Goal: Task Accomplishment & Management: Complete application form

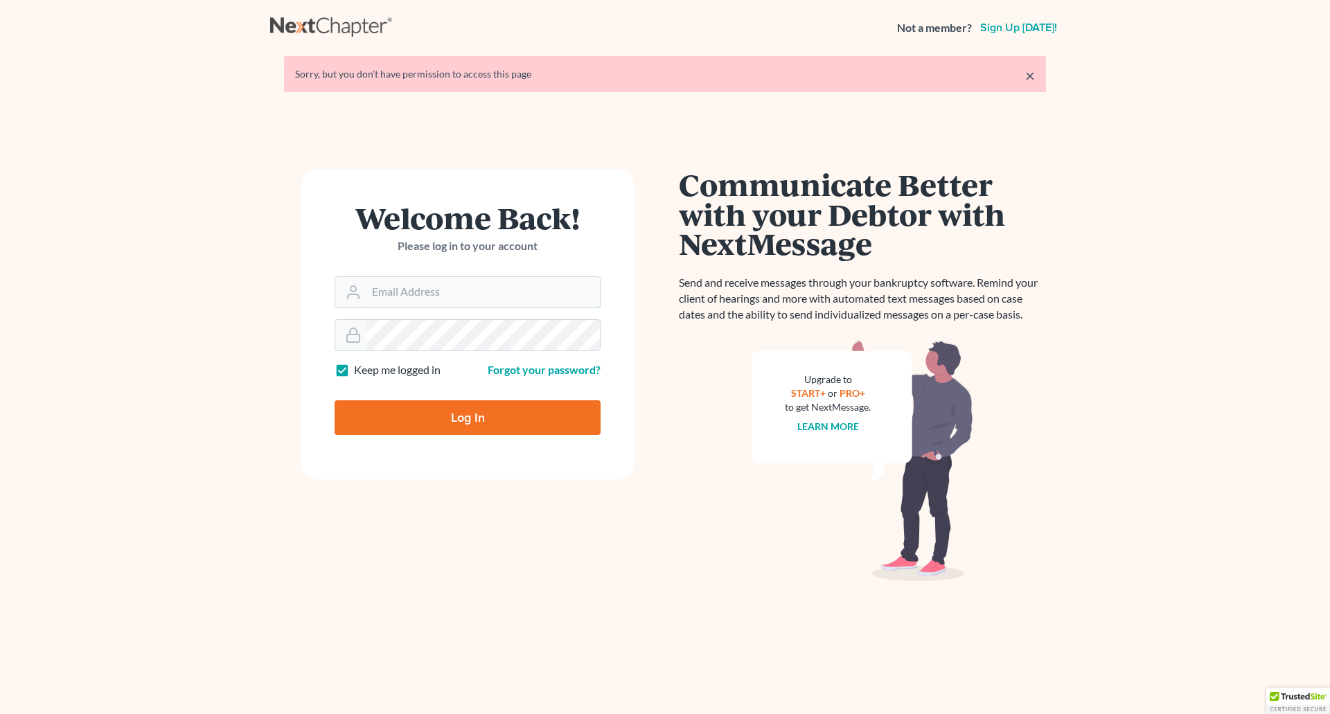
type input "[EMAIL_ADDRESS][DOMAIN_NAME]"
click at [464, 412] on input "Log In" at bounding box center [468, 418] width 266 height 35
type input "Thinking..."
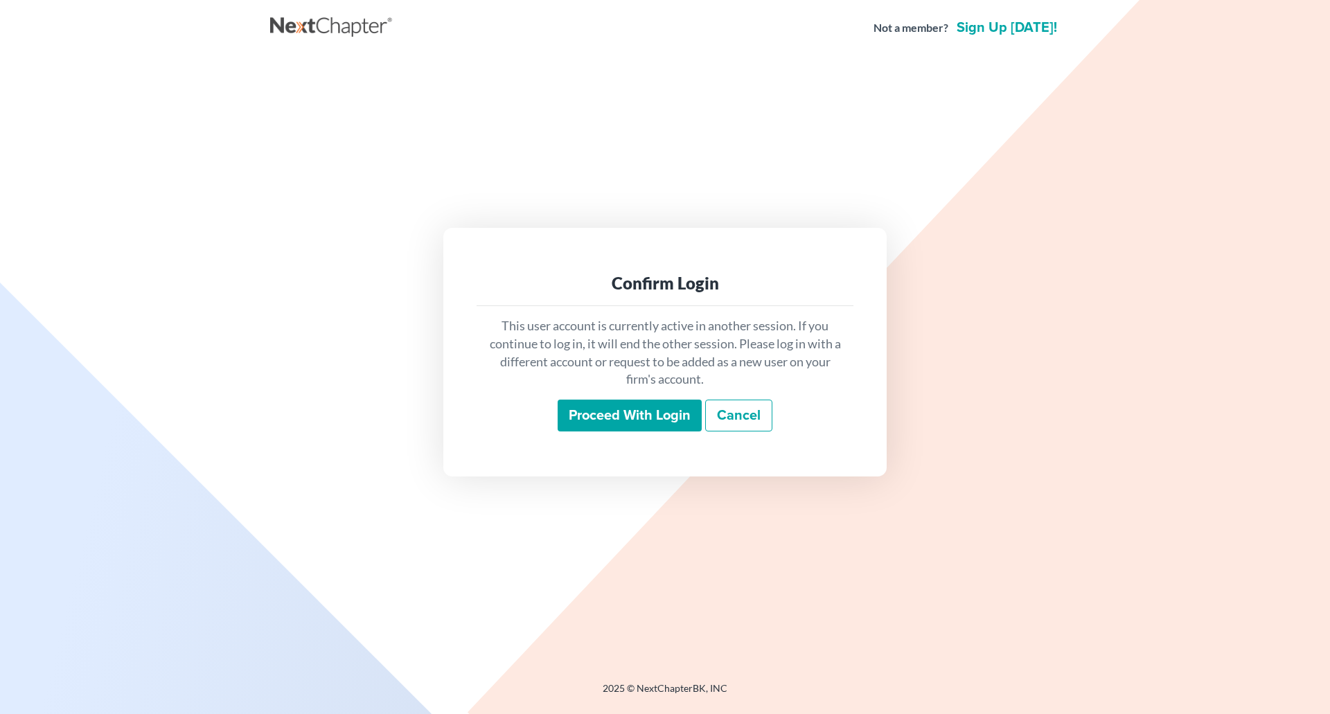
click at [631, 416] on input "Proceed with login" at bounding box center [630, 416] width 144 height 32
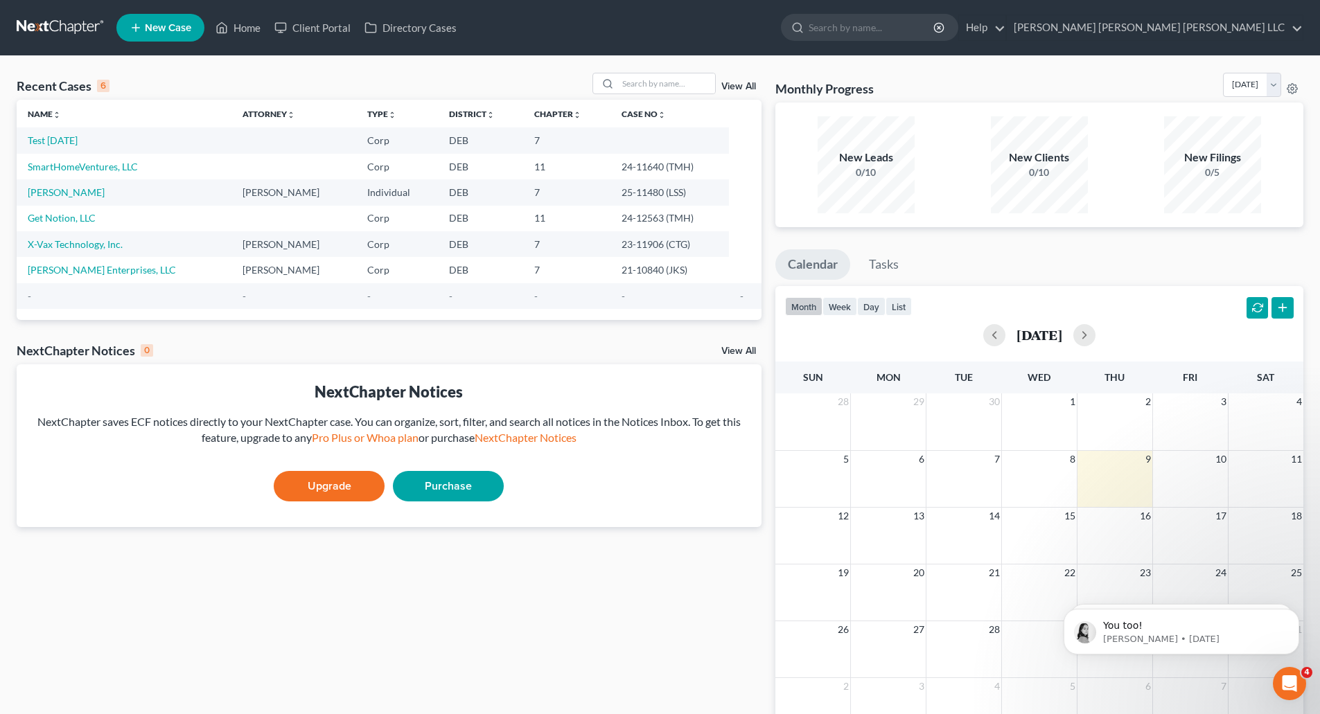
click at [157, 29] on span "New Case" at bounding box center [168, 28] width 46 height 10
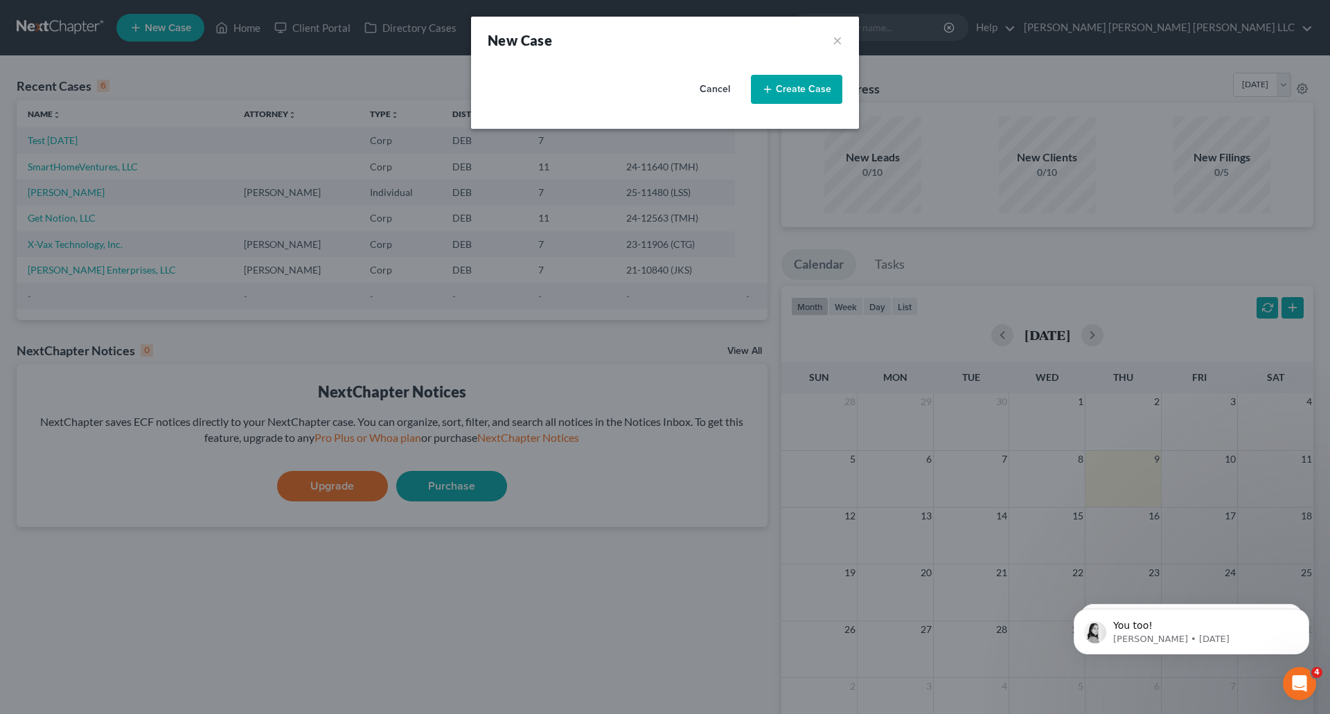
select select "13"
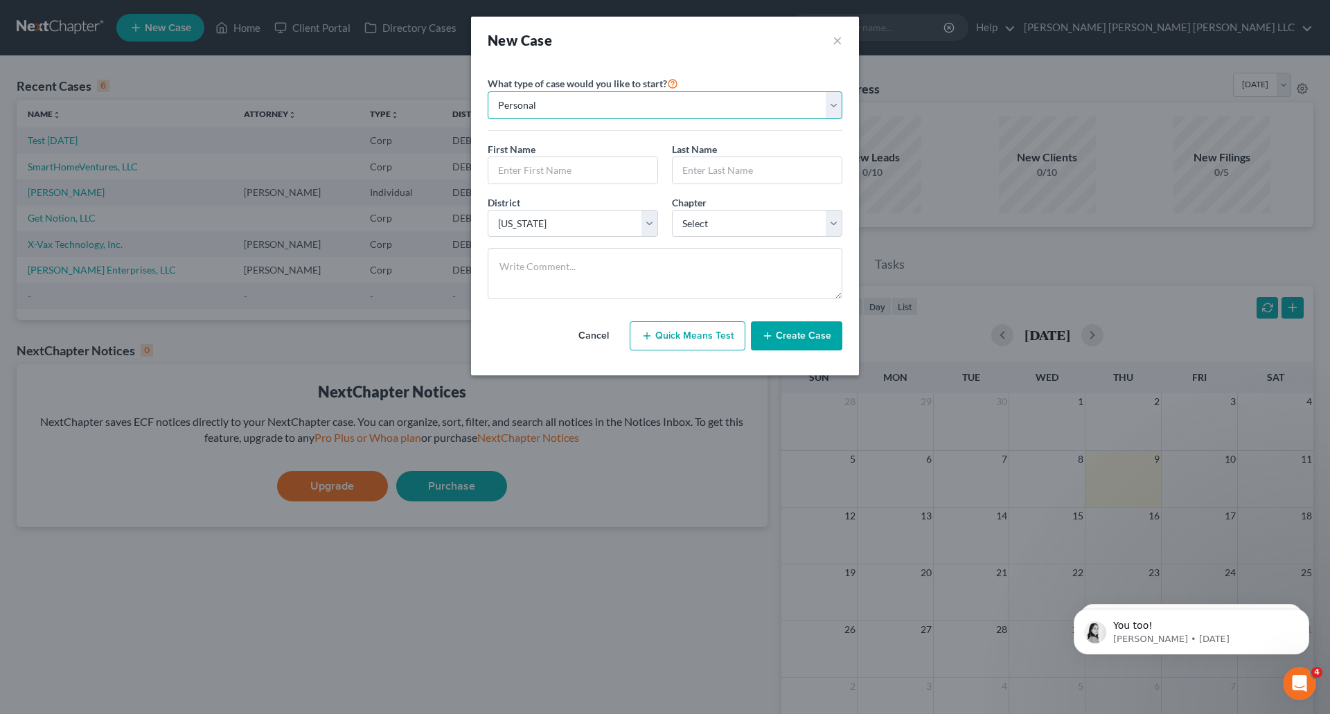
click at [591, 107] on select "Personal Business" at bounding box center [665, 105] width 355 height 28
select select "1"
click at [488, 91] on select "Personal Business" at bounding box center [665, 105] width 355 height 28
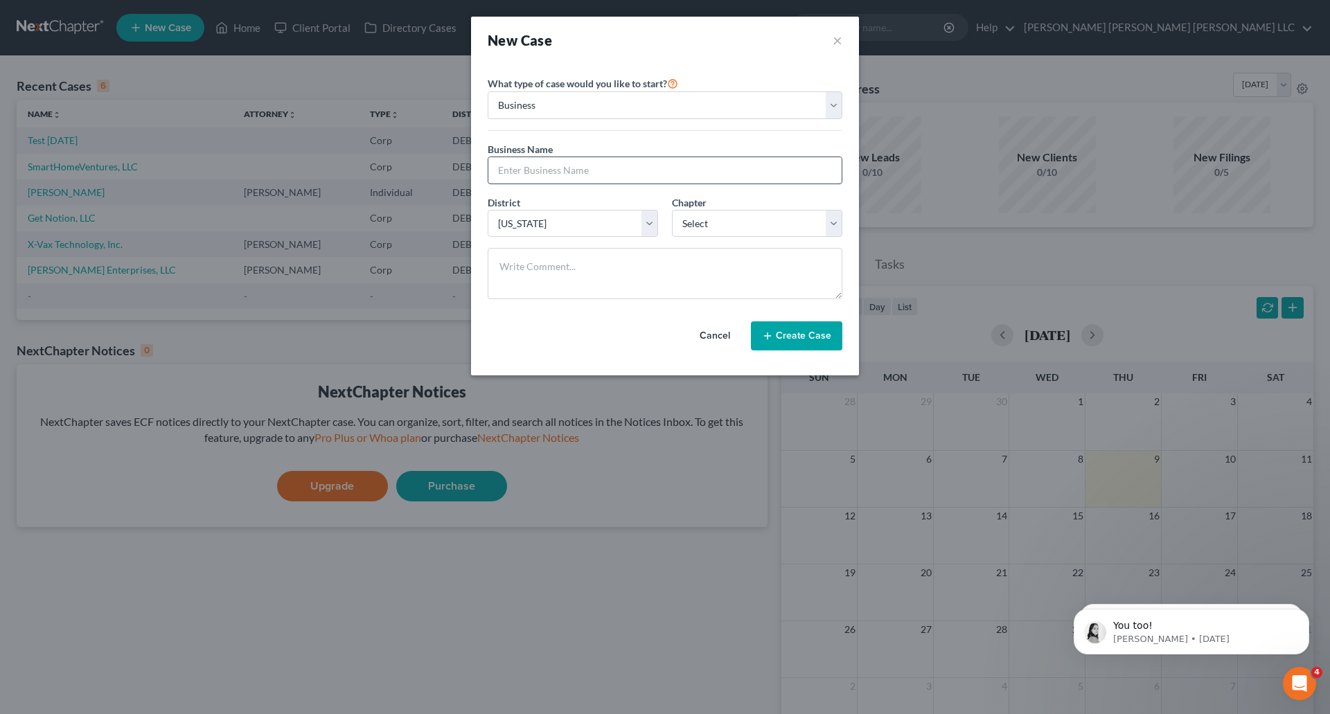
click at [599, 172] on input "text" at bounding box center [665, 170] width 353 height 26
type input "Marinalife, Inc."
click at [836, 220] on select "Select 7 11 12" at bounding box center [757, 224] width 170 height 28
select select "0"
click at [672, 210] on select "Select 7 11 12" at bounding box center [757, 224] width 170 height 28
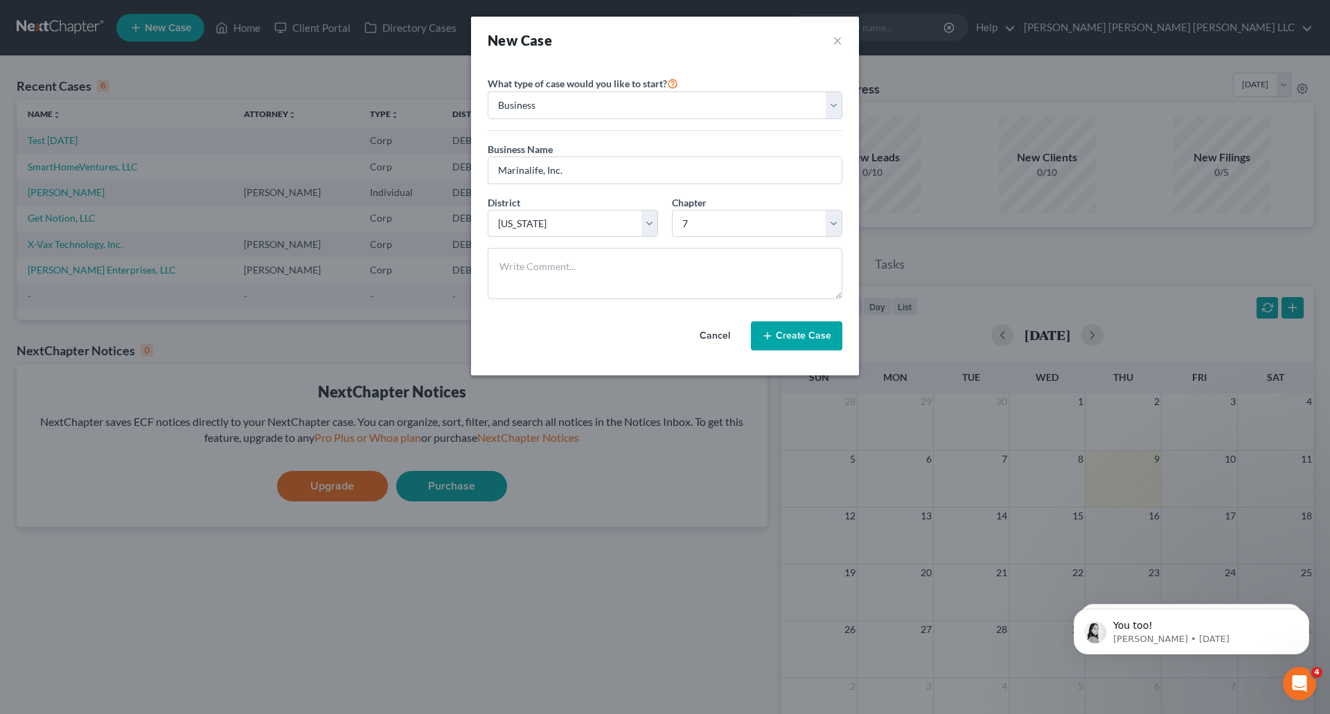
click at [796, 335] on button "Create Case" at bounding box center [796, 336] width 91 height 29
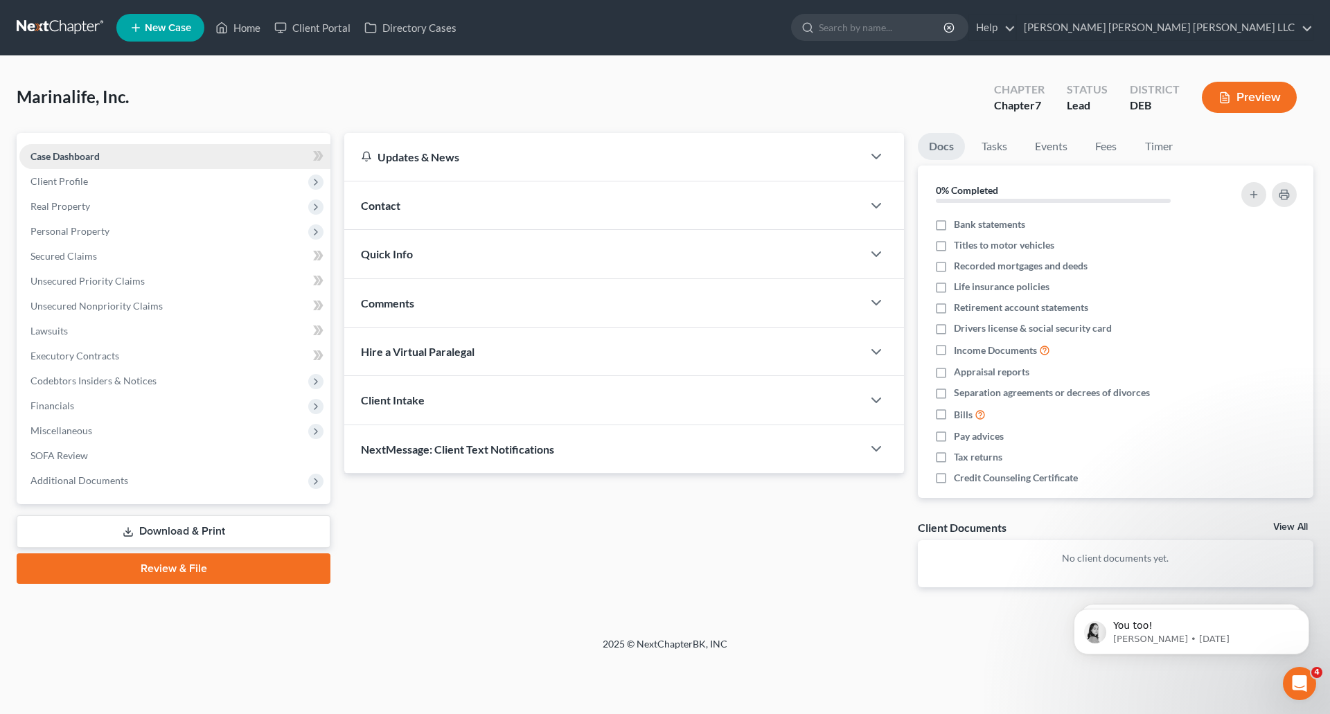
click at [77, 153] on span "Case Dashboard" at bounding box center [64, 156] width 69 height 12
click at [70, 177] on span "Client Profile" at bounding box center [59, 181] width 58 height 12
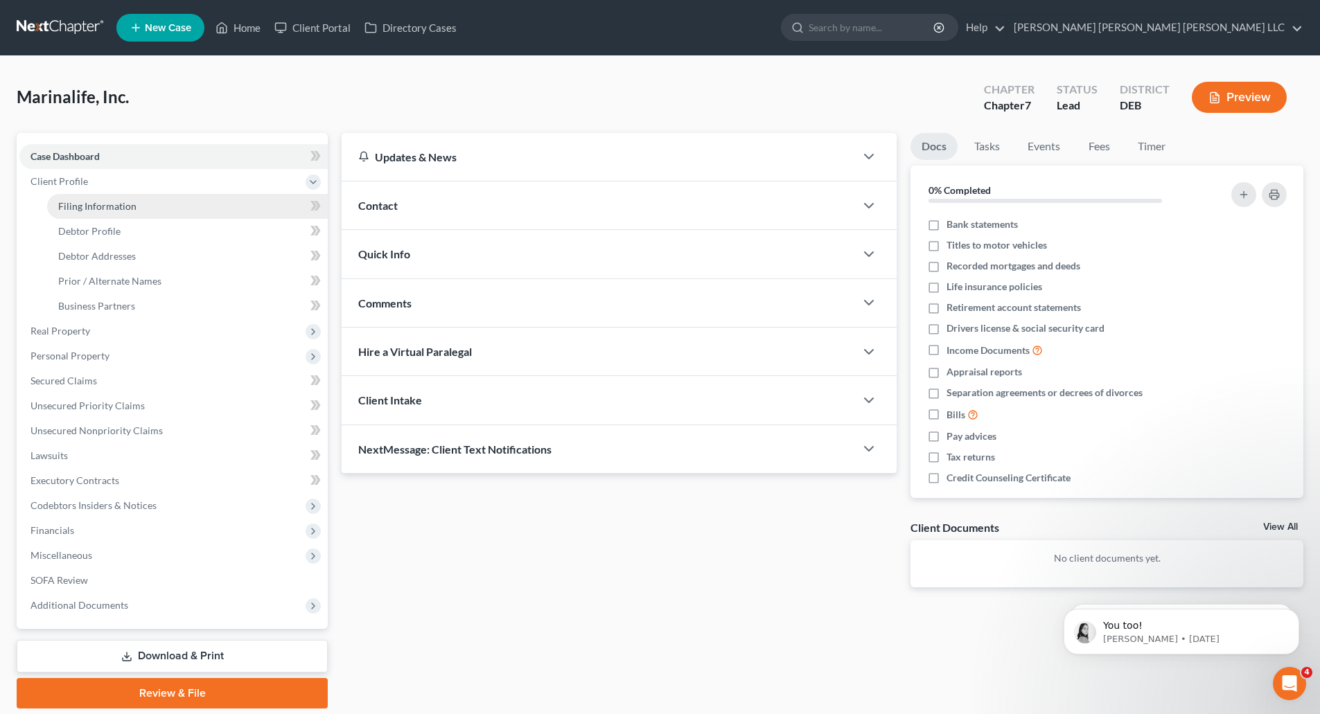
click at [86, 203] on span "Filing Information" at bounding box center [97, 206] width 78 height 12
select select "1"
select select "0"
select select "13"
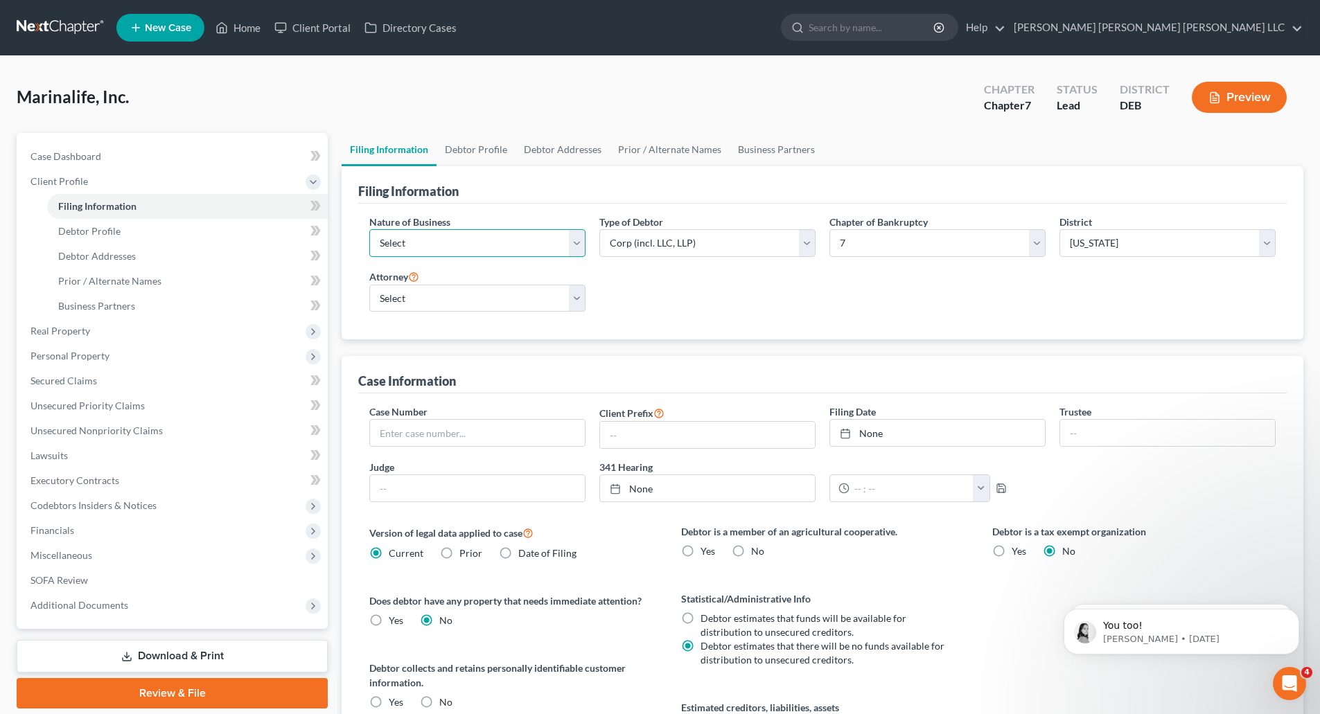
click at [577, 245] on select "Select Clearing Bank Commodity Broker Health Care Business Other Railroad Singl…" at bounding box center [477, 243] width 216 height 28
select select "3"
click at [369, 229] on select "Select Clearing Bank Commodity Broker Health Care Business Other Railroad Singl…" at bounding box center [477, 243] width 216 height 28
click at [572, 300] on select "Select [PERSON_NAME] - [PERSON_NAME] - [PERSON_NAME] - DEB" at bounding box center [477, 299] width 216 height 28
select select "1"
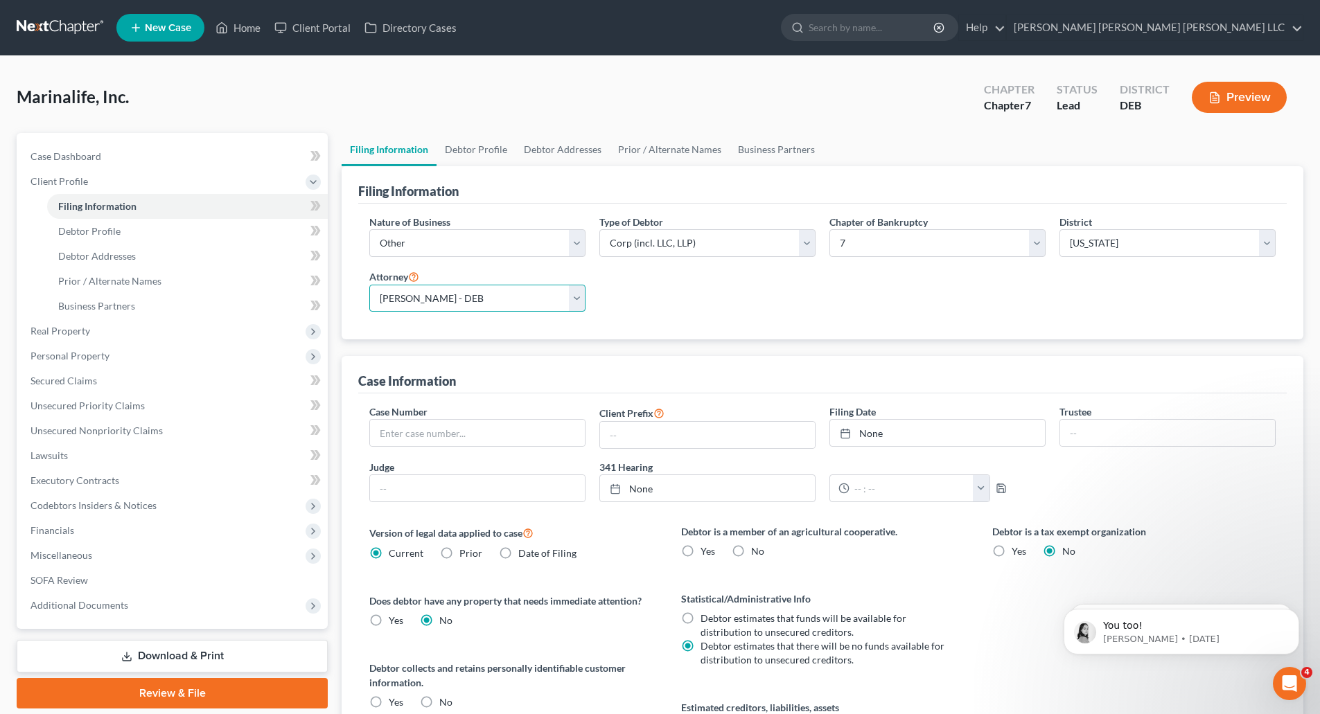
click at [369, 285] on select "Select [PERSON_NAME] - [PERSON_NAME] - [PERSON_NAME] - DEB" at bounding box center [477, 299] width 216 height 28
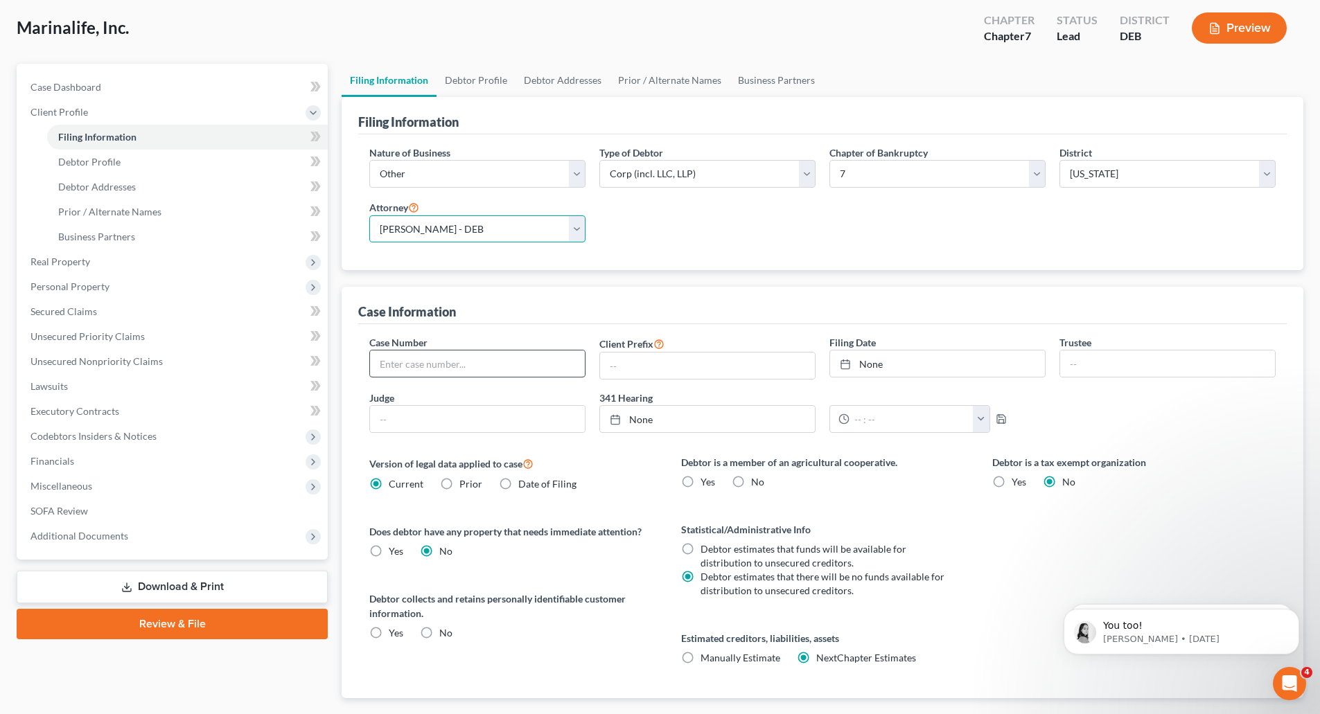
scroll to position [139, 0]
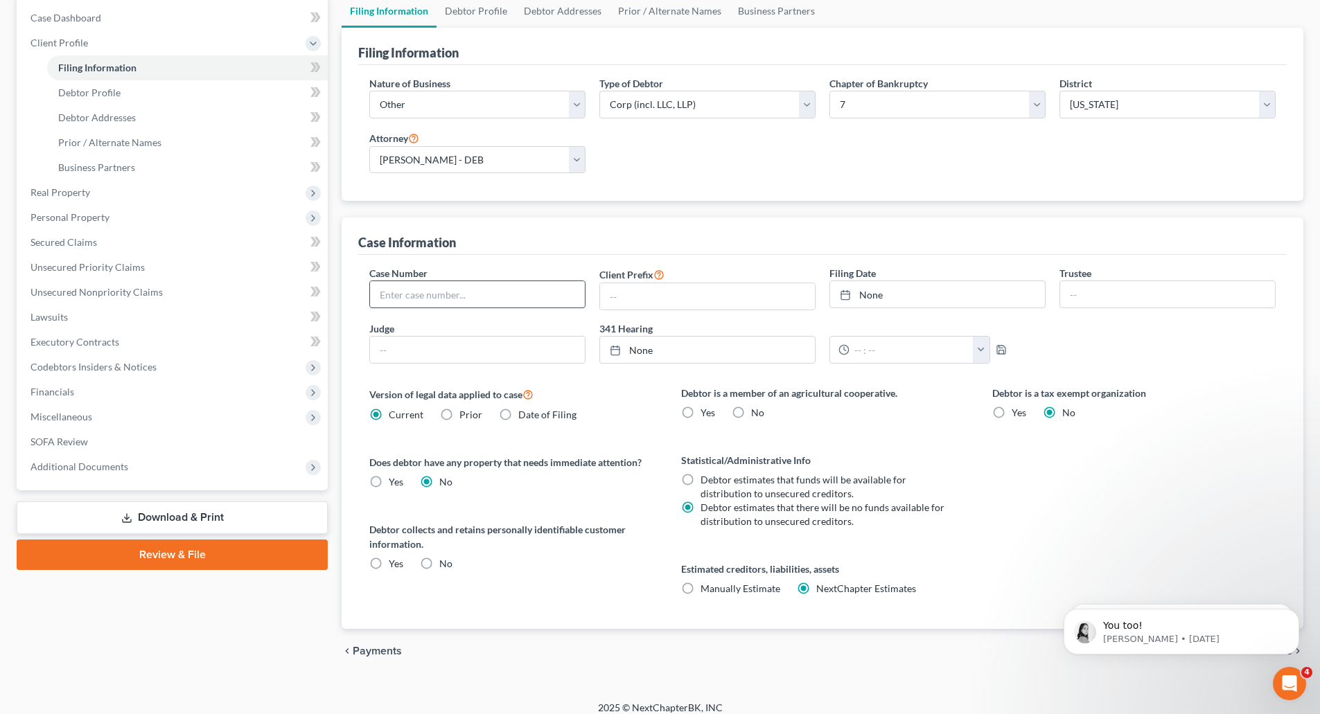
click at [537, 303] on input "text" at bounding box center [477, 294] width 215 height 26
type input "25-11796 (LSS)"
click at [894, 295] on link "[DATE]" at bounding box center [937, 294] width 215 height 26
click at [1103, 300] on input "text" at bounding box center [1167, 294] width 215 height 26
type input "Carickhoff"
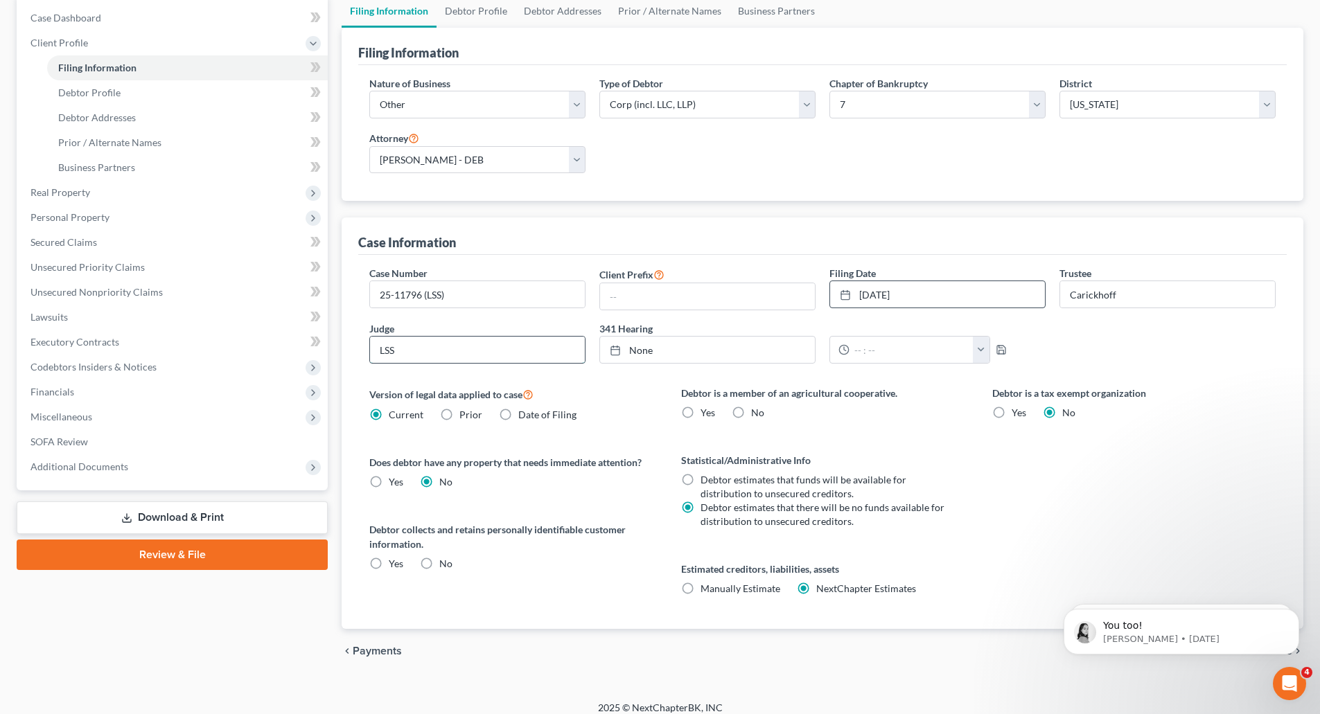
type input "LSS"
type input "[DATE]"
click at [723, 350] on link "[DATE]" at bounding box center [707, 350] width 215 height 26
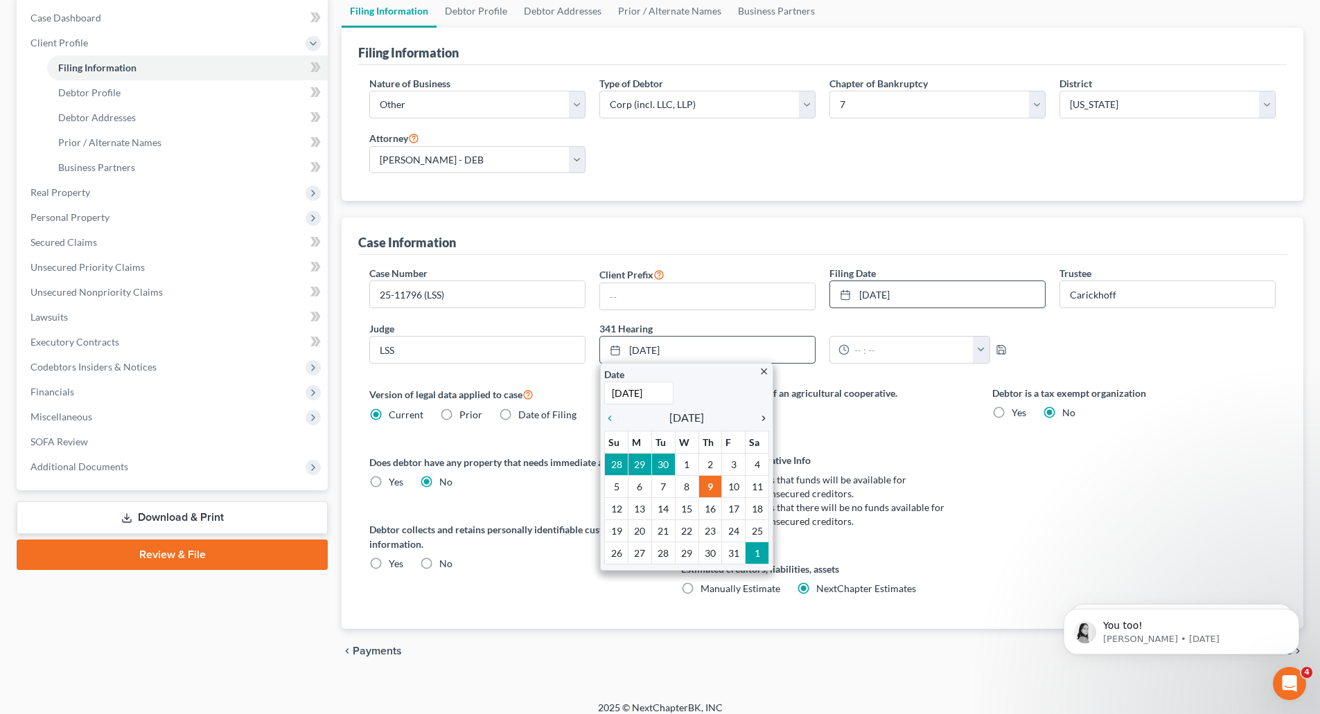
click at [763, 421] on icon "chevron_right" at bounding box center [760, 418] width 18 height 11
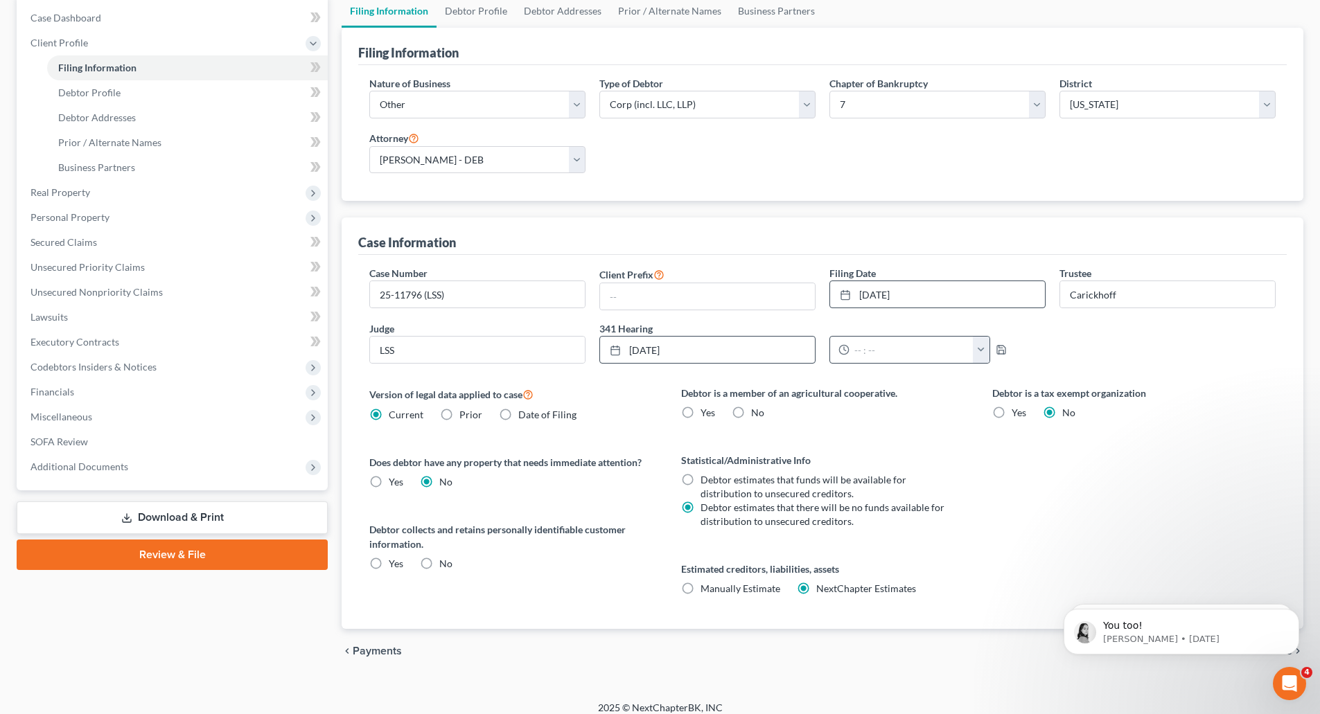
click at [980, 349] on button "button" at bounding box center [981, 350] width 17 height 26
click at [1010, 455] on link "12:00pm" at bounding box center [1009, 454] width 78 height 24
type input "12:00pm"
click at [751, 412] on label "No" at bounding box center [757, 413] width 13 height 14
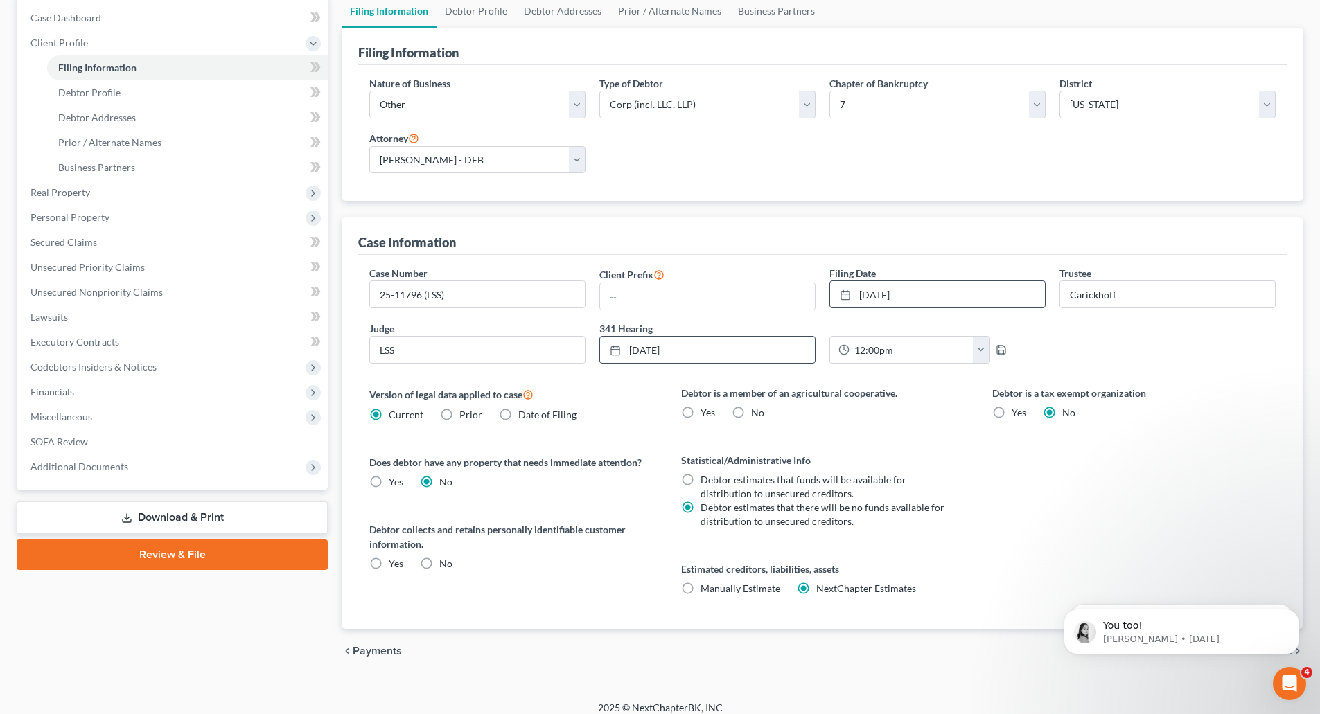
click at [757, 412] on input "No" at bounding box center [761, 410] width 9 height 9
radio input "true"
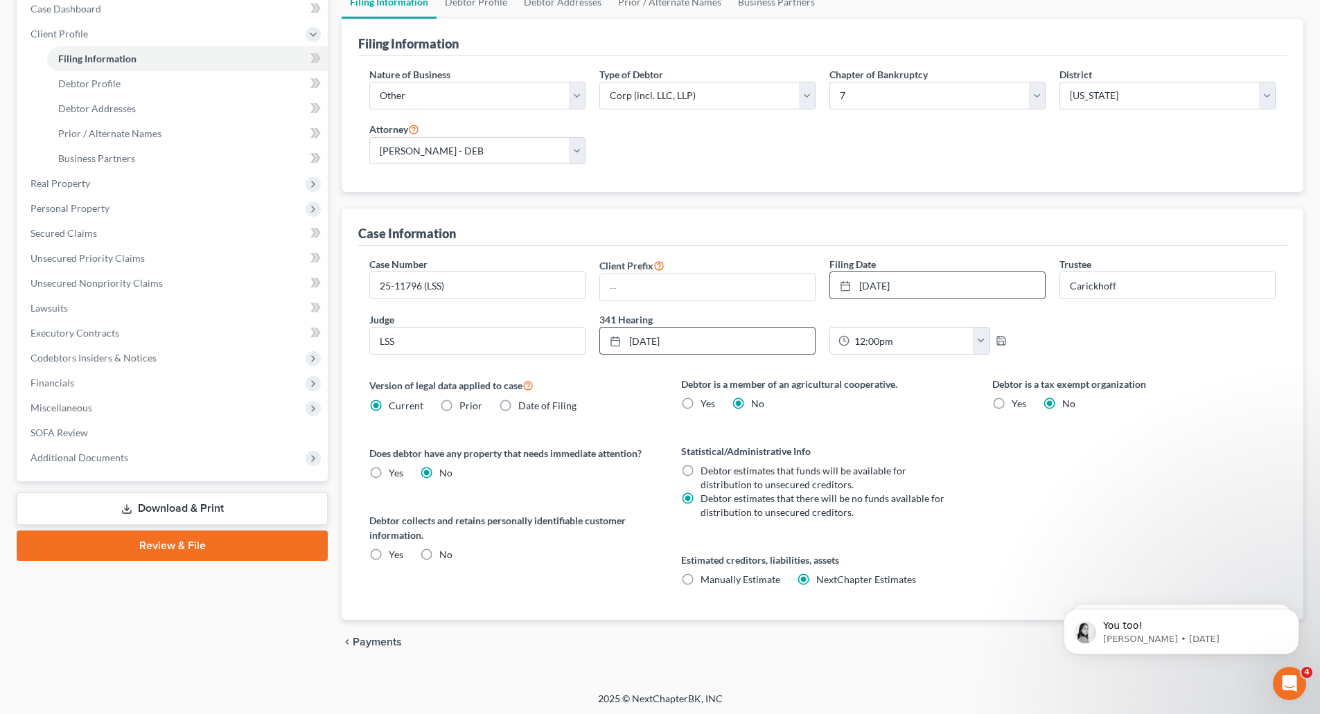
scroll to position [150, 0]
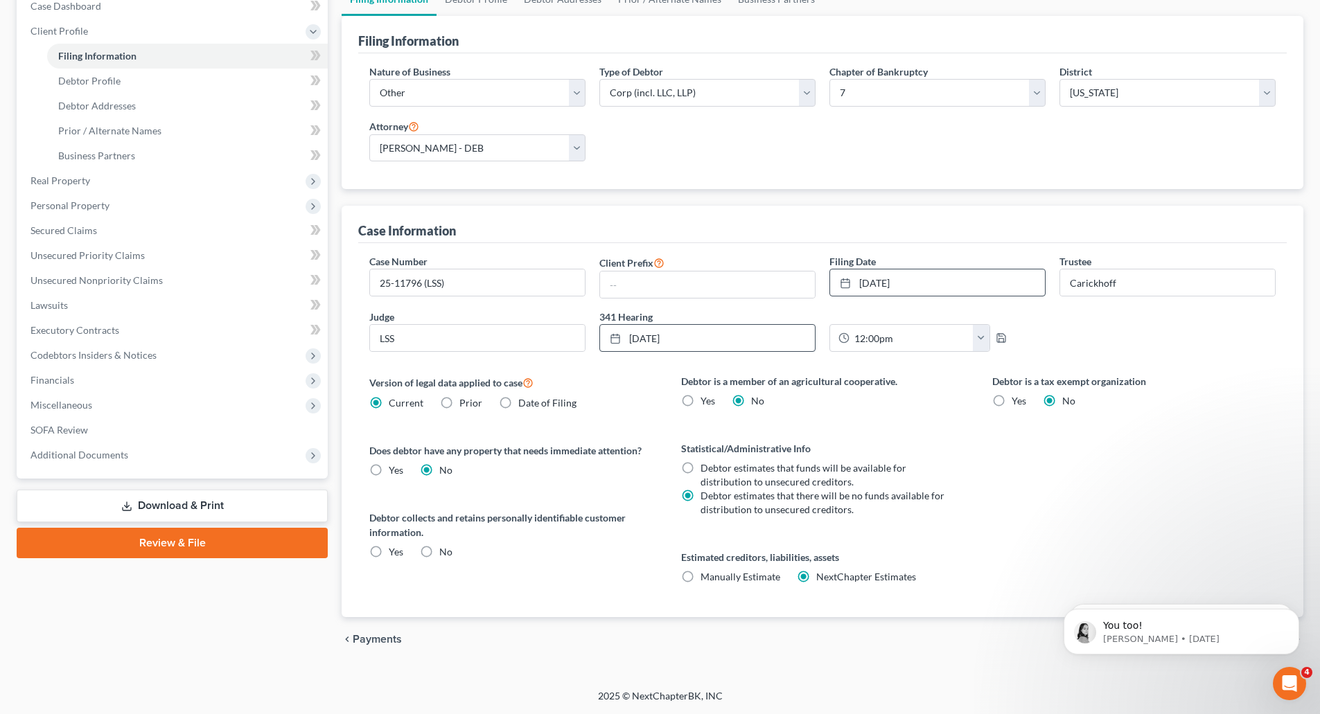
click at [389, 552] on label "Yes" at bounding box center [396, 552] width 15 height 14
click at [394, 552] on input "Yes" at bounding box center [398, 549] width 9 height 9
radio input "true"
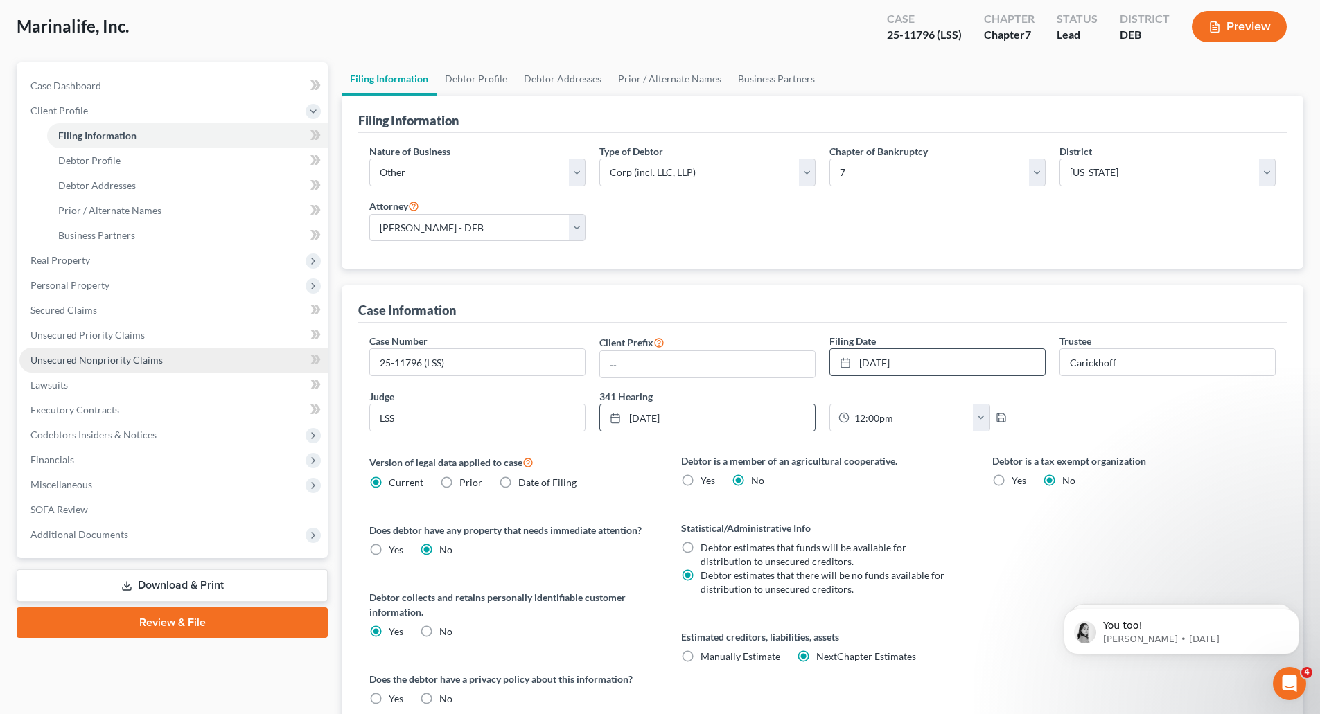
scroll to position [38, 0]
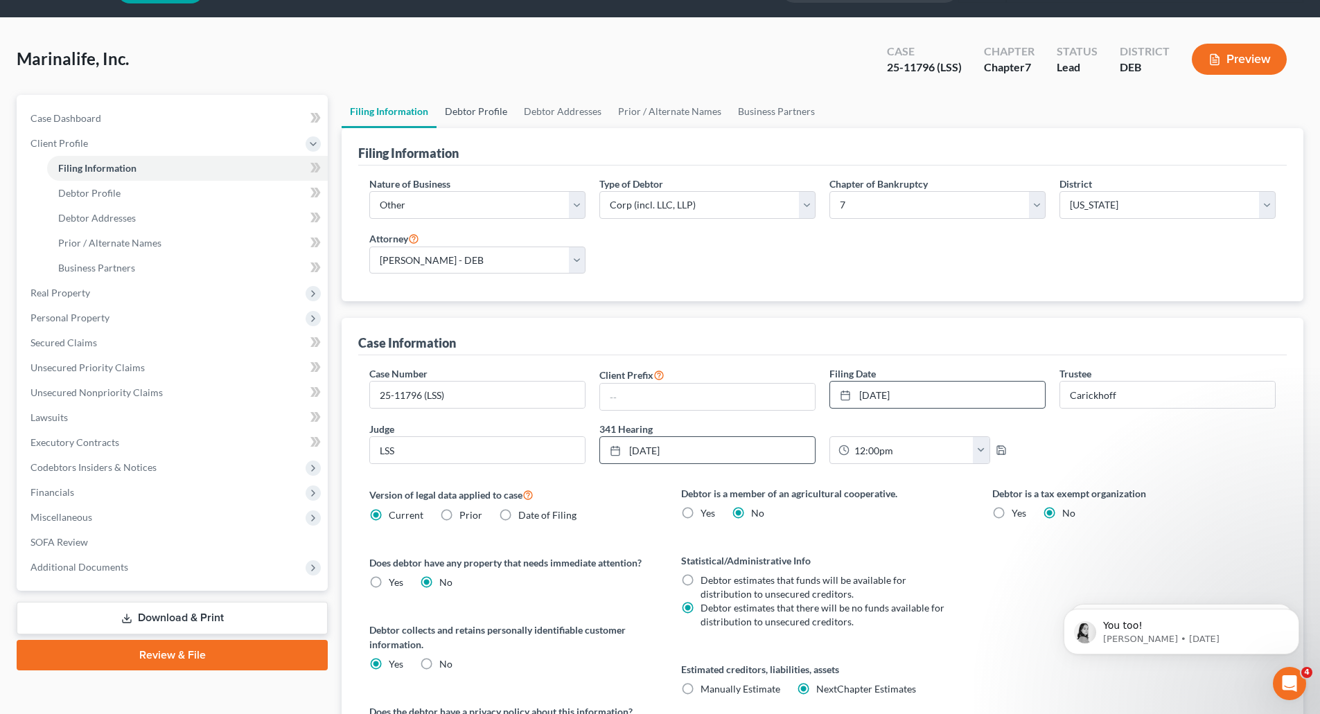
click at [493, 112] on link "Debtor Profile" at bounding box center [476, 111] width 79 height 33
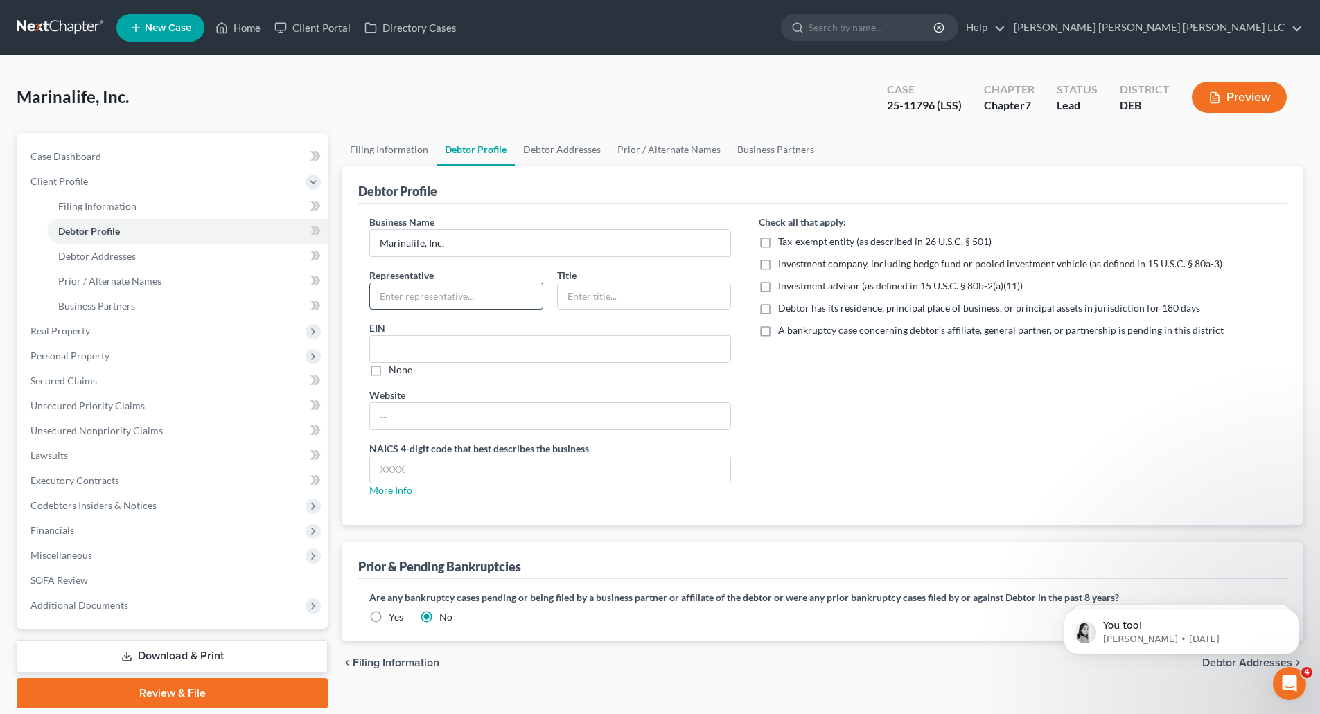
click at [457, 292] on input "text" at bounding box center [456, 296] width 173 height 26
type input "F. [PERSON_NAME]"
type input "Authorized Officer"
click at [397, 347] on input "text" at bounding box center [550, 349] width 360 height 26
type input "[US_EMPLOYER_IDENTIFICATION_NUMBER]"
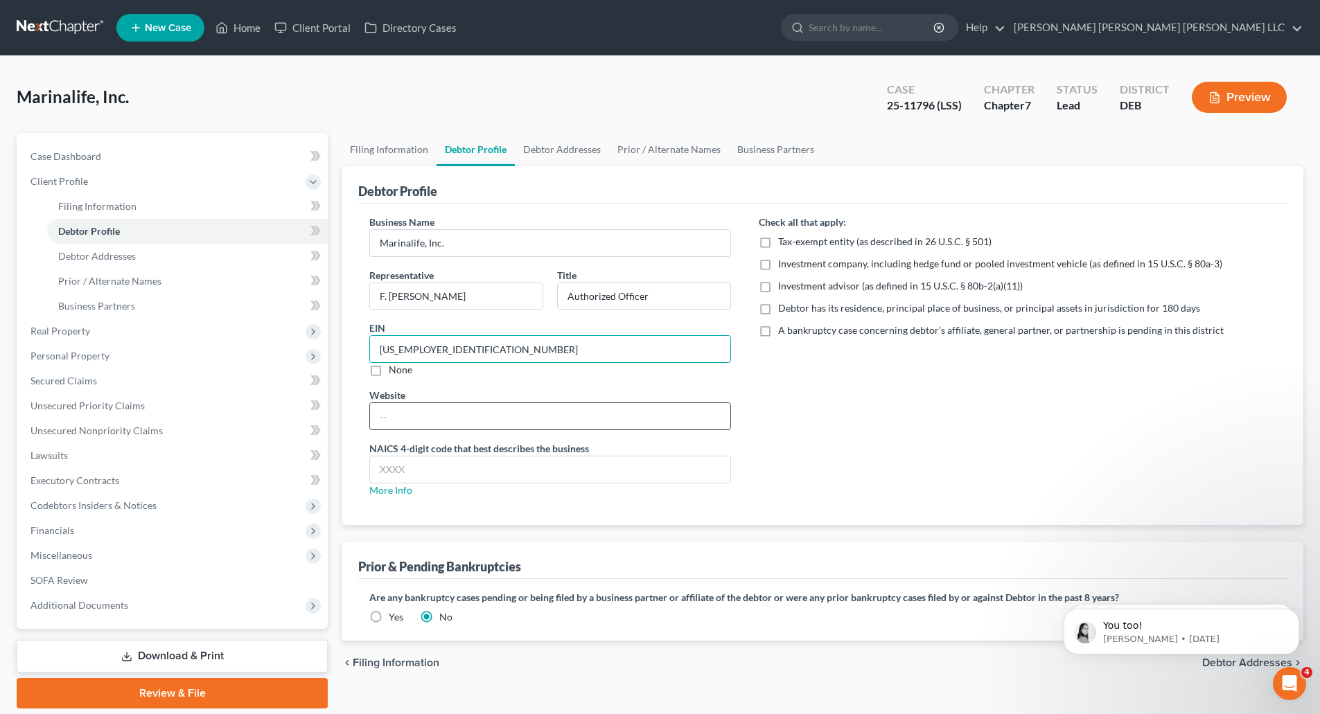
click at [404, 425] on input "text" at bounding box center [550, 416] width 360 height 26
paste input "[URL][DOMAIN_NAME]"
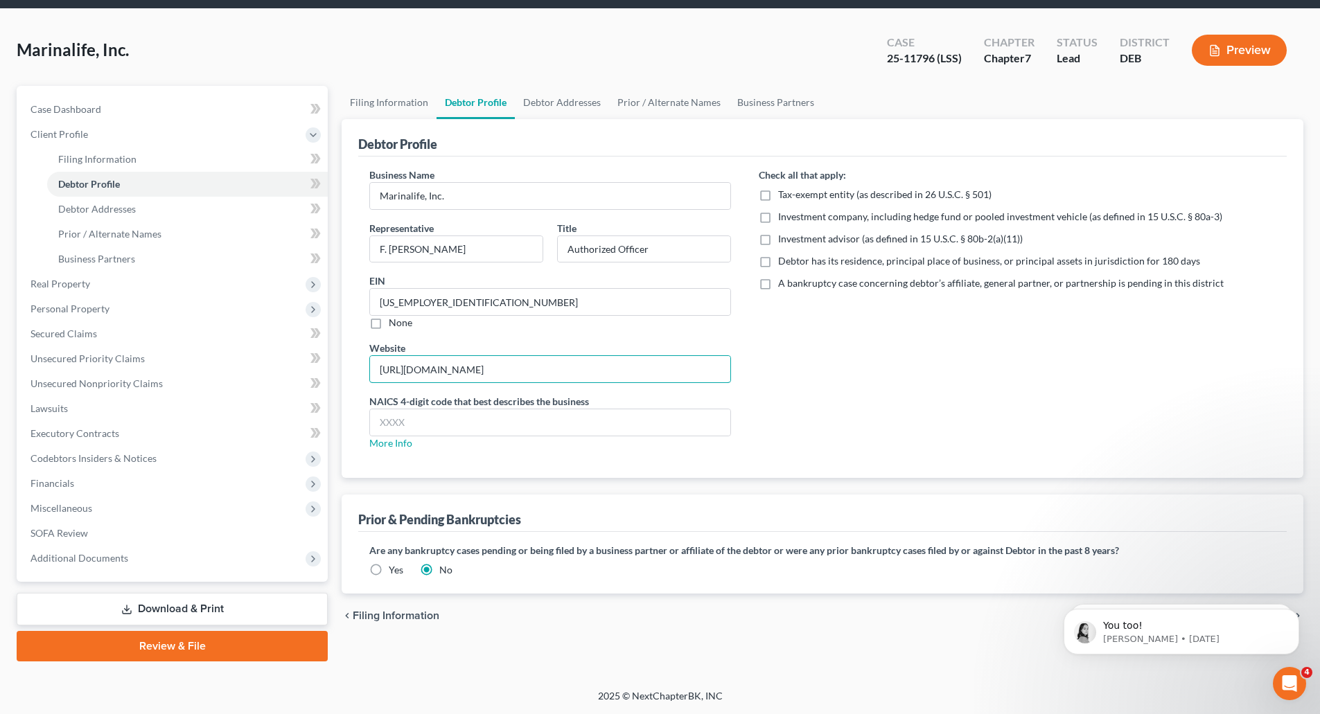
type input "[URL][DOMAIN_NAME]"
click at [389, 569] on label "Yes" at bounding box center [396, 570] width 15 height 14
click at [394, 569] on input "Yes" at bounding box center [398, 567] width 9 height 9
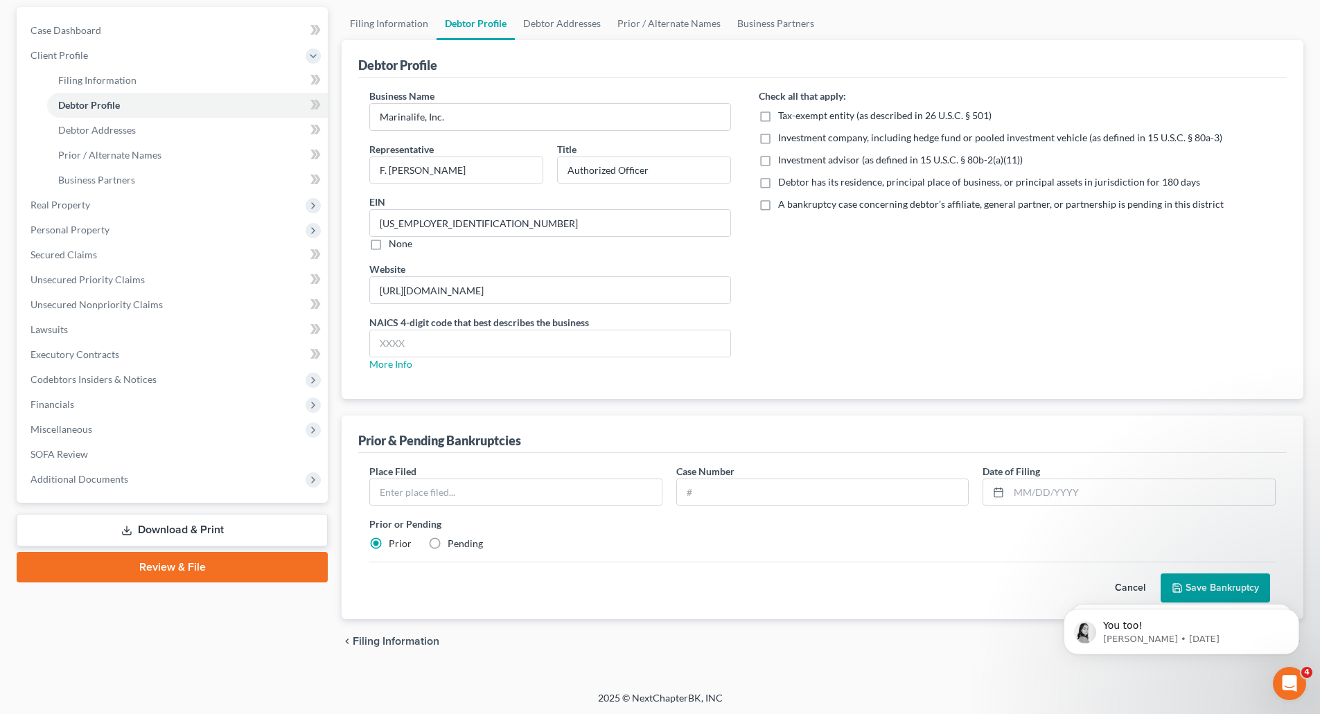
scroll to position [128, 0]
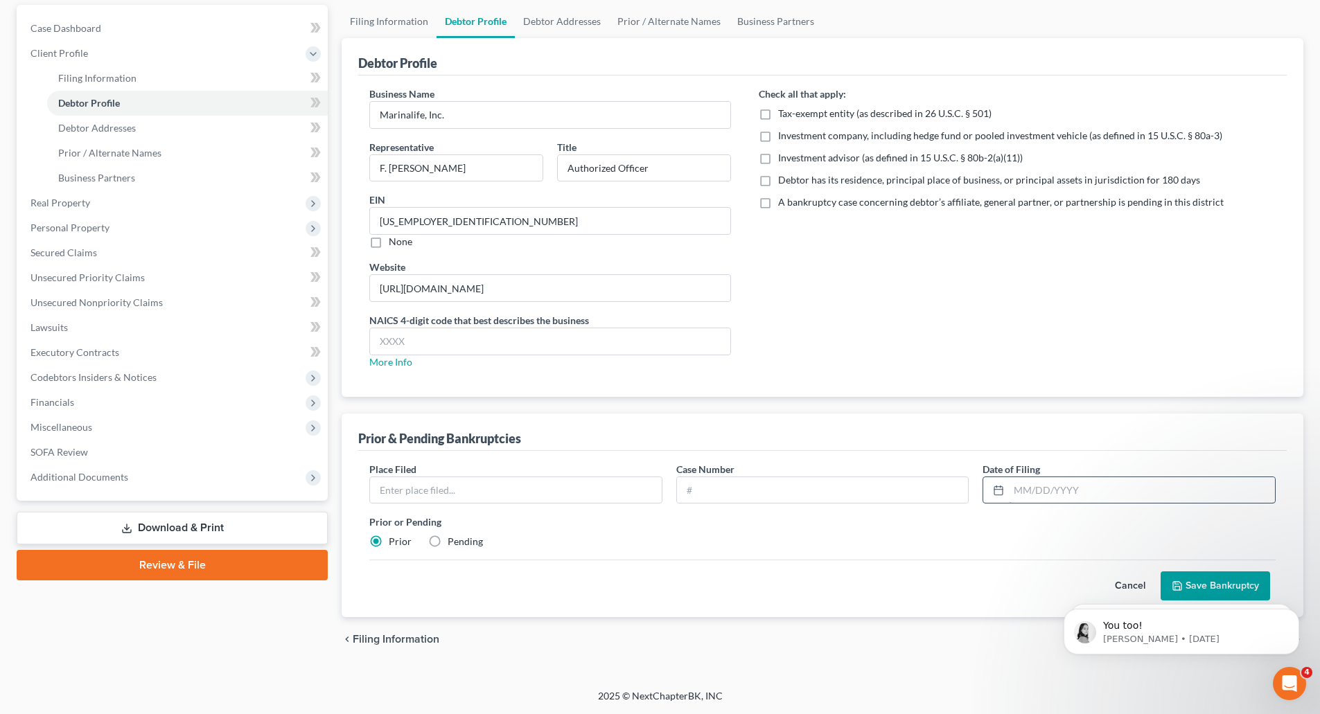
click at [448, 541] on label "Pending" at bounding box center [465, 542] width 35 height 14
click at [453, 541] on input "Pending" at bounding box center [457, 539] width 9 height 9
radio input "true"
radio input "false"
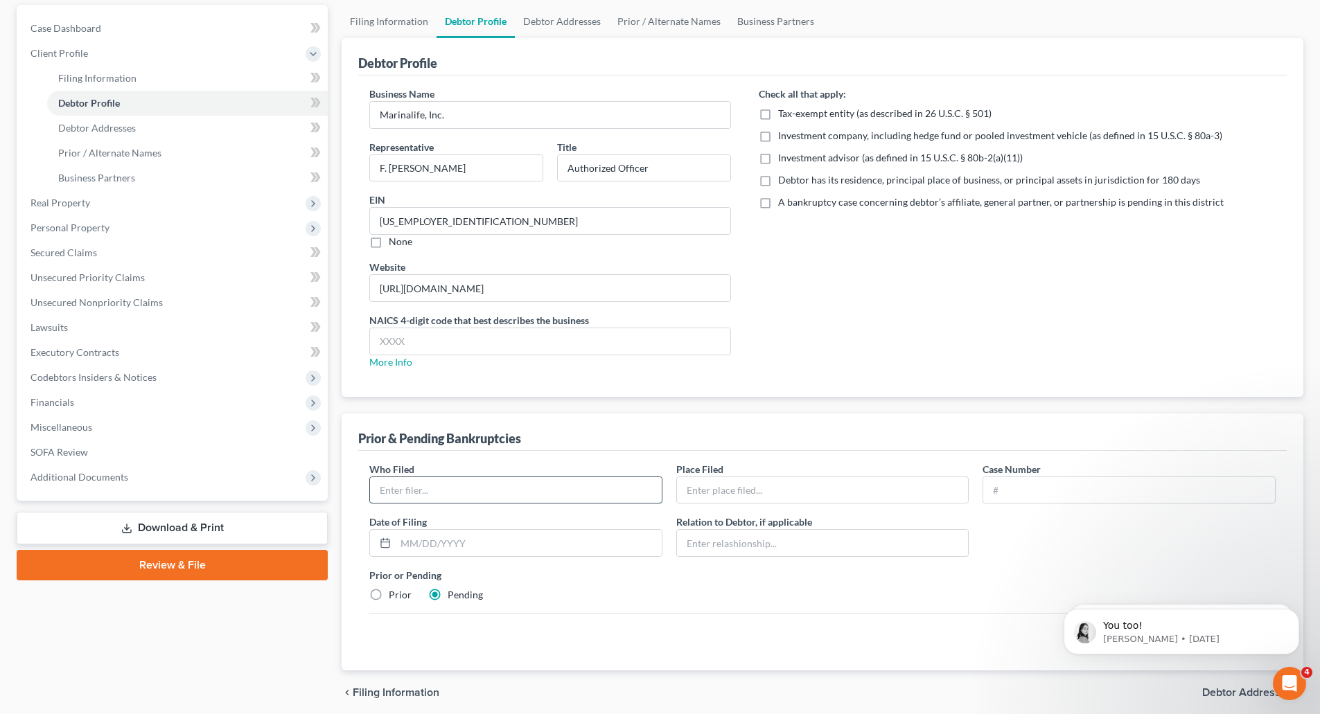
click at [452, 486] on input "text" at bounding box center [516, 490] width 292 height 26
type input "MarinaLife Media, LLC"
type input "[US_STATE]"
type input "25-11797 (LSS)"
click at [450, 545] on input "text" at bounding box center [529, 543] width 266 height 26
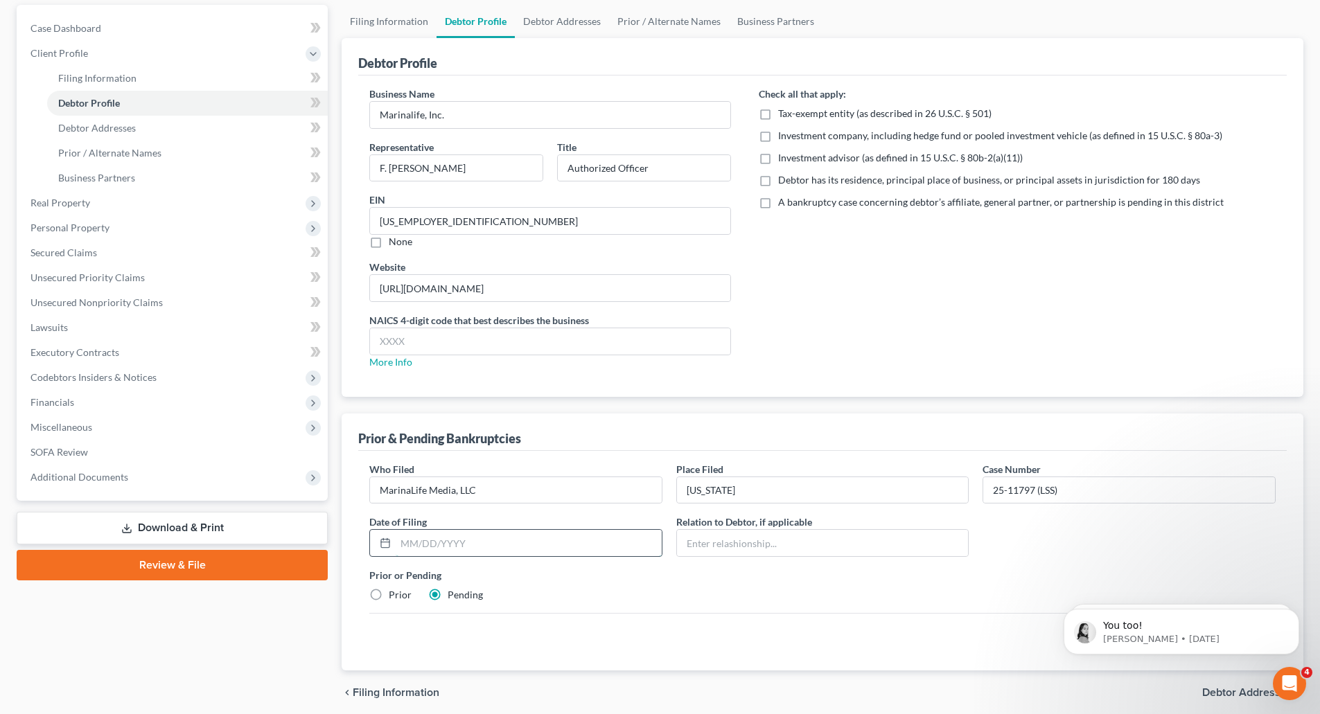
click at [477, 546] on input "text" at bounding box center [529, 543] width 266 height 26
click at [383, 543] on icon at bounding box center [385, 543] width 11 height 11
click at [441, 546] on input "text" at bounding box center [529, 543] width 266 height 26
click at [482, 545] on input "text" at bounding box center [529, 543] width 266 height 26
type input "[DATE]"
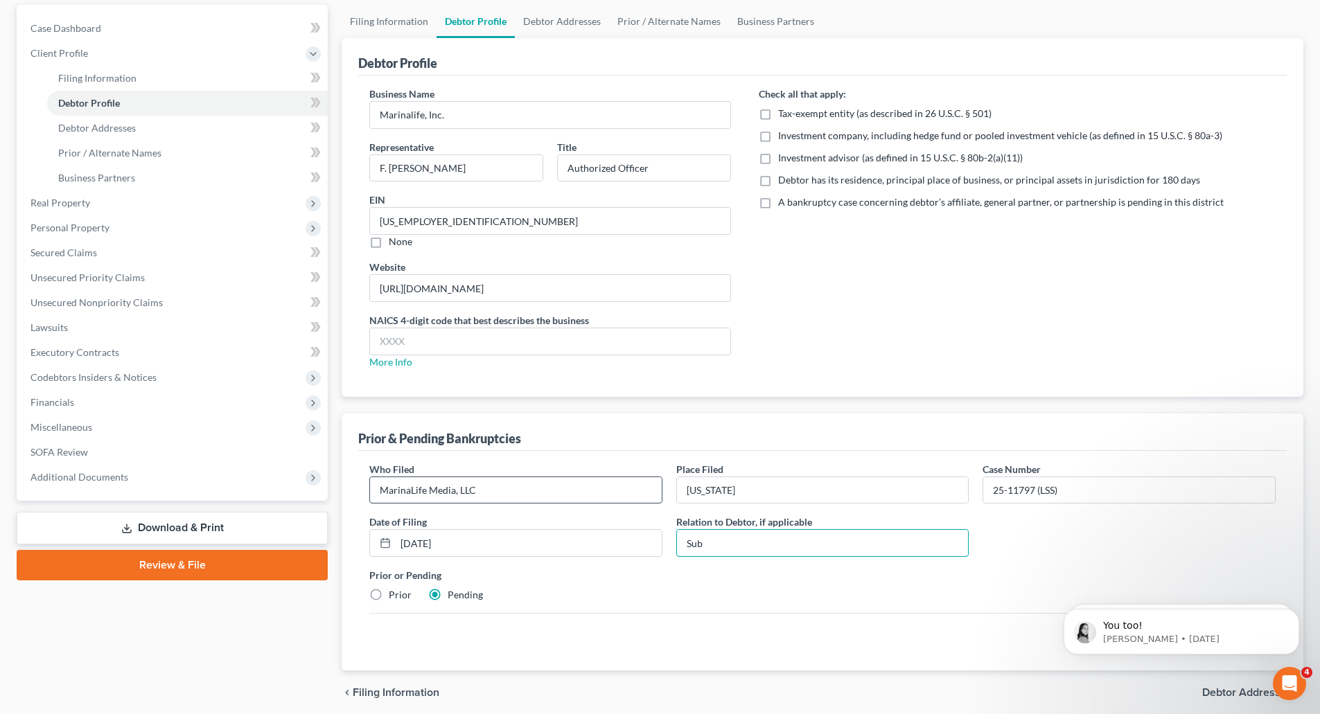
type input "Sub"
drag, startPoint x: 491, startPoint y: 491, endPoint x: 333, endPoint y: 480, distance: 157.7
click at [333, 480] on div "Petition Navigation Case Dashboard Payments Invoices Payments Payments Credit R…" at bounding box center [660, 360] width 1301 height 710
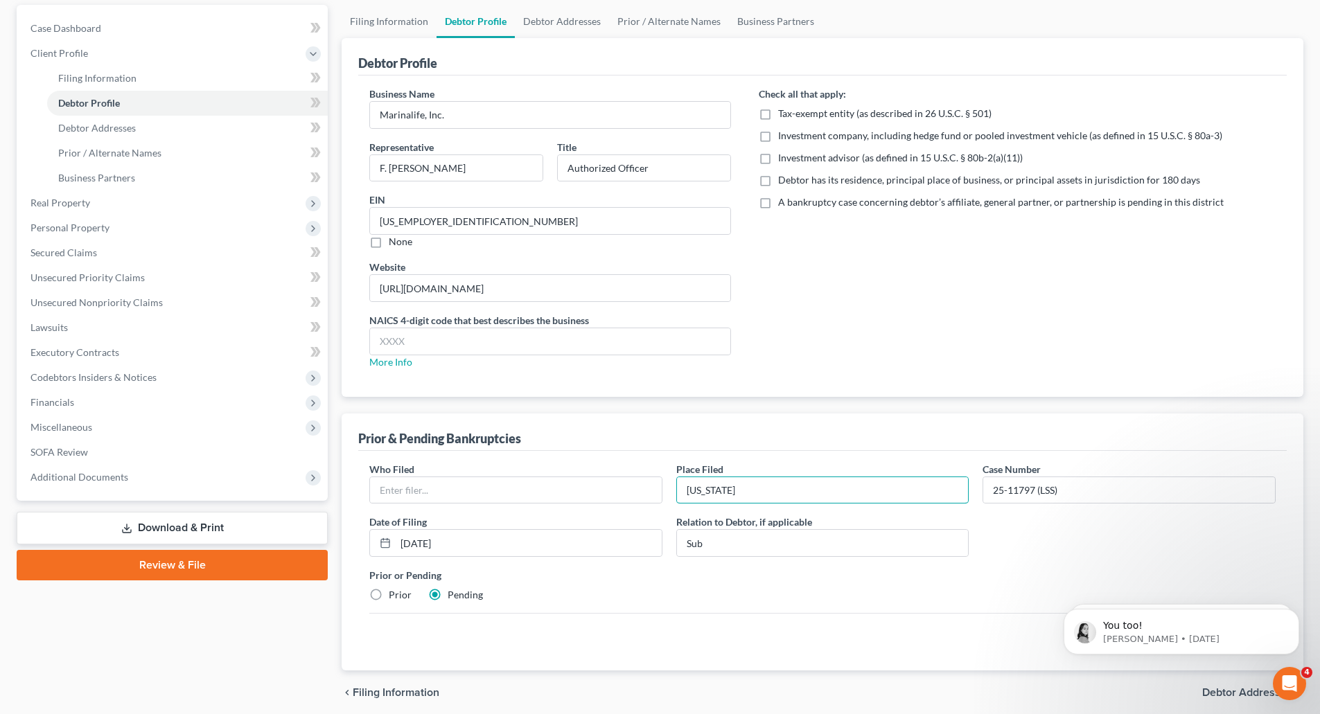
drag, startPoint x: 761, startPoint y: 491, endPoint x: 570, endPoint y: 472, distance: 192.2
click at [570, 472] on div "Who Filed * Place Filed * [US_STATE] Case Number 25-11797 (LSS) Date of Filing …" at bounding box center [822, 538] width 920 height 152
drag, startPoint x: 1078, startPoint y: 492, endPoint x: 940, endPoint y: 486, distance: 138.0
click at [940, 486] on div "Who Filed * Place Filed * Case Number 25-11797 (LSS) Date of Filing * [DATE] Re…" at bounding box center [822, 538] width 920 height 152
click at [432, 534] on input "[DATE]" at bounding box center [529, 543] width 266 height 26
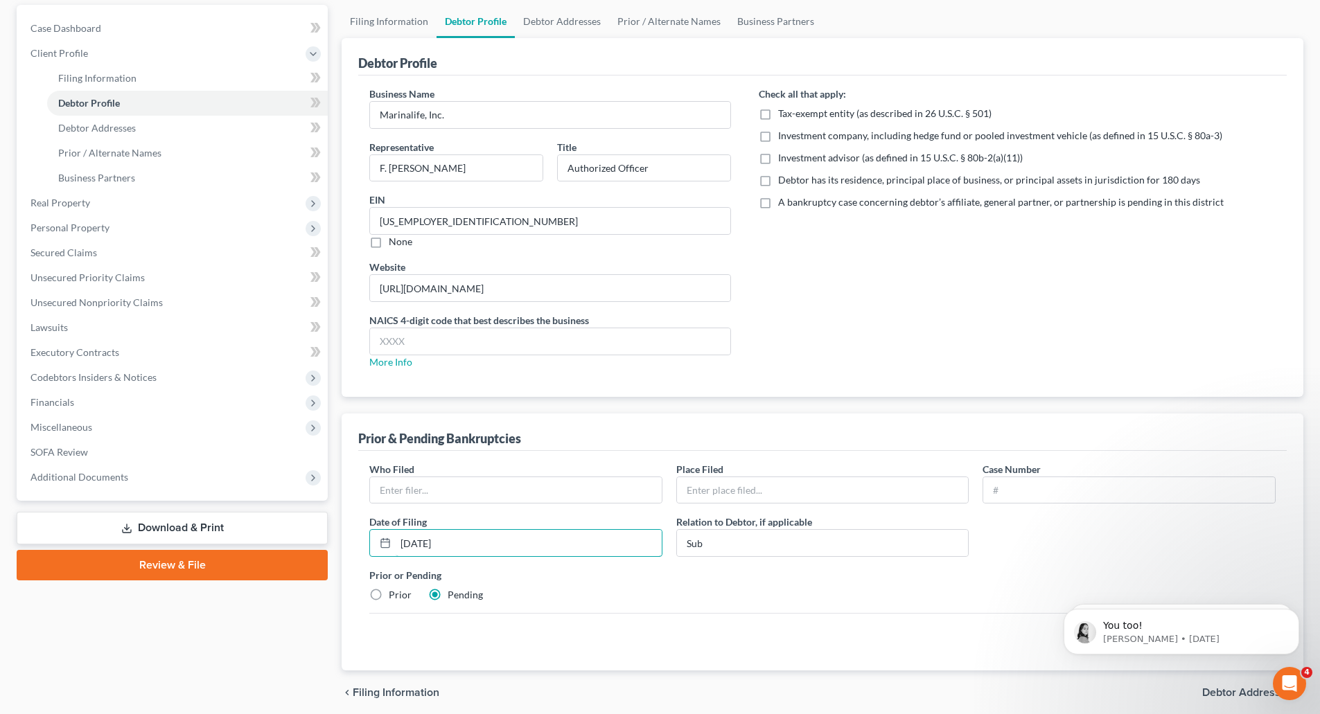
drag, startPoint x: 464, startPoint y: 544, endPoint x: 336, endPoint y: 536, distance: 127.8
click at [336, 536] on div "Filing Information Debtor Profile Debtor Addresses Prior / Alternate Names Busi…" at bounding box center [823, 360] width 976 height 710
drag, startPoint x: 711, startPoint y: 542, endPoint x: 657, endPoint y: 542, distance: 54.1
click at [657, 542] on div "Who Filed * Place Filed * Case Number Date of [GEOGRAPHIC_DATA] * Relation to D…" at bounding box center [822, 538] width 920 height 152
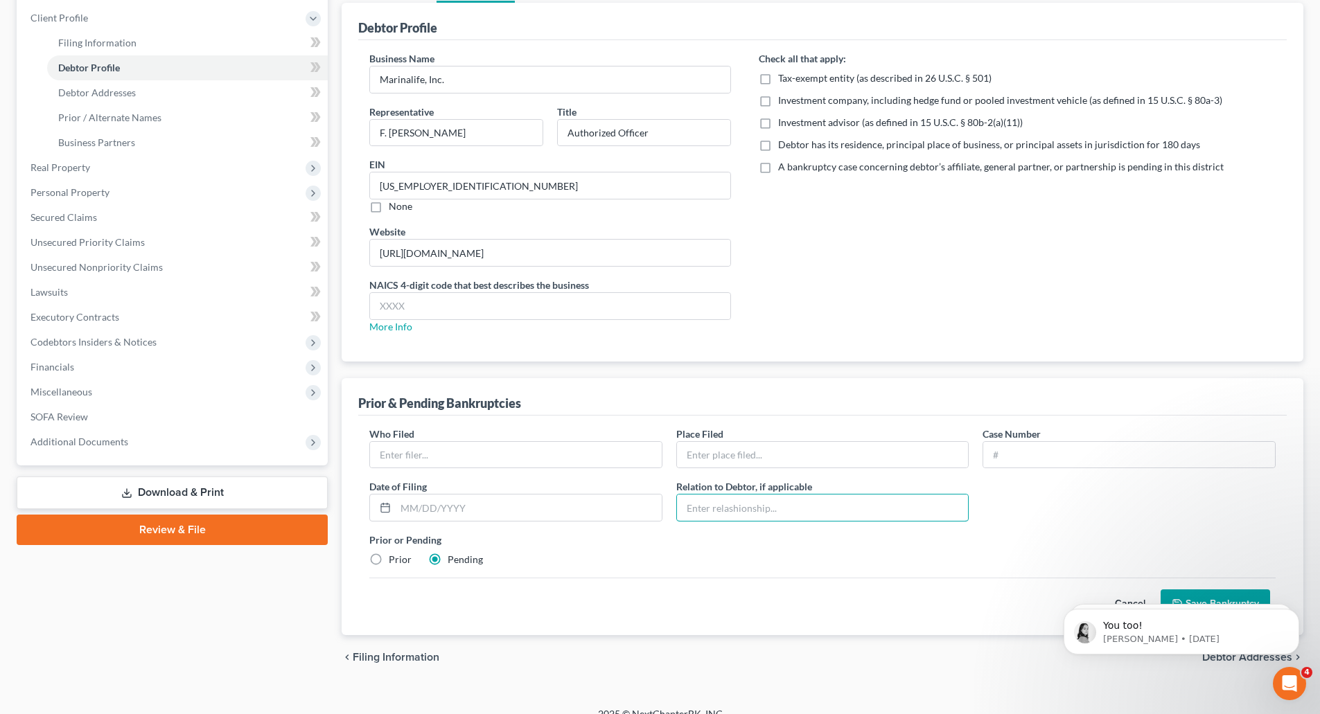
scroll to position [182, 0]
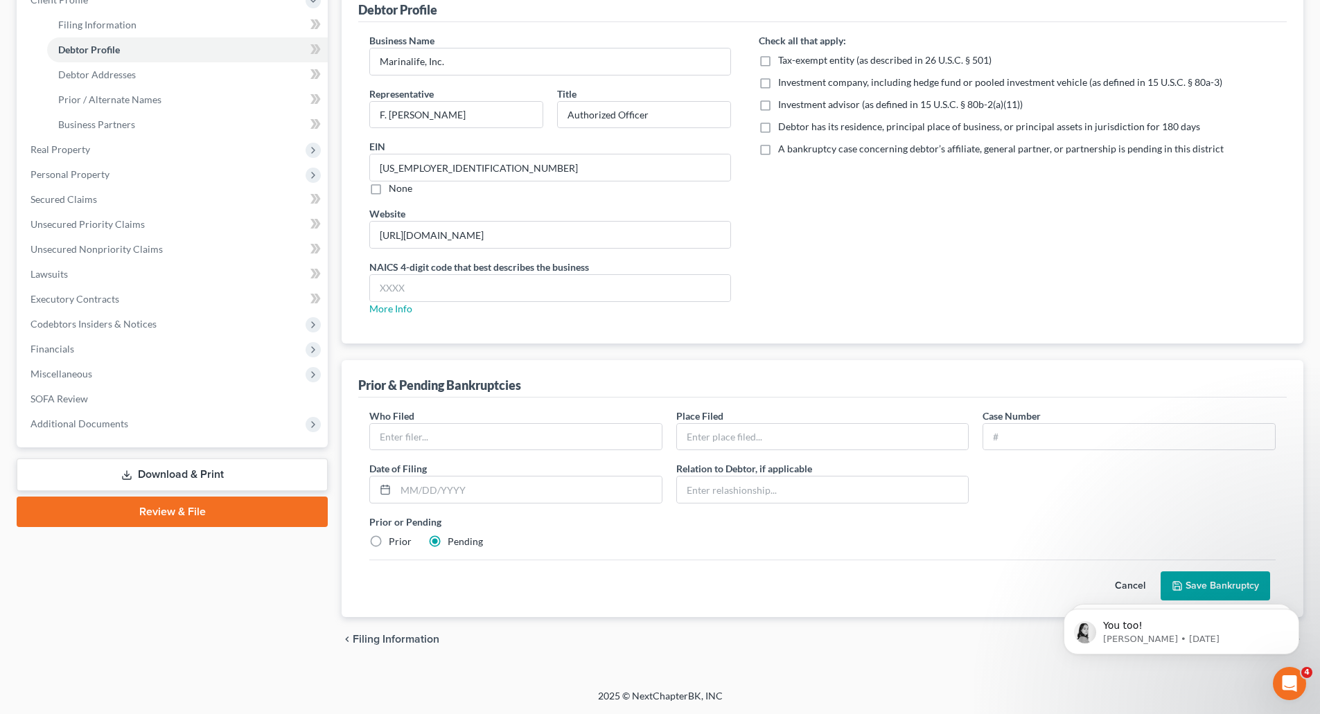
click at [1202, 586] on body "You too! [PERSON_NAME] • [DATE] 🚨ATTN: Middle District of [US_STATE] The court …" at bounding box center [1181, 629] width 266 height 86
drag, startPoint x: 916, startPoint y: 691, endPoint x: 900, endPoint y: 687, distance: 16.5
click at [916, 690] on div "2025 © NextChapterBK, INC" at bounding box center [660, 701] width 790 height 25
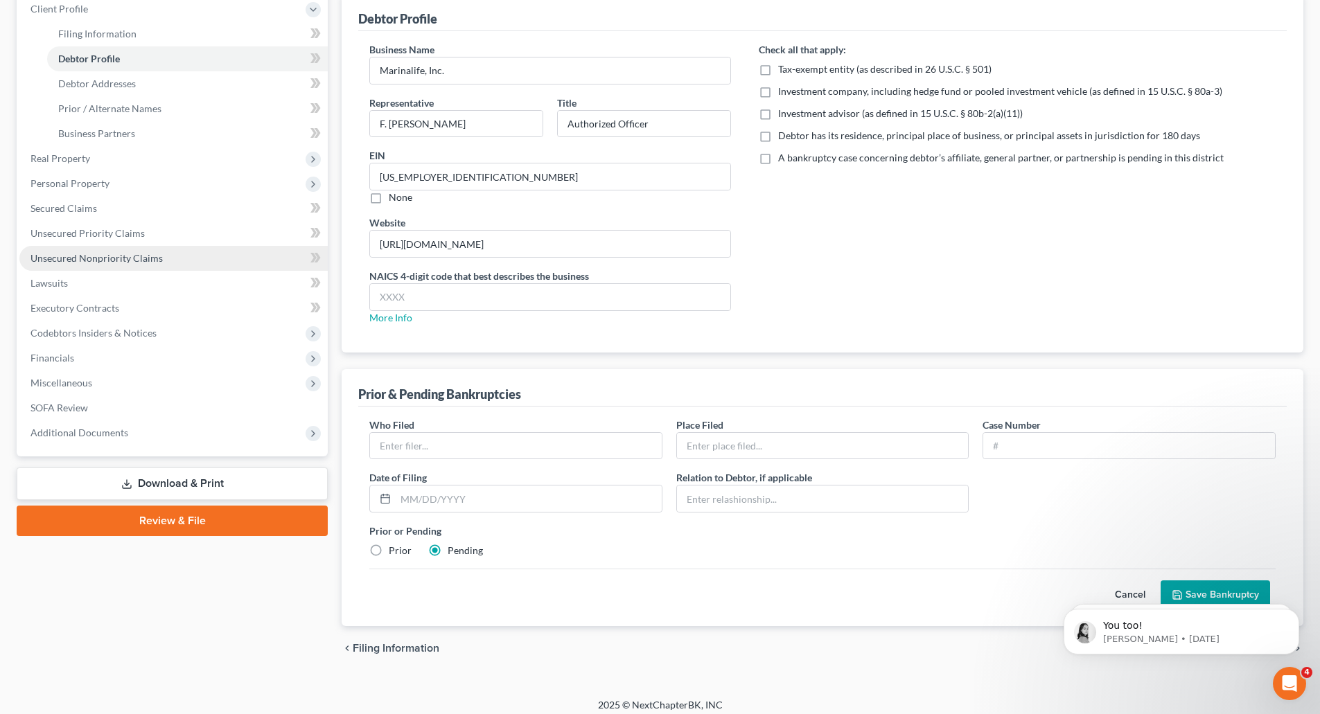
scroll to position [0, 0]
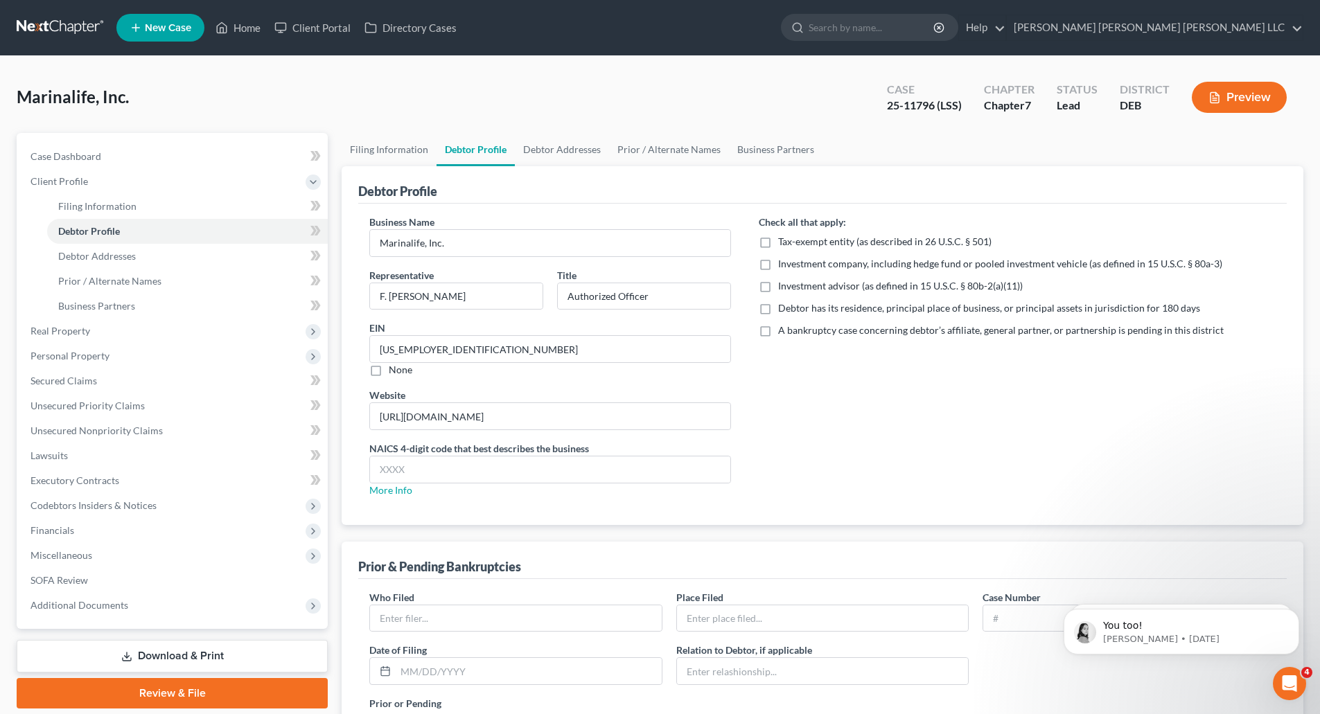
click at [778, 308] on label "Debtor has its residence, principal place of business, or principal assets in j…" at bounding box center [989, 308] width 422 height 14
click at [784, 308] on input "Debtor has its residence, principal place of business, or principal assets in j…" at bounding box center [788, 305] width 9 height 9
checkbox input "true"
click at [563, 152] on link "Debtor Addresses" at bounding box center [562, 149] width 94 height 33
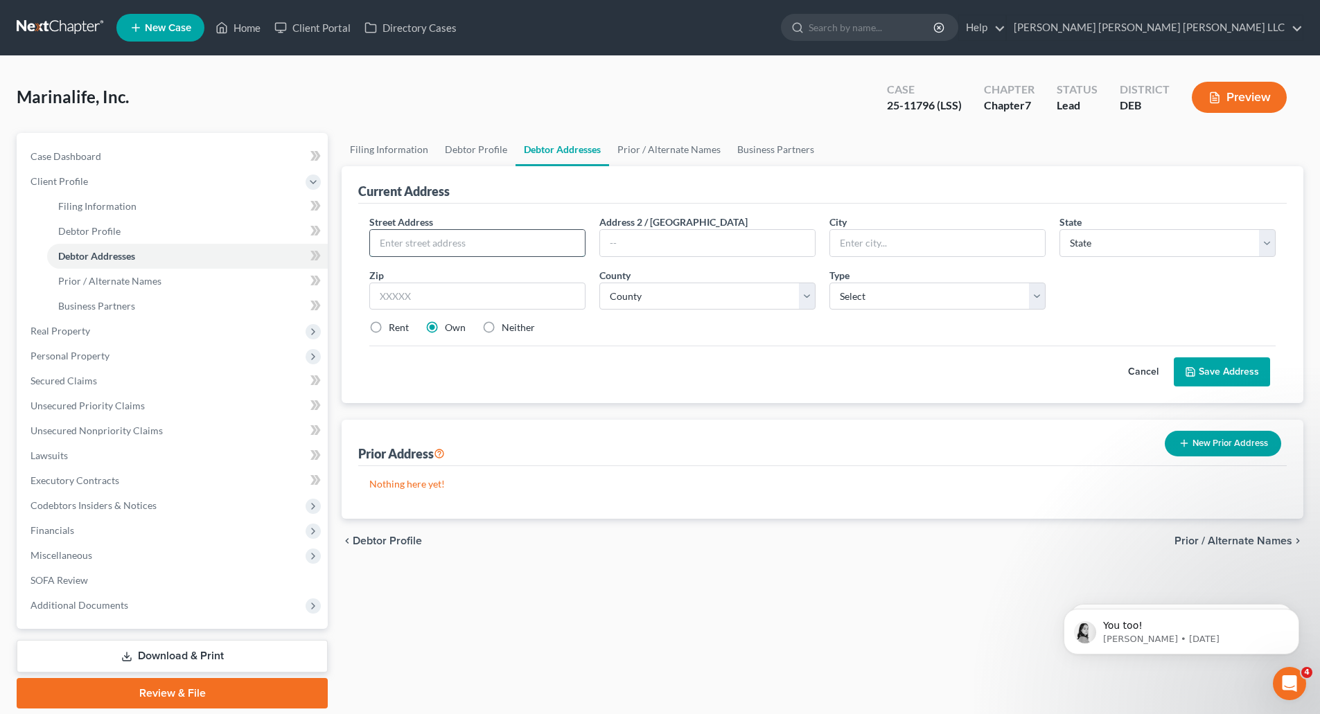
click at [468, 243] on input "text" at bounding box center [477, 243] width 215 height 26
click at [615, 597] on div "Filing Information Debtor Profile Debtor Addresses Prior / Alternate Names Busi…" at bounding box center [823, 421] width 976 height 576
click at [442, 241] on input "text" at bounding box center [477, 243] width 215 height 26
click at [467, 242] on input "[STREET_ADDRESS]" at bounding box center [477, 243] width 215 height 26
type input "[STREET_ADDRESS]"
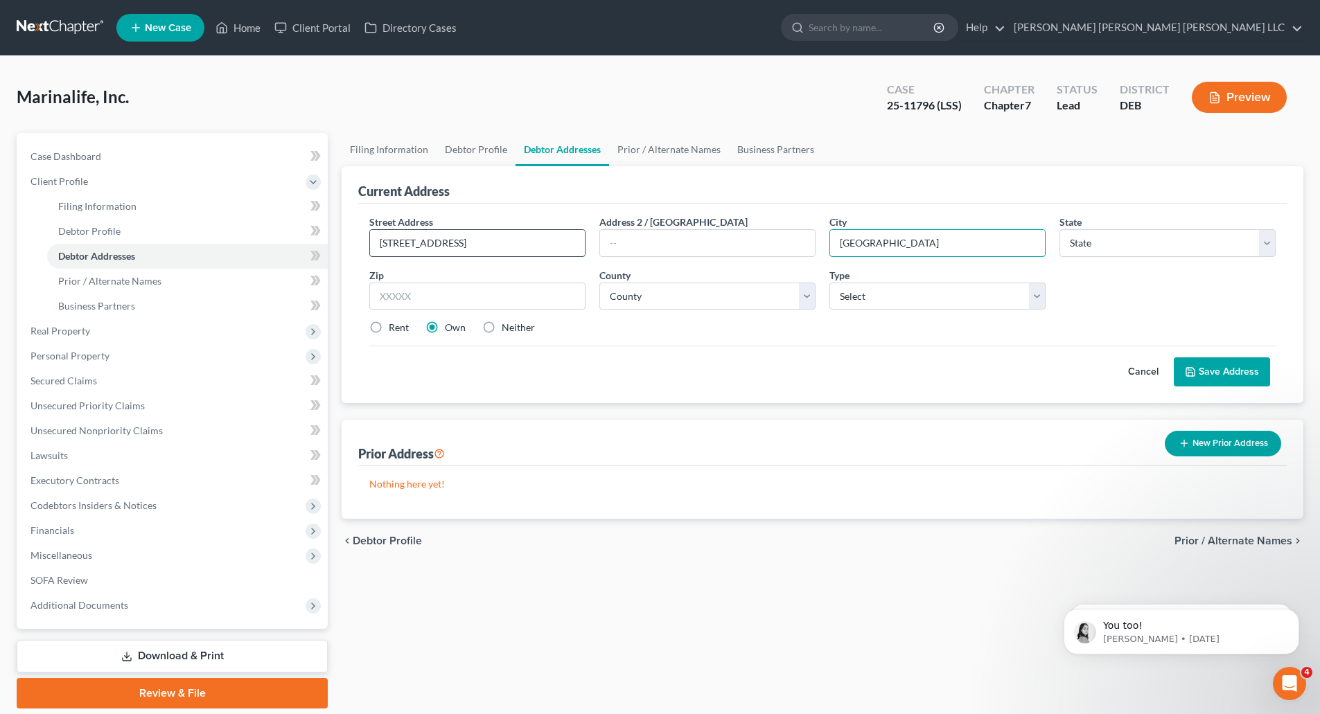
type input "[GEOGRAPHIC_DATA]"
select select "21"
type input "21230"
select select "3"
select select "0"
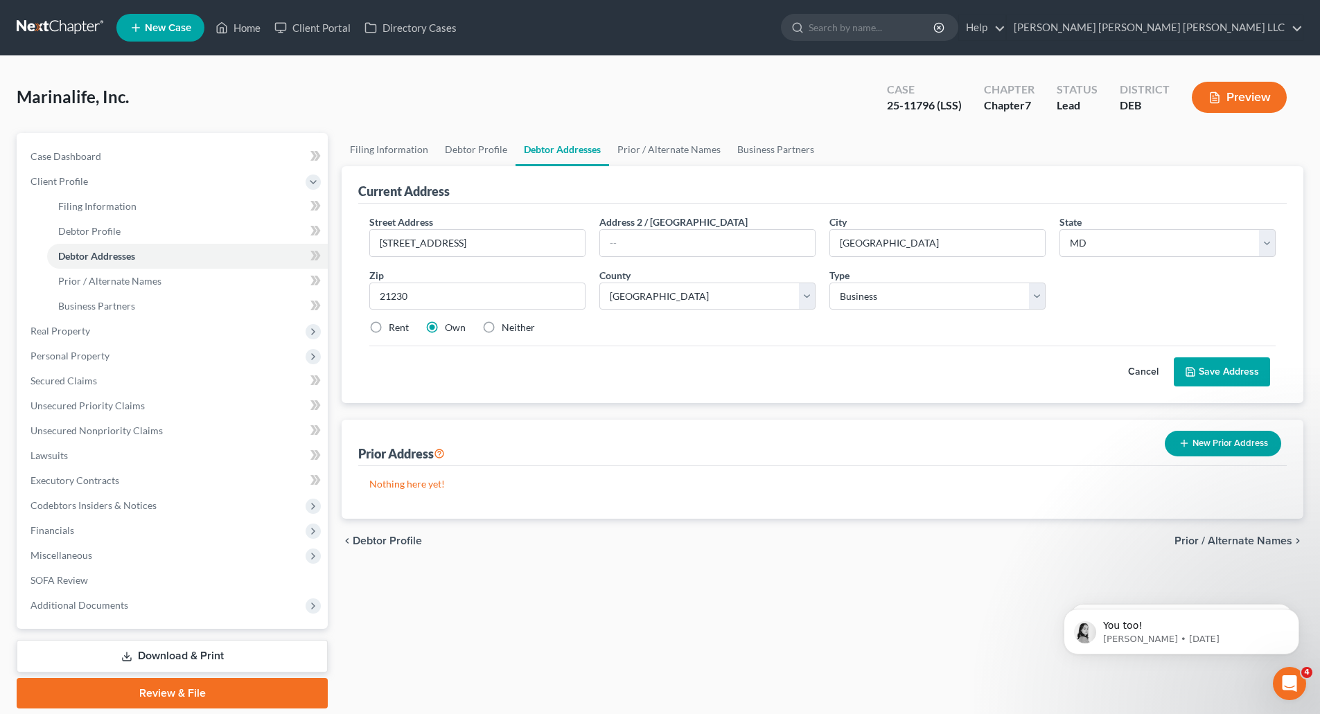
click at [389, 324] on label "Rent" at bounding box center [399, 328] width 20 height 14
click at [394, 324] on input "Rent" at bounding box center [398, 325] width 9 height 9
radio input "true"
click at [1238, 366] on button "Save Address" at bounding box center [1222, 372] width 96 height 29
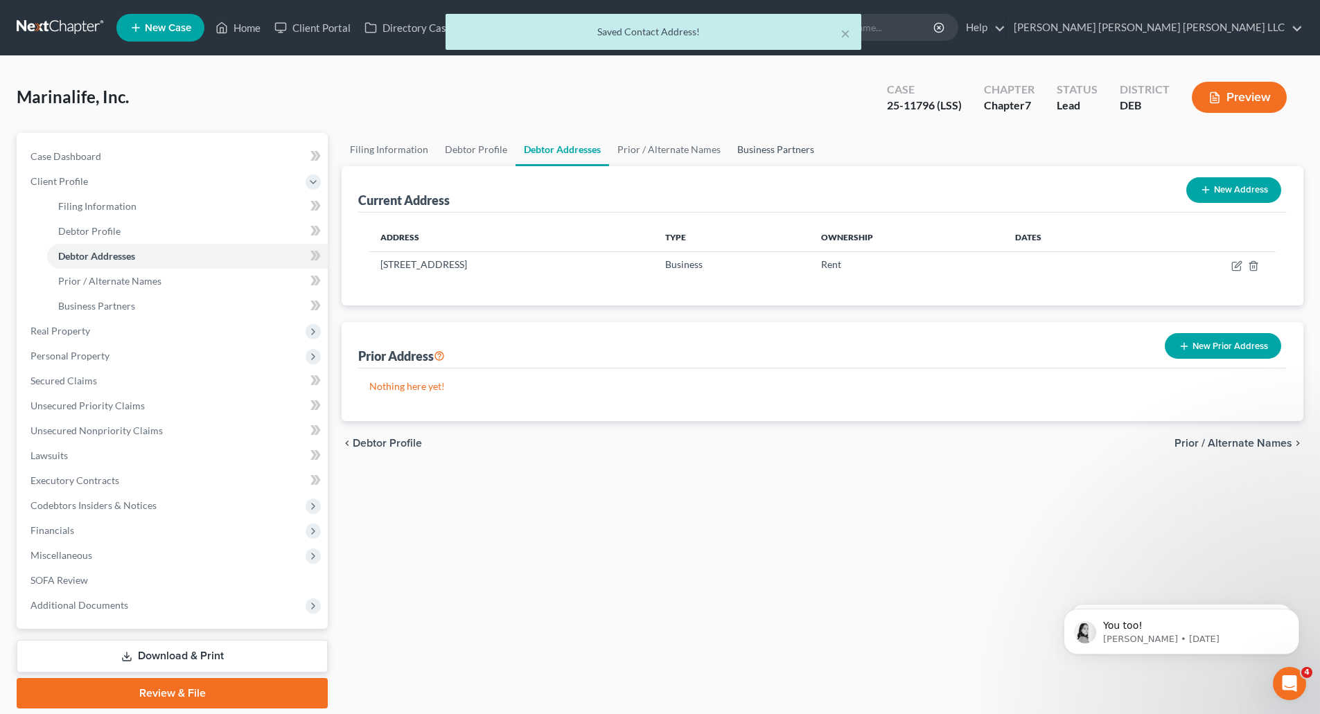
click at [781, 151] on link "Business Partners" at bounding box center [776, 149] width 94 height 33
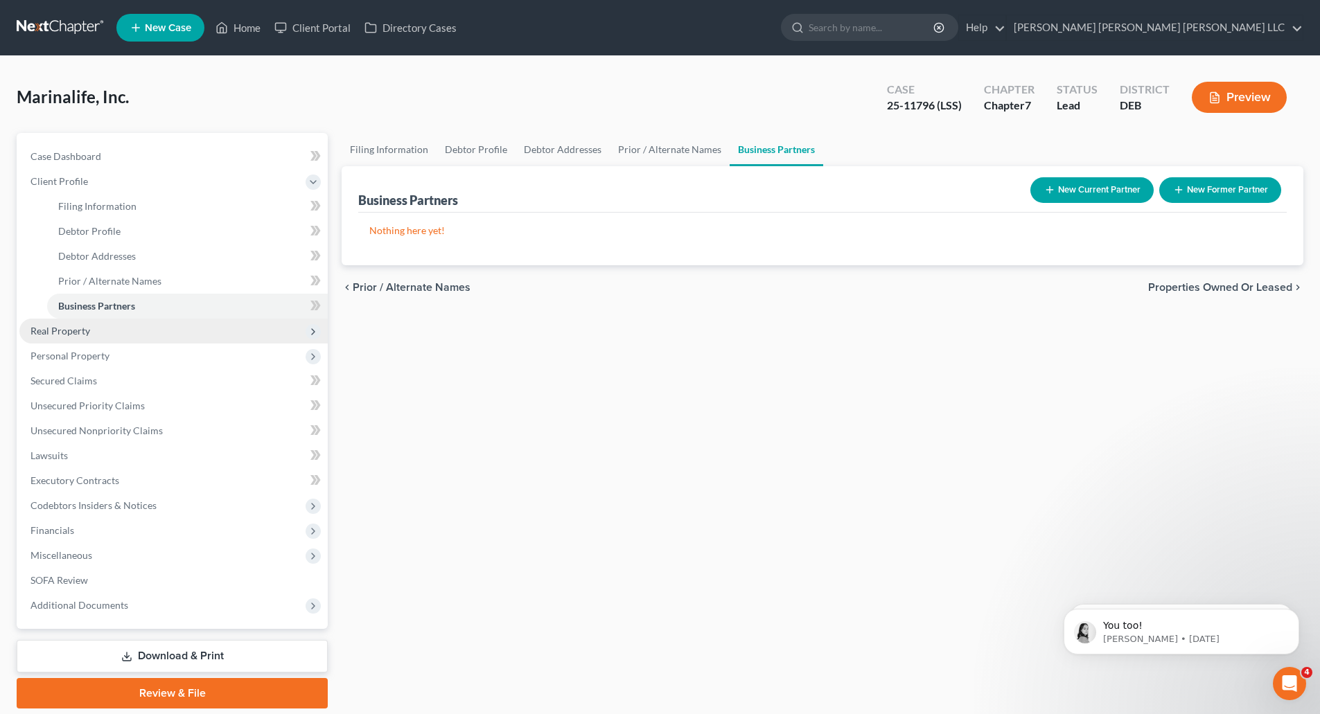
click at [67, 333] on span "Real Property" at bounding box center [60, 331] width 60 height 12
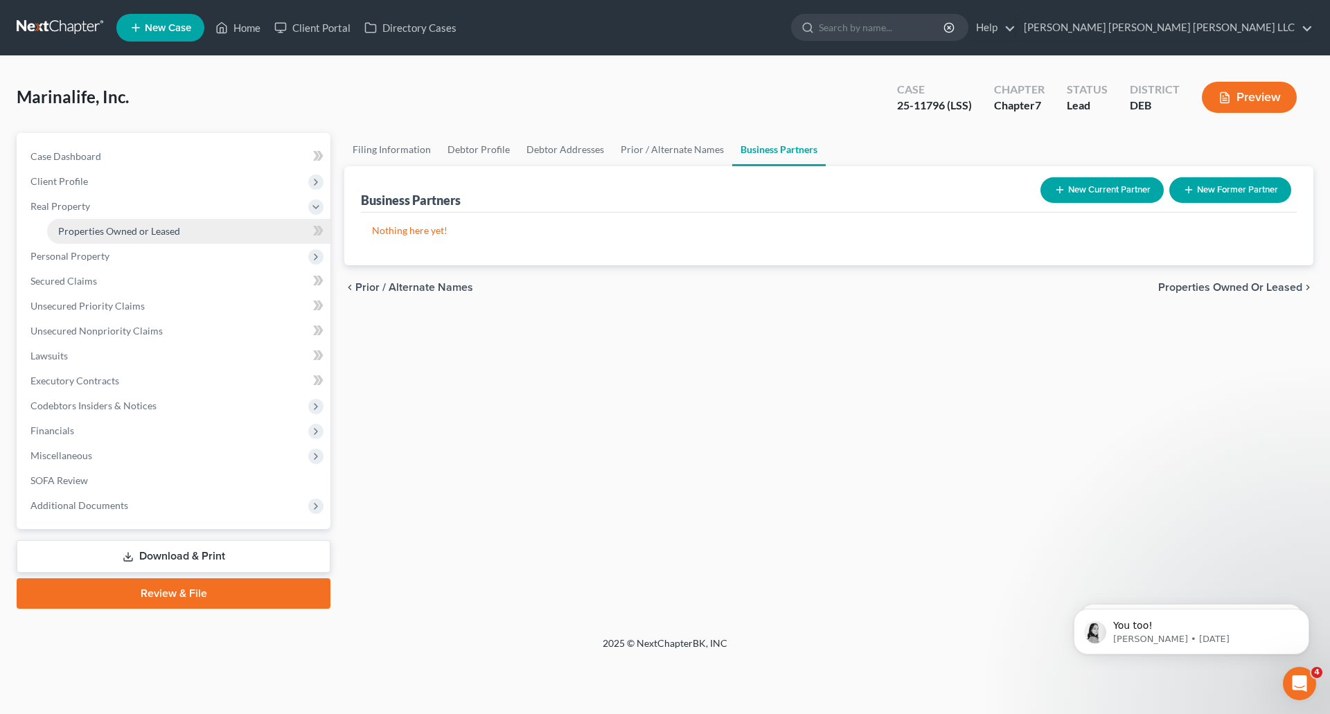
click at [115, 231] on span "Properties Owned or Leased" at bounding box center [119, 231] width 122 height 12
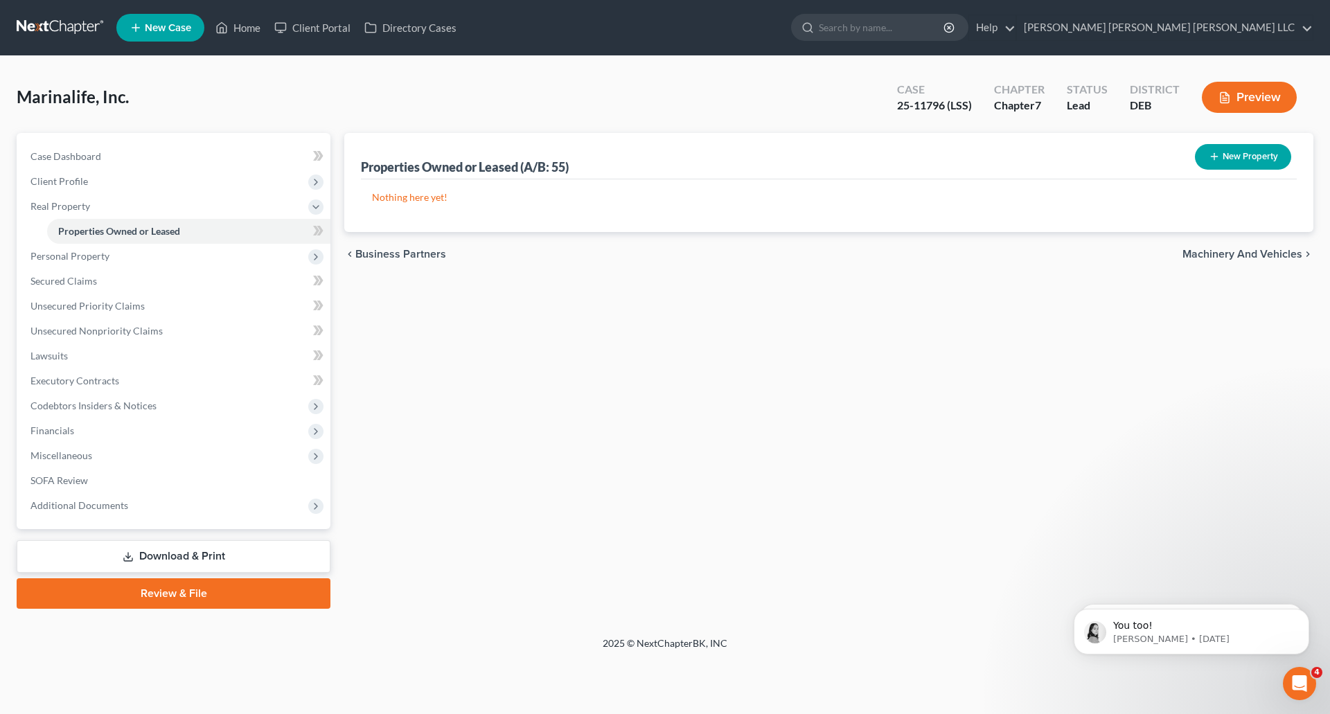
click at [164, 25] on span "New Case" at bounding box center [168, 28] width 46 height 10
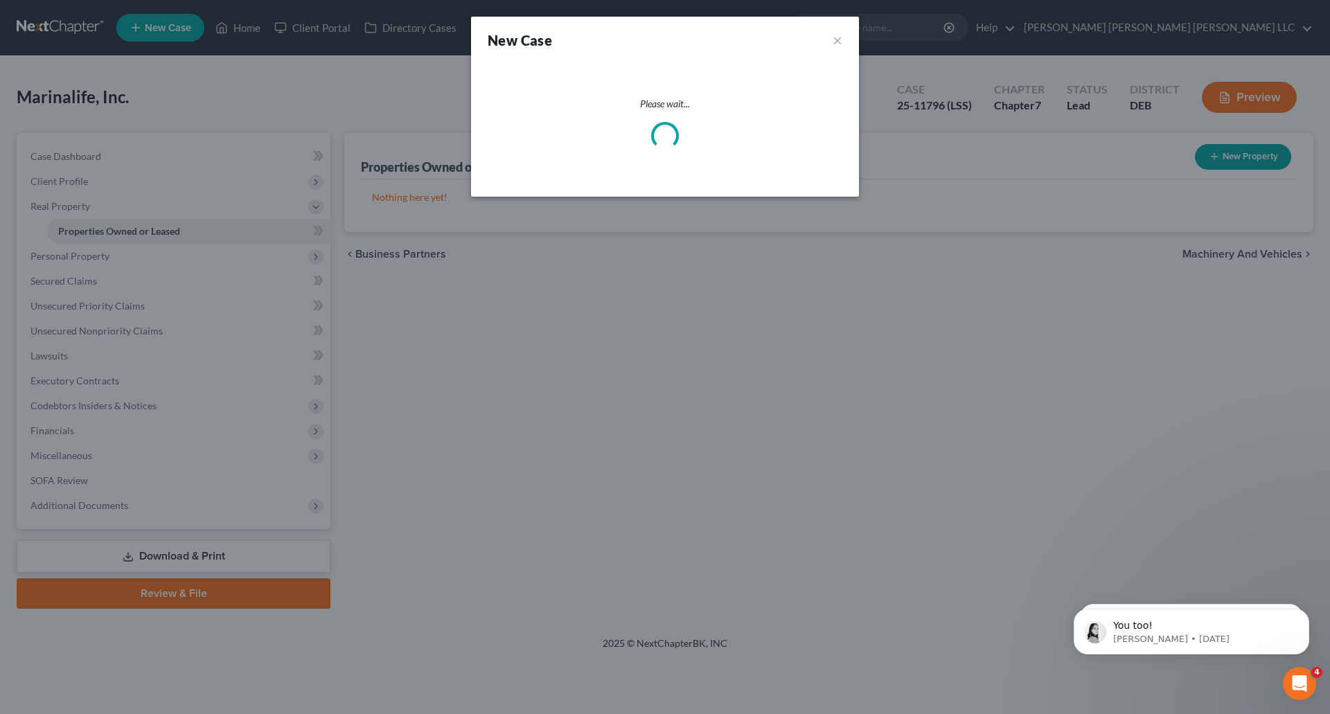
select select "13"
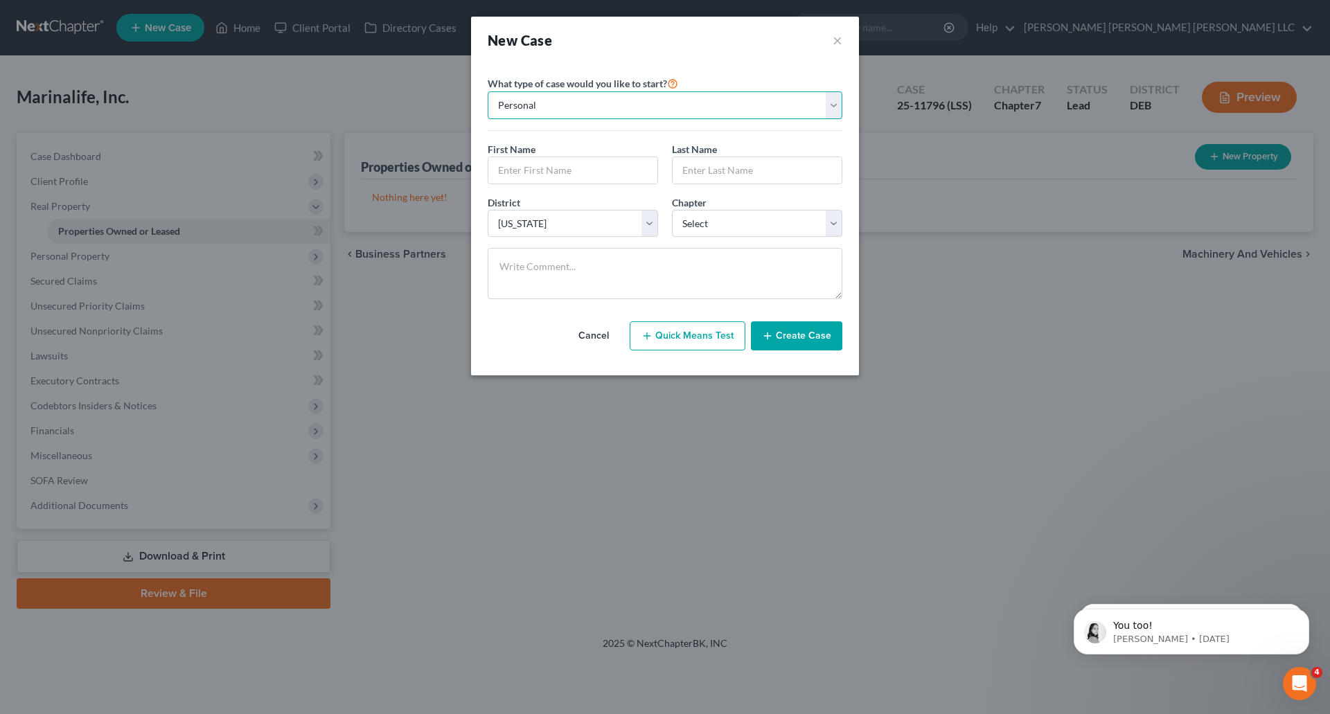
click at [567, 108] on select "Personal Business" at bounding box center [665, 105] width 355 height 28
select select "1"
click at [488, 91] on select "Personal Business" at bounding box center [665, 105] width 355 height 28
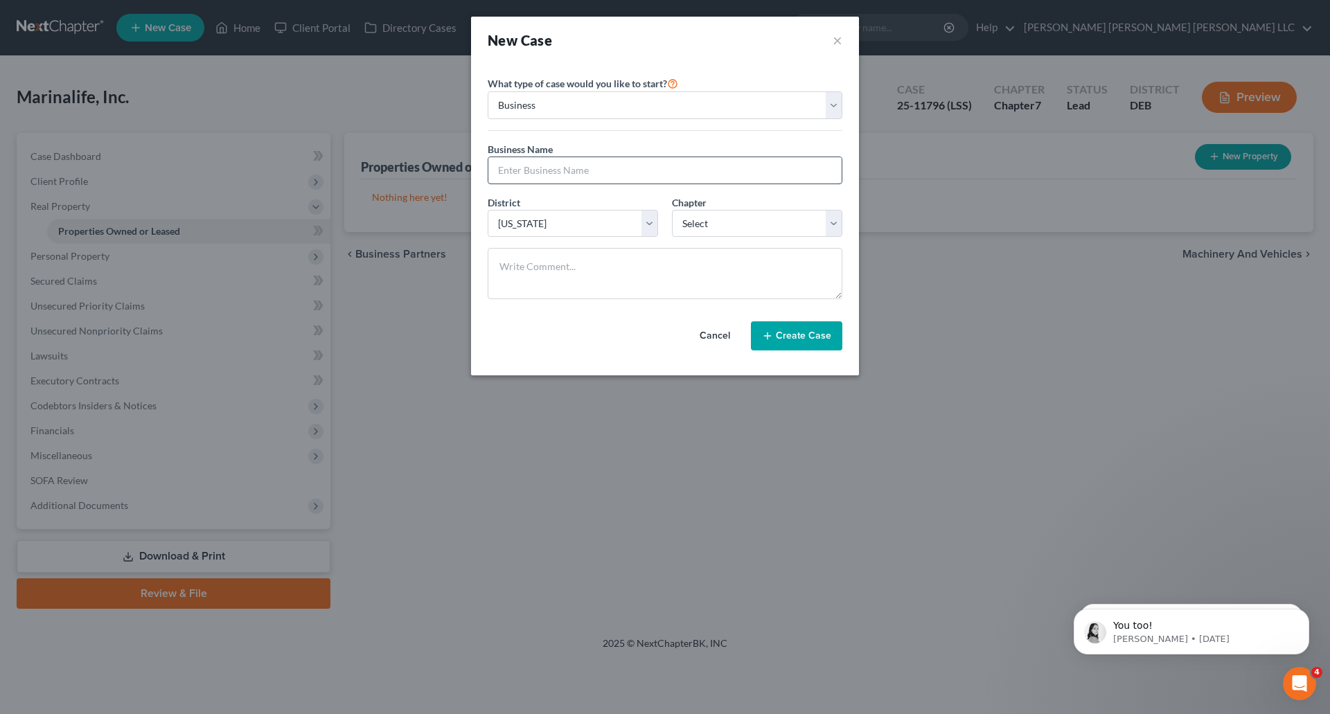
click at [578, 168] on input "text" at bounding box center [665, 170] width 353 height 26
type input "MarinaLife Media, LLC"
click at [766, 219] on select "Select 7 11 12" at bounding box center [757, 224] width 170 height 28
select select "0"
click at [672, 210] on select "Select 7 11 12" at bounding box center [757, 224] width 170 height 28
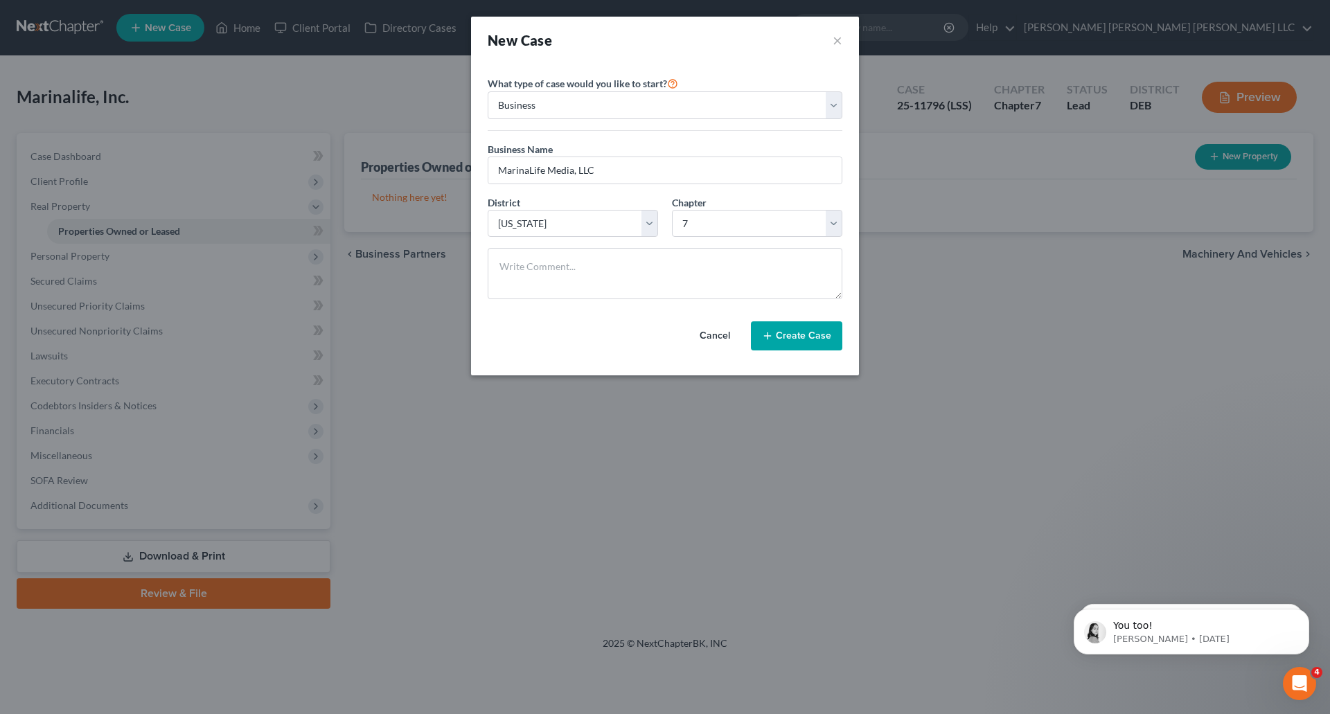
click at [800, 338] on button "Create Case" at bounding box center [796, 336] width 91 height 29
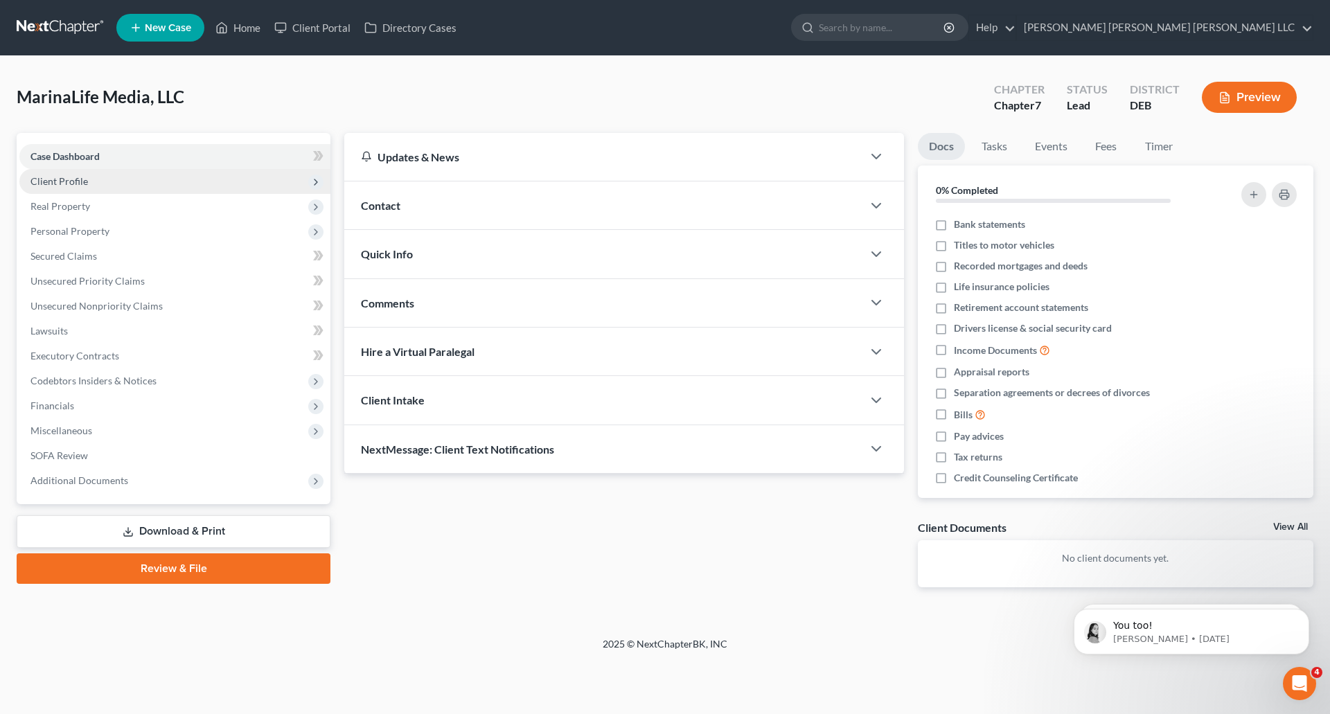
click at [50, 183] on span "Client Profile" at bounding box center [59, 181] width 58 height 12
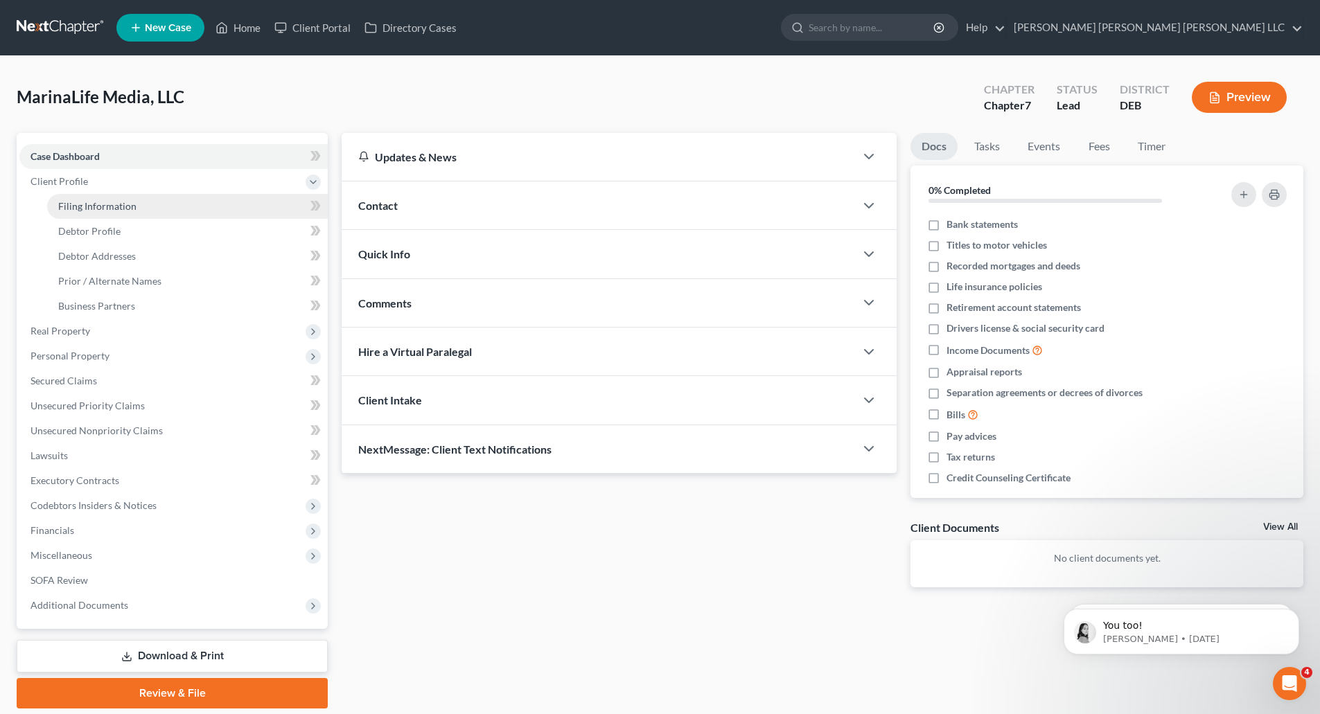
click at [71, 204] on span "Filing Information" at bounding box center [97, 206] width 78 height 12
select select "1"
select select "0"
select select "13"
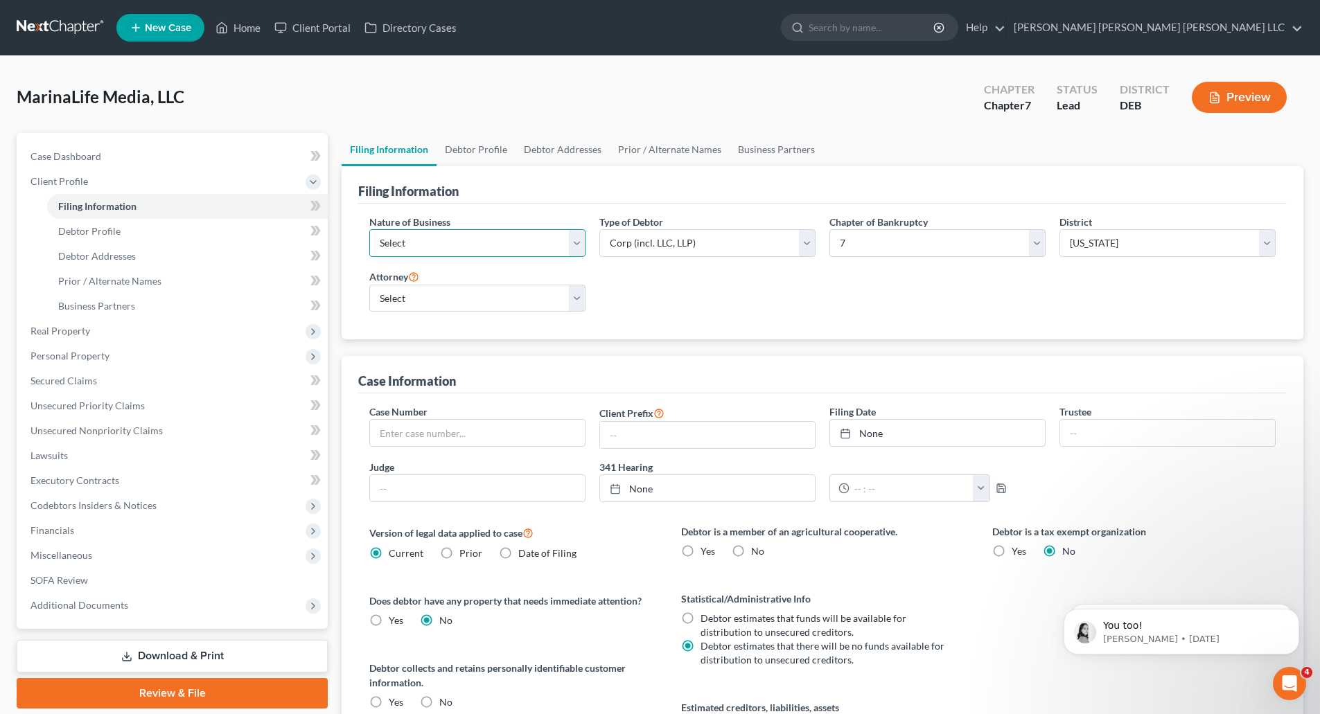
click at [576, 244] on select "Select Clearing Bank Commodity Broker Health Care Business Other Railroad Singl…" at bounding box center [477, 243] width 216 height 28
select select "3"
click at [369, 229] on select "Select Clearing Bank Commodity Broker Health Care Business Other Railroad Singl…" at bounding box center [477, 243] width 216 height 28
click at [533, 301] on select "Select [PERSON_NAME] - [PERSON_NAME] - [PERSON_NAME] - DEB" at bounding box center [477, 299] width 216 height 28
select select "1"
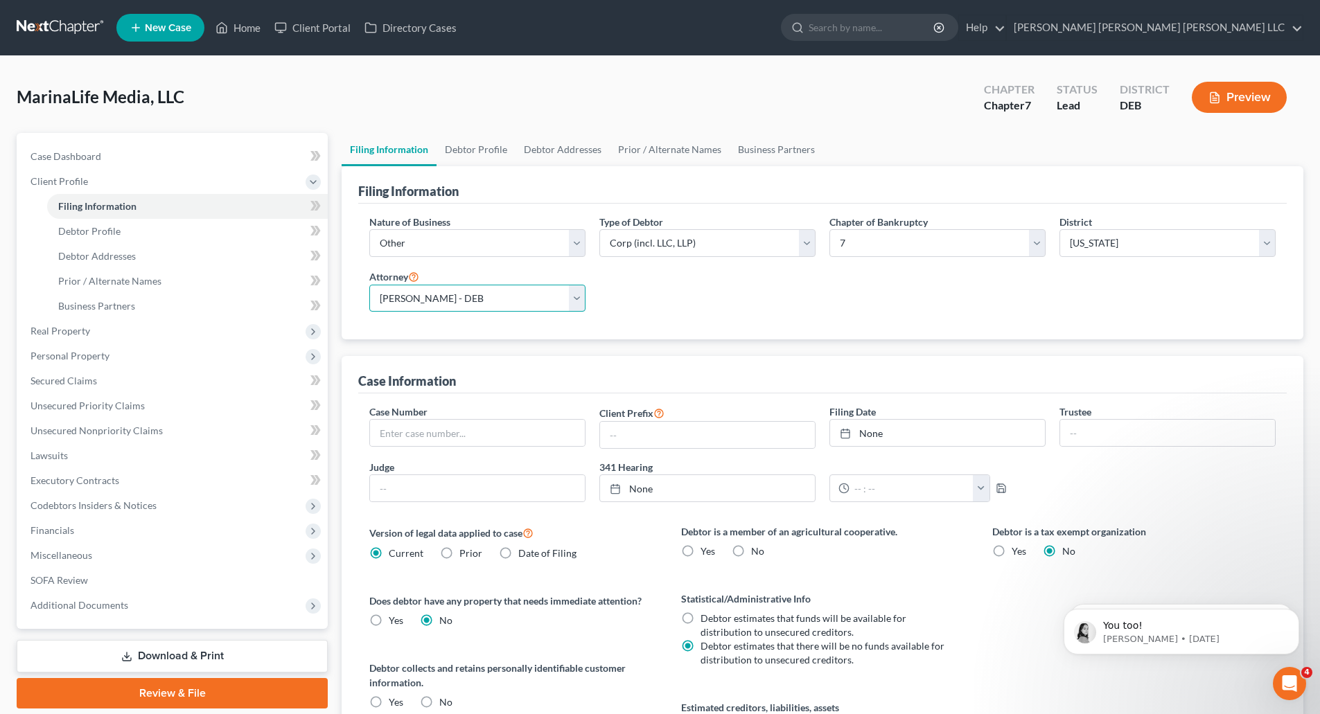
click at [369, 285] on select "Select [PERSON_NAME] - [PERSON_NAME] - [PERSON_NAME] - DEB" at bounding box center [477, 299] width 216 height 28
click at [518, 441] on input "text" at bounding box center [477, 433] width 215 height 26
type input "25-11797 (LSS)"
click at [847, 436] on icon at bounding box center [845, 433] width 11 height 11
click at [1113, 441] on input "text" at bounding box center [1167, 433] width 215 height 26
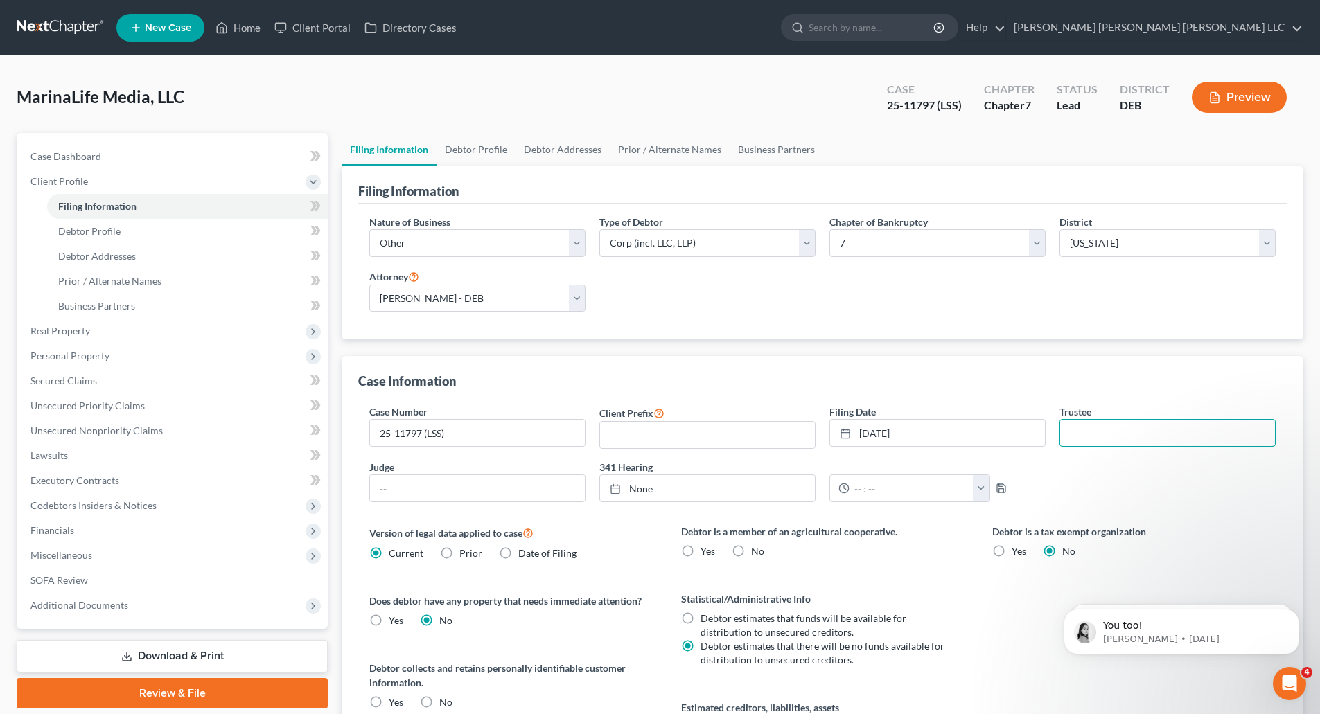
type input "Carickhoff"
click at [502, 493] on input "text" at bounding box center [477, 488] width 215 height 26
type input "[PERSON_NAME] [PERSON_NAME]"
click at [656, 489] on link "[DATE]" at bounding box center [707, 488] width 215 height 26
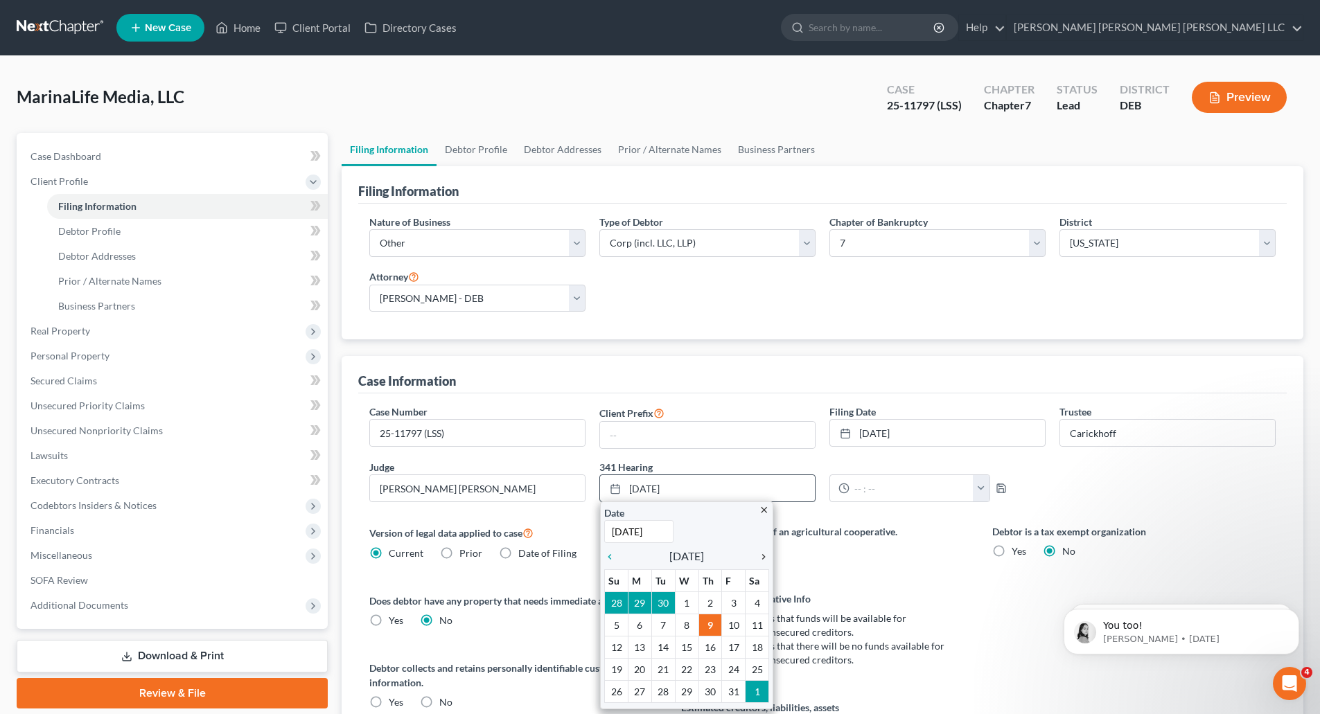
click at [764, 559] on icon "chevron_right" at bounding box center [760, 557] width 18 height 11
click at [613, 557] on icon "chevron_left" at bounding box center [613, 557] width 18 height 11
drag, startPoint x: 682, startPoint y: 640, endPoint x: 710, endPoint y: 626, distance: 31.3
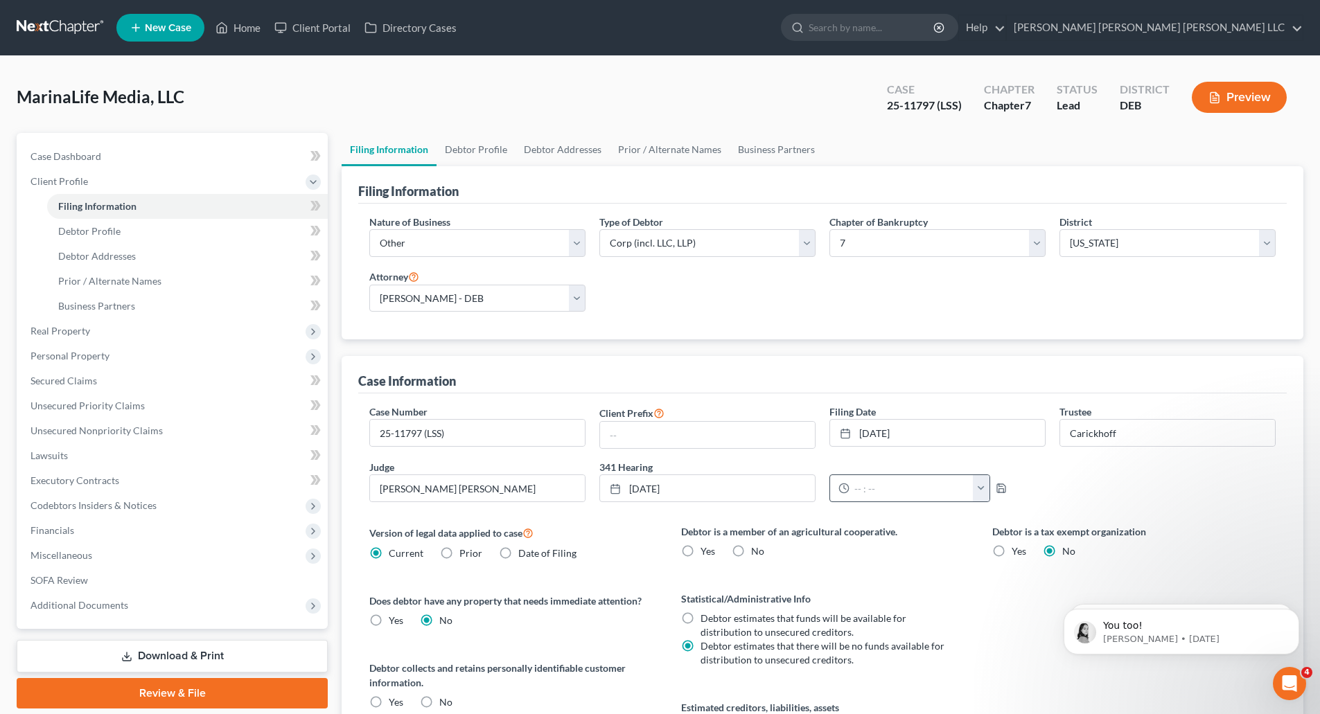
click at [983, 492] on button "button" at bounding box center [981, 488] width 17 height 26
click at [1003, 596] on link "12:00pm" at bounding box center [1009, 593] width 78 height 24
type input "12:00pm"
click at [751, 549] on label "No" at bounding box center [757, 552] width 13 height 14
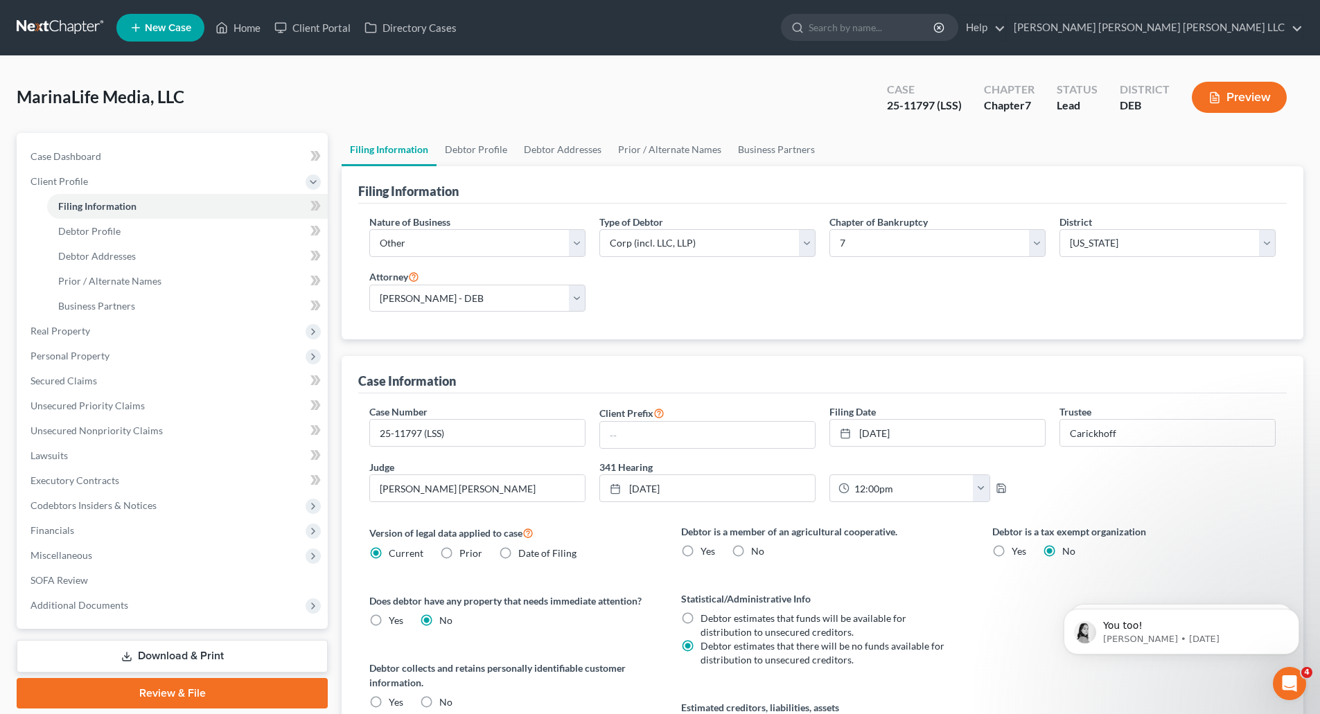
click at [757, 549] on input "No" at bounding box center [761, 549] width 9 height 9
radio input "true"
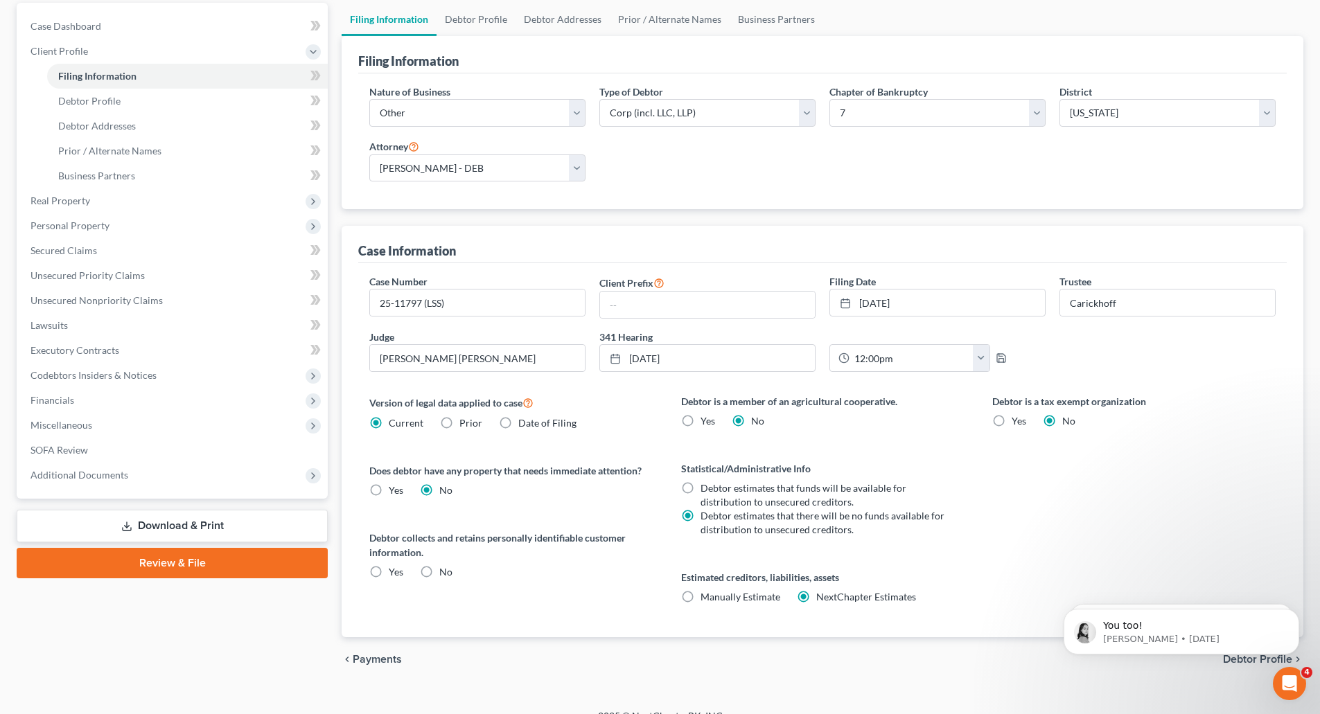
scroll to position [139, 0]
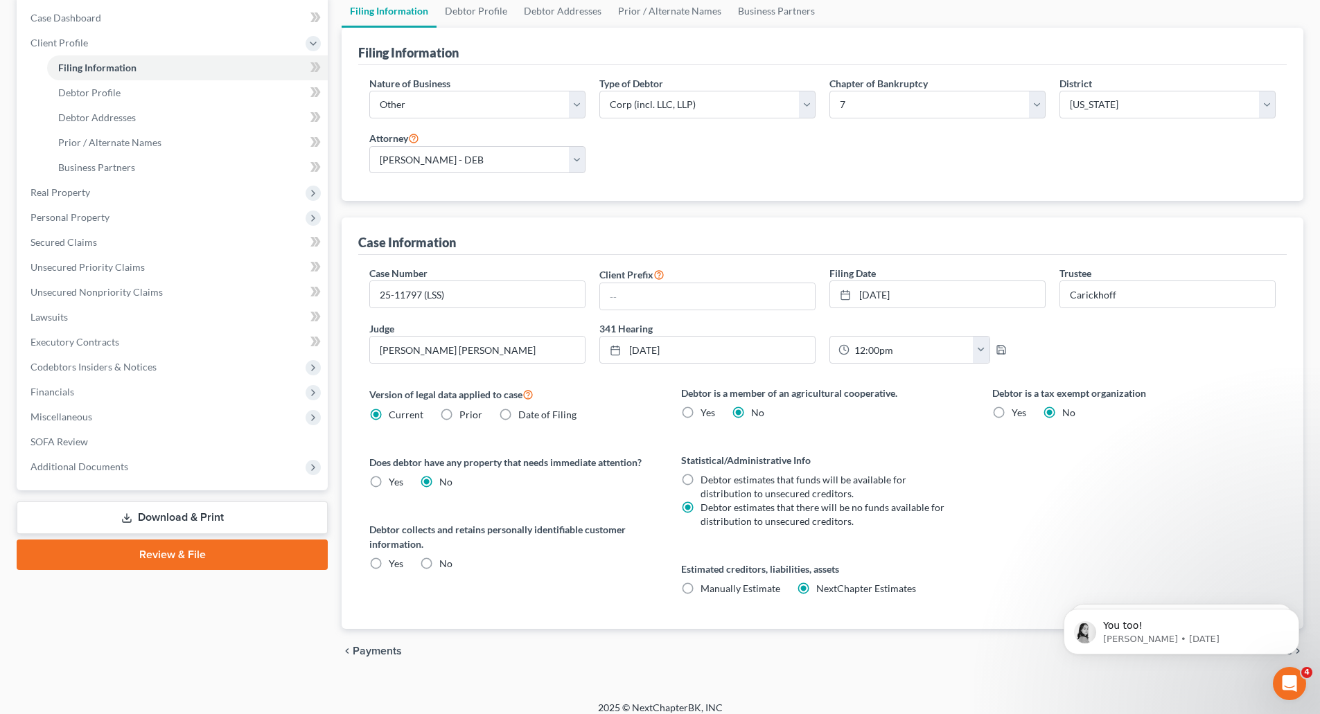
click at [389, 562] on label "Yes" at bounding box center [396, 564] width 15 height 14
click at [394, 562] on input "Yes" at bounding box center [398, 561] width 9 height 9
radio input "true"
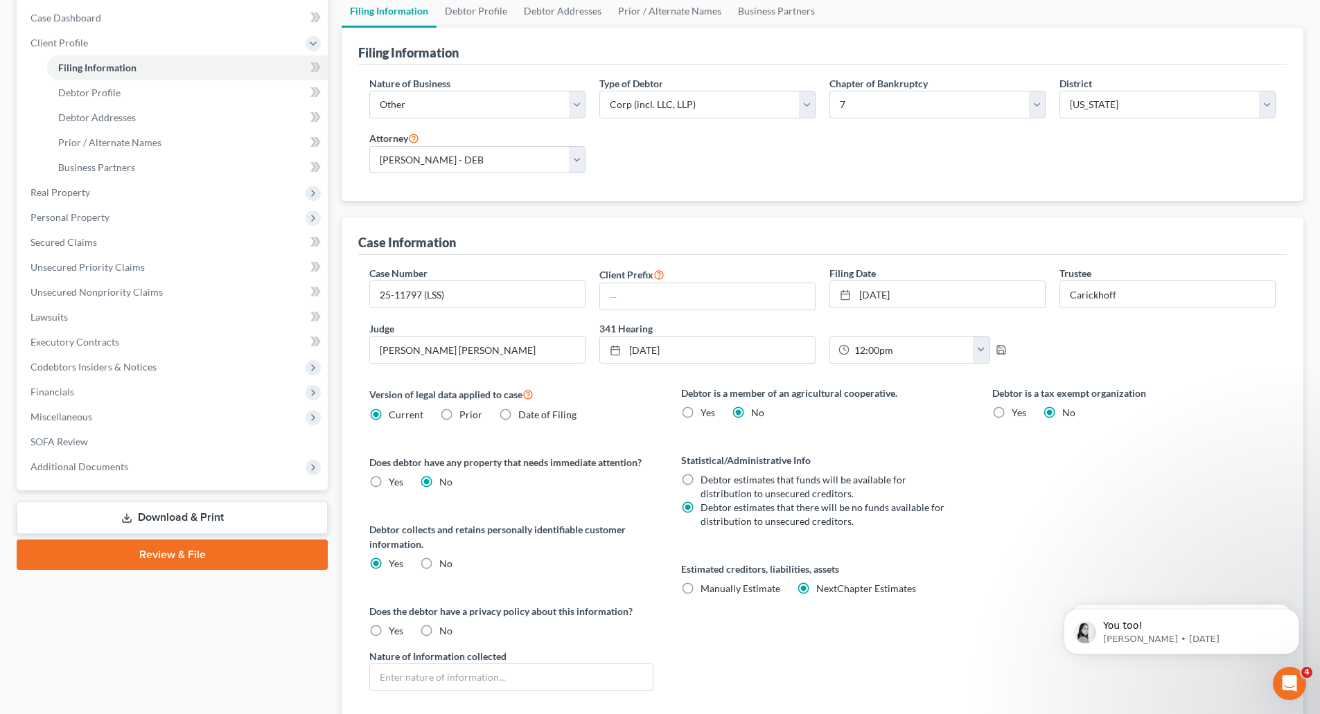
click at [701, 588] on label "Manually Estimate Manually Estimate" at bounding box center [741, 589] width 80 height 14
click at [706, 588] on input "Manually Estimate Manually Estimate" at bounding box center [710, 586] width 9 height 9
radio input "true"
radio input "false"
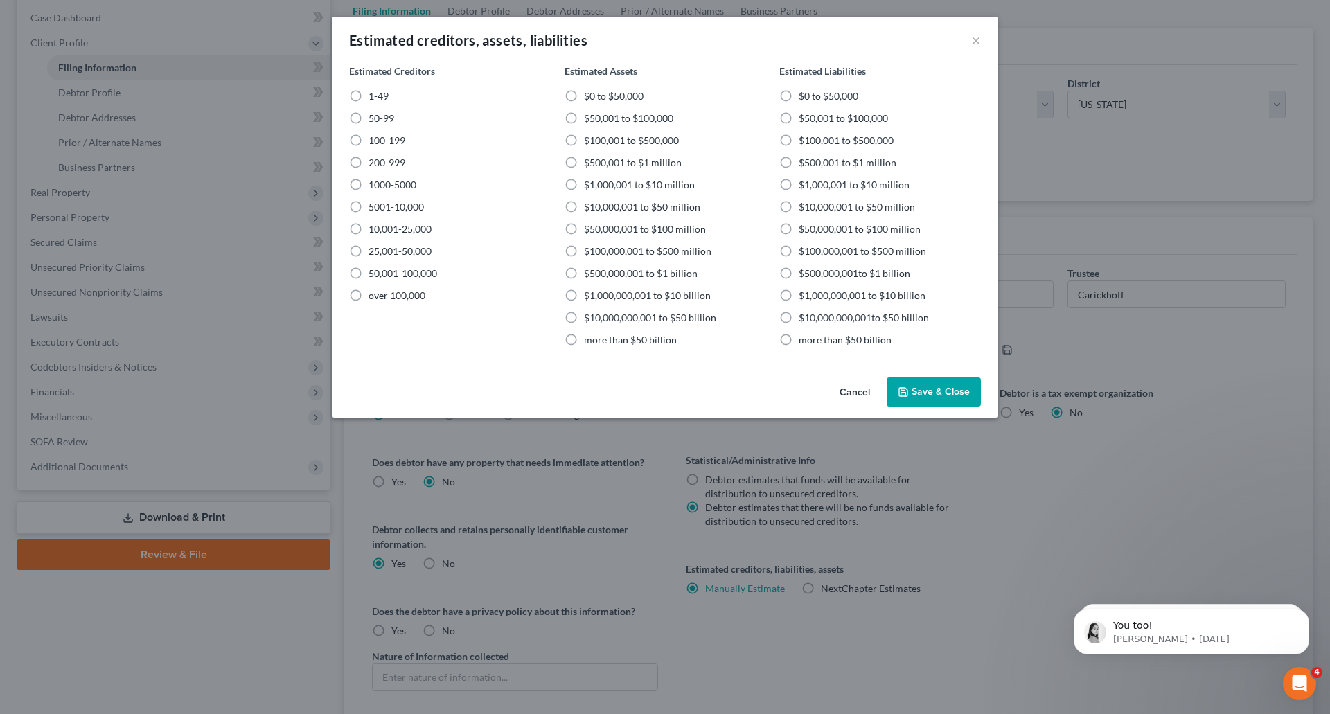
click at [864, 394] on button "Cancel" at bounding box center [855, 393] width 53 height 28
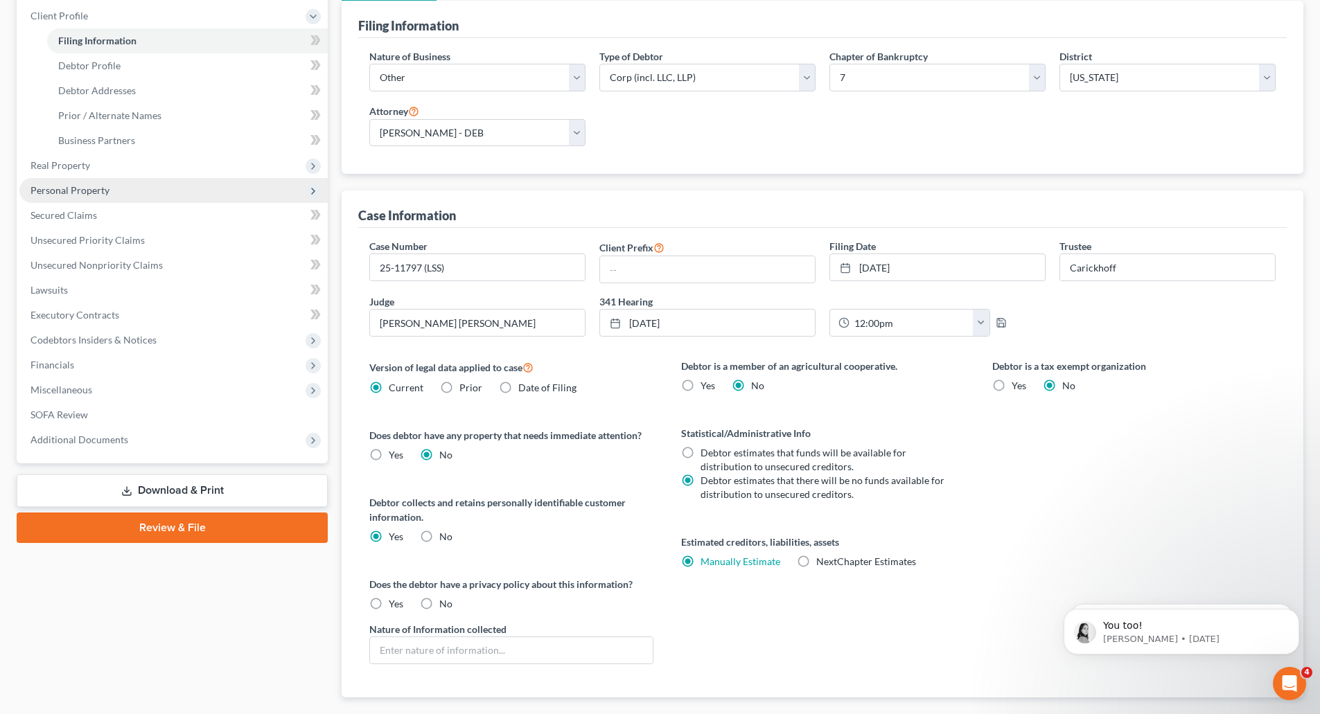
scroll to position [0, 0]
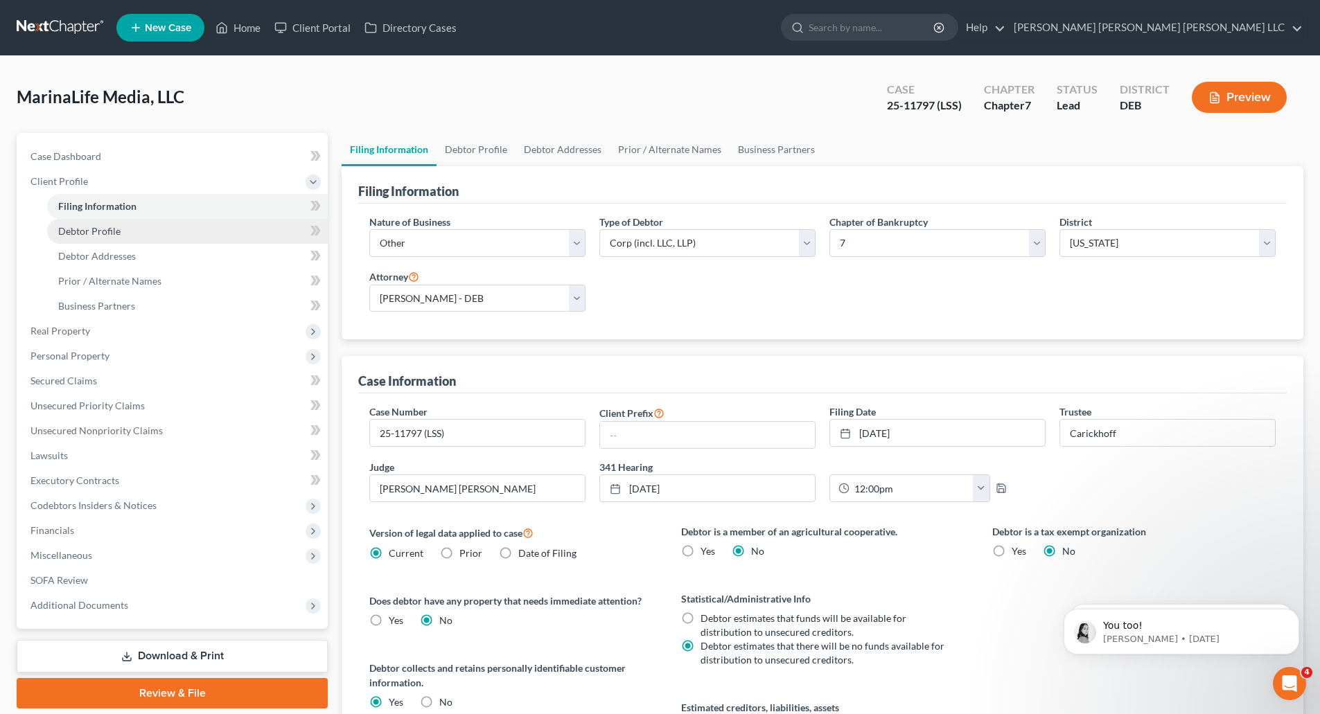
click at [94, 232] on span "Debtor Profile" at bounding box center [89, 231] width 62 height 12
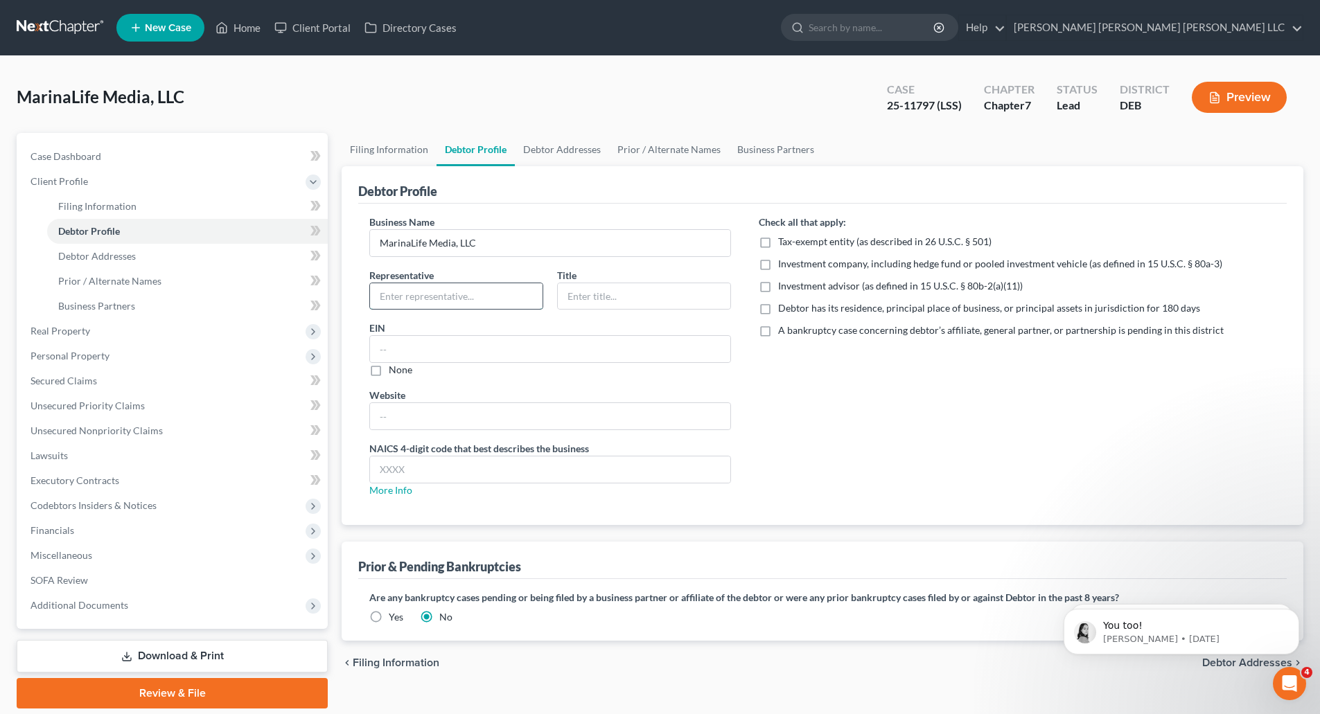
click at [412, 297] on input "text" at bounding box center [456, 296] width 173 height 26
type input "F. [PERSON_NAME]"
type input "Manager"
type input "[US_EMPLOYER_IDENTIFICATION_NUMBER]"
click at [398, 416] on input "text" at bounding box center [550, 416] width 360 height 26
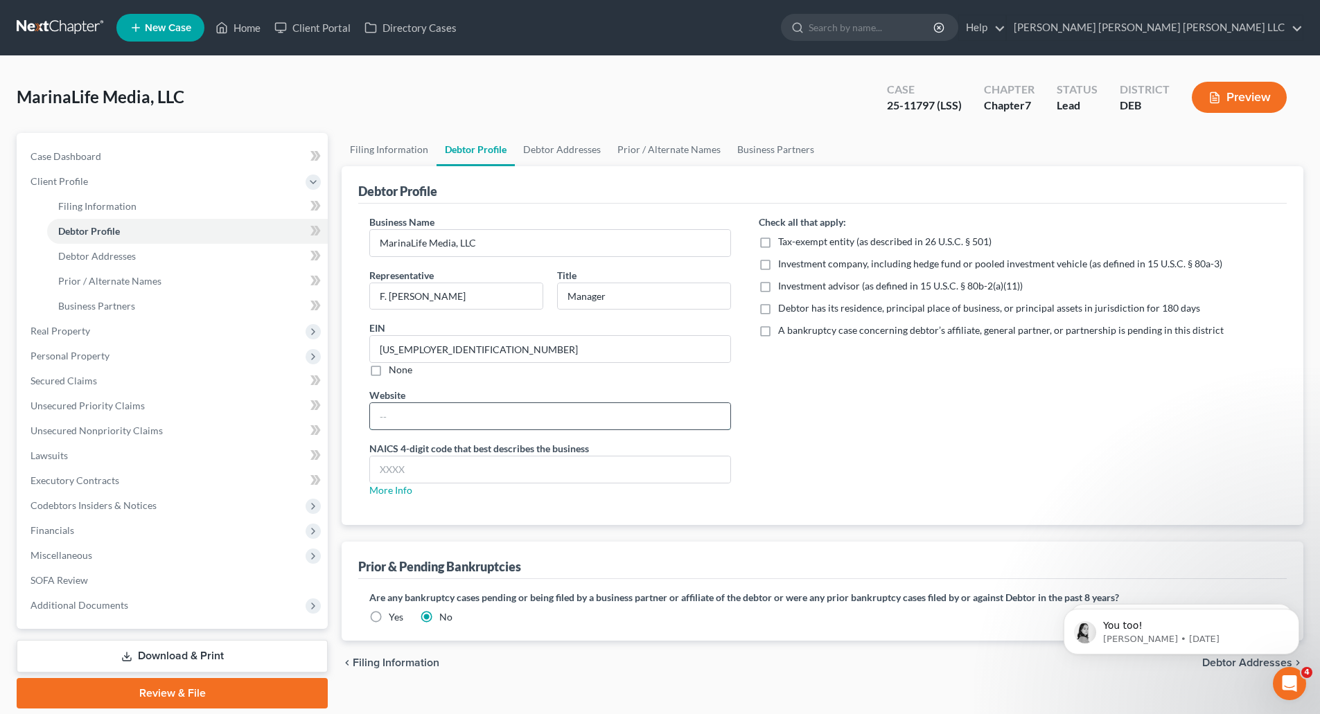
paste input "[URL][DOMAIN_NAME]"
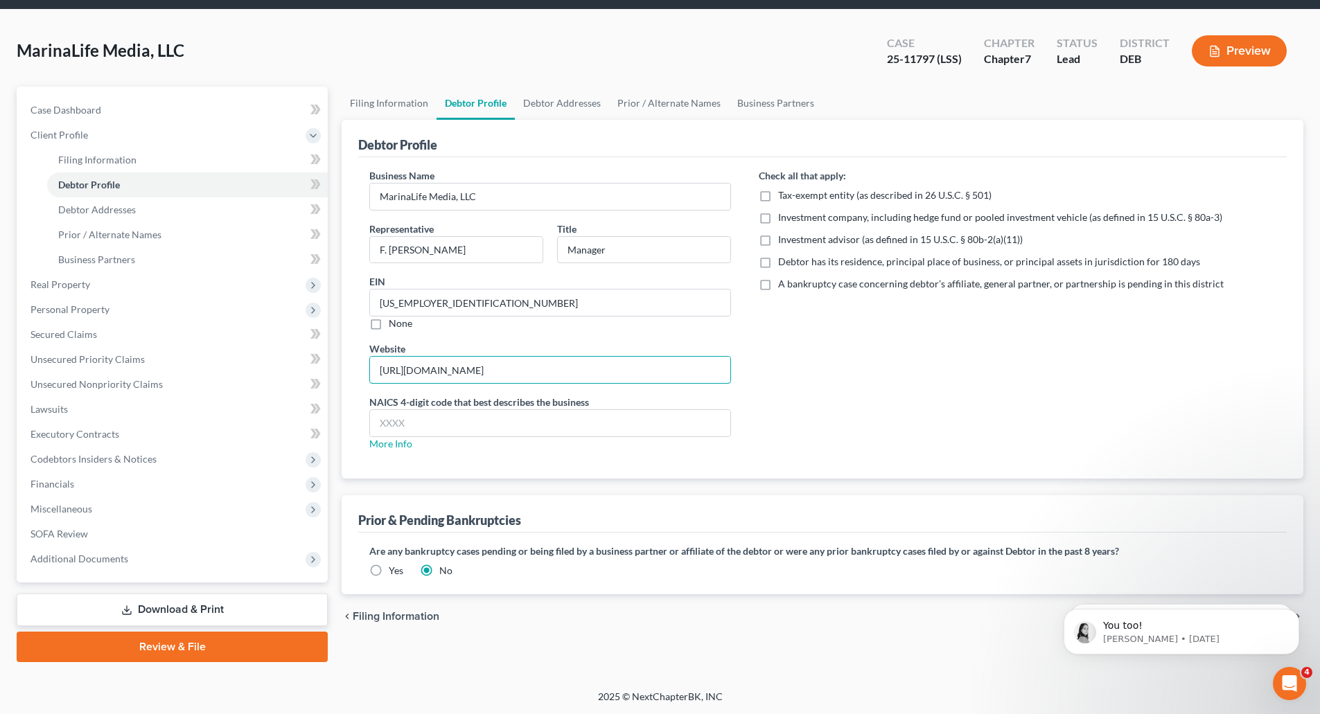
scroll to position [47, 0]
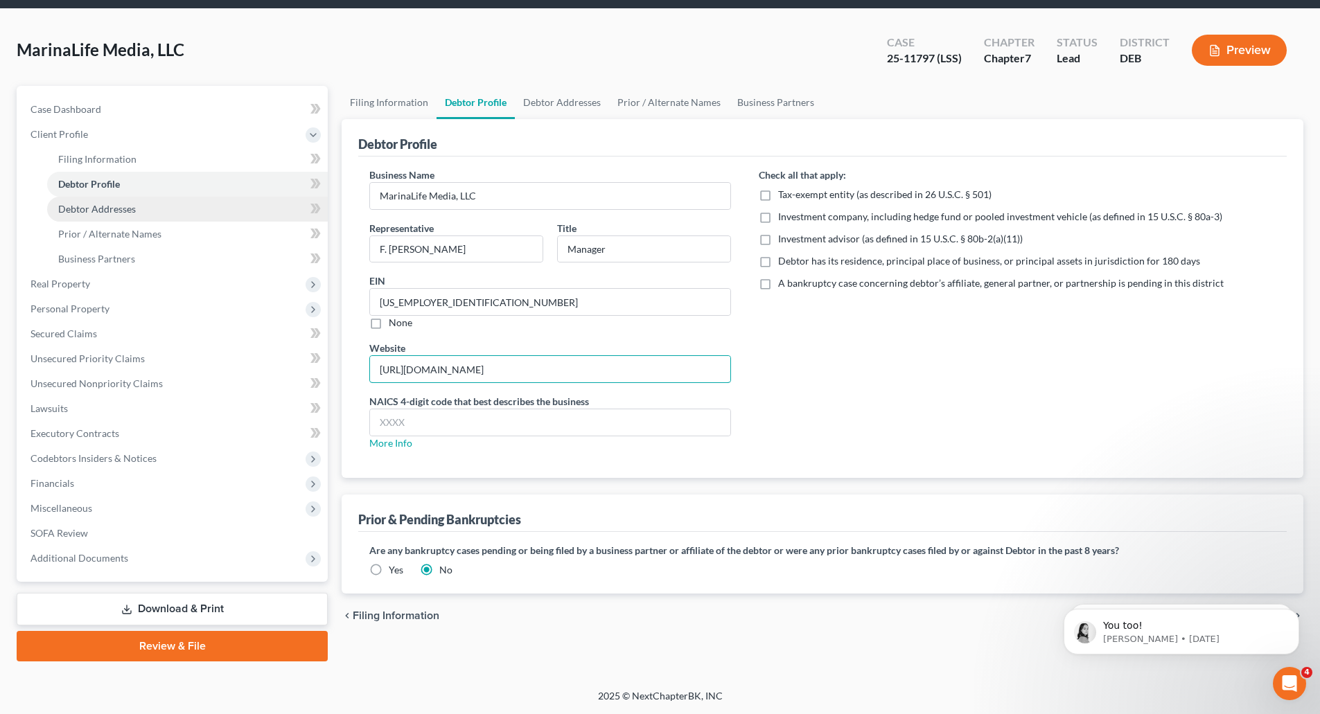
type input "[URL][DOMAIN_NAME]"
click at [117, 210] on span "Debtor Addresses" at bounding box center [97, 209] width 78 height 12
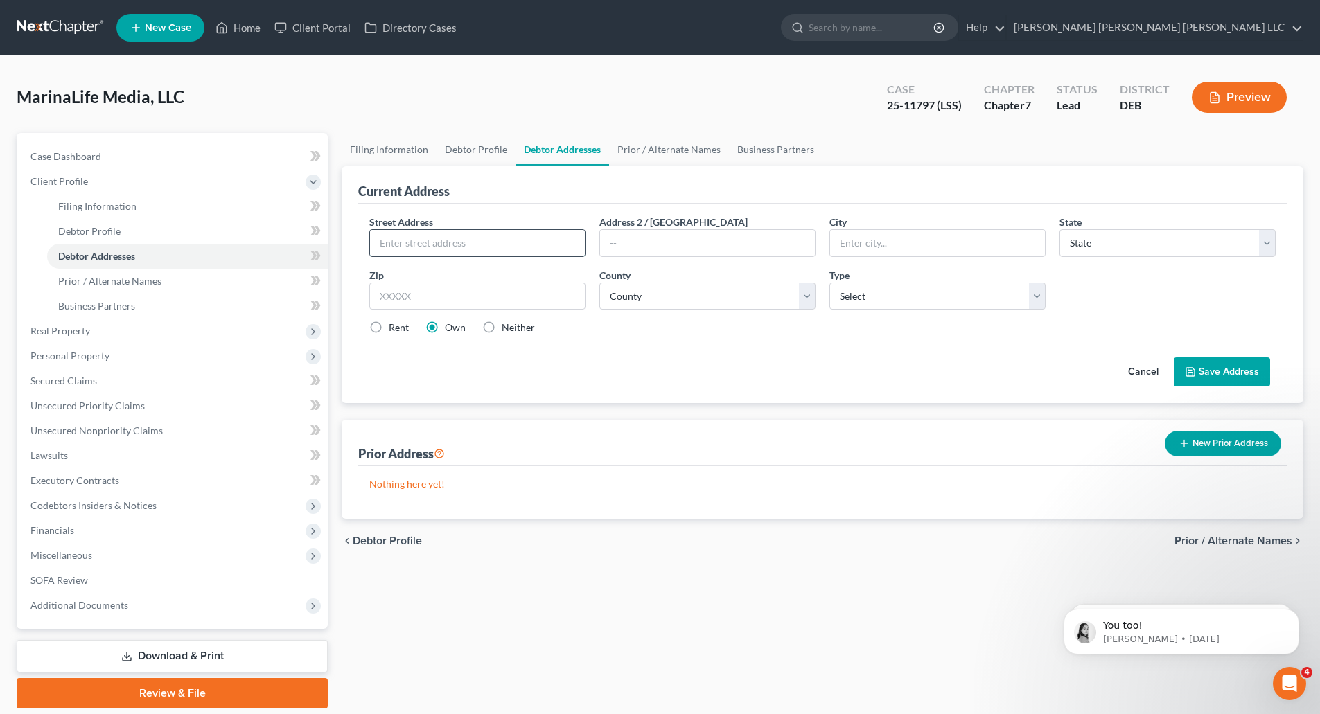
click at [407, 239] on input "text" at bounding box center [477, 243] width 215 height 26
type input "[STREET_ADDRESS]"
click at [870, 246] on input "text" at bounding box center [937, 243] width 215 height 26
type input "[GEOGRAPHIC_DATA]"
select select "21"
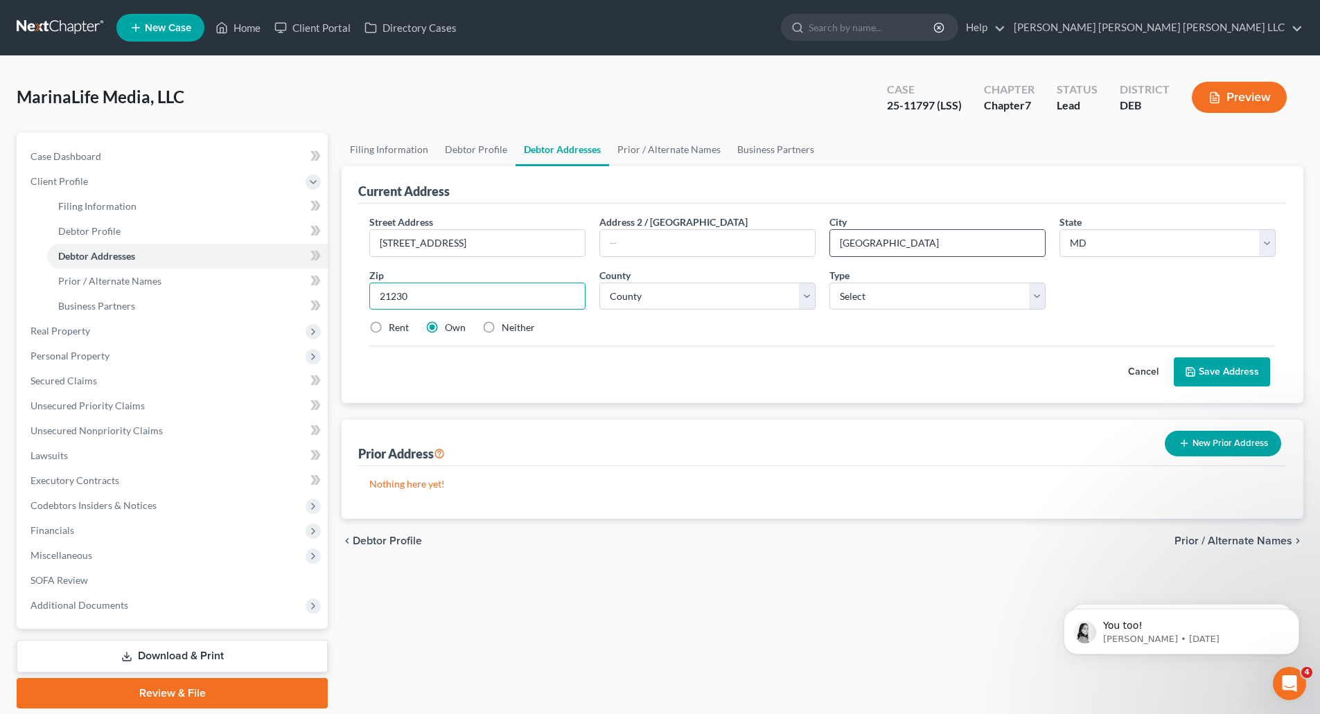
type input "21230"
select select "3"
select select "0"
drag, startPoint x: 377, startPoint y: 328, endPoint x: 383, endPoint y: 352, distance: 24.2
click at [389, 328] on label "Rent" at bounding box center [399, 328] width 20 height 14
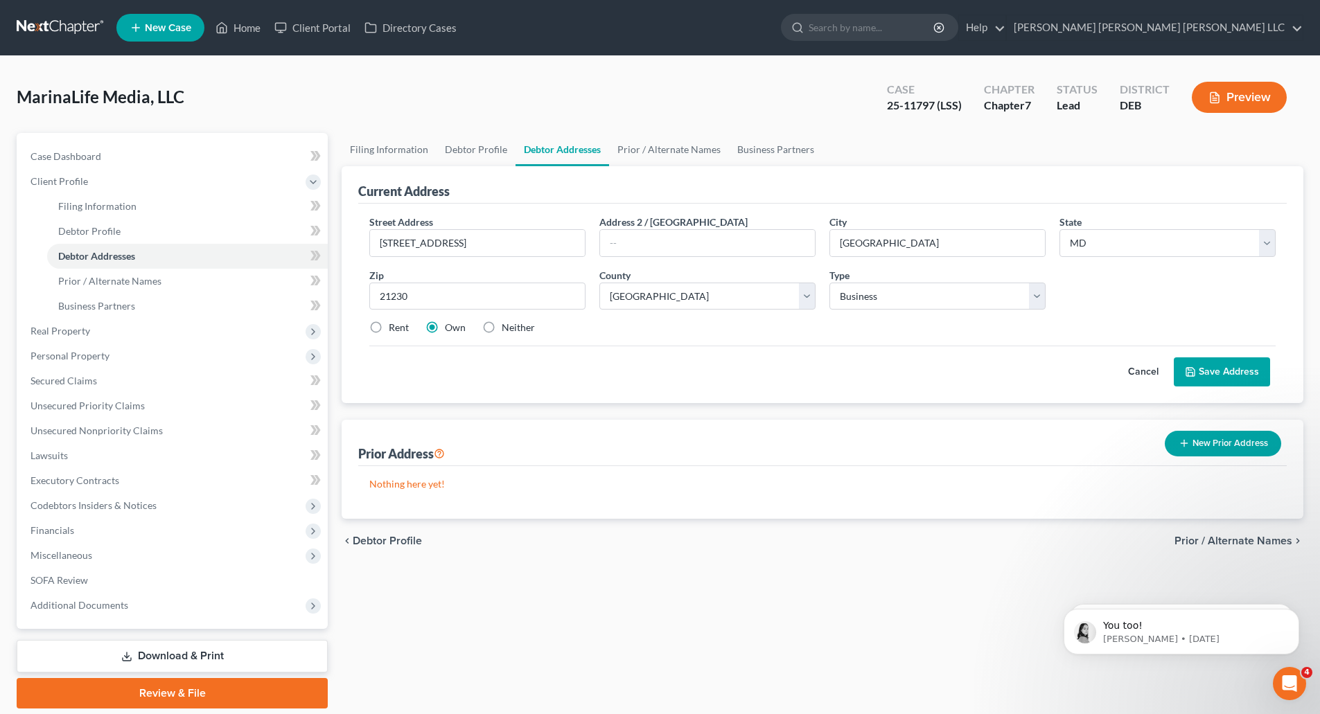
click at [394, 328] on input "Rent" at bounding box center [398, 325] width 9 height 9
radio input "true"
click at [1227, 376] on button "Save Address" at bounding box center [1222, 372] width 96 height 29
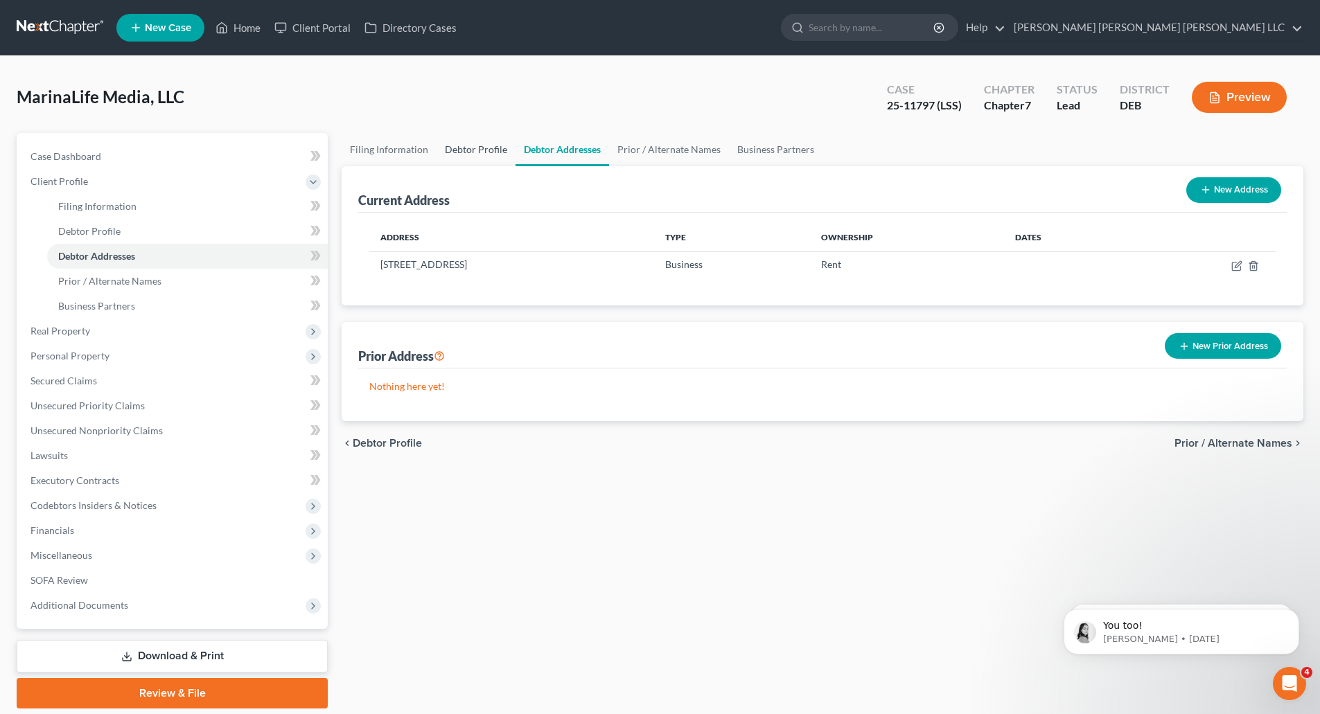
click at [460, 146] on link "Debtor Profile" at bounding box center [476, 149] width 79 height 33
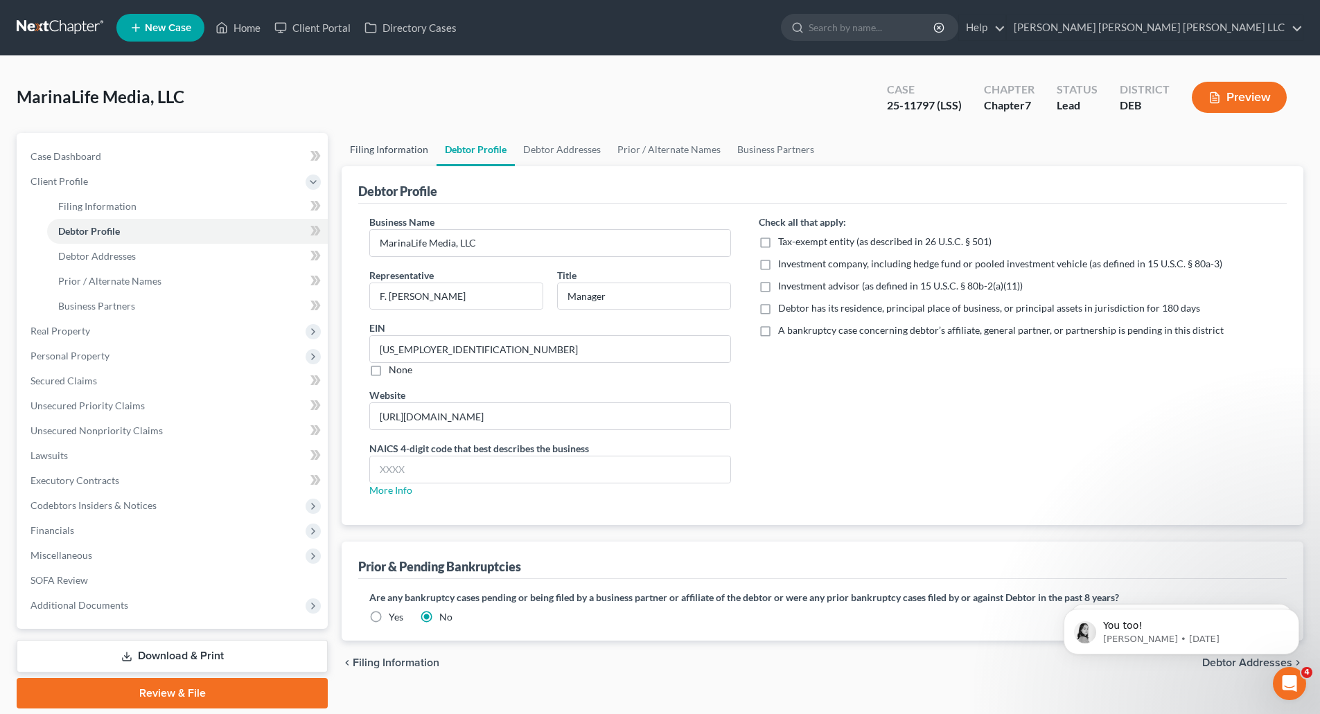
click at [404, 150] on link "Filing Information" at bounding box center [389, 149] width 95 height 33
select select "3"
select select "1"
select select "0"
select select "13"
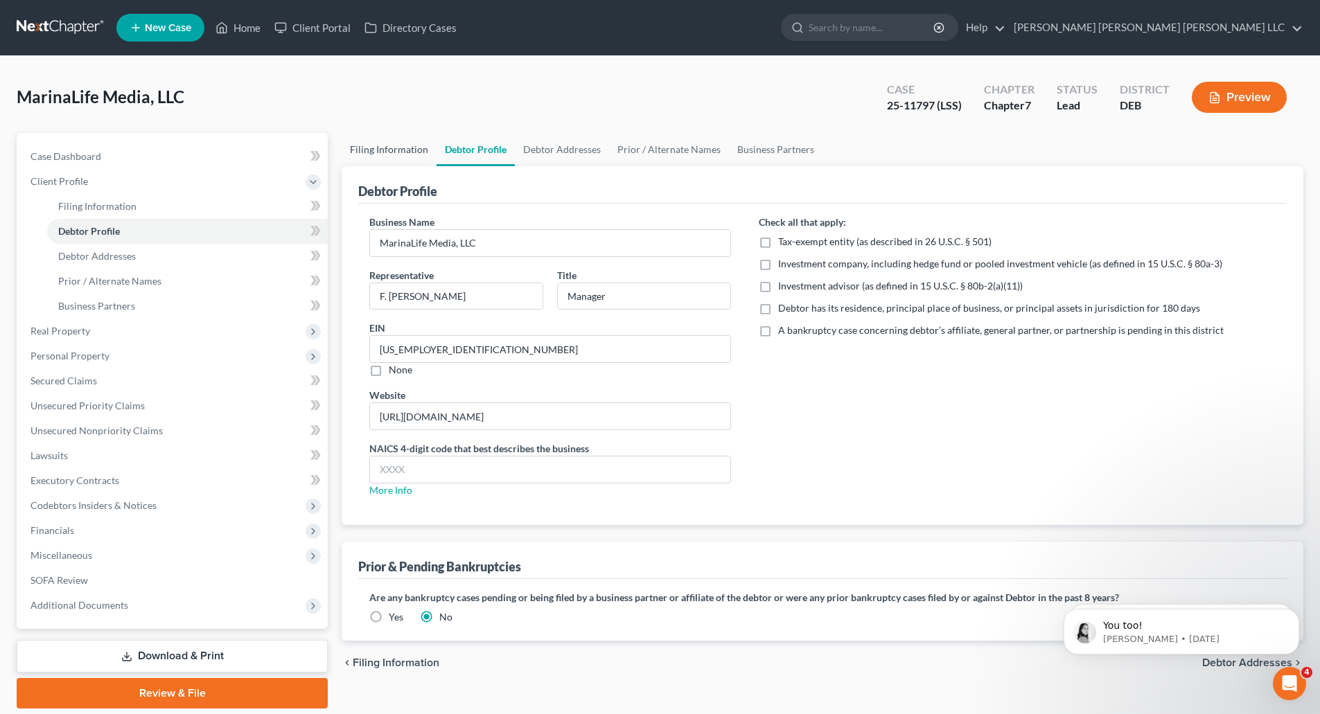
select select "1"
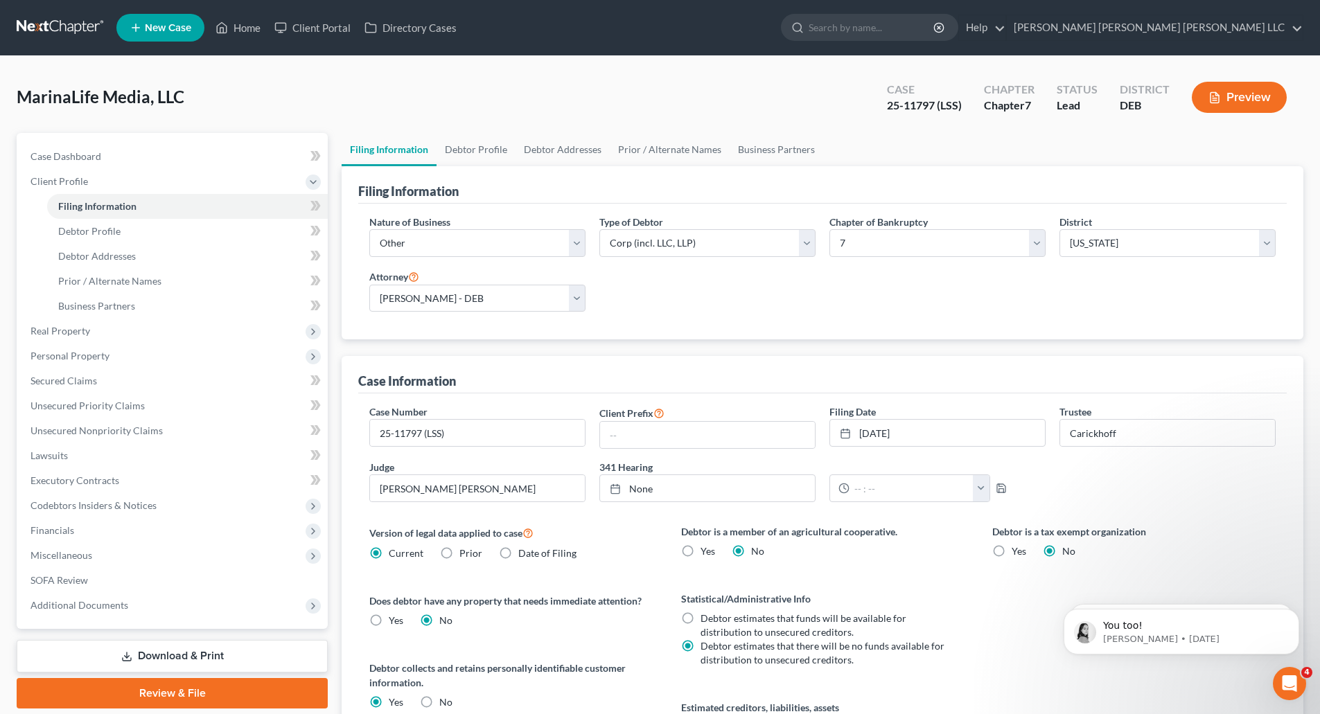
click at [155, 30] on span "New Case" at bounding box center [168, 28] width 46 height 10
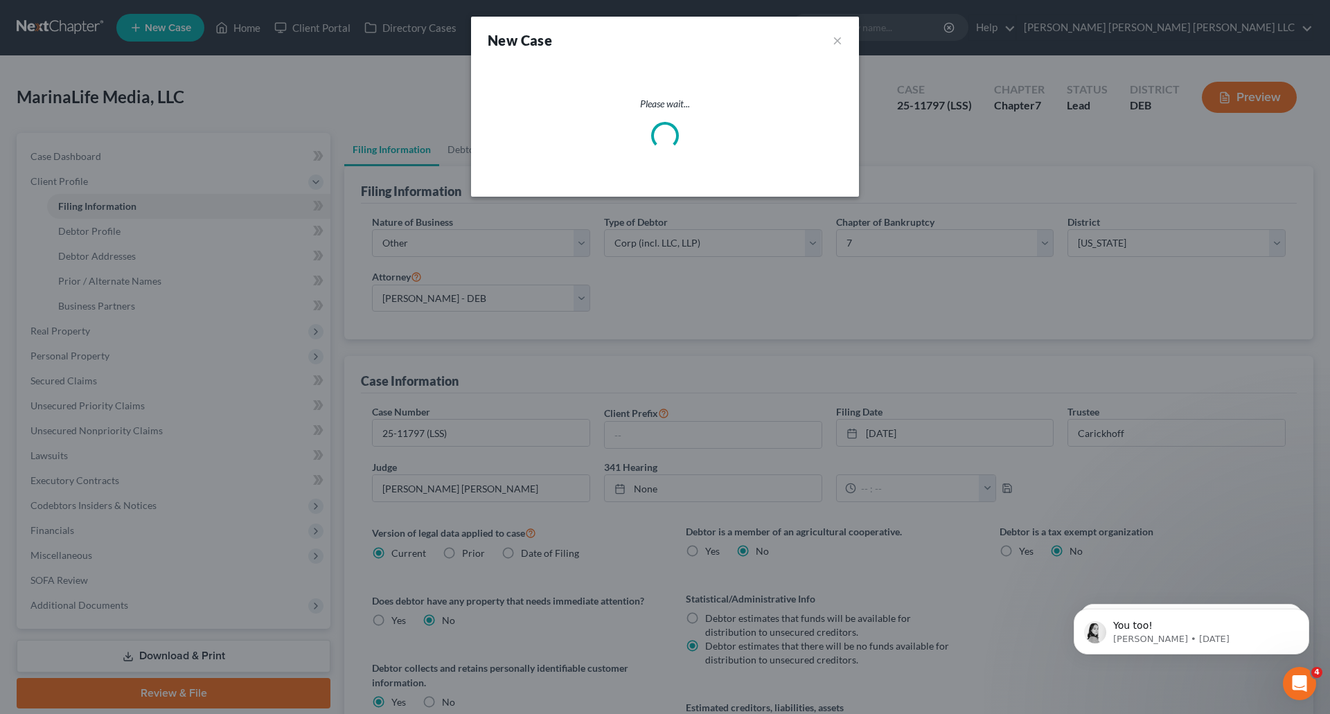
select select "13"
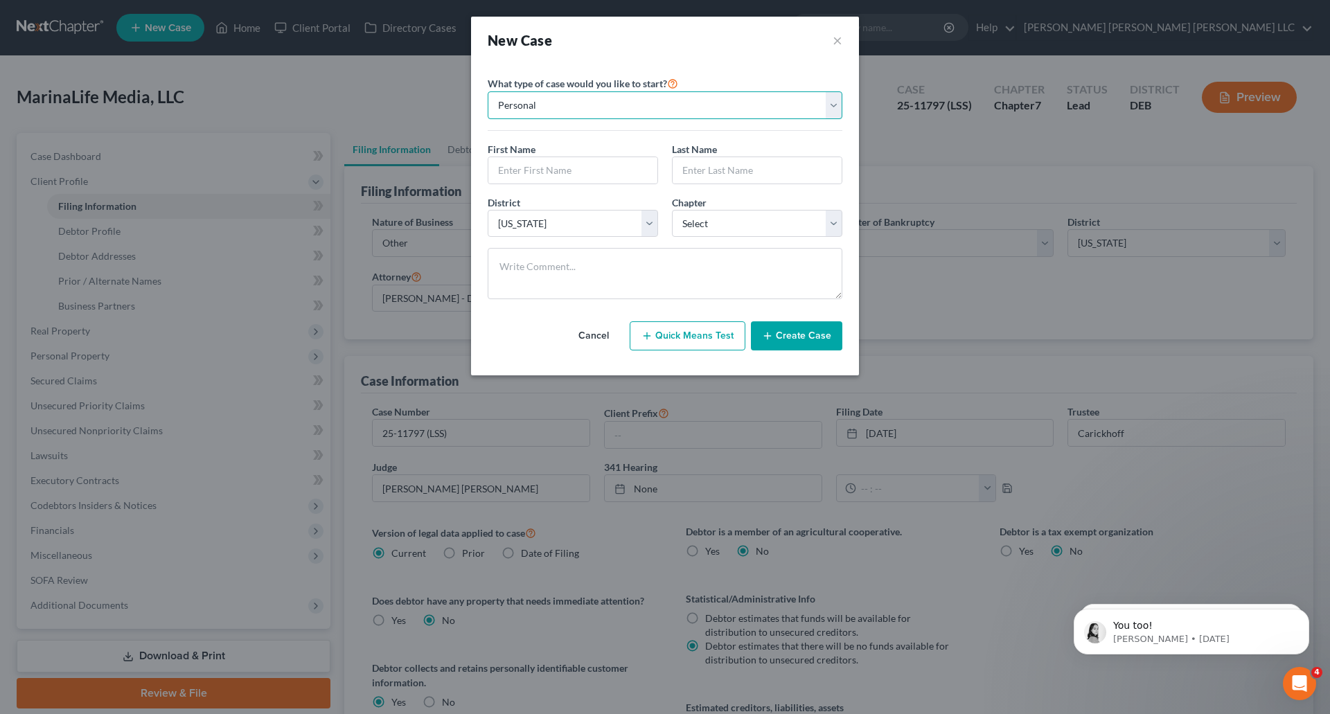
click at [563, 110] on select "Personal Business" at bounding box center [665, 105] width 355 height 28
select select "1"
click at [488, 91] on select "Personal Business" at bounding box center [665, 105] width 355 height 28
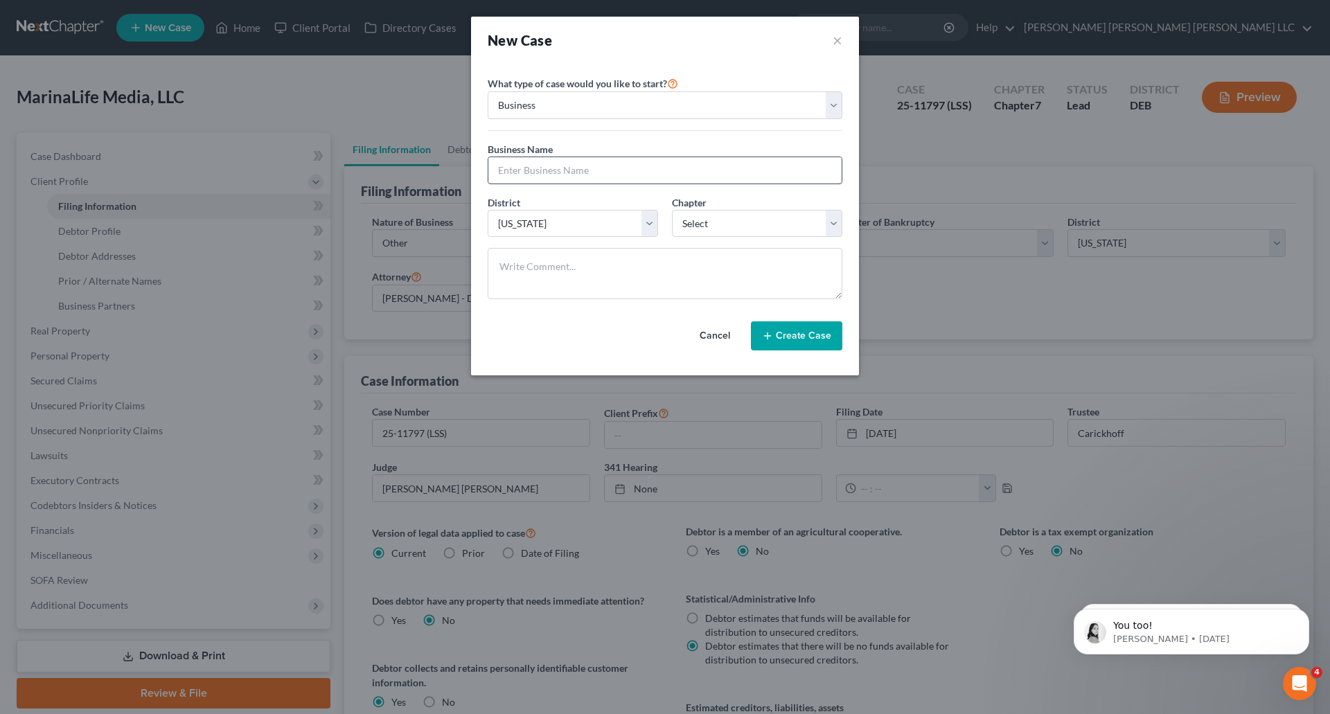
click at [563, 173] on input "text" at bounding box center [665, 170] width 353 height 26
type input "Snag A Slip, LLC"
select select "0"
click at [796, 335] on button "Create Case" at bounding box center [796, 336] width 91 height 29
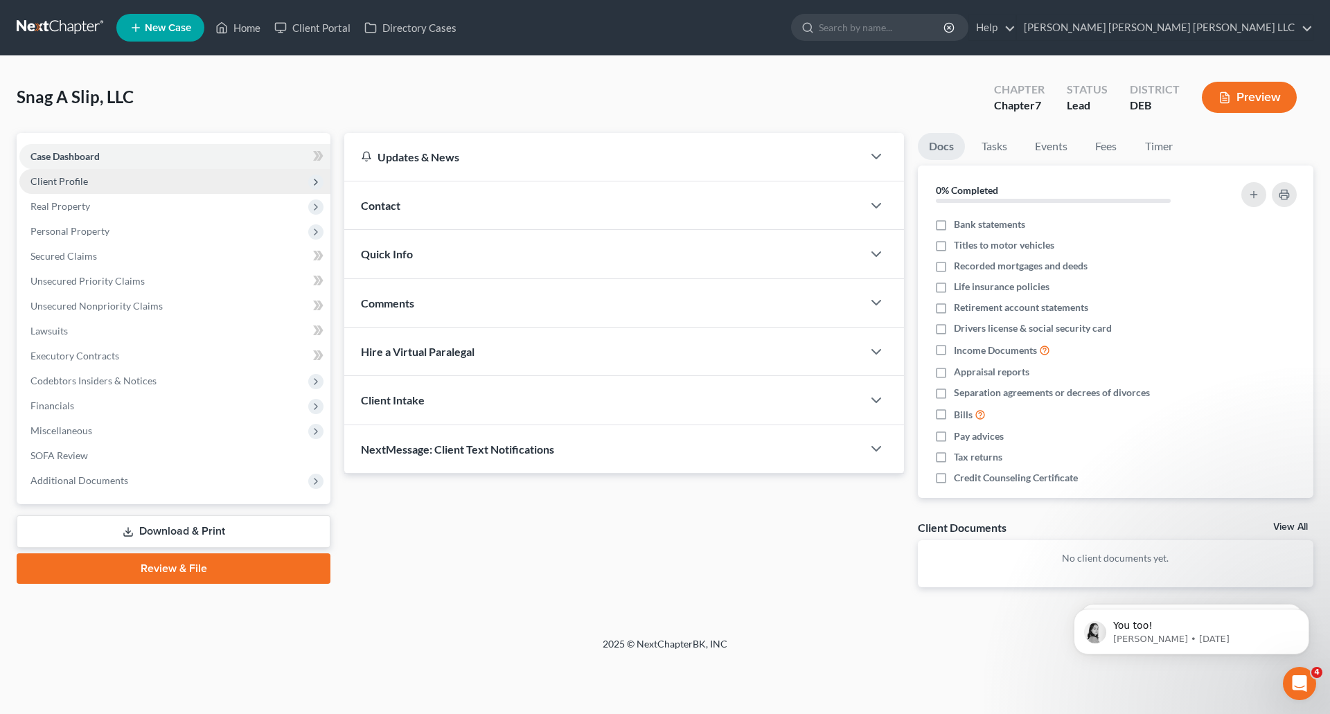
click at [84, 184] on span "Client Profile" at bounding box center [59, 181] width 58 height 12
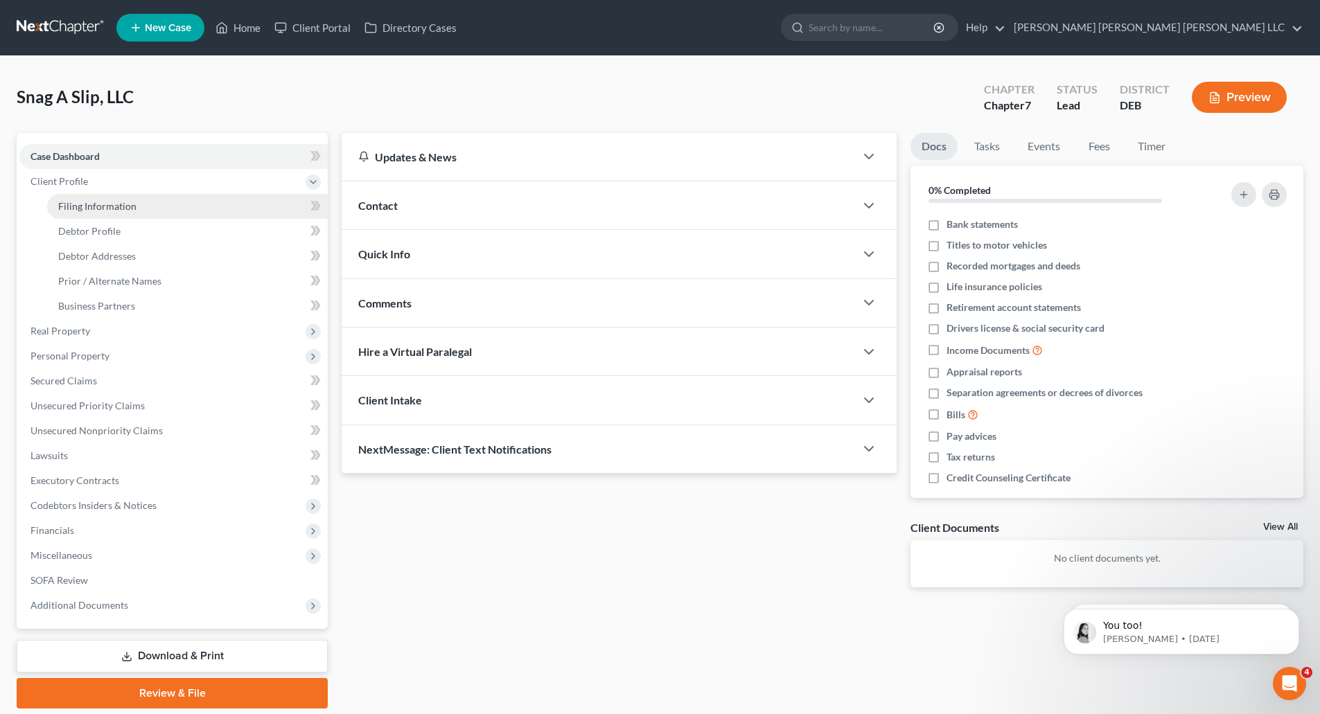
click at [92, 204] on span "Filing Information" at bounding box center [97, 206] width 78 height 12
select select "1"
select select "0"
select select "13"
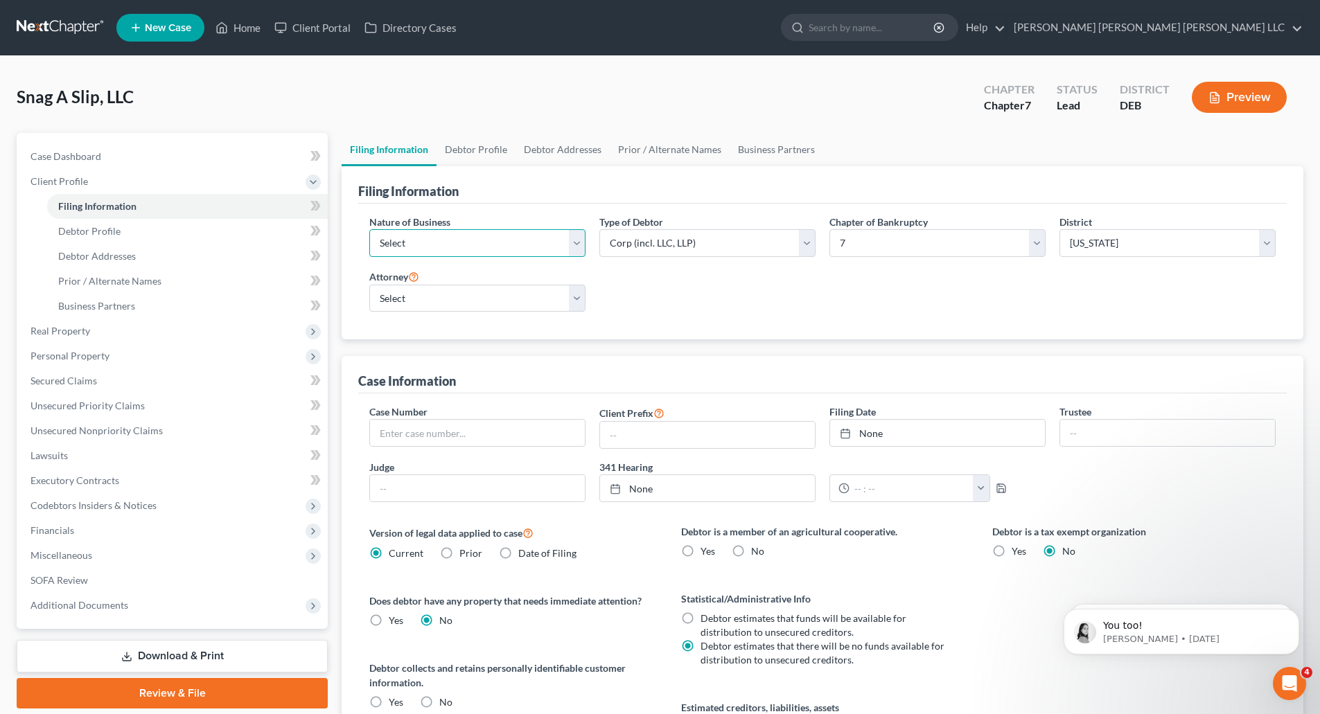
click at [576, 242] on select "Select Clearing Bank Commodity Broker Health Care Business Other Railroad Singl…" at bounding box center [477, 243] width 216 height 28
select select "3"
click at [369, 229] on select "Select Clearing Bank Commodity Broker Health Care Business Other Railroad Singl…" at bounding box center [477, 243] width 216 height 28
click at [509, 292] on select "Select [PERSON_NAME] - [PERSON_NAME] - [PERSON_NAME] - DEB" at bounding box center [477, 299] width 216 height 28
select select "1"
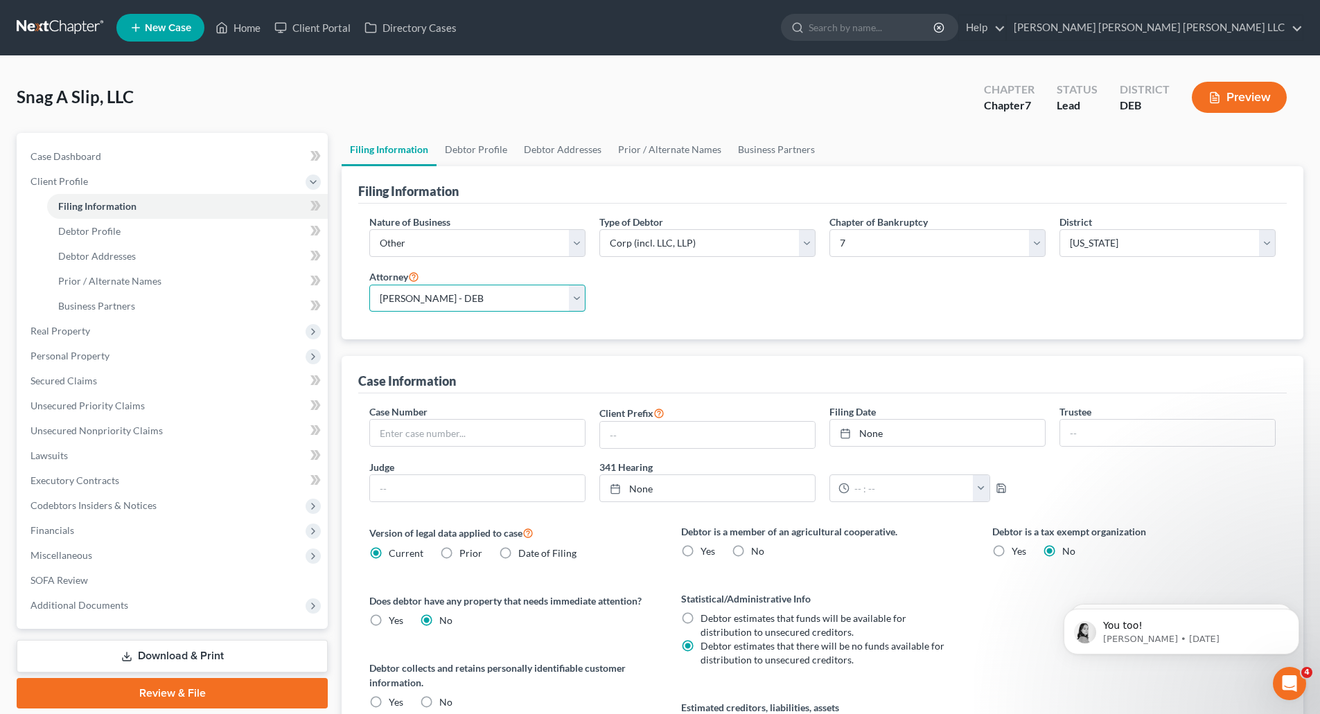
click at [369, 285] on select "Select [PERSON_NAME] - [PERSON_NAME] - [PERSON_NAME] - DEB" at bounding box center [477, 299] width 216 height 28
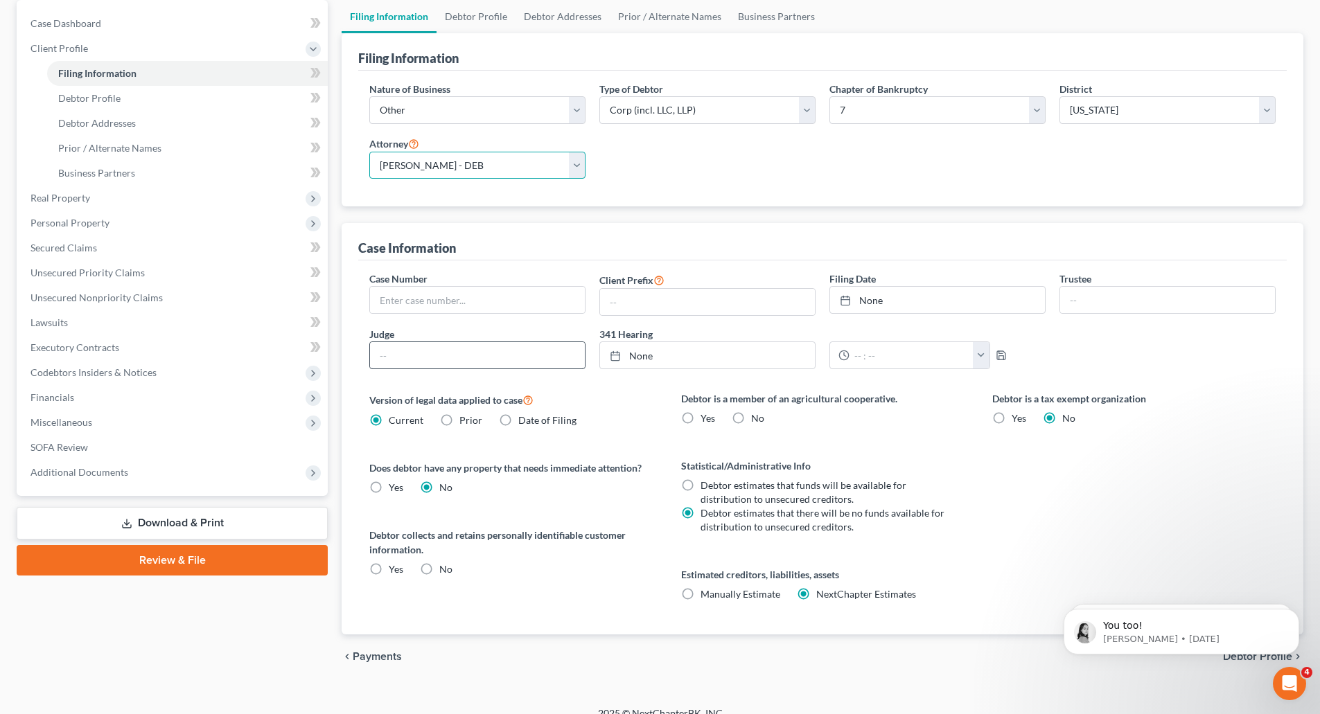
scroll to position [139, 0]
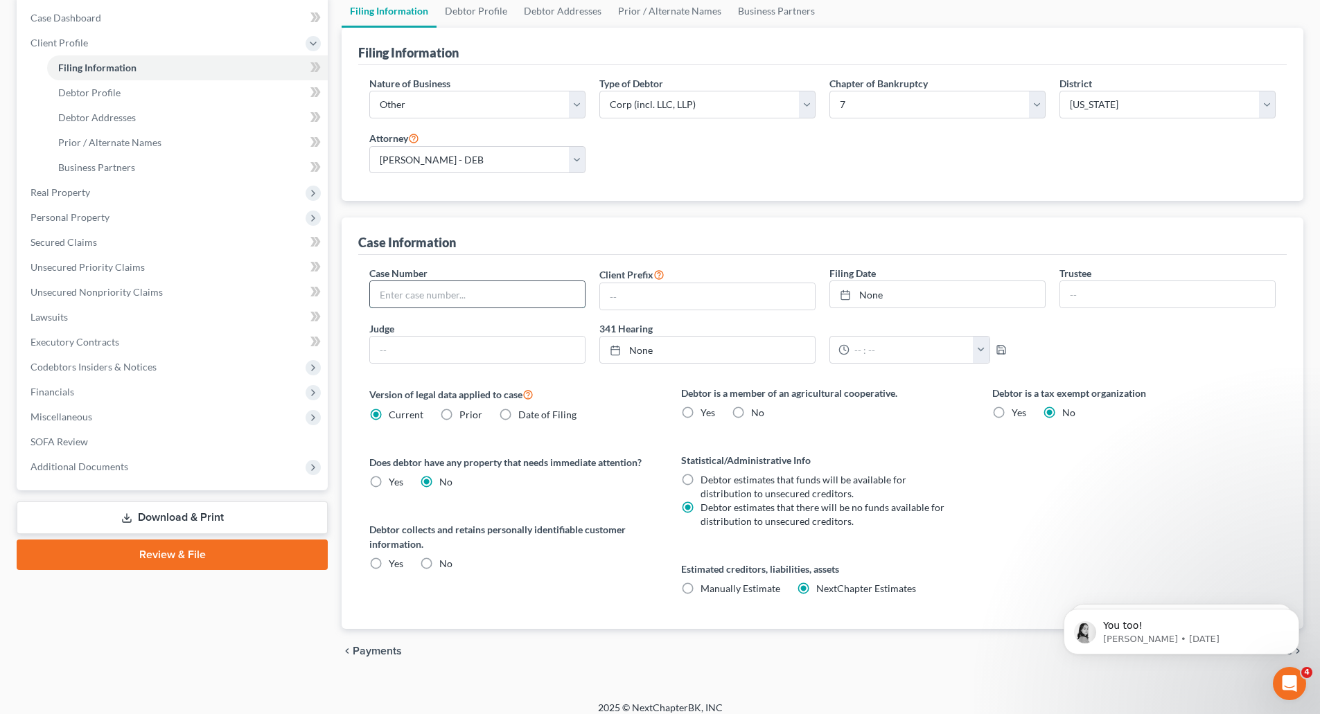
click at [471, 300] on input "text" at bounding box center [477, 294] width 215 height 26
type input "25-11798 (LSS)"
click at [863, 299] on link "[DATE]" at bounding box center [937, 294] width 215 height 26
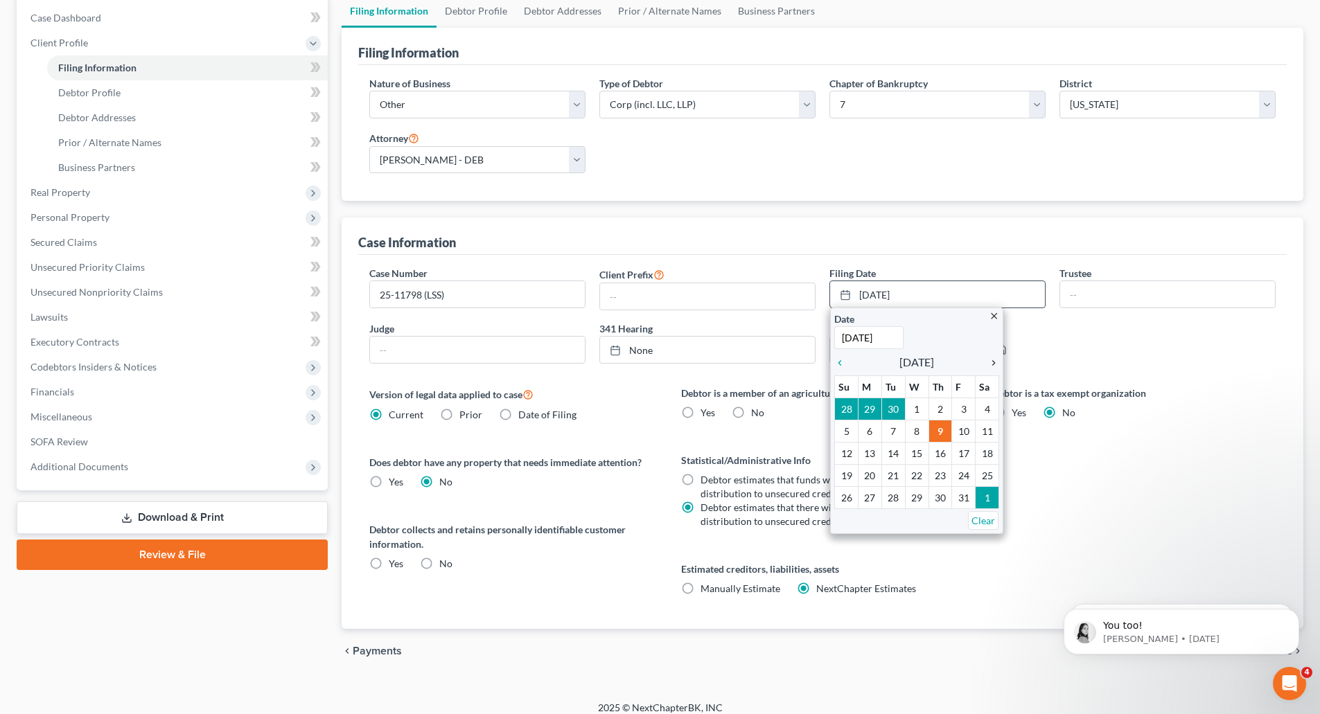
click at [992, 361] on icon "chevron_right" at bounding box center [990, 363] width 18 height 11
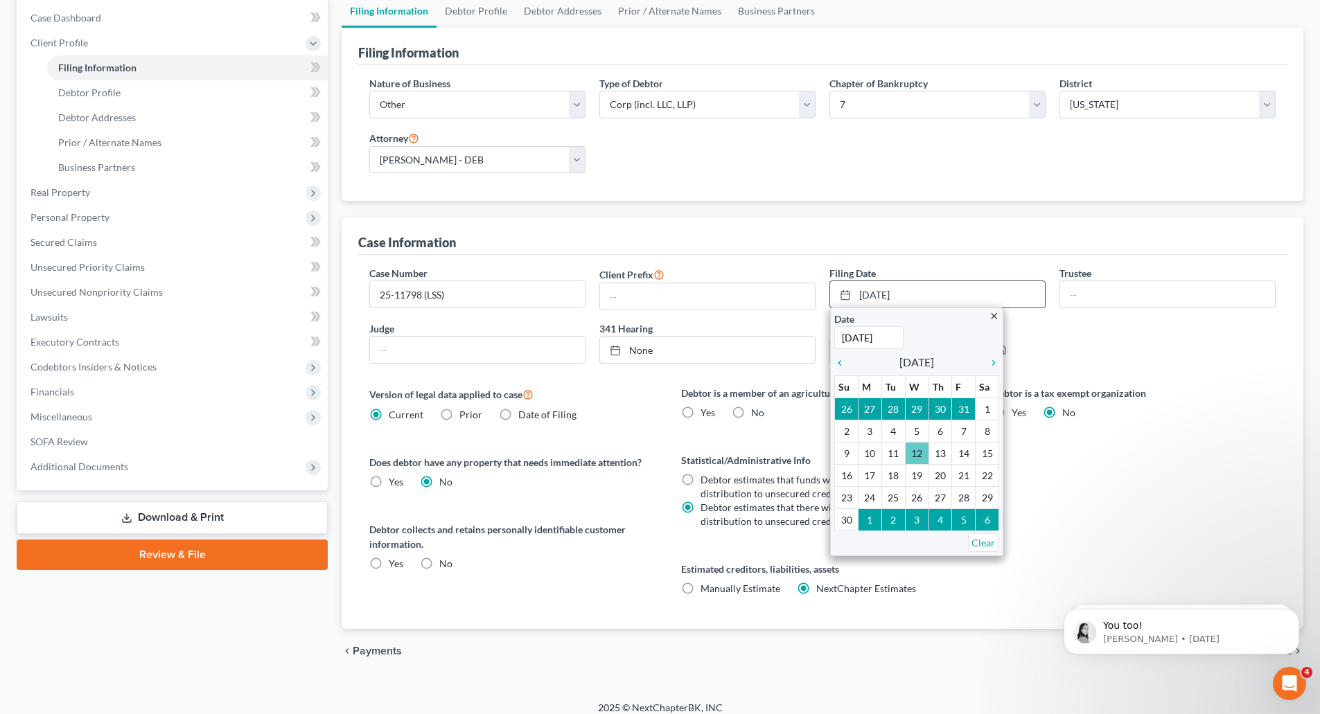
type input "[DATE]"
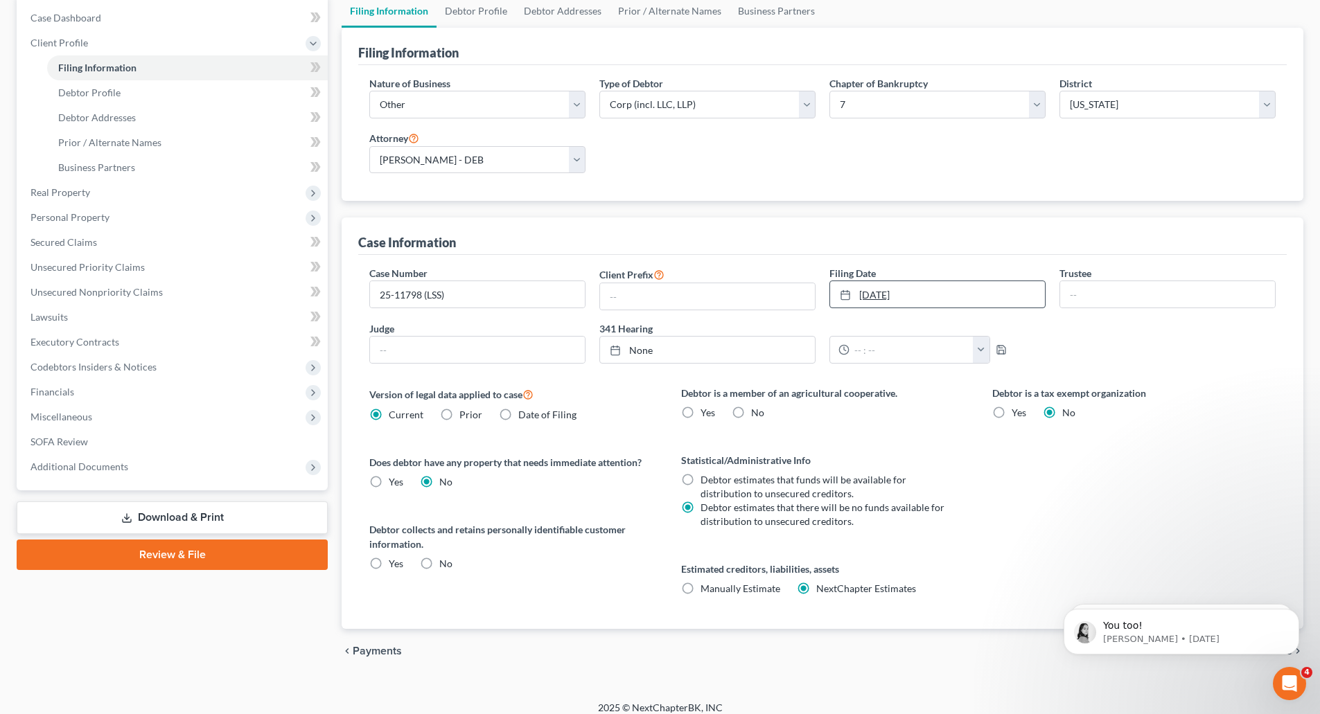
click at [1013, 295] on link "[DATE]" at bounding box center [937, 294] width 215 height 26
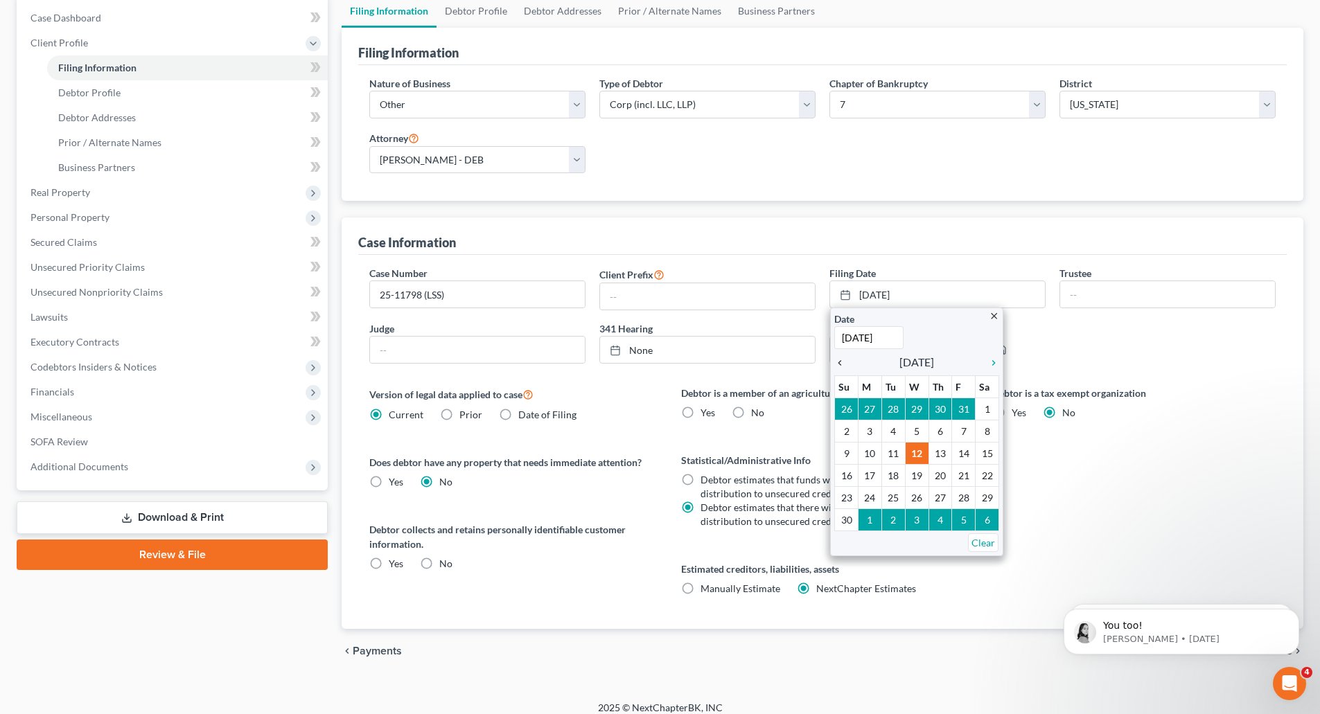
click at [842, 366] on icon "chevron_left" at bounding box center [843, 363] width 18 height 11
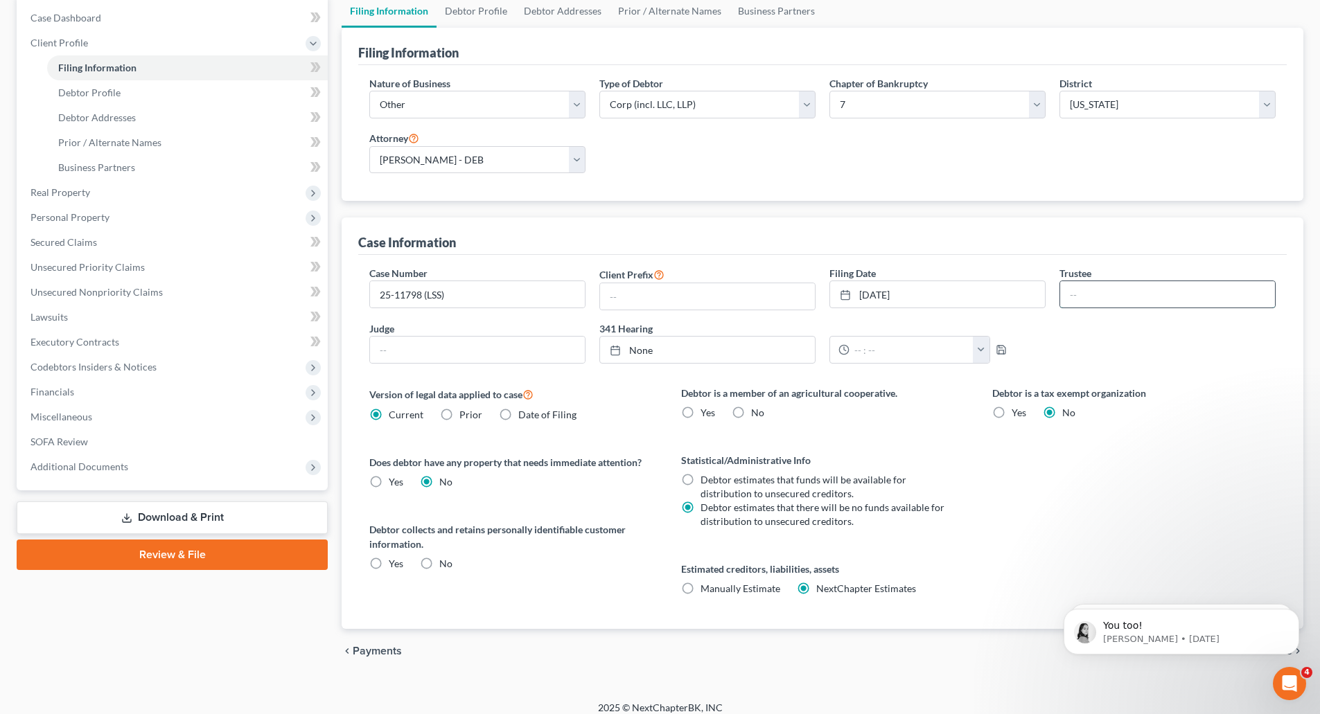
click at [1092, 297] on input "text" at bounding box center [1167, 294] width 215 height 26
type input "Carickhoff"
click at [495, 351] on input "text" at bounding box center [477, 350] width 215 height 26
type input "[PERSON_NAME] [PERSON_NAME]"
click at [694, 352] on link "None" at bounding box center [707, 350] width 215 height 26
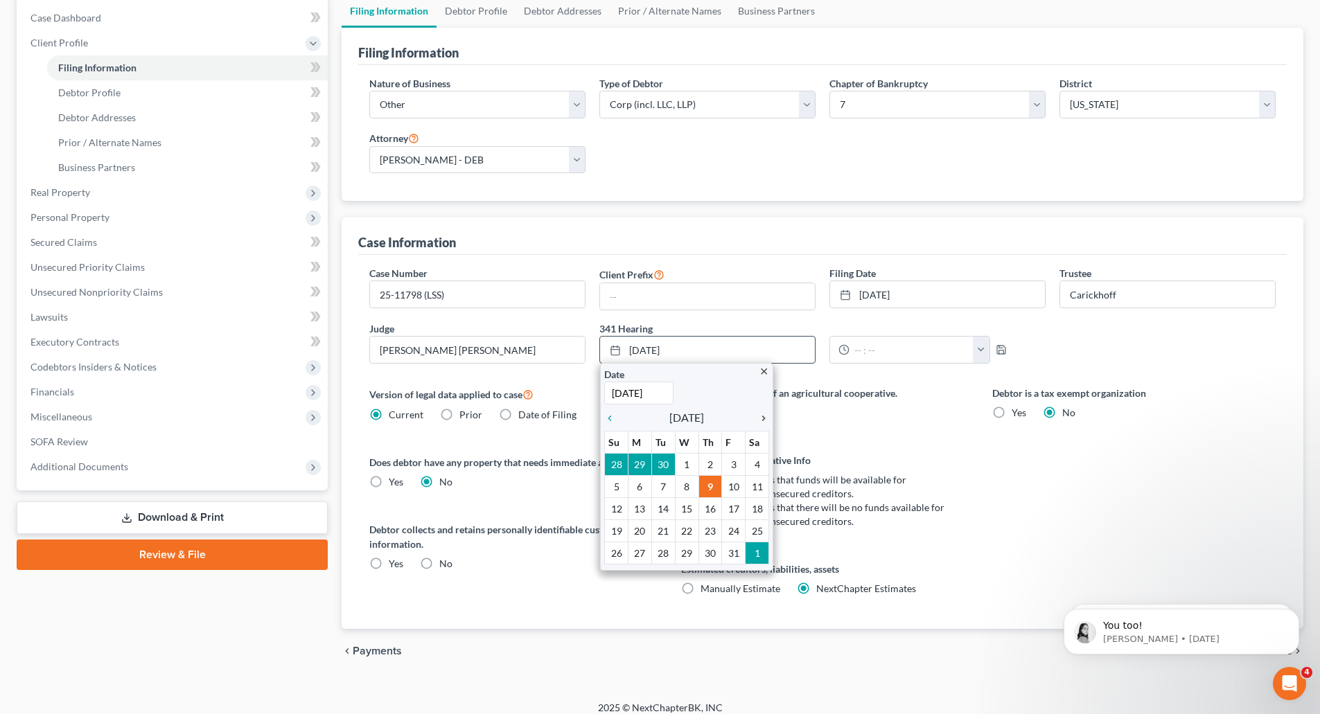
click at [765, 417] on icon "chevron_right" at bounding box center [760, 418] width 18 height 11
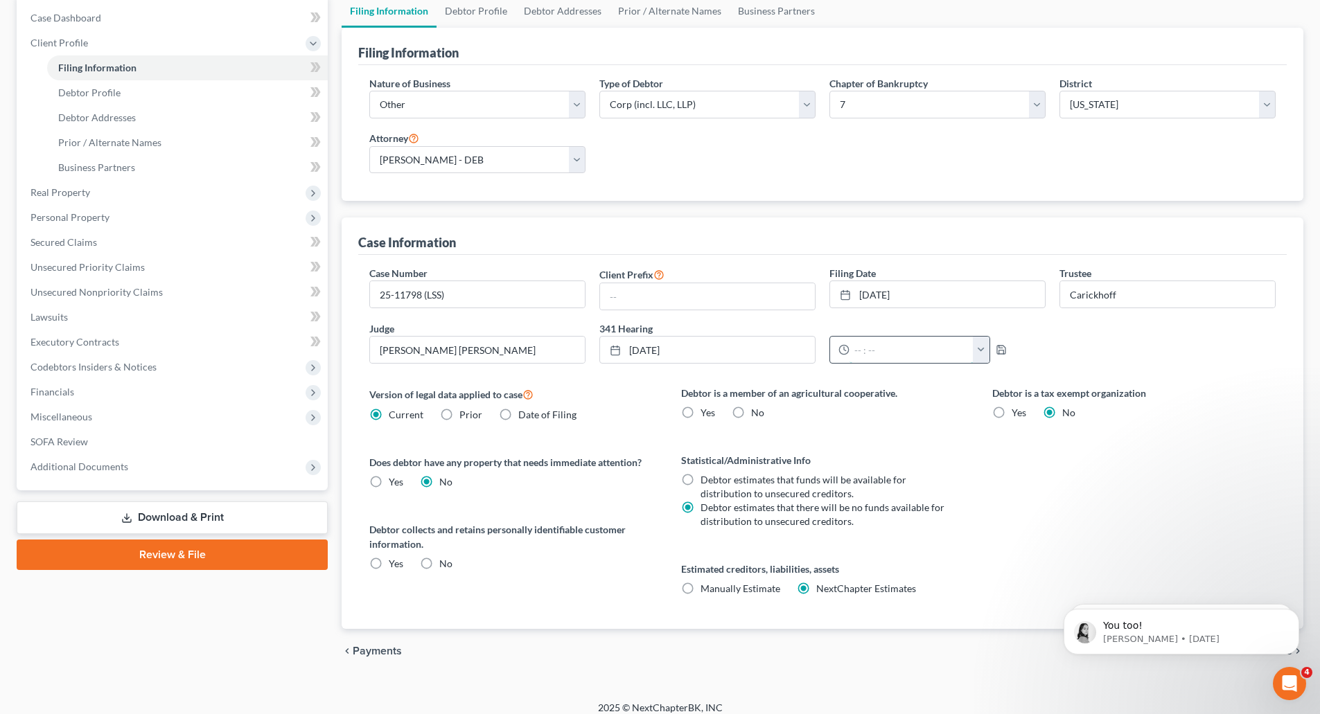
click at [919, 356] on input "text" at bounding box center [912, 350] width 124 height 26
type input "12"
click at [977, 353] on button "button" at bounding box center [981, 350] width 17 height 26
click at [1007, 459] on link "12:00pm" at bounding box center [1009, 454] width 78 height 24
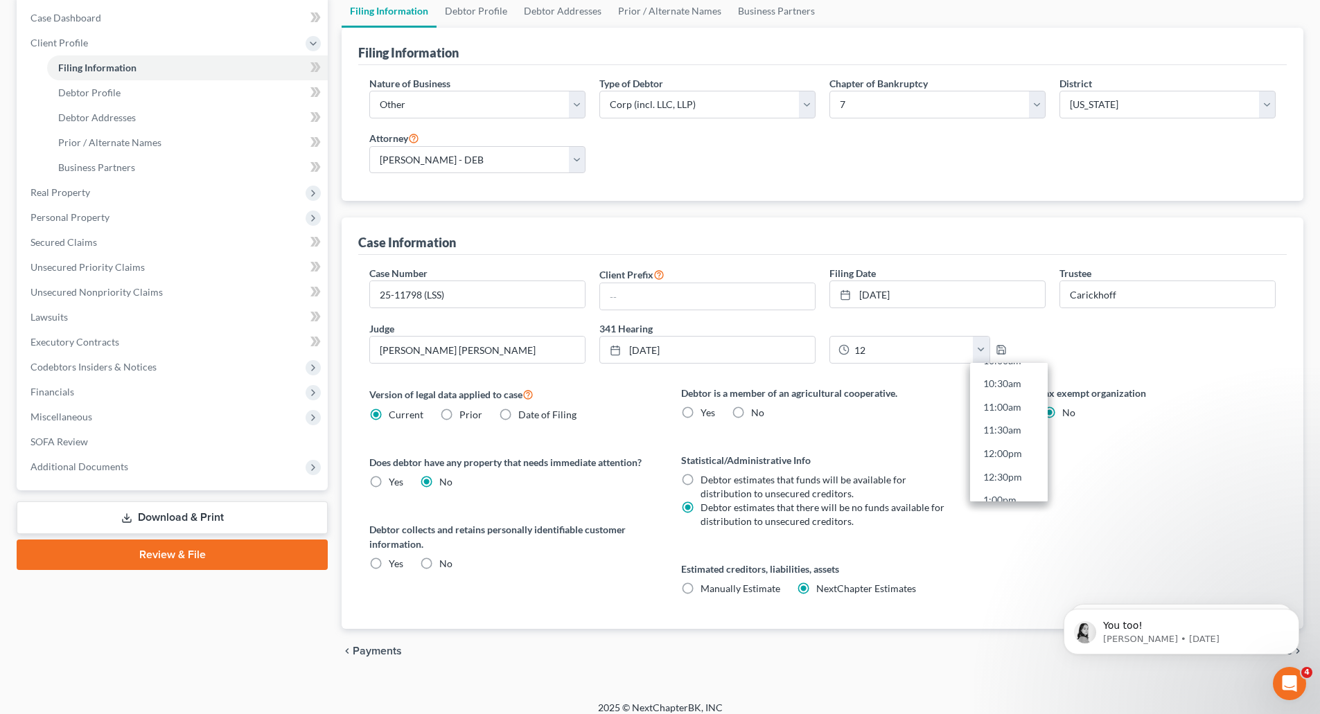
type input "12:00pm"
click at [751, 414] on label "No" at bounding box center [757, 413] width 13 height 14
click at [757, 414] on input "No" at bounding box center [761, 410] width 9 height 9
radio input "true"
click at [389, 563] on label "Yes" at bounding box center [396, 564] width 15 height 14
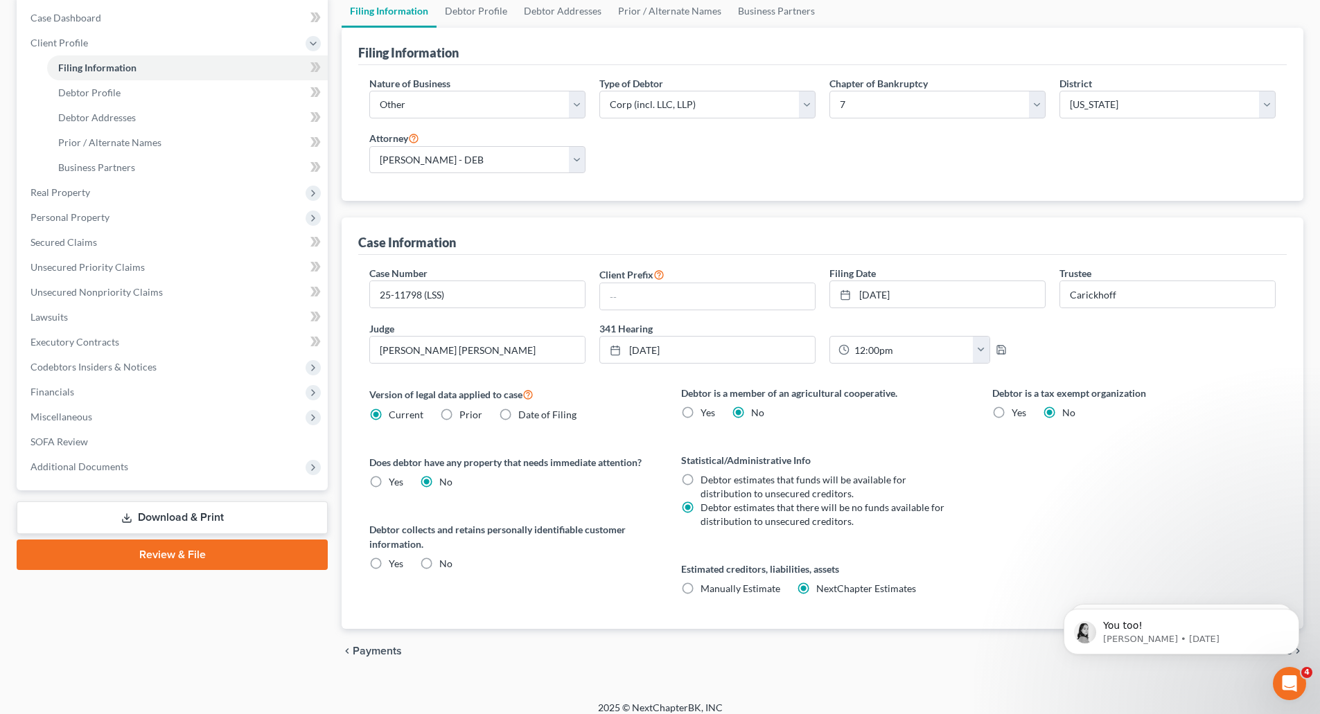
click at [394, 563] on input "Yes" at bounding box center [398, 561] width 9 height 9
radio input "true"
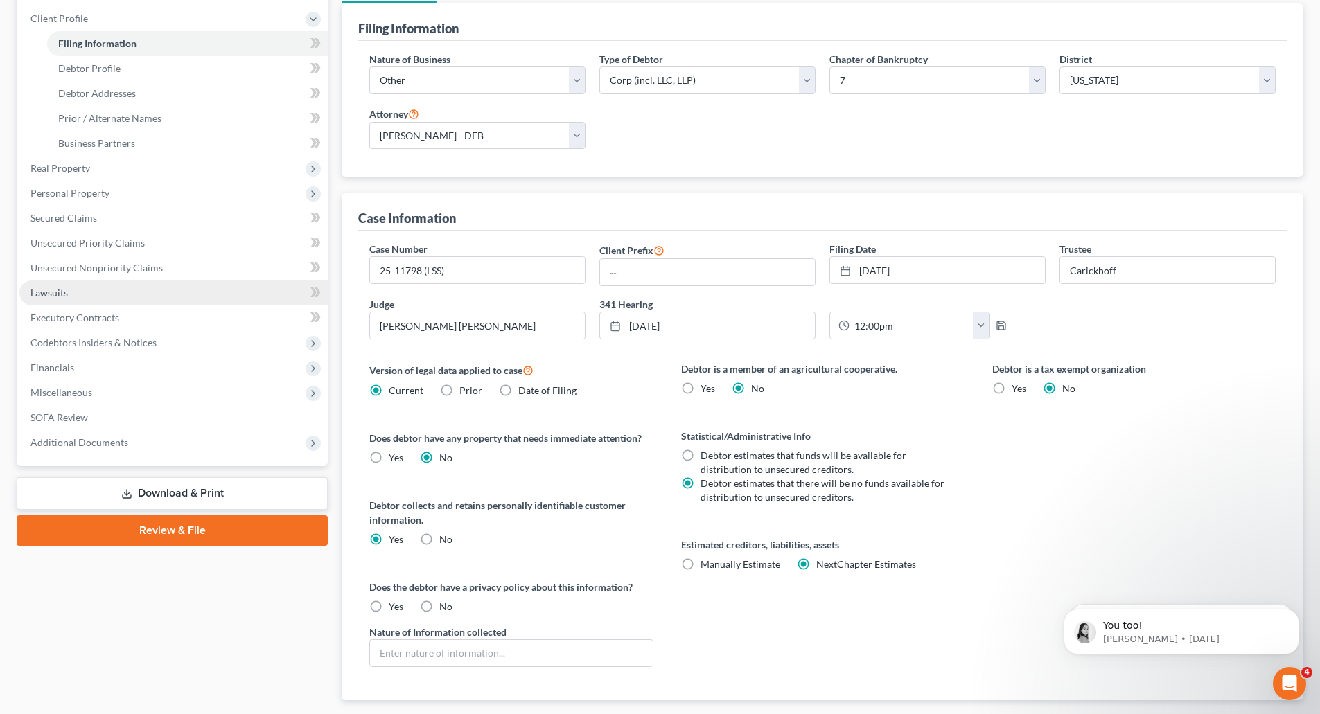
scroll to position [139, 0]
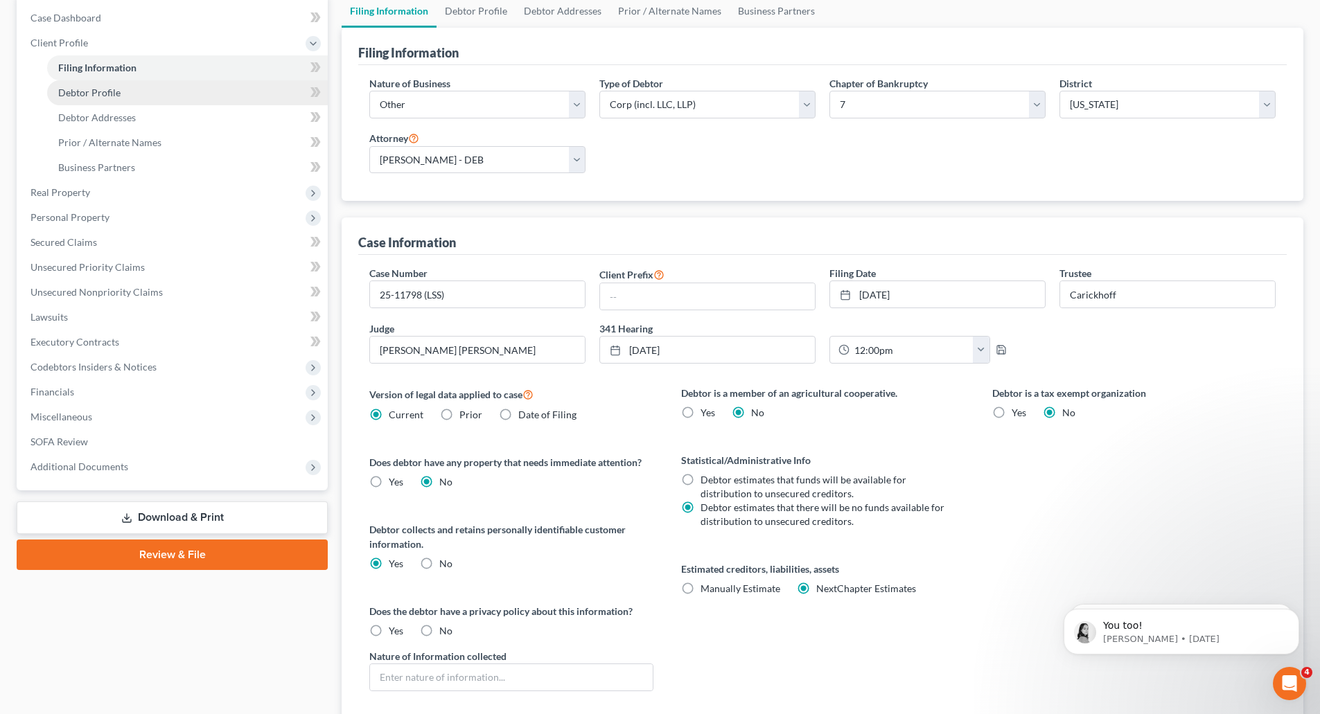
click at [115, 96] on span "Debtor Profile" at bounding box center [89, 93] width 62 height 12
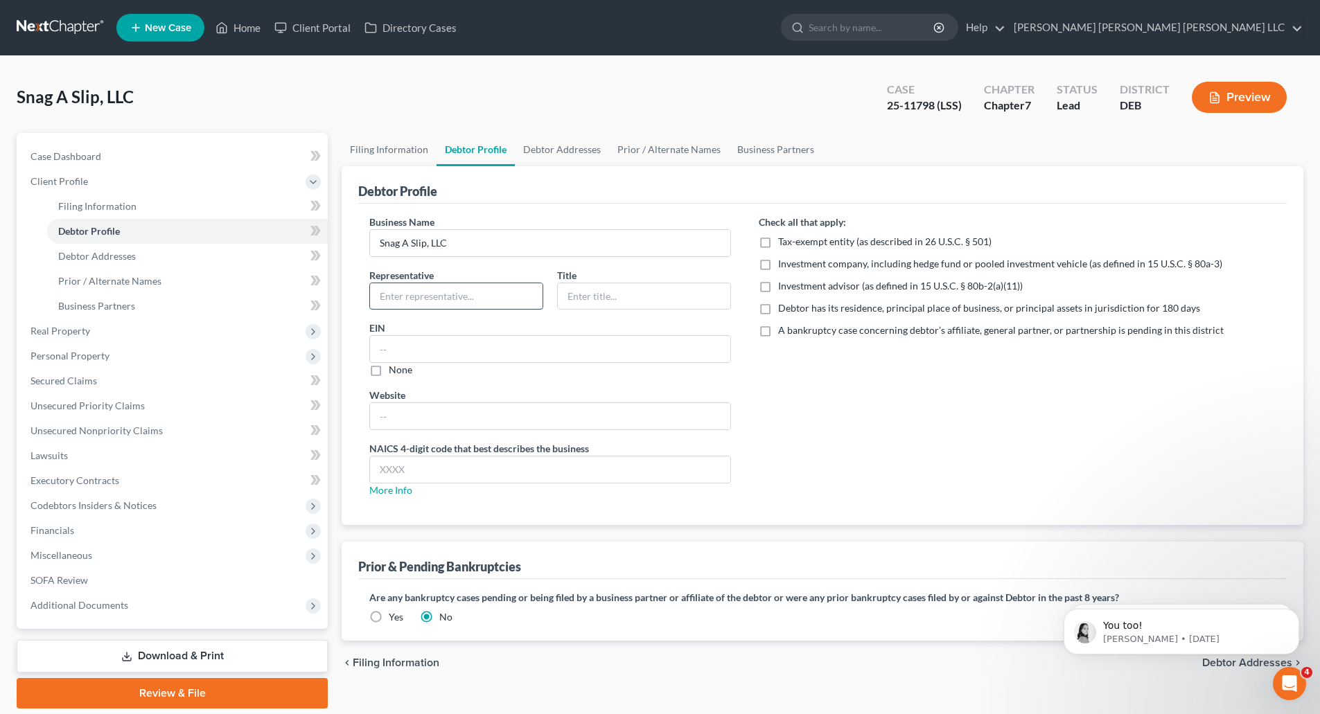
click at [474, 299] on input "text" at bounding box center [456, 296] width 173 height 26
type input "F. [PERSON_NAME]"
click at [606, 298] on input "text" at bounding box center [644, 296] width 173 height 26
type input "Manager"
click at [575, 353] on input "text" at bounding box center [550, 349] width 360 height 26
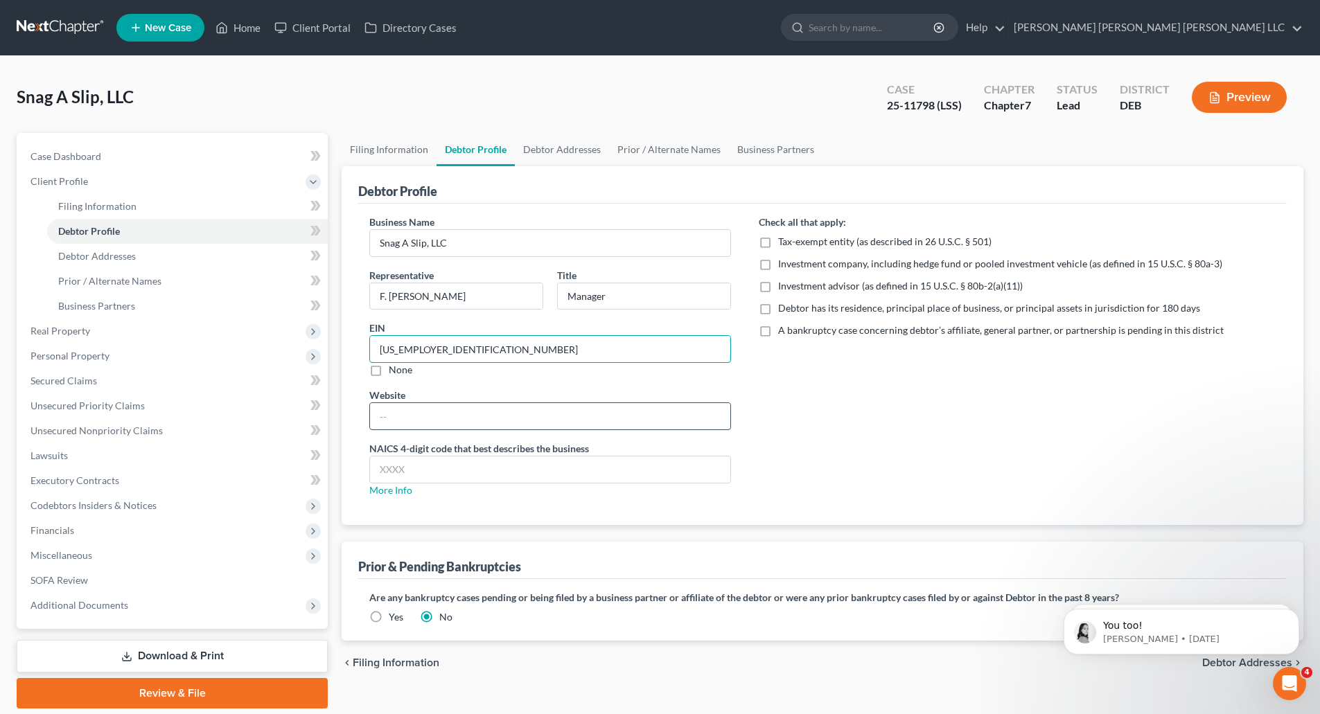
type input "[US_EMPLOYER_IDENTIFICATION_NUMBER]"
click at [452, 408] on input "text" at bounding box center [550, 416] width 360 height 26
type input "[URL][DOMAIN_NAME]"
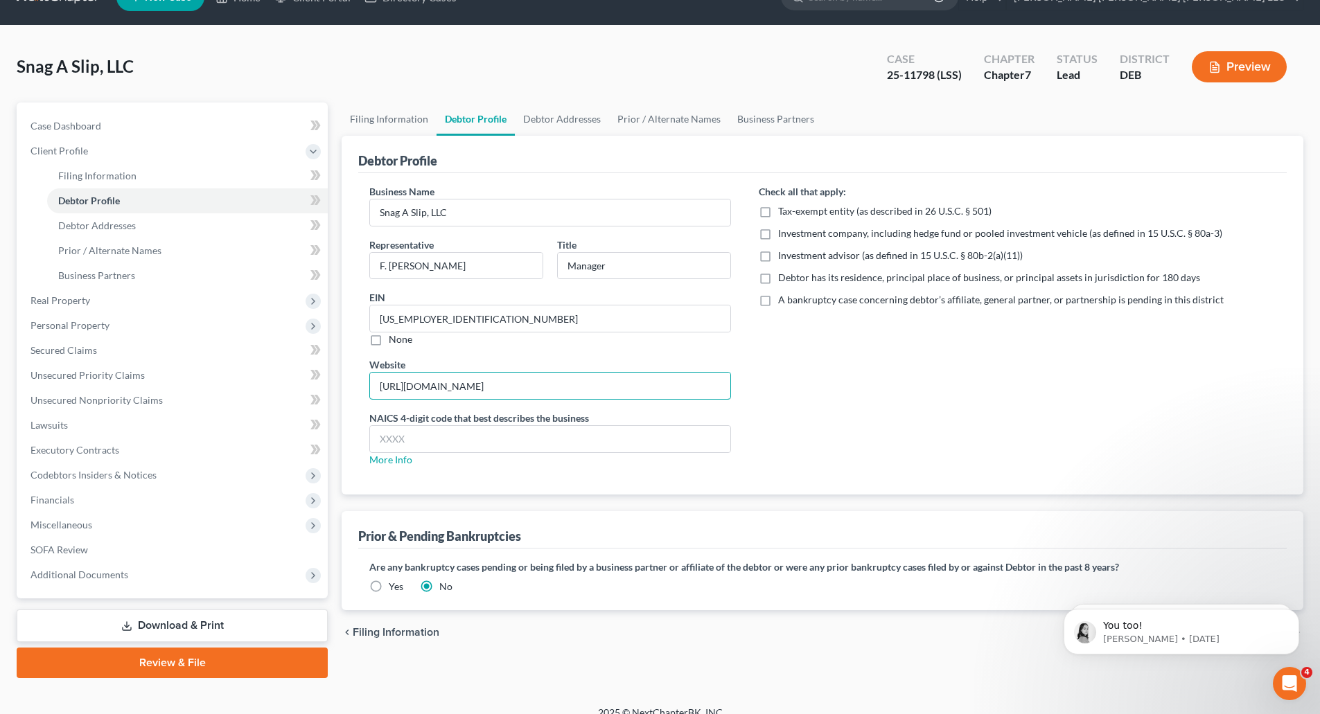
scroll to position [47, 0]
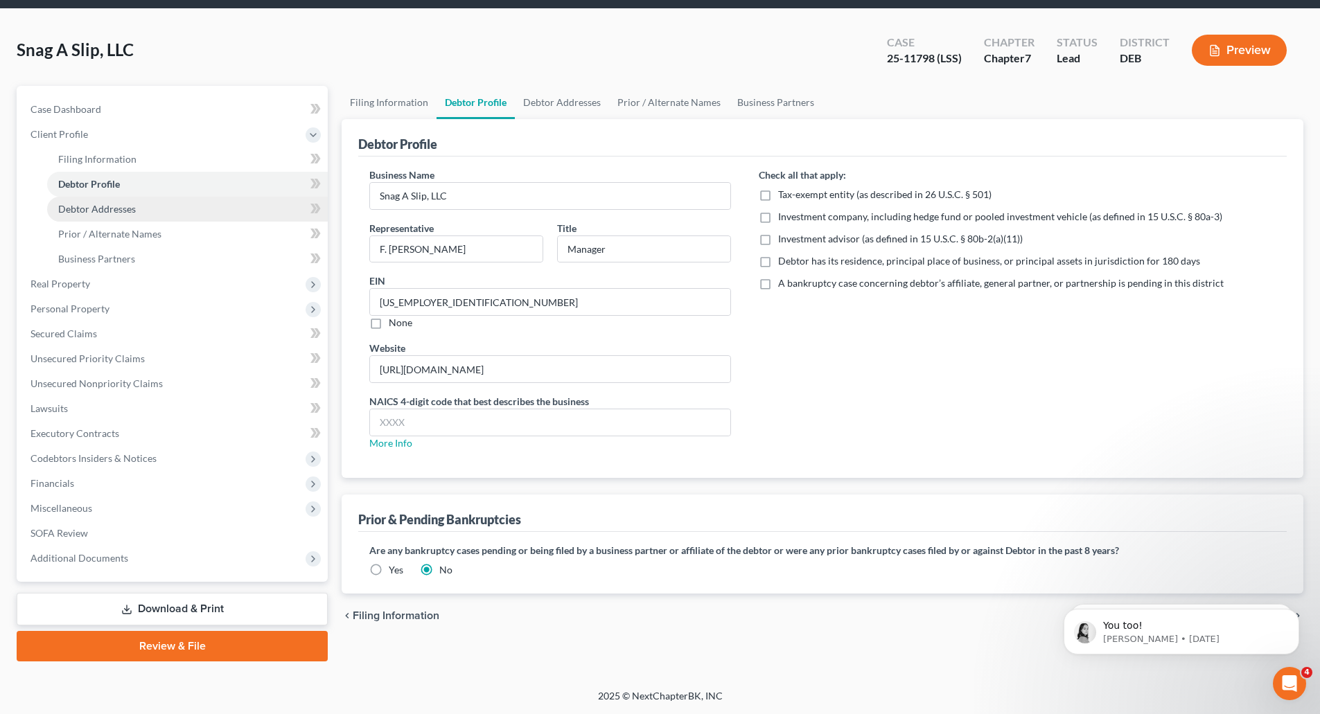
click at [106, 215] on link "Debtor Addresses" at bounding box center [187, 209] width 281 height 25
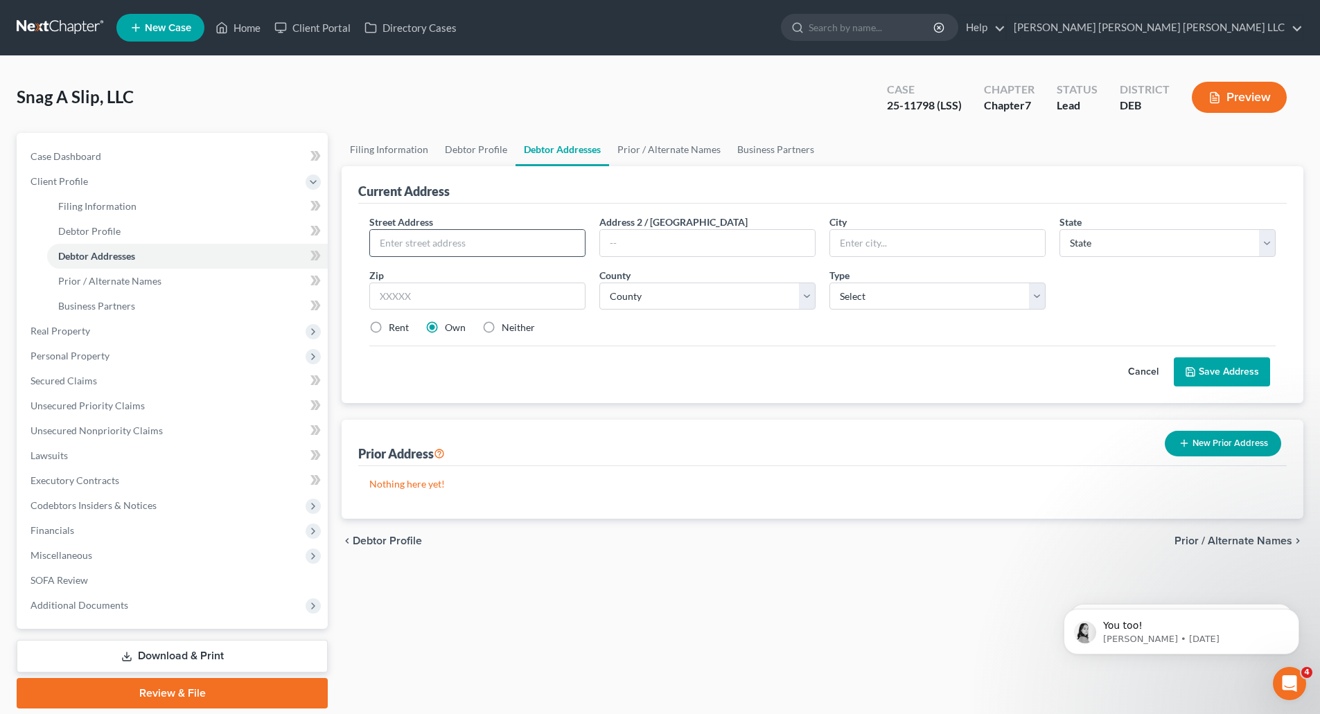
click at [432, 244] on input "text" at bounding box center [477, 243] width 215 height 26
type input "[STREET_ADDRESS]"
click at [968, 240] on input "text" at bounding box center [937, 243] width 215 height 26
type input "[GEOGRAPHIC_DATA]"
select select "21"
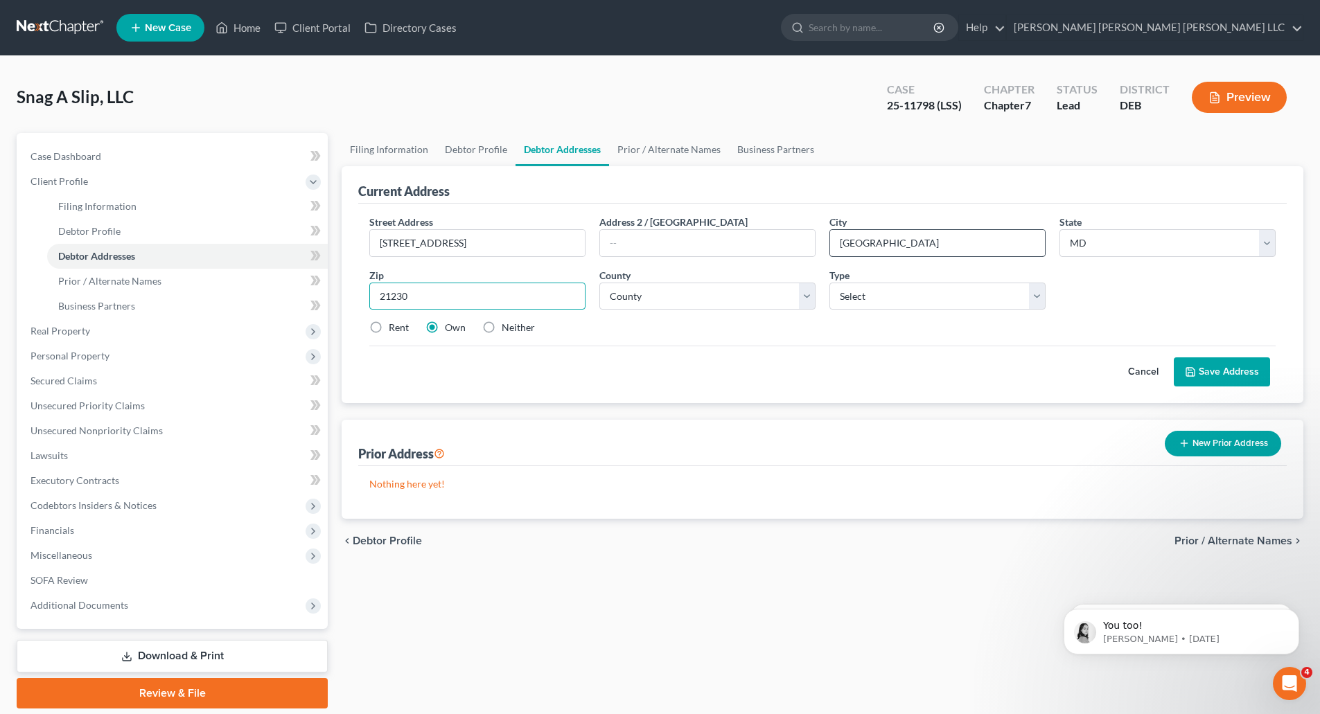
type input "21230"
select select "3"
select select "0"
click at [389, 328] on label "Rent" at bounding box center [399, 328] width 20 height 14
click at [394, 328] on input "Rent" at bounding box center [398, 325] width 9 height 9
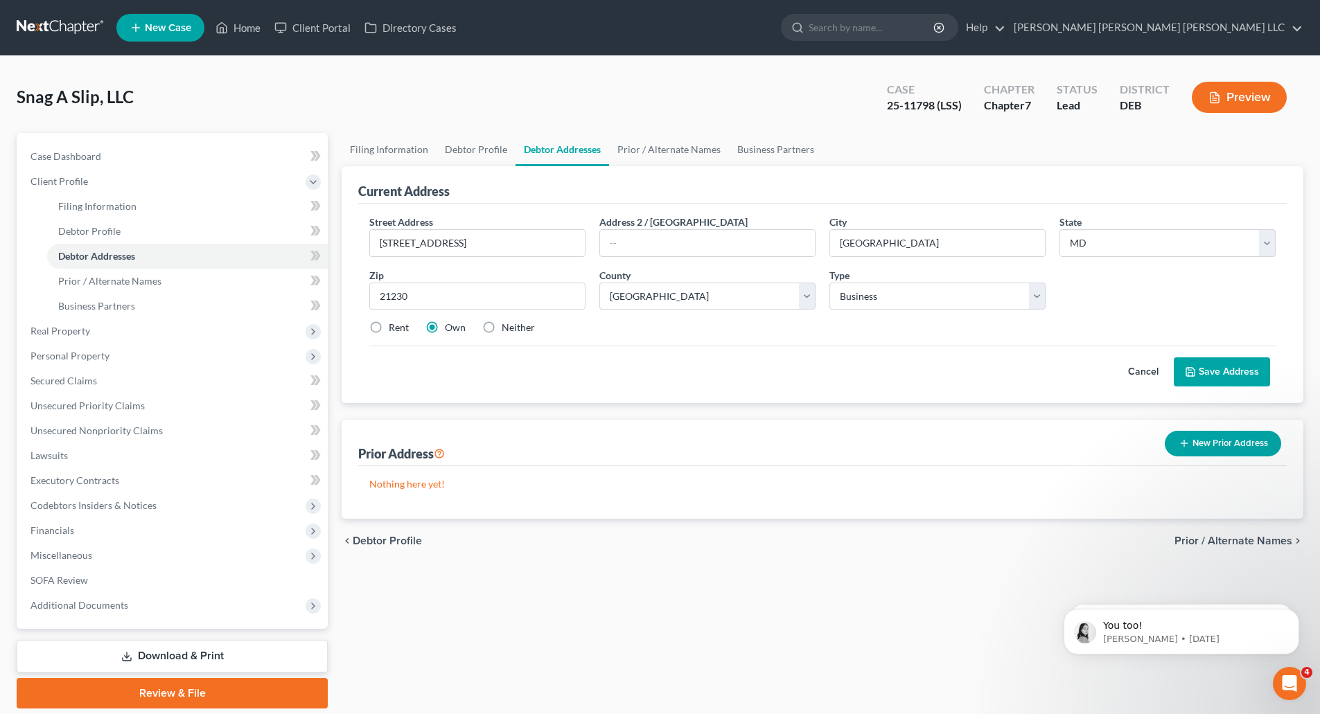
radio input "true"
click at [1242, 372] on button "Save Address" at bounding box center [1222, 372] width 96 height 29
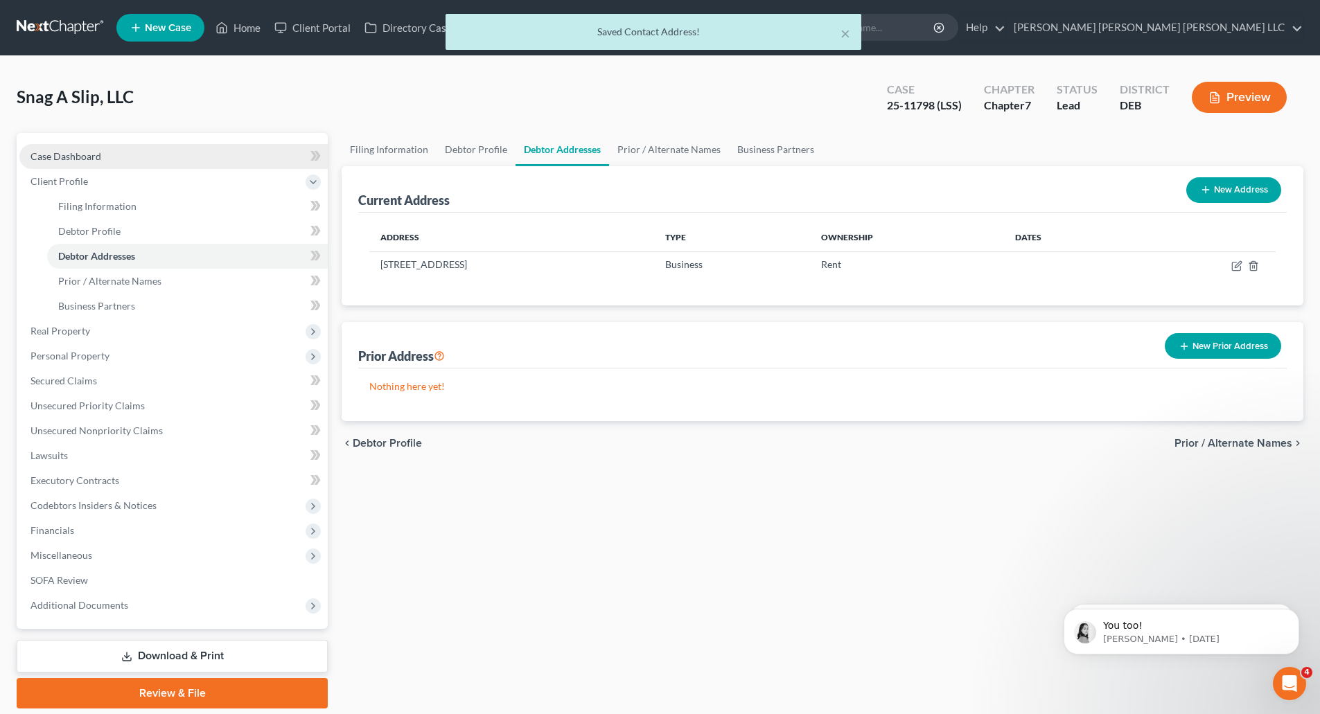
click at [80, 161] on span "Case Dashboard" at bounding box center [65, 156] width 71 height 12
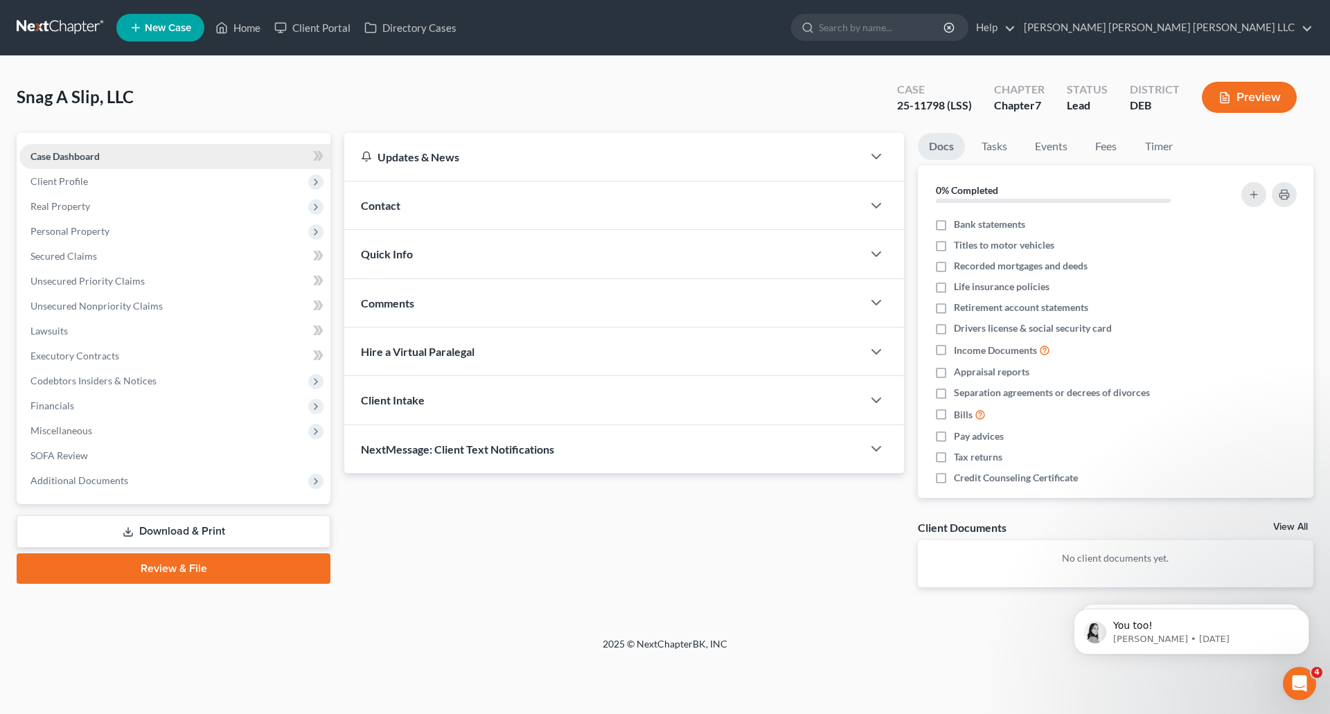
click at [73, 161] on span "Case Dashboard" at bounding box center [64, 156] width 69 height 12
click at [240, 28] on link "Home" at bounding box center [238, 27] width 59 height 25
click at [244, 30] on link "Home" at bounding box center [238, 27] width 59 height 25
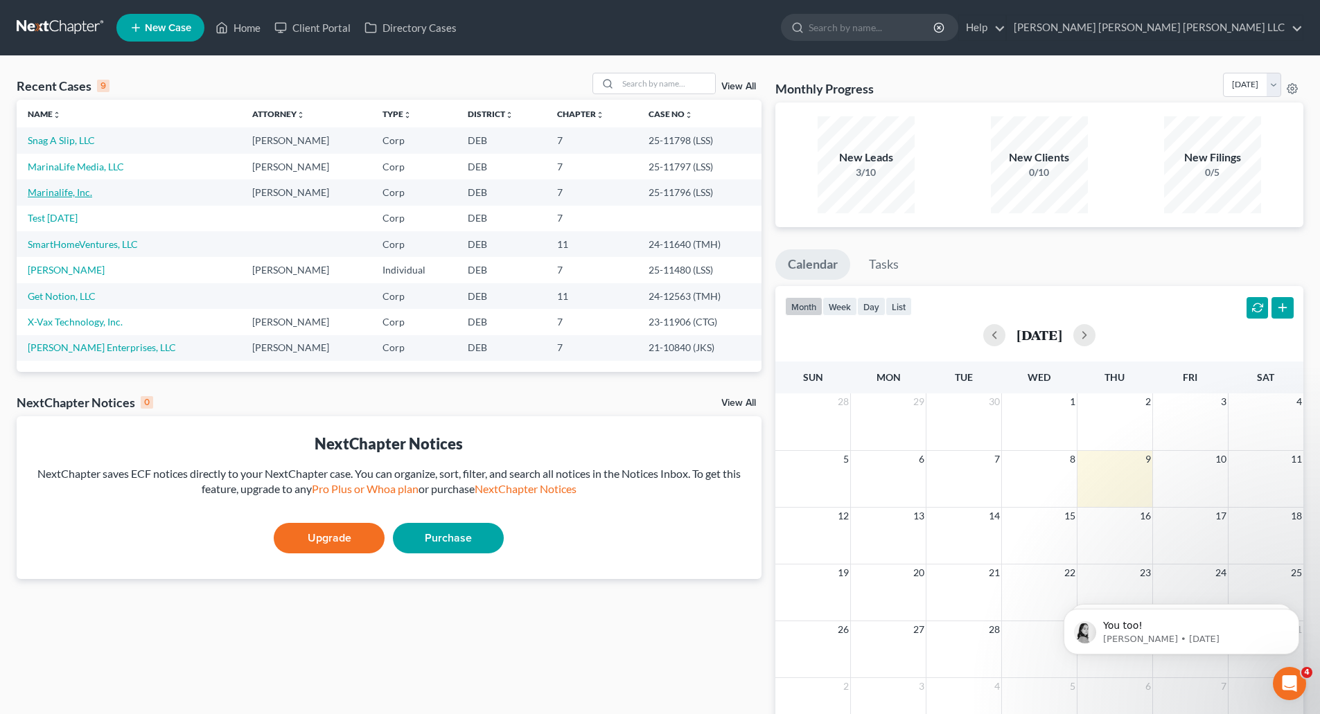
click at [71, 192] on link "Marinalife, Inc." at bounding box center [60, 192] width 64 height 12
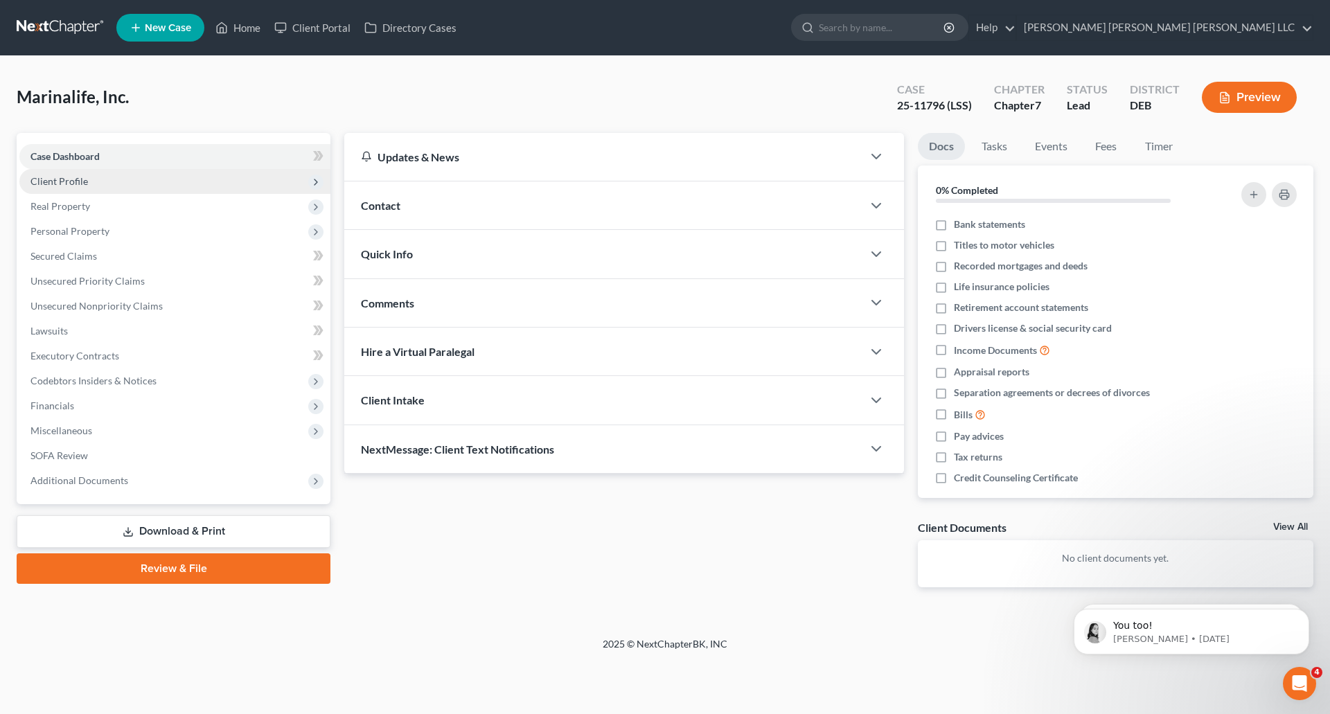
click at [66, 180] on span "Client Profile" at bounding box center [59, 181] width 58 height 12
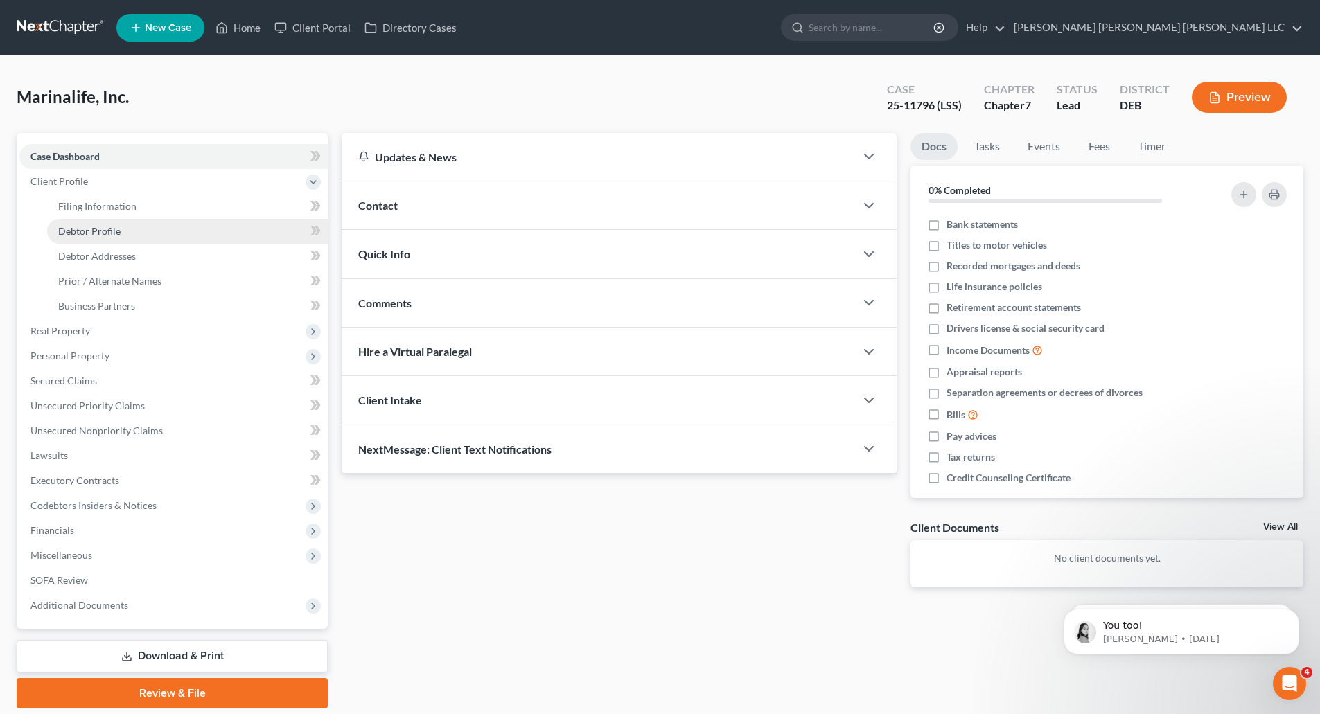
click at [94, 230] on span "Debtor Profile" at bounding box center [89, 231] width 62 height 12
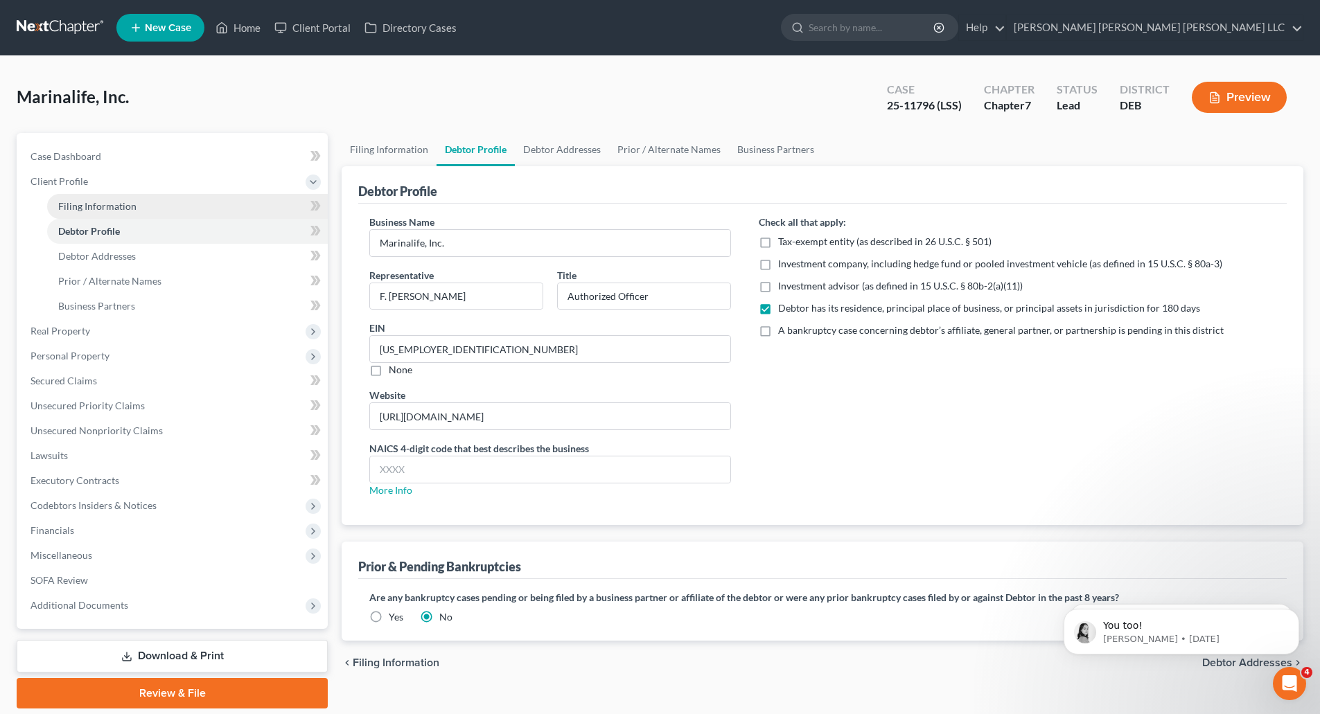
click at [95, 208] on span "Filing Information" at bounding box center [97, 206] width 78 height 12
select select "3"
select select "1"
select select "0"
select select "13"
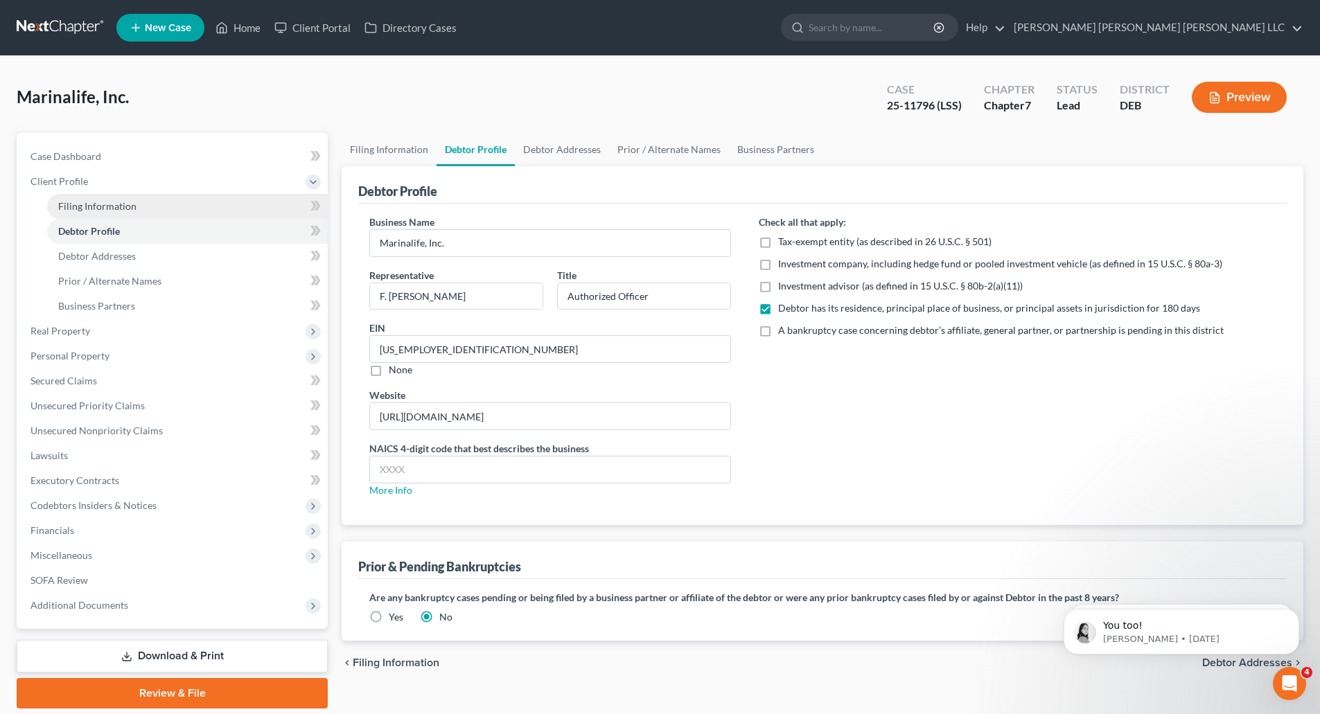
select select "1"
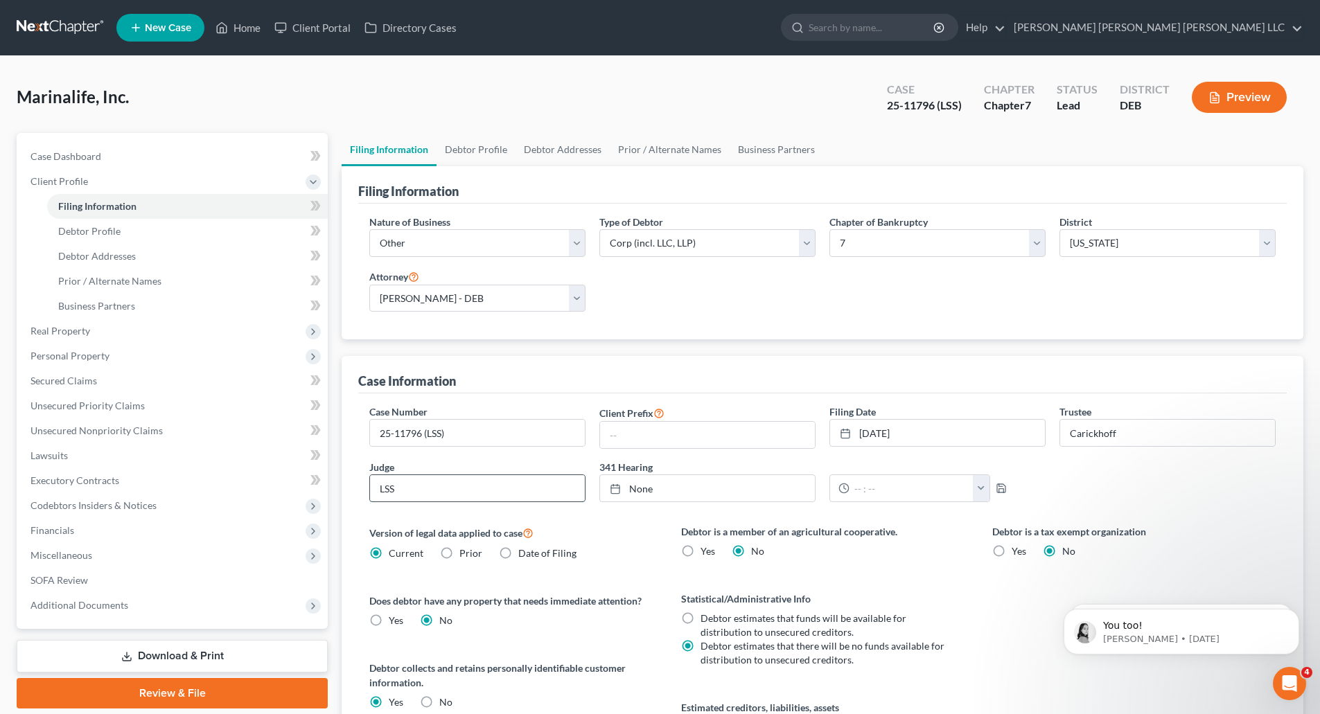
click at [435, 499] on input "LSS" at bounding box center [477, 488] width 215 height 26
drag, startPoint x: 424, startPoint y: 493, endPoint x: 367, endPoint y: 491, distance: 57.5
click at [367, 491] on div "Judge LSS" at bounding box center [477, 481] width 230 height 42
type input "[PERSON_NAME] [PERSON_NAME]"
drag, startPoint x: 1135, startPoint y: 432, endPoint x: 1053, endPoint y: 433, distance: 82.5
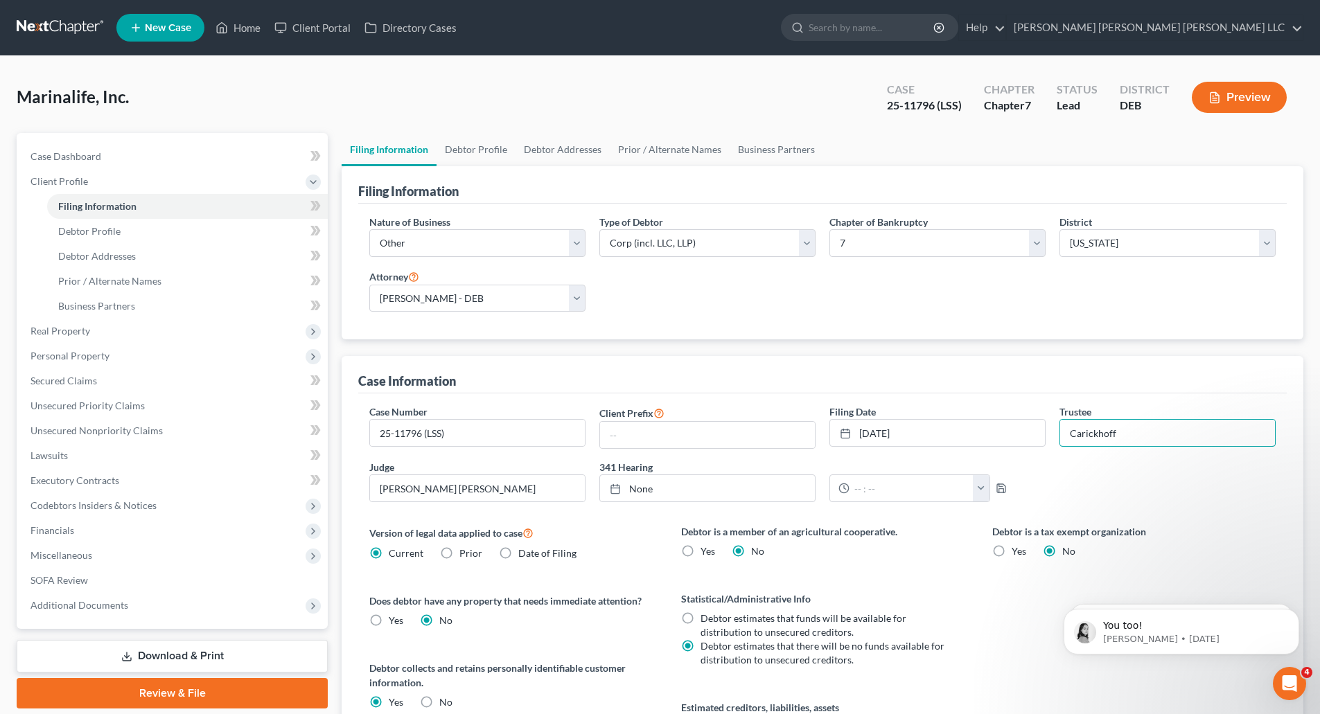
click at [1053, 433] on div "Trustee Carickhoff" at bounding box center [1168, 427] width 230 height 44
paste input "[PERSON_NAME]"
type input "[PERSON_NAME]"
click at [243, 30] on link "Home" at bounding box center [238, 27] width 59 height 25
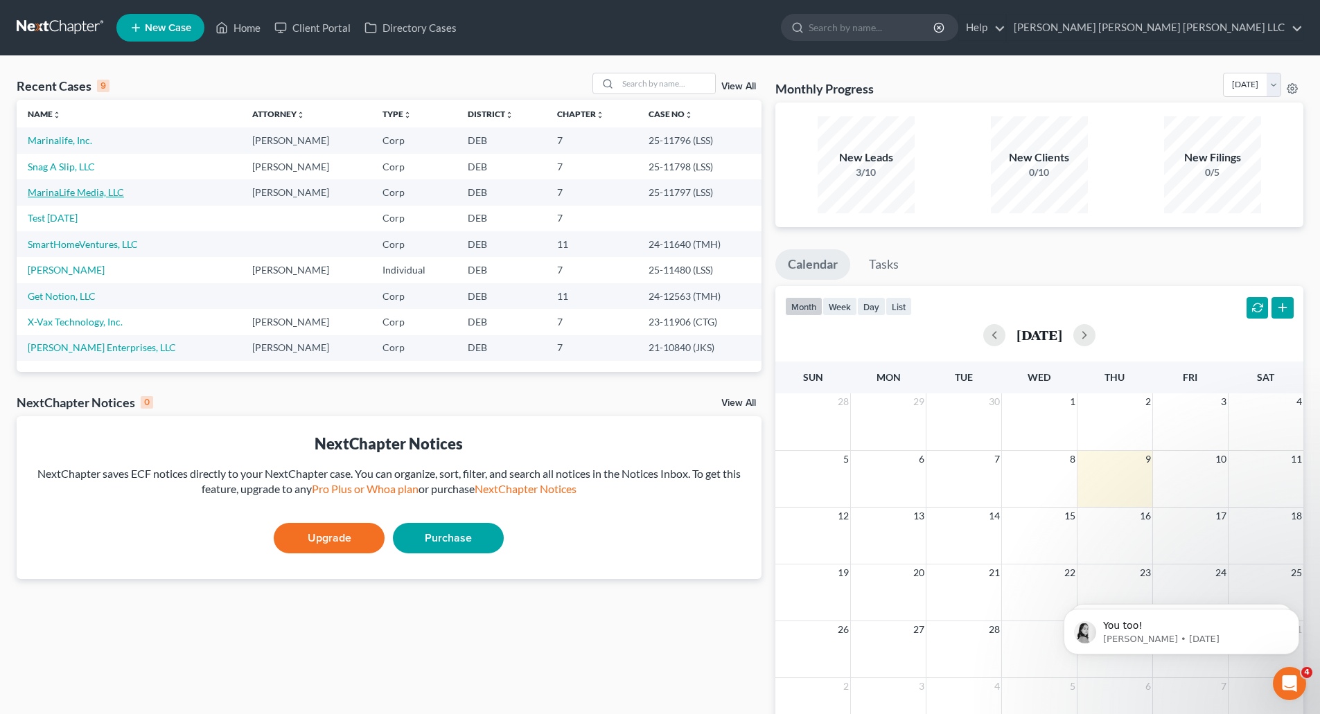
click at [75, 186] on link "MarinaLife Media, LLC" at bounding box center [76, 192] width 96 height 12
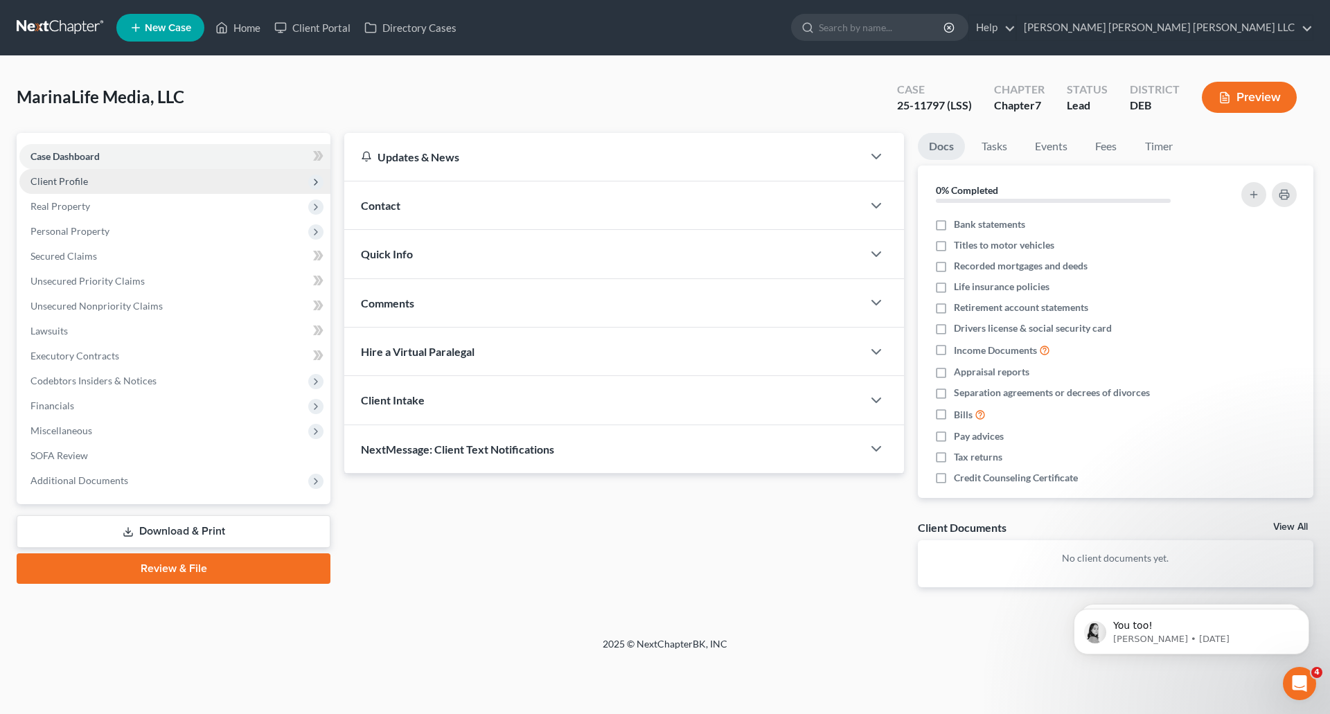
click at [79, 182] on span "Client Profile" at bounding box center [59, 181] width 58 height 12
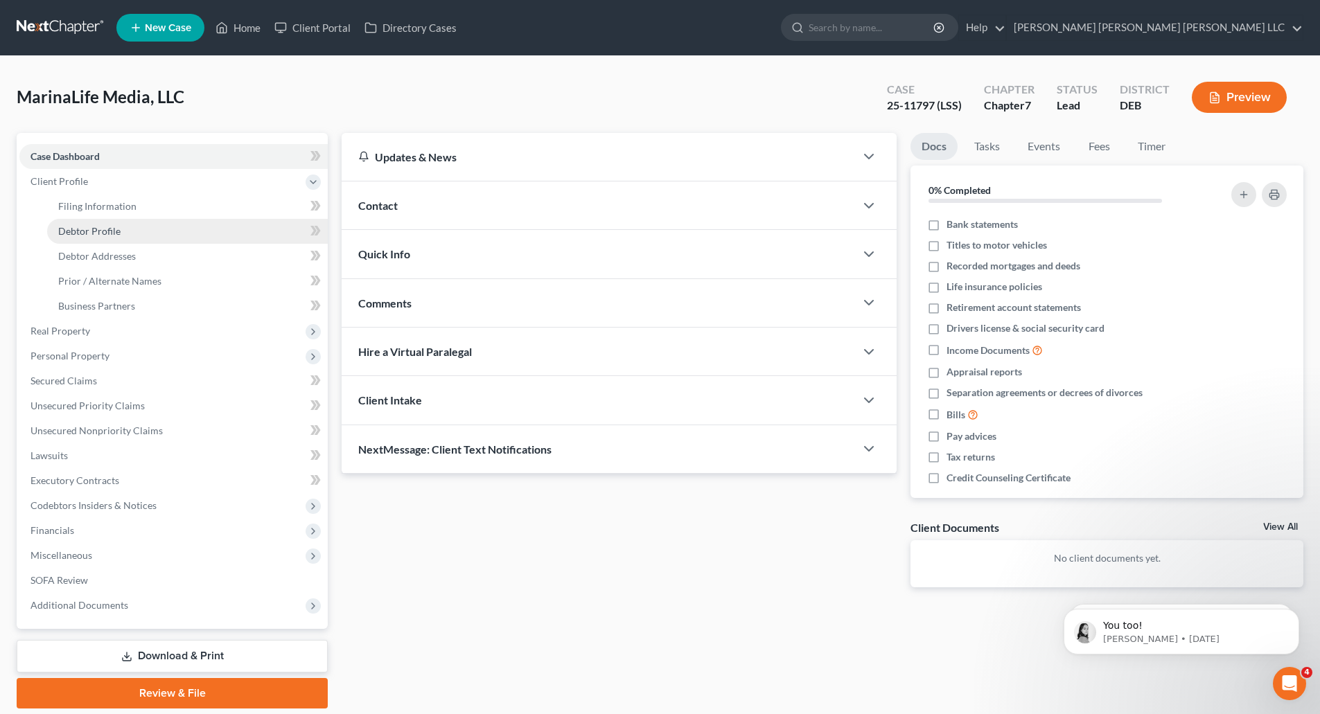
click at [94, 229] on span "Debtor Profile" at bounding box center [89, 231] width 62 height 12
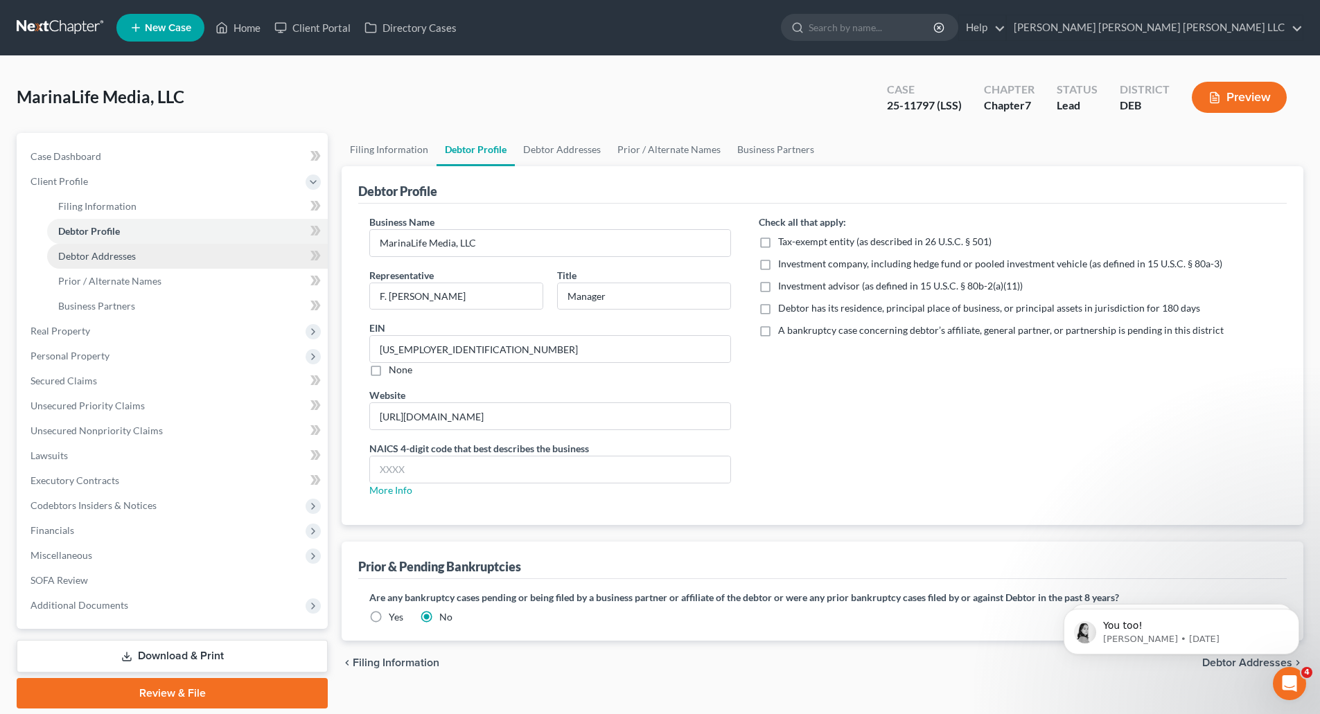
click at [96, 254] on span "Debtor Addresses" at bounding box center [97, 256] width 78 height 12
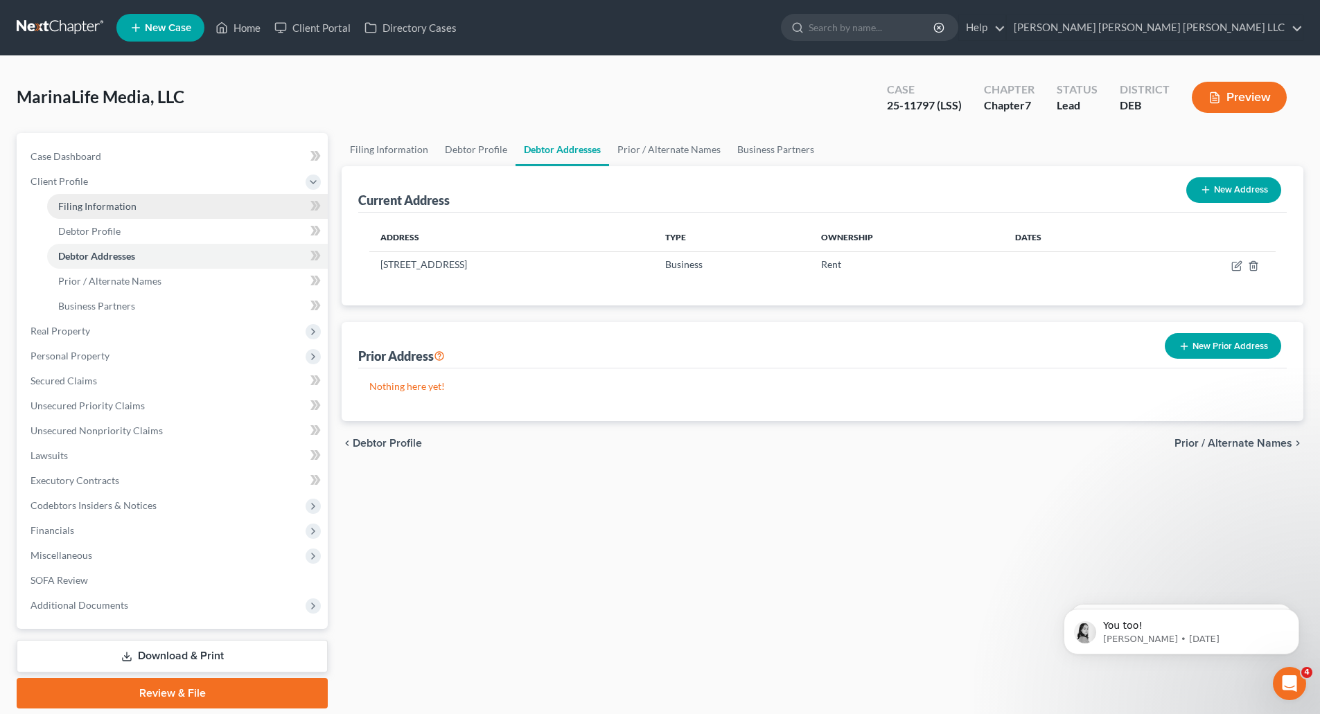
click at [96, 207] on span "Filing Information" at bounding box center [97, 206] width 78 height 12
select select "3"
select select "1"
select select "0"
select select "13"
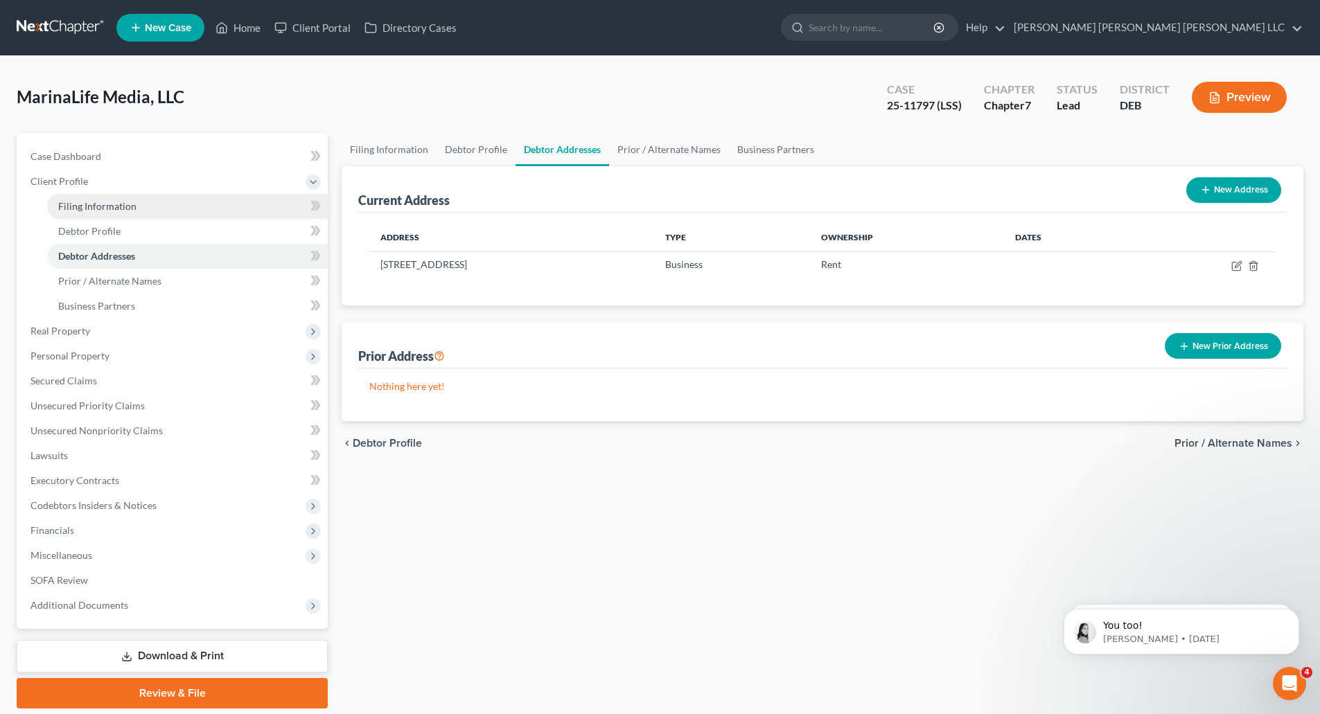
select select "1"
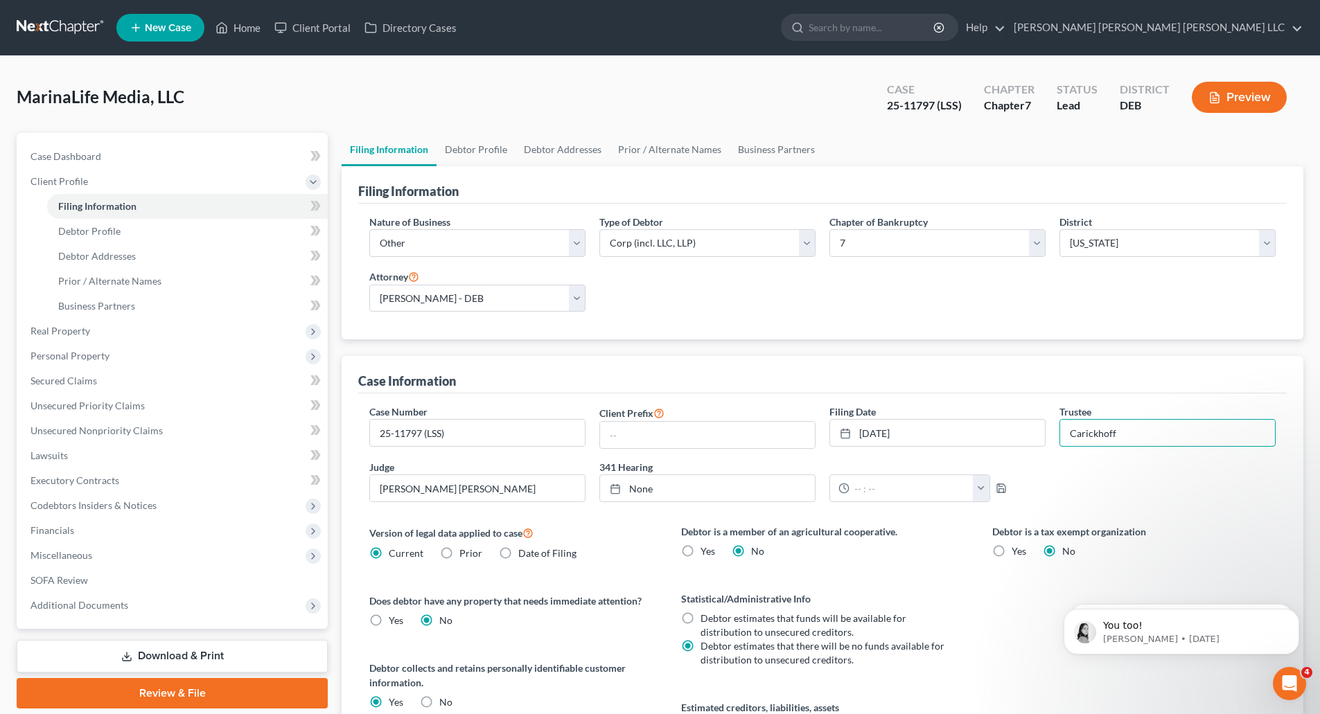
drag, startPoint x: 1130, startPoint y: 434, endPoint x: 1058, endPoint y: 439, distance: 71.5
click at [1058, 439] on div "Trustee Carickhoff" at bounding box center [1168, 427] width 230 height 44
paste input "[PERSON_NAME]"
type input "[PERSON_NAME]"
click at [247, 25] on link "Home" at bounding box center [238, 27] width 59 height 25
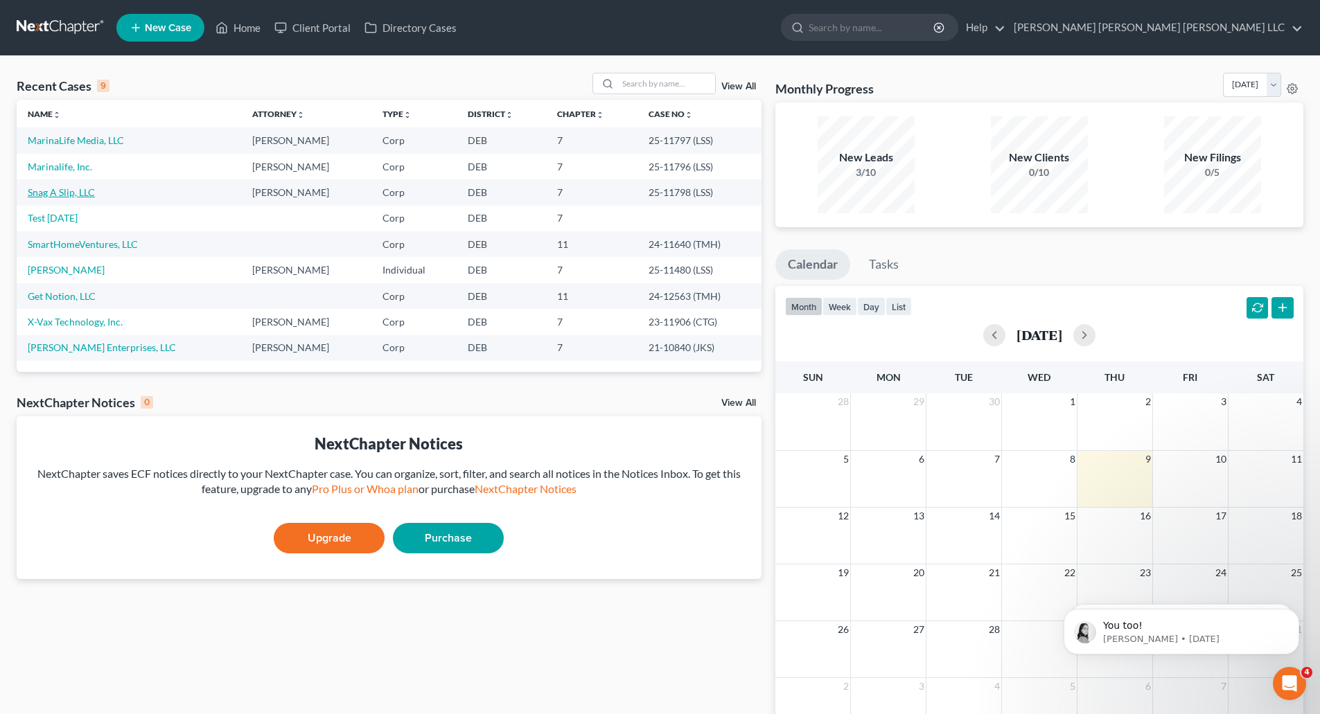
click at [39, 191] on link "Snag A Slip, LLC" at bounding box center [61, 192] width 67 height 12
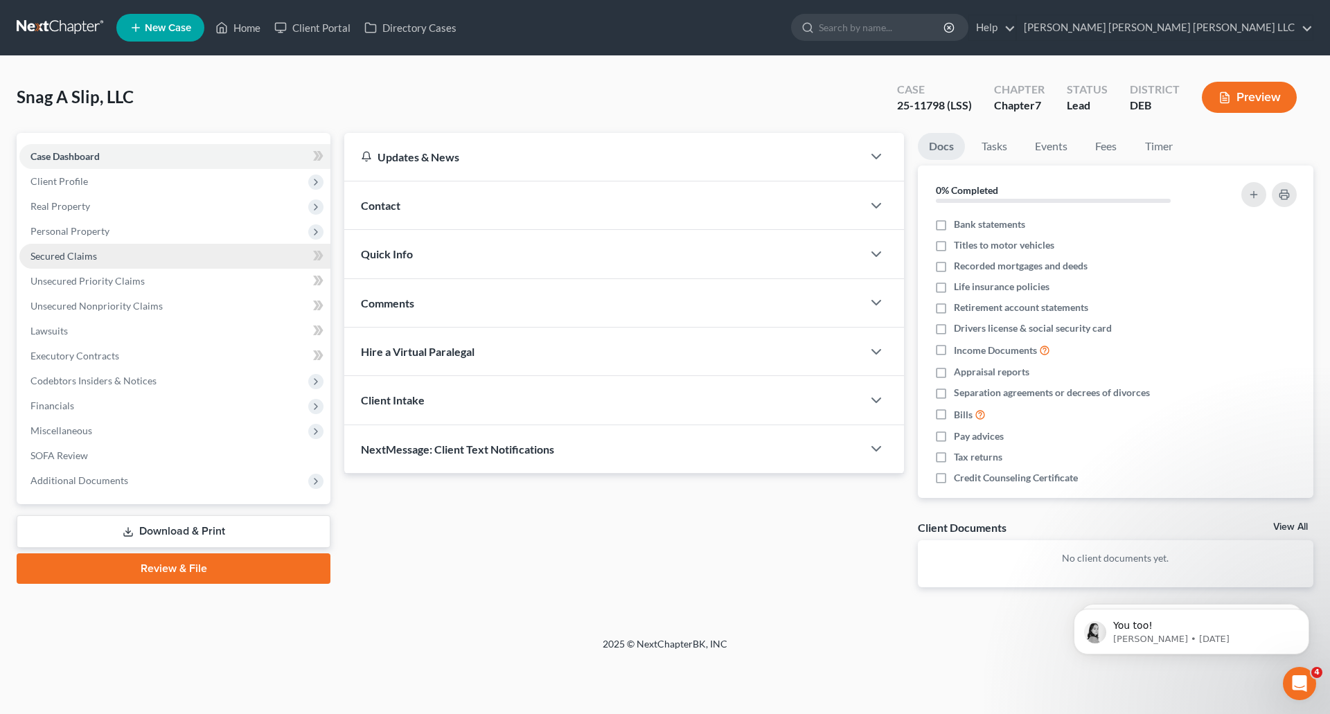
click at [97, 182] on span "Client Profile" at bounding box center [174, 181] width 311 height 25
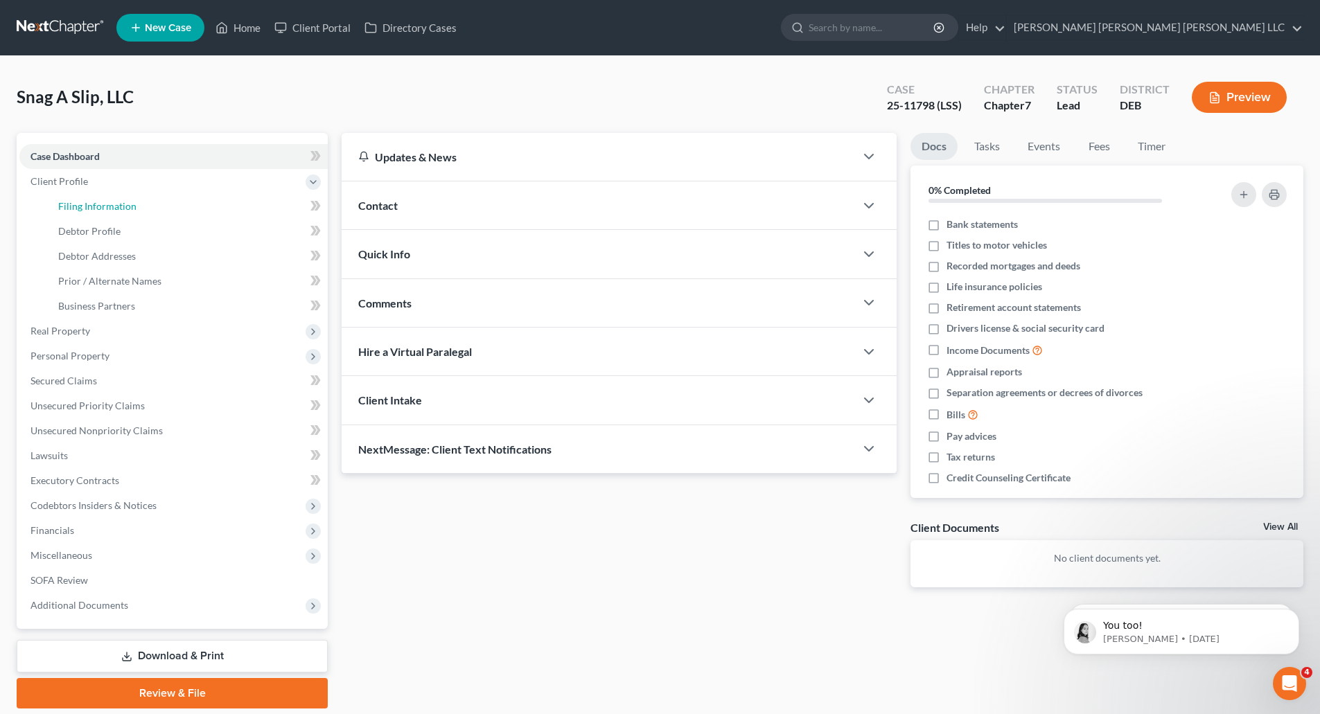
drag, startPoint x: 115, startPoint y: 207, endPoint x: 835, endPoint y: 419, distance: 750.8
click at [115, 207] on span "Filing Information" at bounding box center [97, 206] width 78 height 12
select select "3"
select select "1"
select select "0"
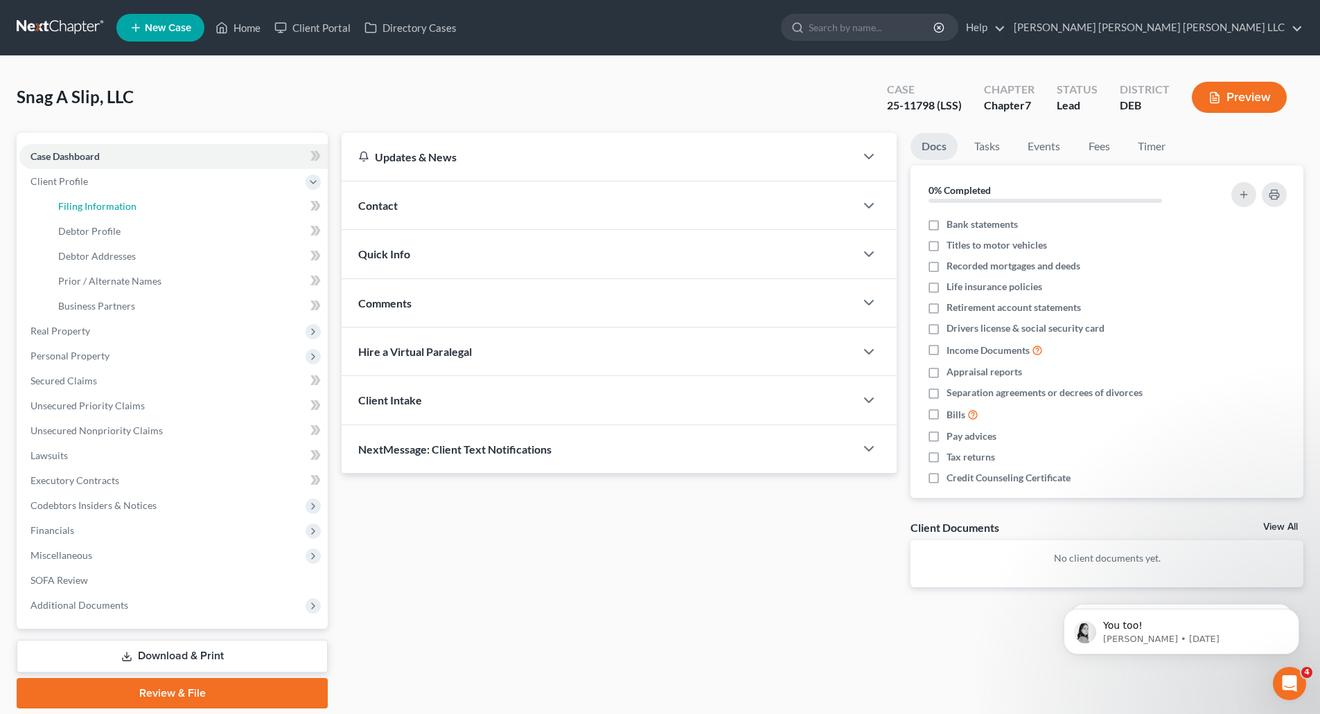
select select "13"
select select "1"
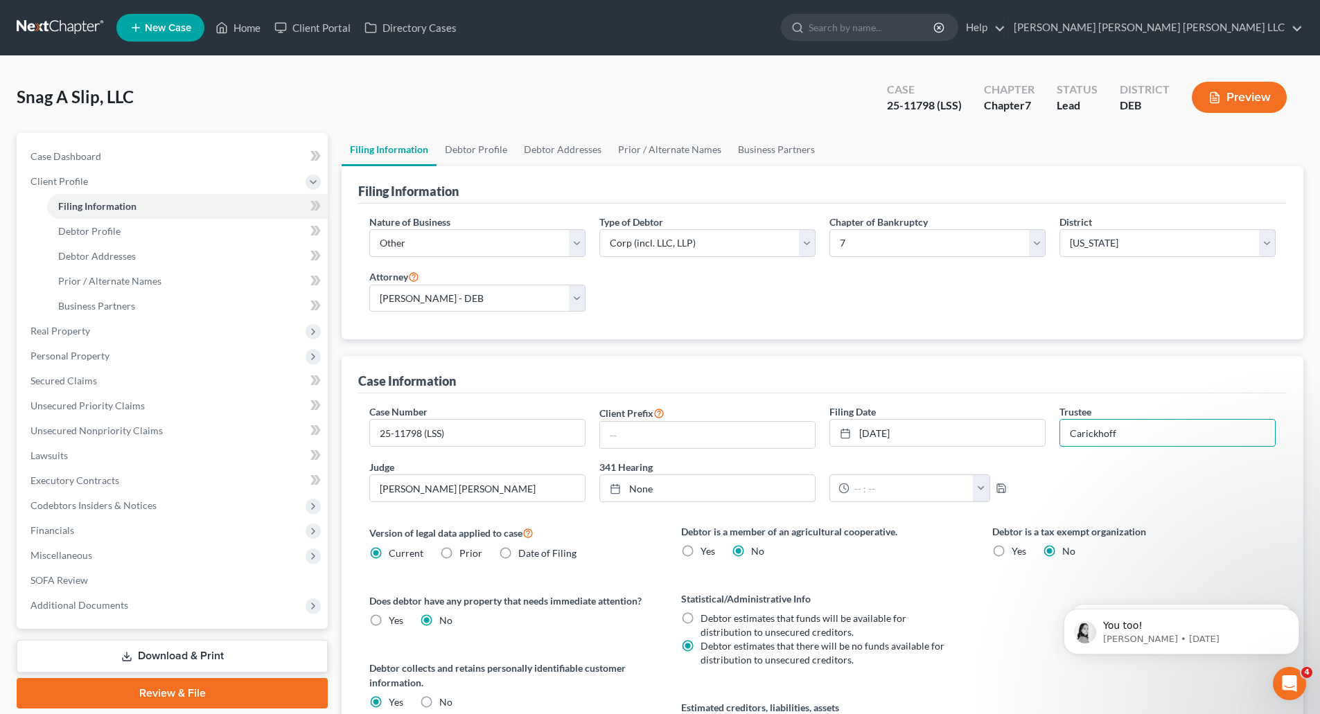
drag, startPoint x: 1134, startPoint y: 434, endPoint x: 1057, endPoint y: 432, distance: 76.9
click at [1057, 432] on div "Trustee Carickhoff" at bounding box center [1168, 427] width 230 height 44
paste input "[PERSON_NAME]"
type input "[PERSON_NAME]"
click at [234, 100] on div "Snag A Slip, LLC Upgraded Case 25-11798 (LSS) Chapter Chapter 7 Status Lead Dis…" at bounding box center [660, 103] width 1287 height 60
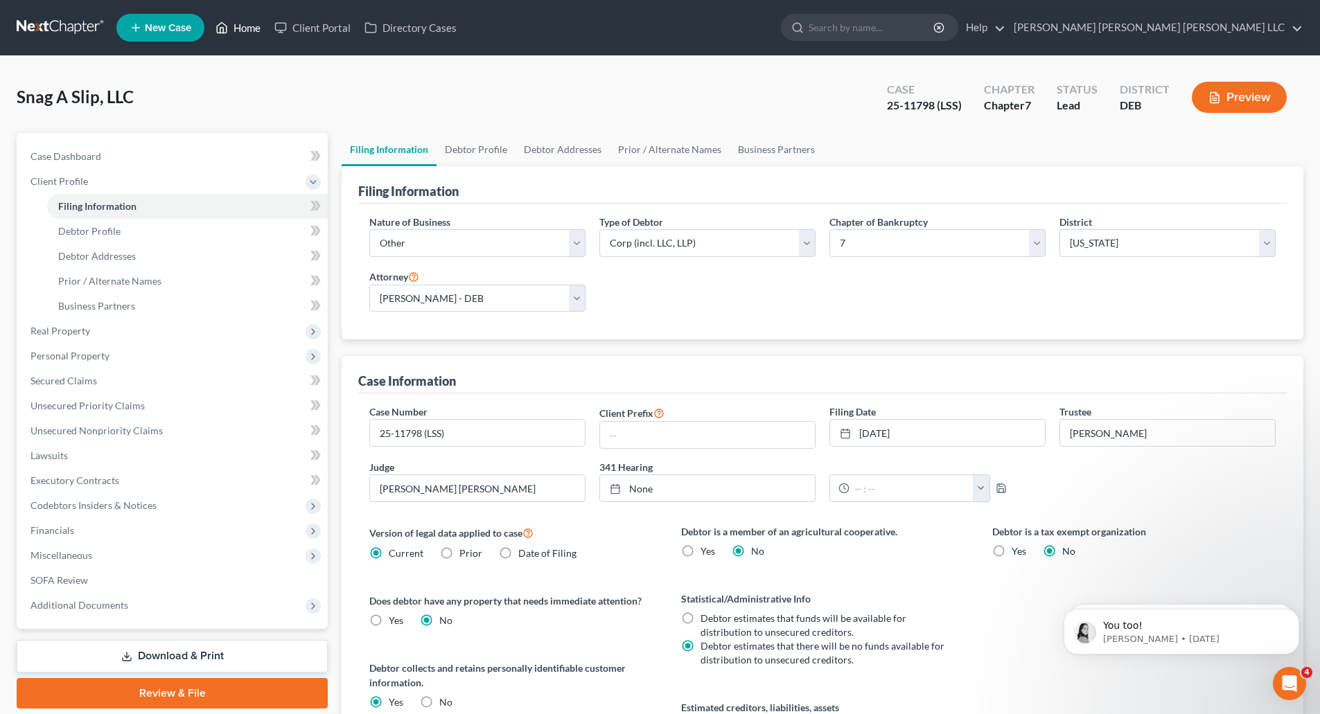
click at [247, 30] on link "Home" at bounding box center [238, 27] width 59 height 25
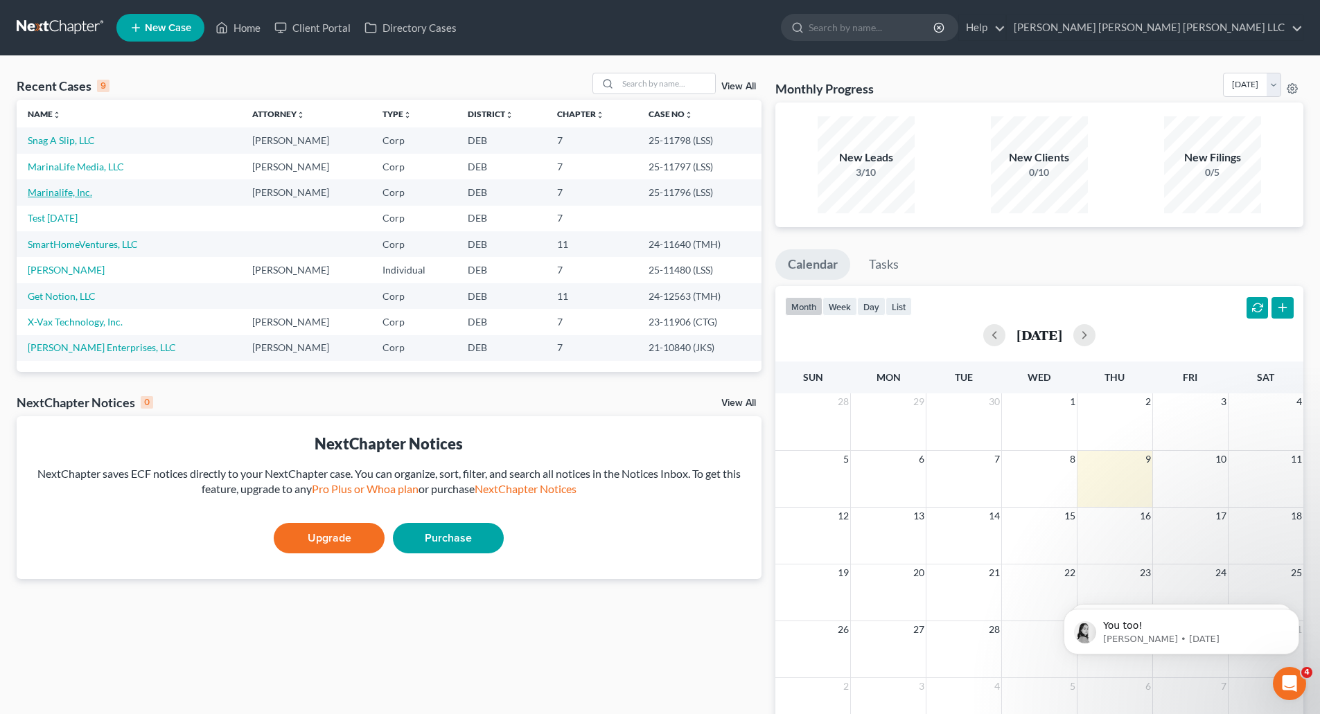
click at [60, 194] on link "Marinalife, Inc." at bounding box center [60, 192] width 64 height 12
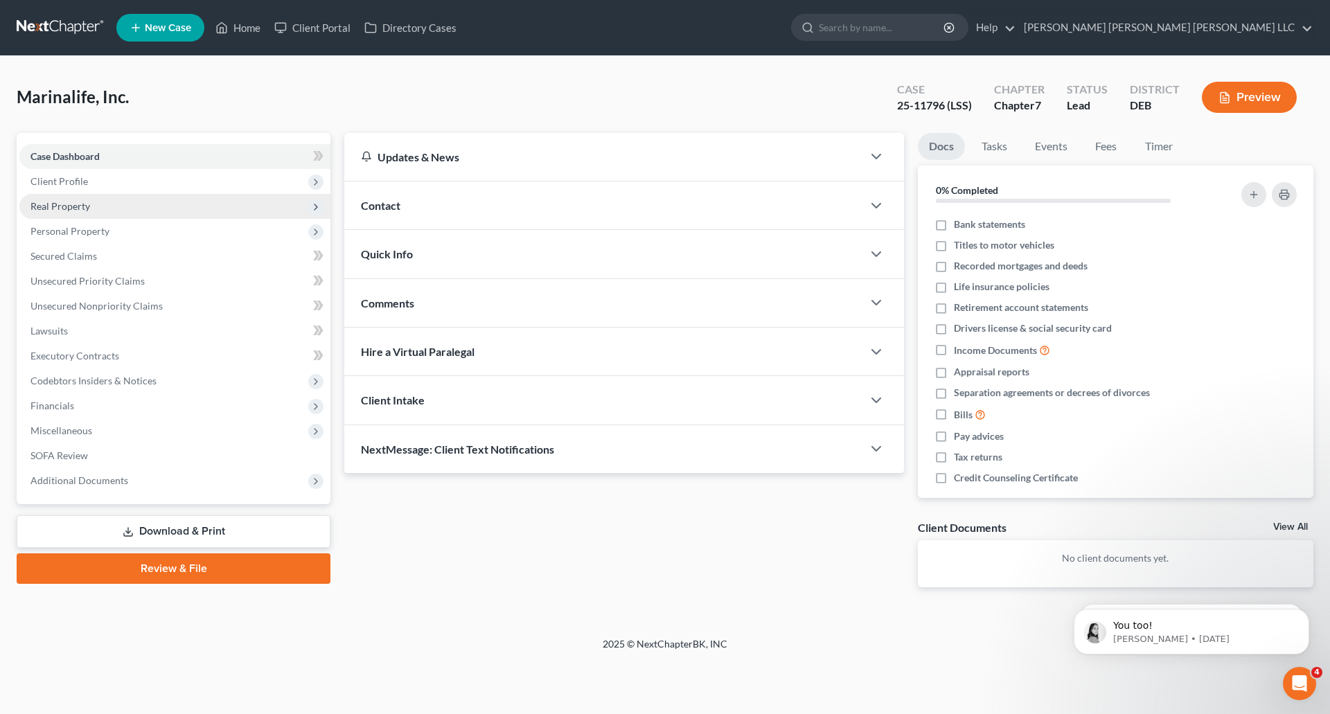
click at [66, 209] on span "Real Property" at bounding box center [60, 206] width 60 height 12
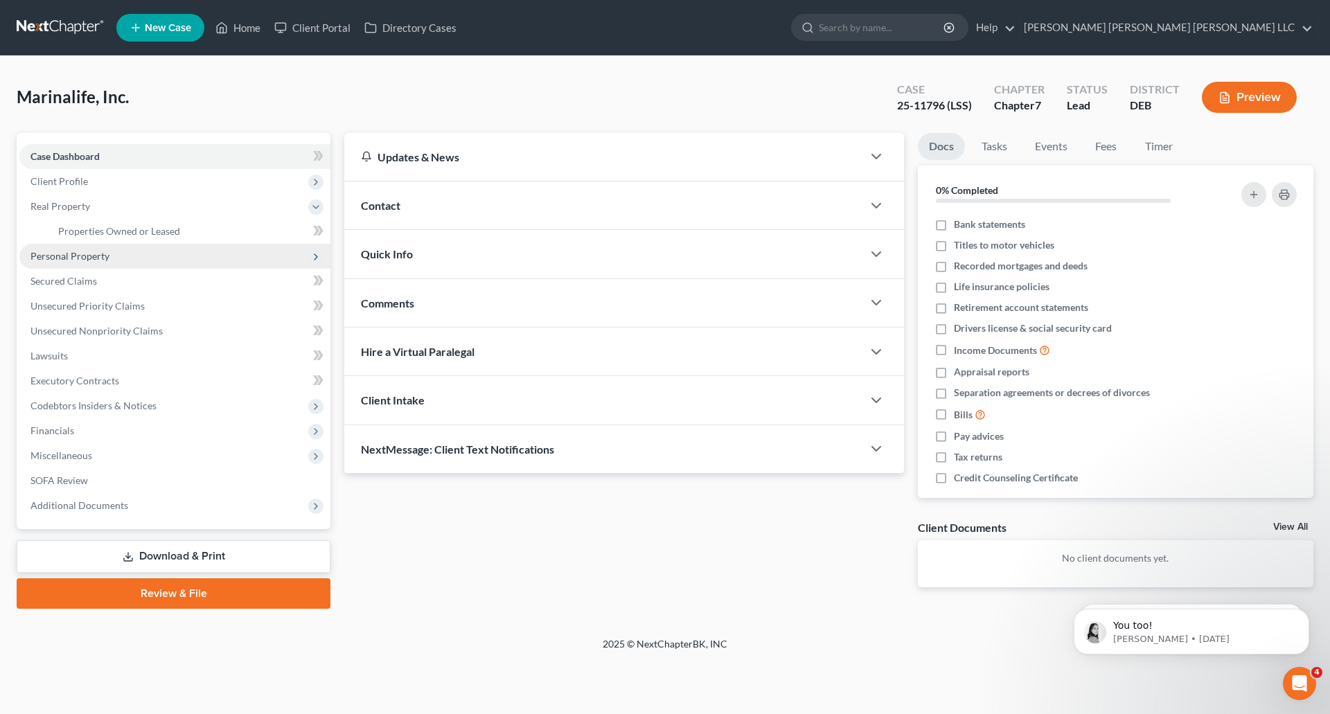
click at [51, 256] on span "Personal Property" at bounding box center [69, 256] width 79 height 12
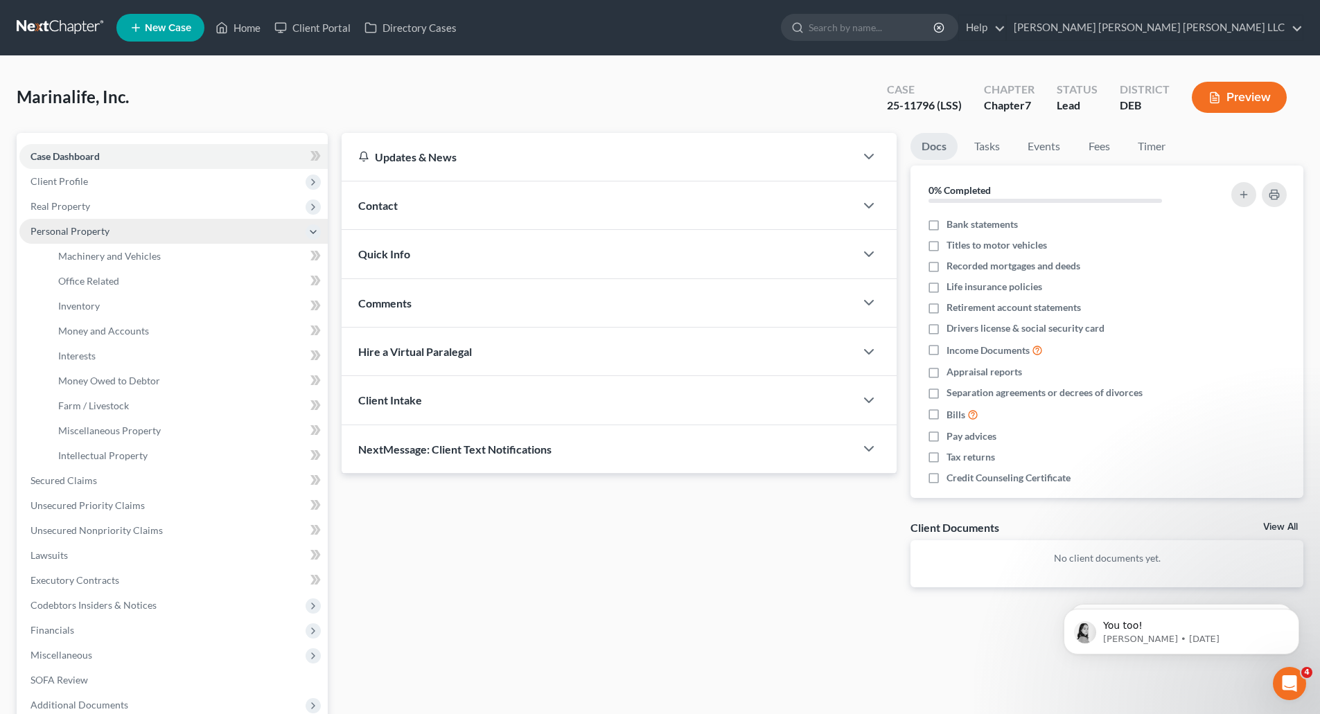
click at [74, 230] on span "Personal Property" at bounding box center [69, 231] width 79 height 12
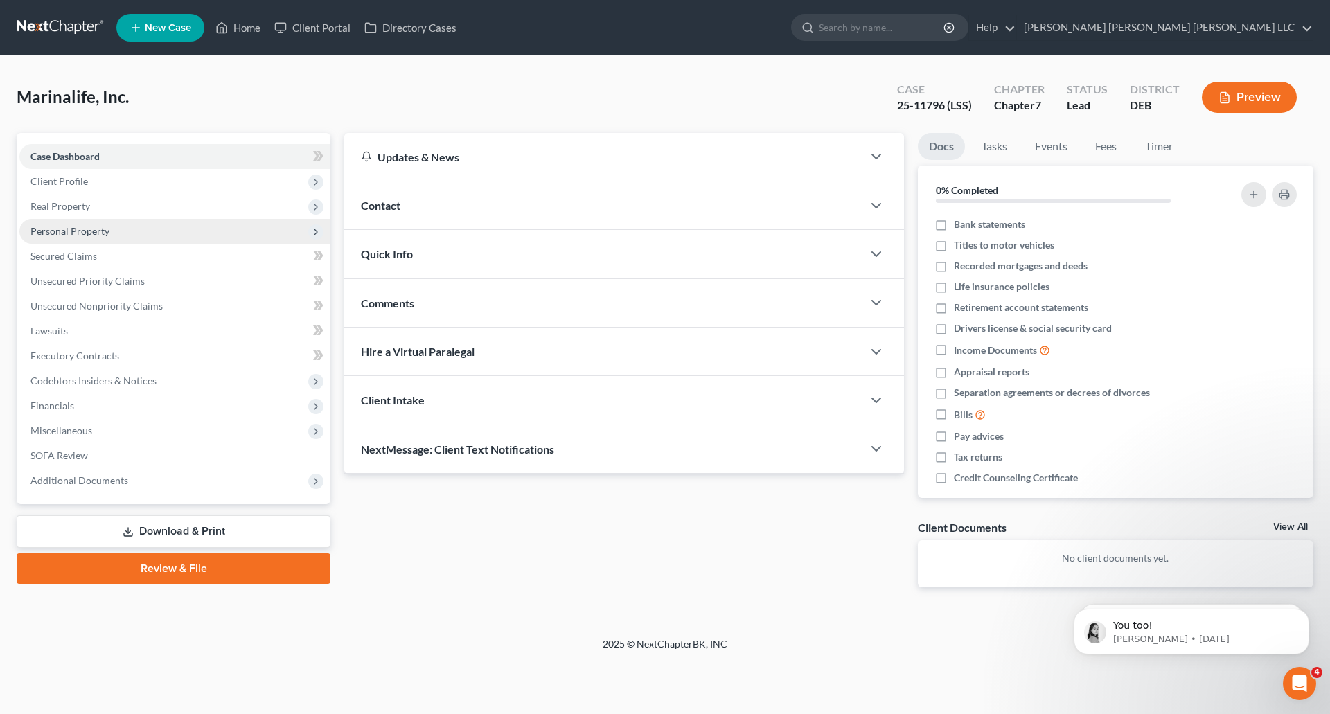
click at [310, 232] on icon at bounding box center [315, 232] width 11 height 11
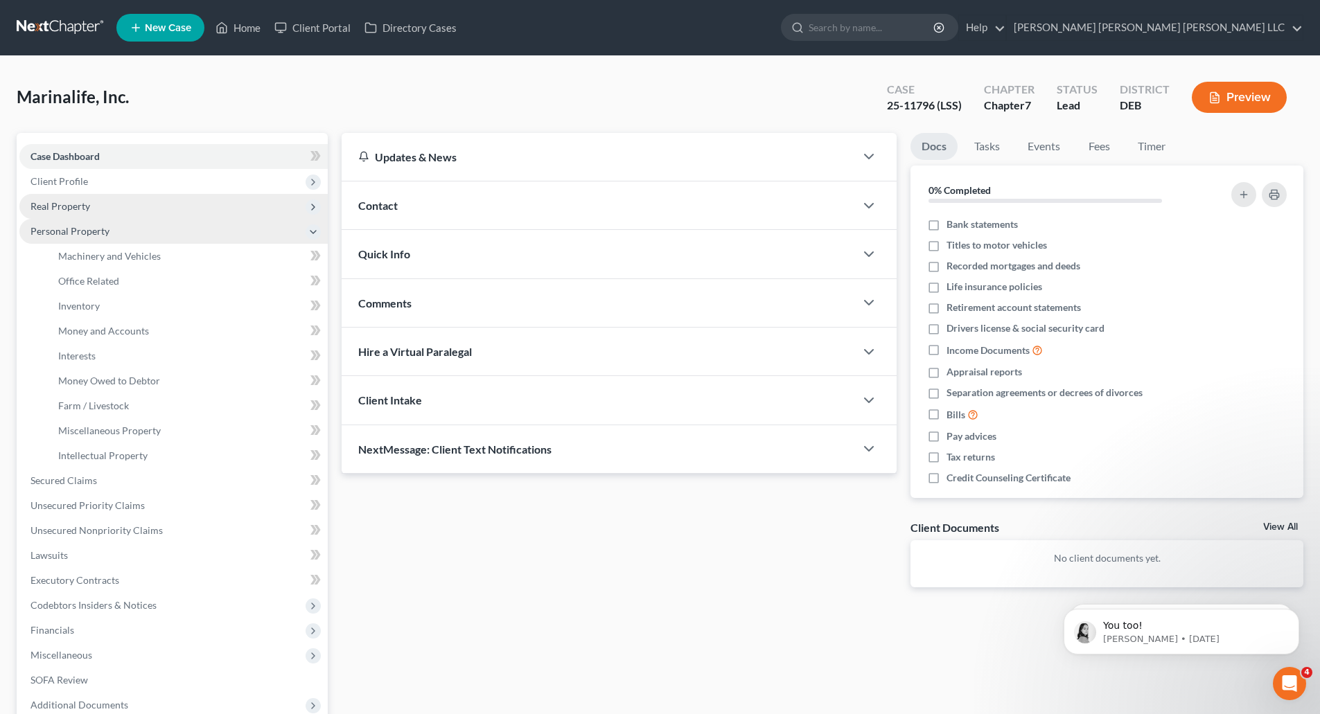
click at [85, 209] on span "Real Property" at bounding box center [60, 206] width 60 height 12
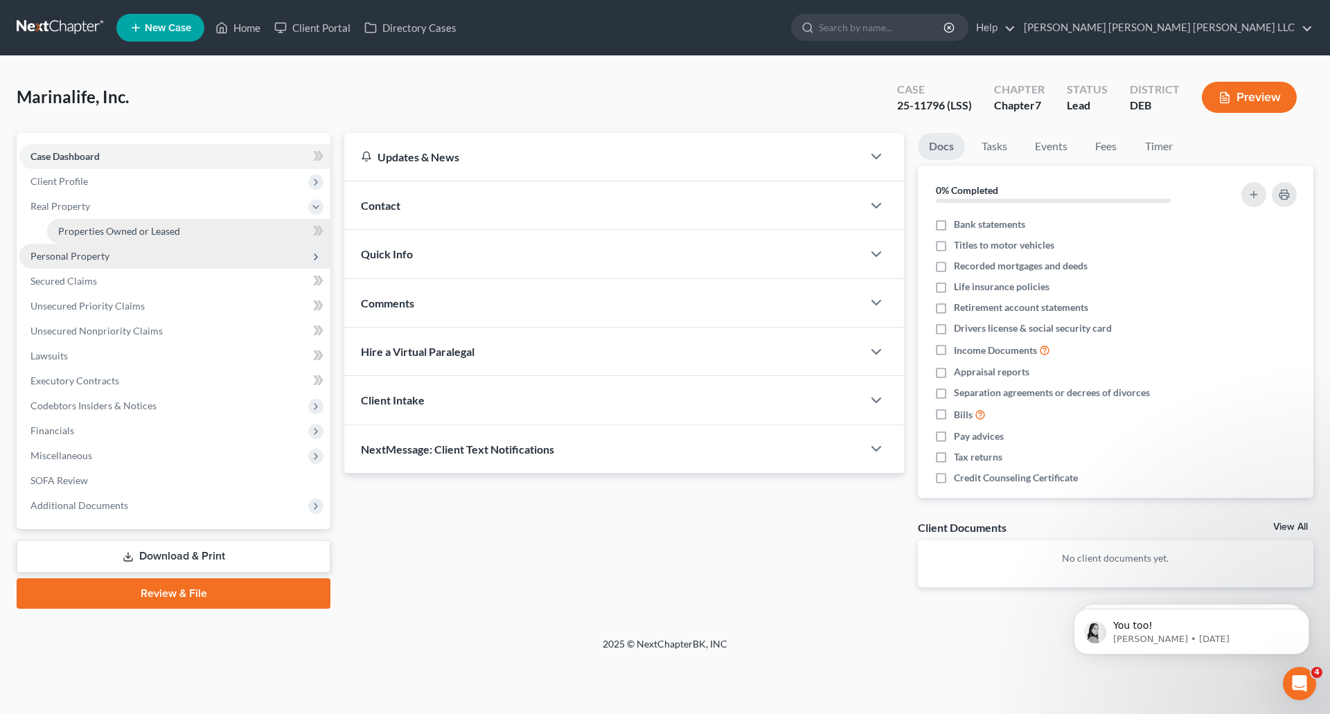
click at [103, 231] on span "Properties Owned or Leased" at bounding box center [119, 231] width 122 height 12
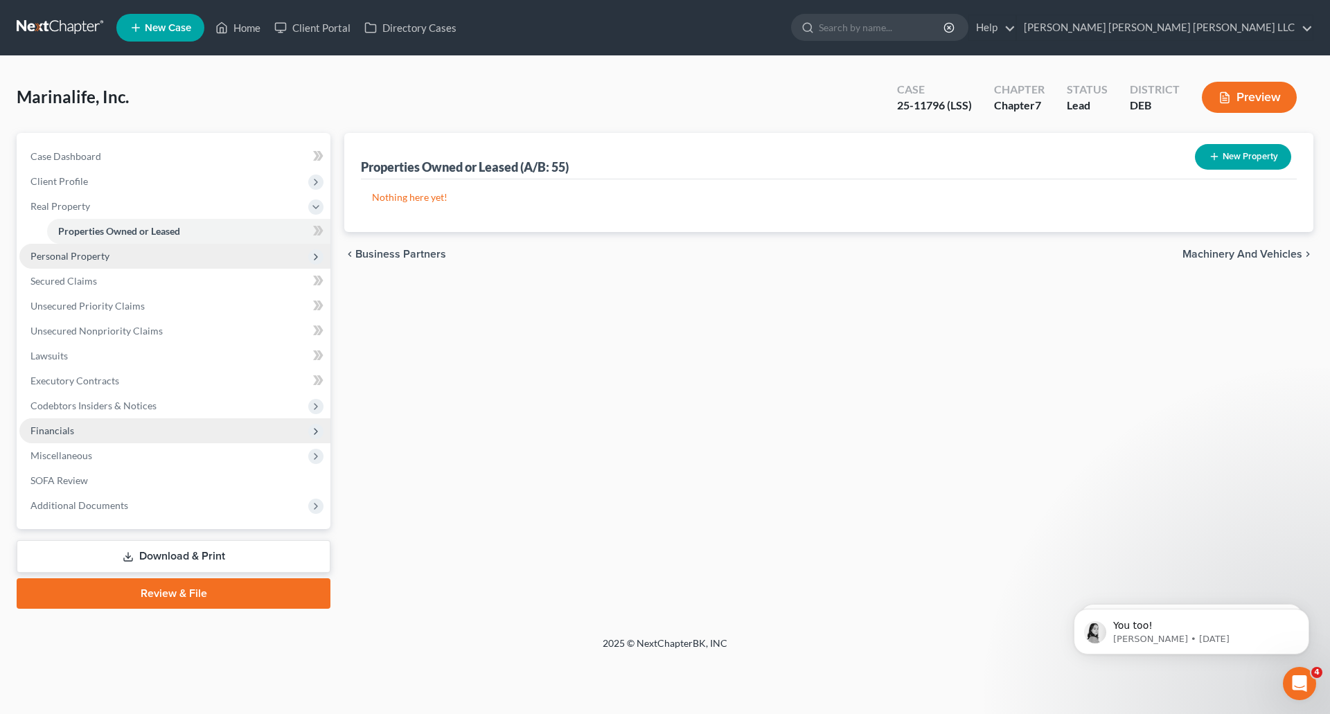
click at [84, 433] on span "Financials" at bounding box center [174, 431] width 311 height 25
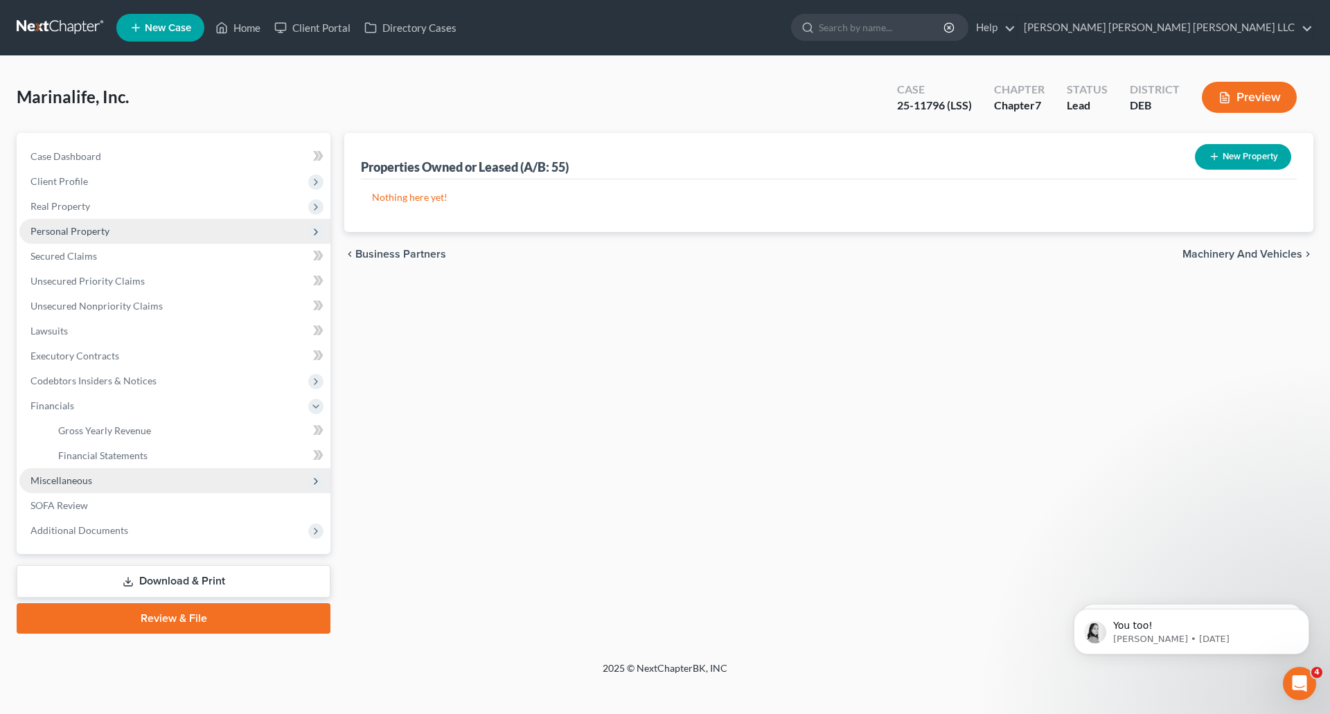
click at [82, 477] on span "Miscellaneous" at bounding box center [61, 481] width 62 height 12
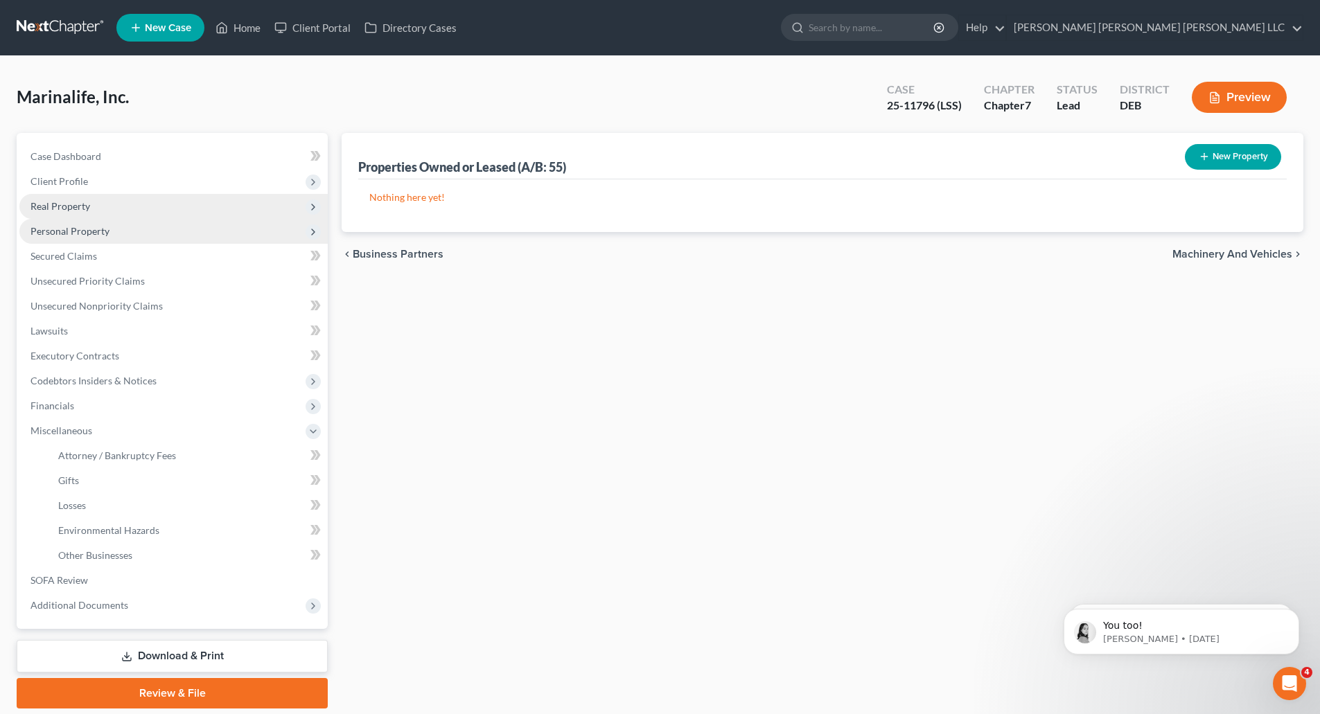
click at [61, 206] on span "Real Property" at bounding box center [60, 206] width 60 height 12
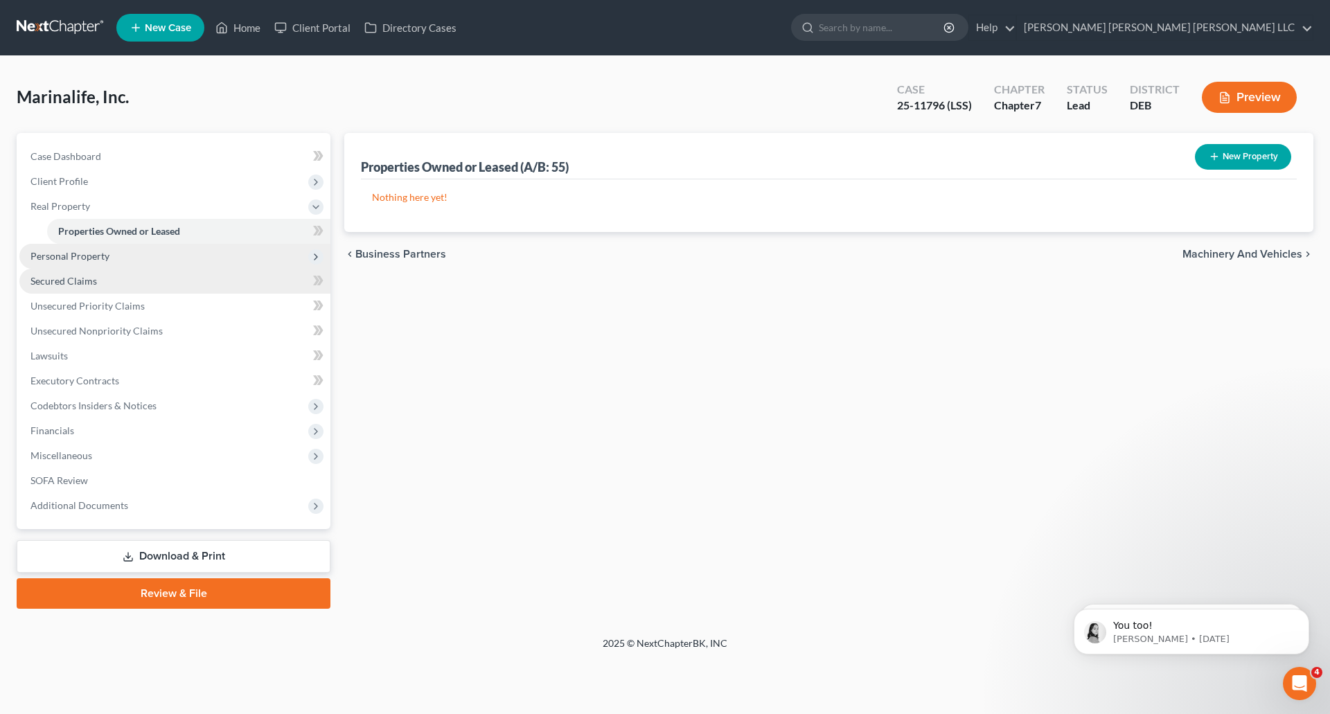
click at [57, 279] on span "Secured Claims" at bounding box center [63, 281] width 67 height 12
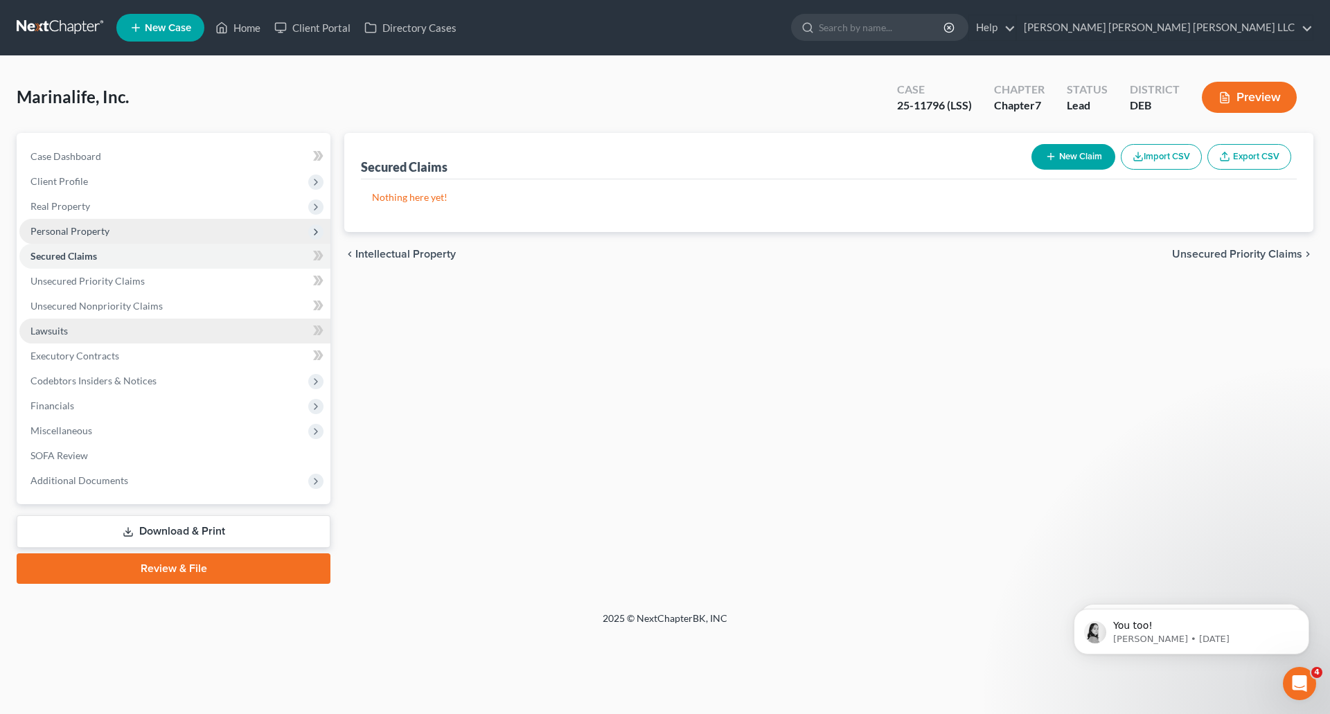
click at [53, 333] on span "Lawsuits" at bounding box center [48, 331] width 37 height 12
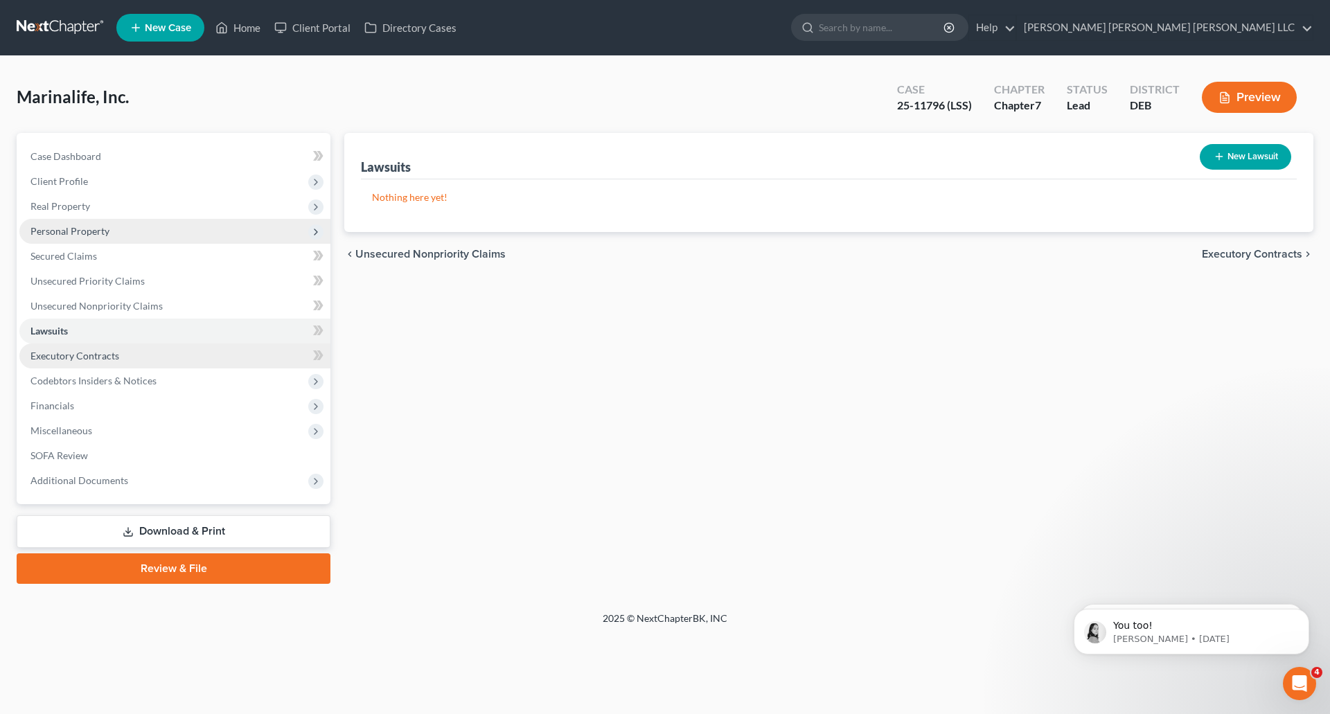
click at [58, 359] on span "Executory Contracts" at bounding box center [74, 356] width 89 height 12
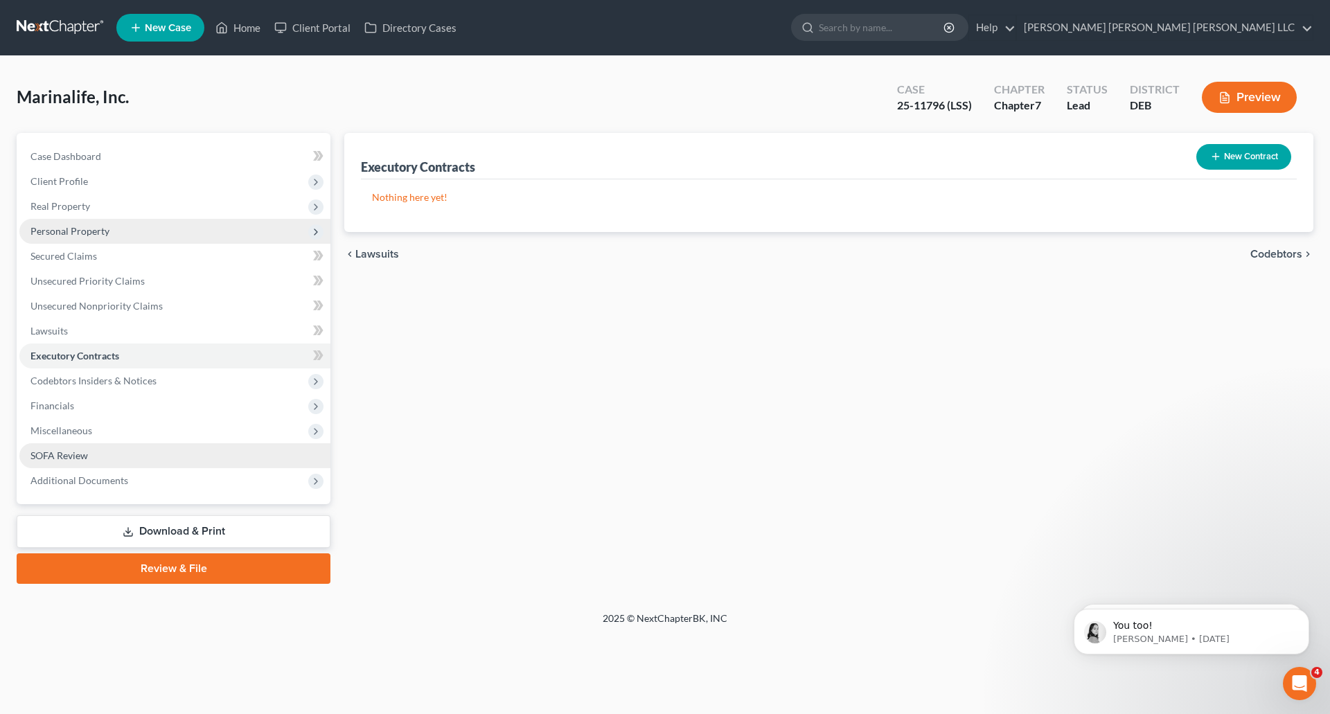
click at [53, 457] on span "SOFA Review" at bounding box center [59, 456] width 58 height 12
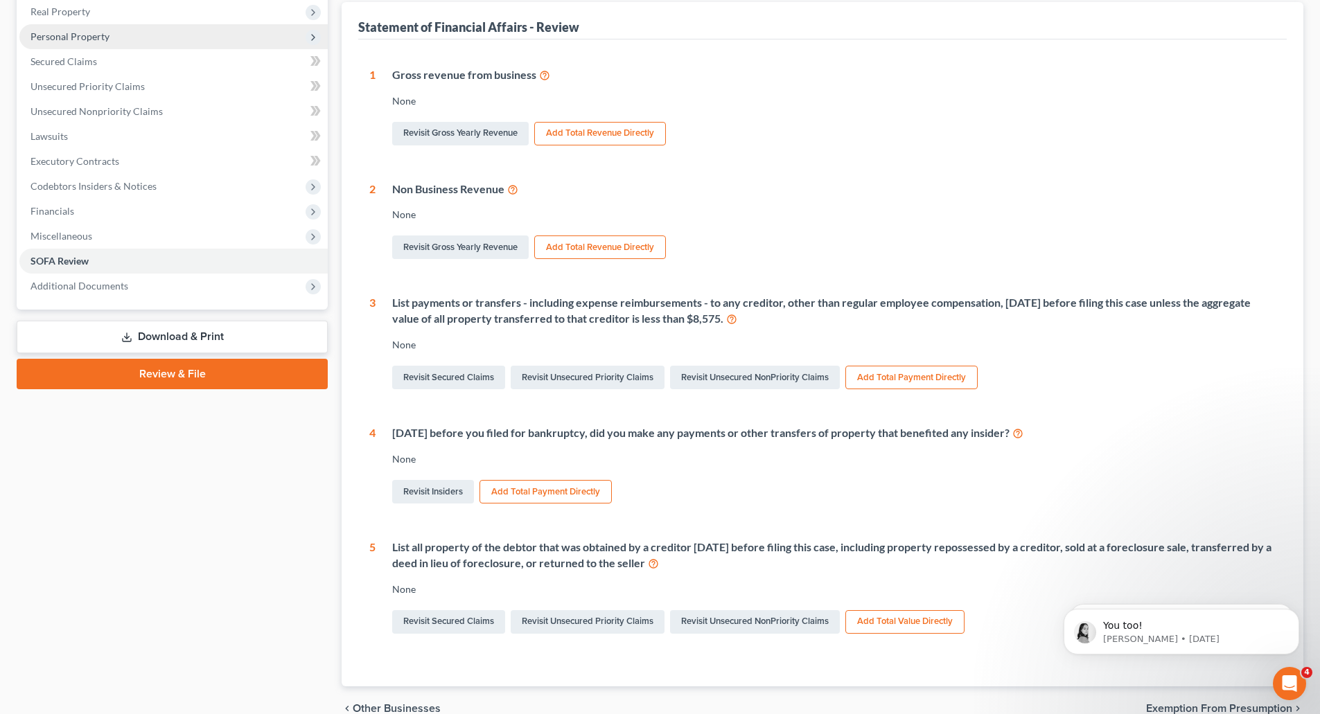
scroll to position [264, 0]
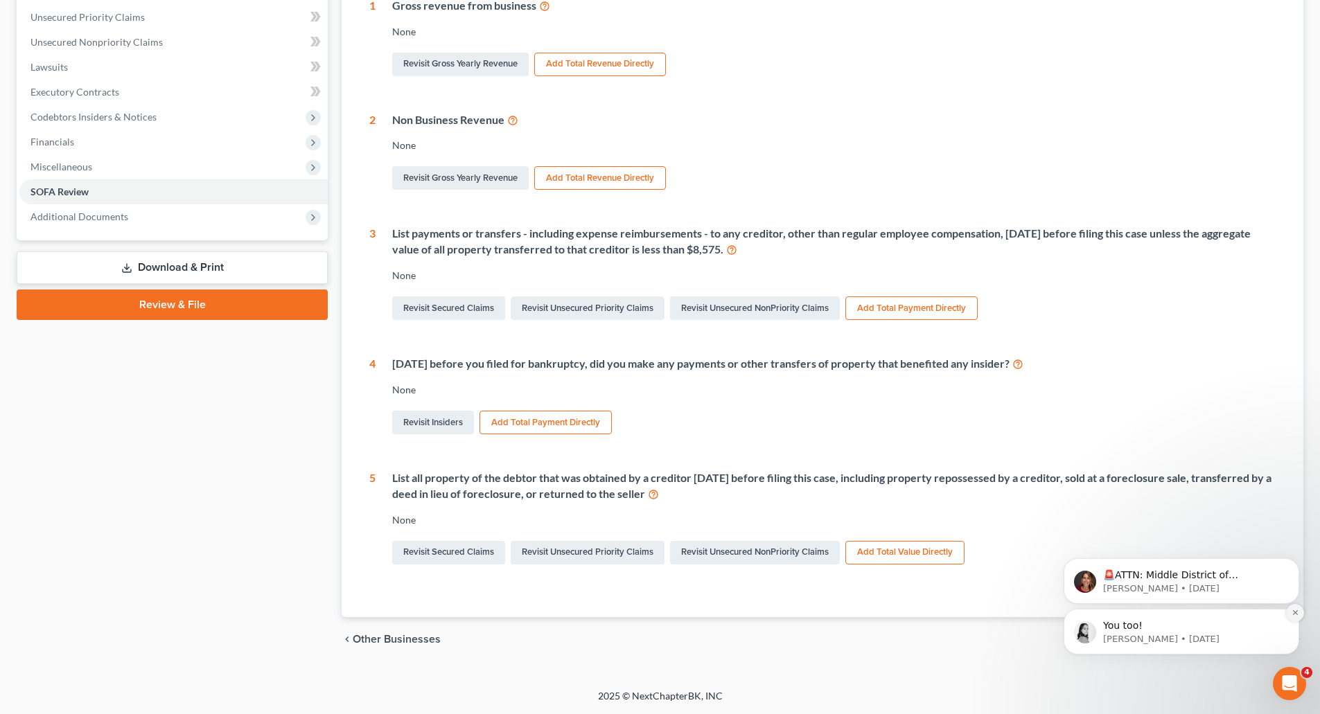
click at [1299, 613] on icon "Dismiss notification" at bounding box center [1296, 613] width 8 height 8
click at [1298, 613] on icon "Dismiss notification" at bounding box center [1296, 613] width 8 height 8
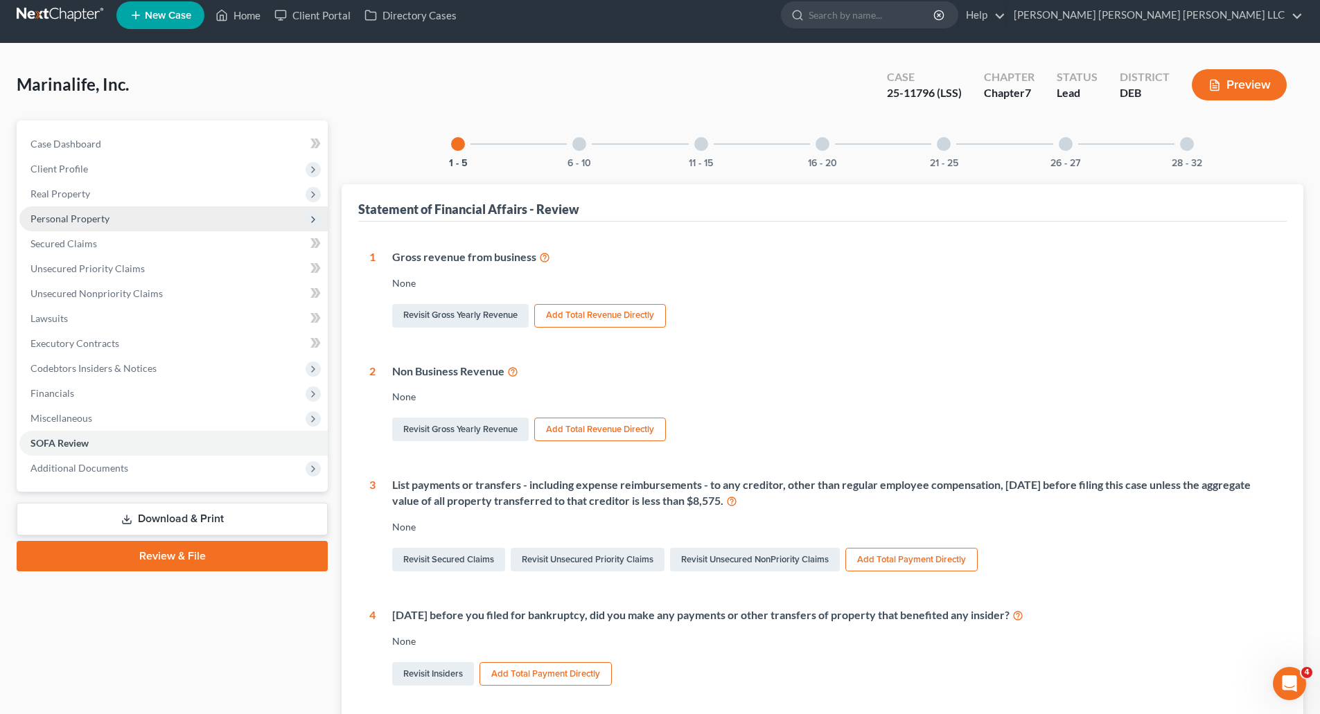
scroll to position [0, 0]
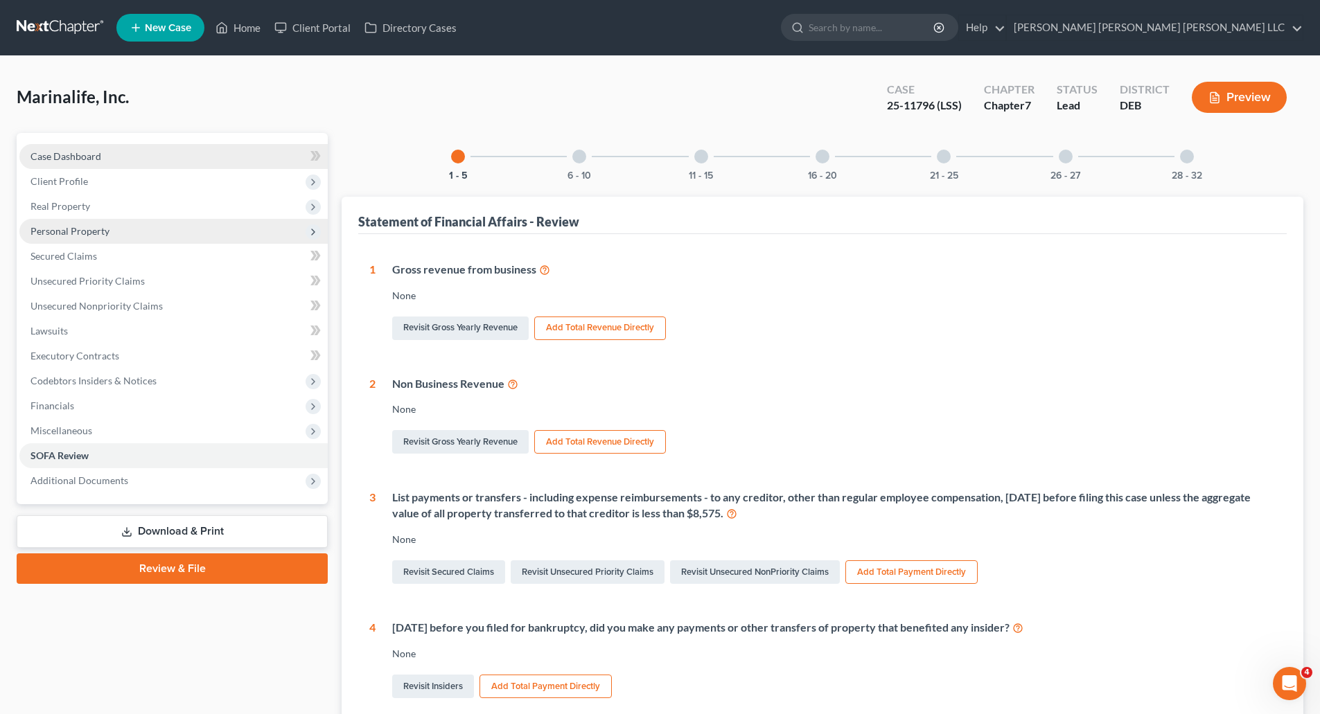
click at [54, 157] on span "Case Dashboard" at bounding box center [65, 156] width 71 height 12
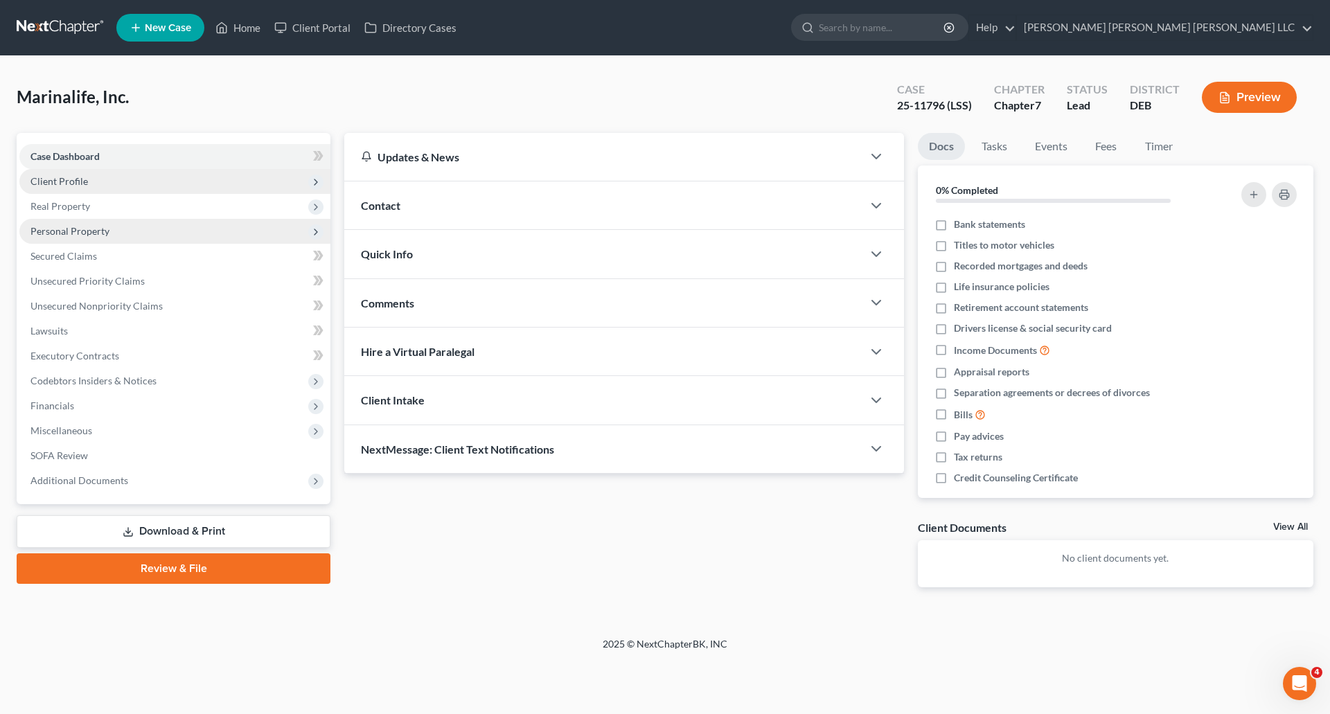
click at [58, 181] on span "Client Profile" at bounding box center [59, 181] width 58 height 12
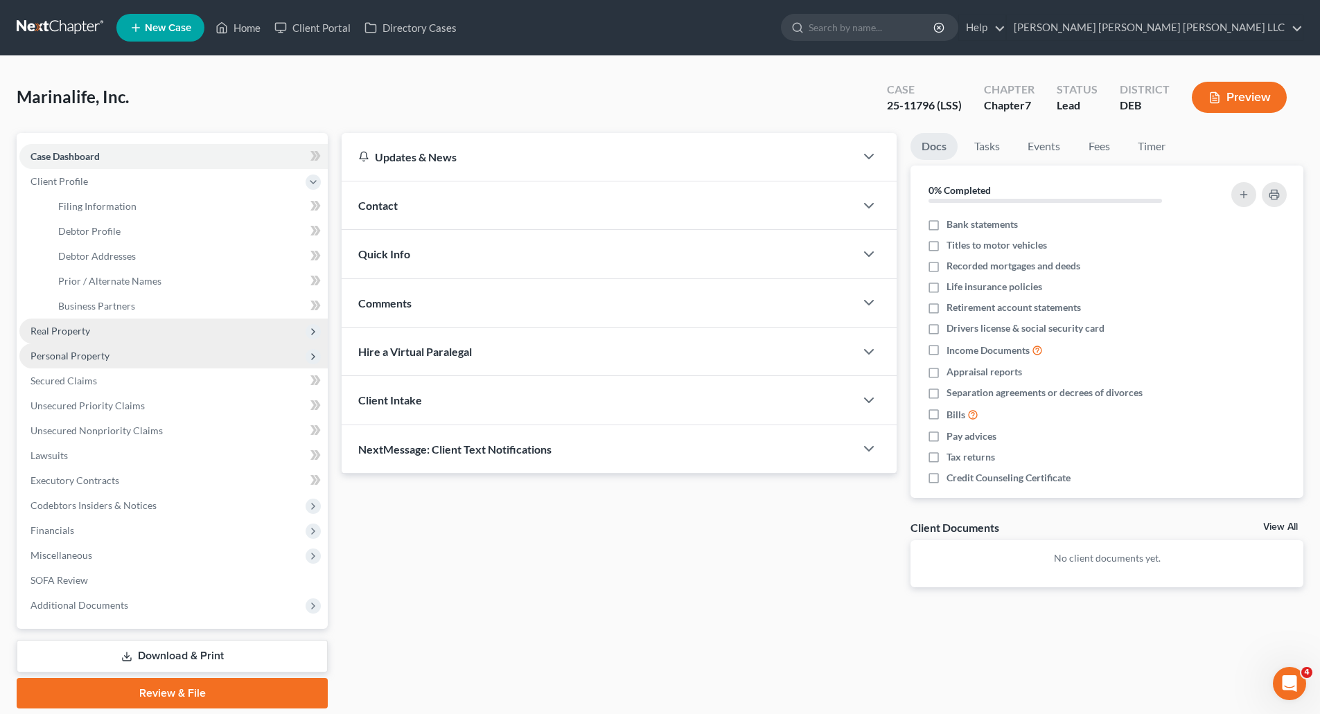
click at [70, 330] on span "Real Property" at bounding box center [60, 331] width 60 height 12
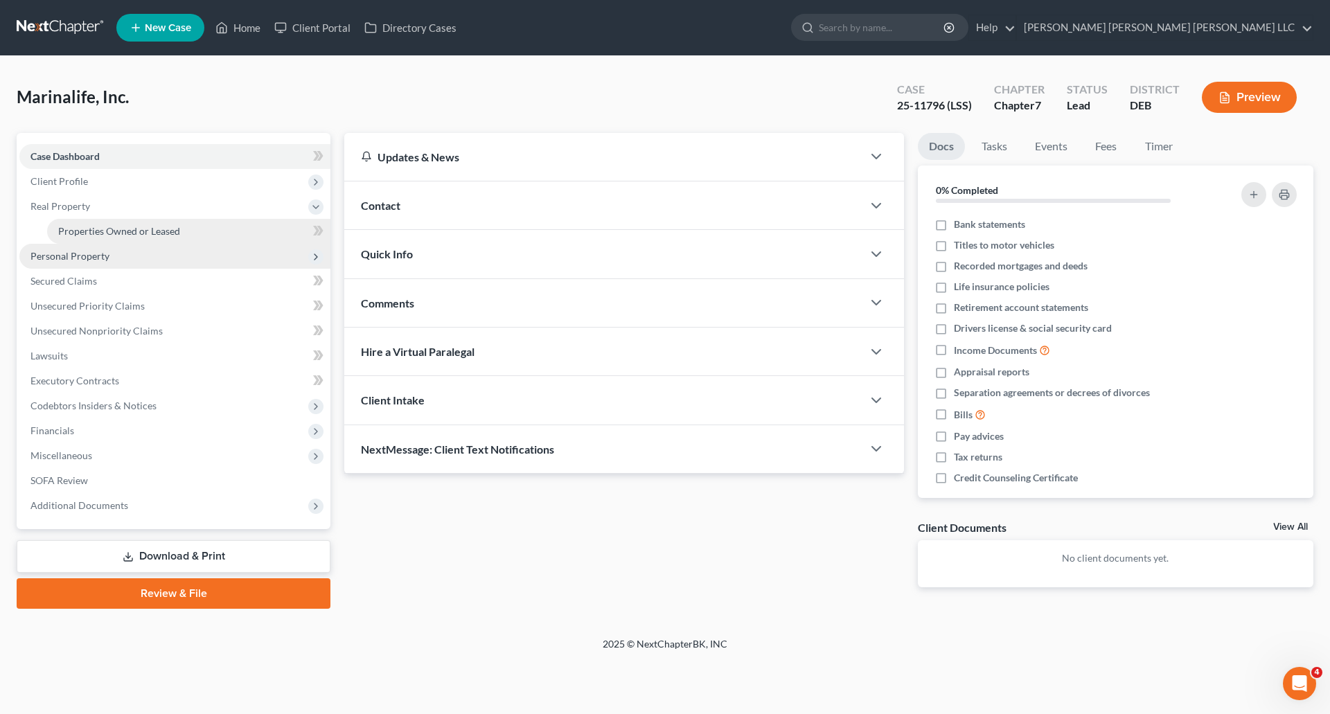
click at [107, 231] on span "Properties Owned or Leased" at bounding box center [119, 231] width 122 height 12
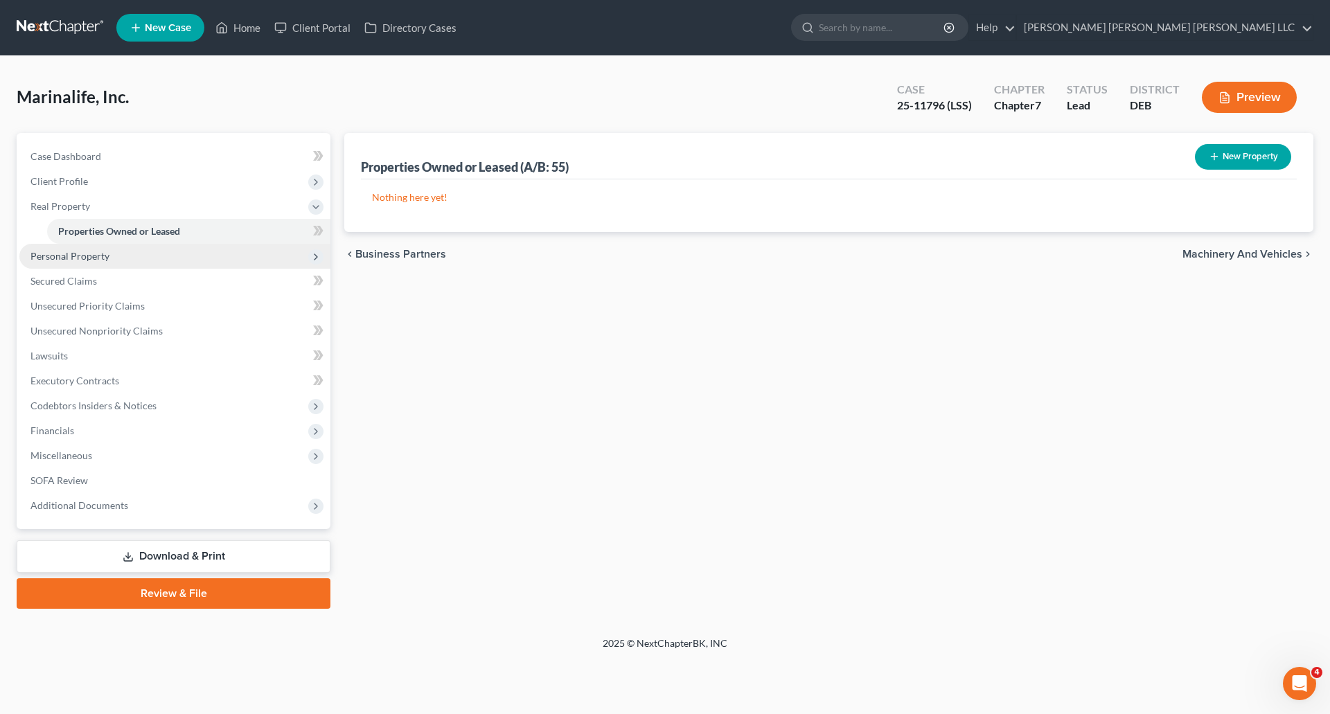
click at [1252, 156] on button "New Property" at bounding box center [1243, 157] width 96 height 26
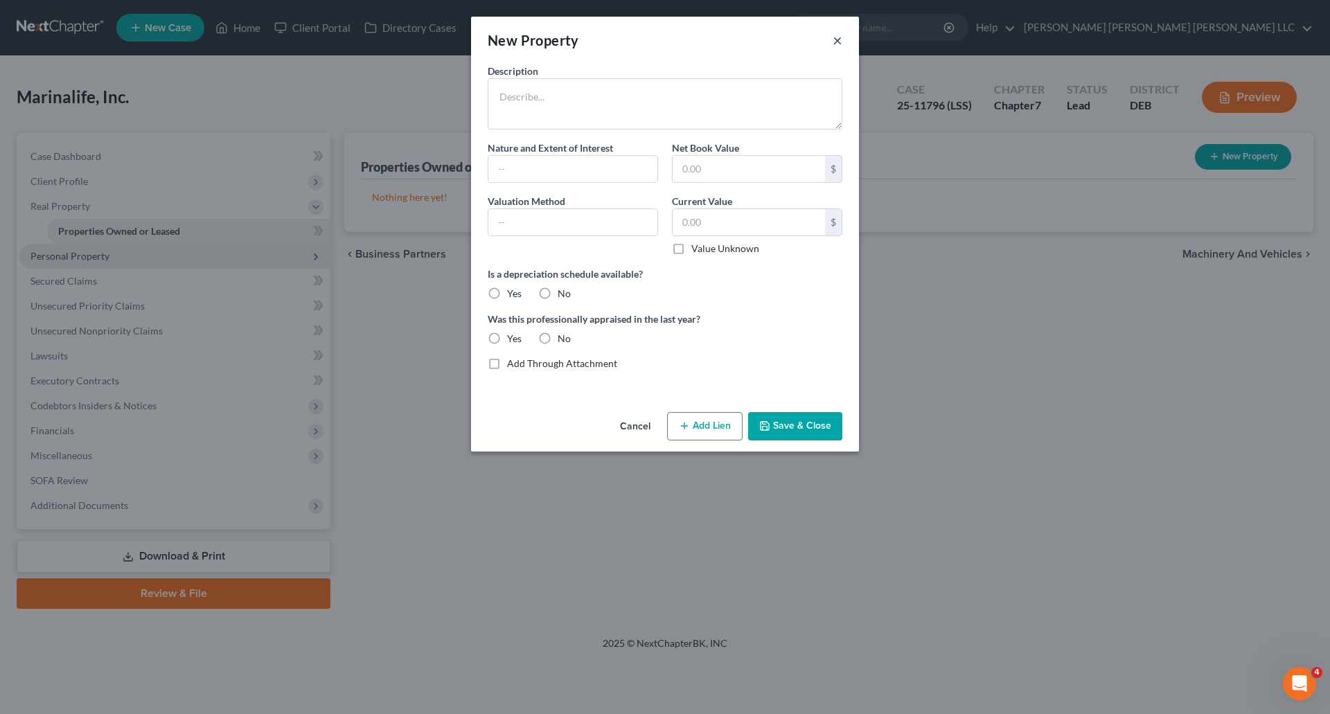
click at [838, 41] on button "×" at bounding box center [838, 40] width 10 height 17
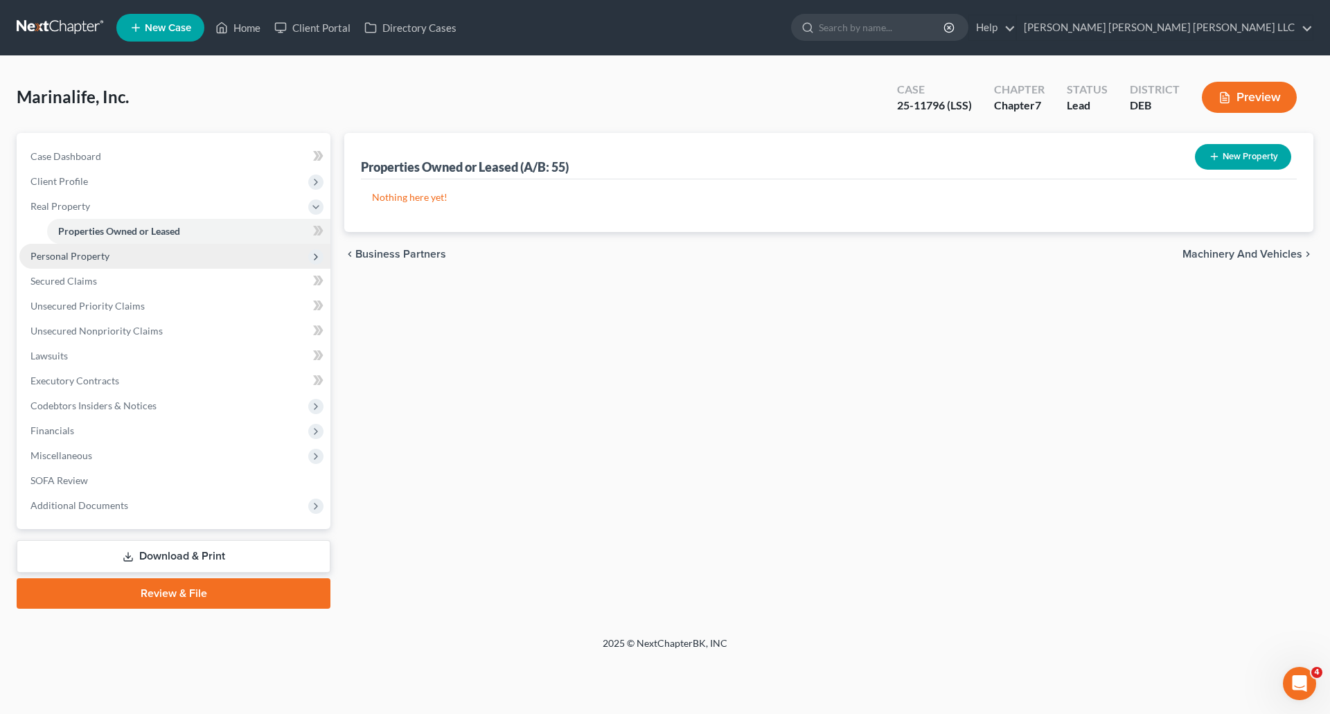
click at [33, 250] on span "Personal Property" at bounding box center [69, 256] width 79 height 12
